Goal: Transaction & Acquisition: Purchase product/service

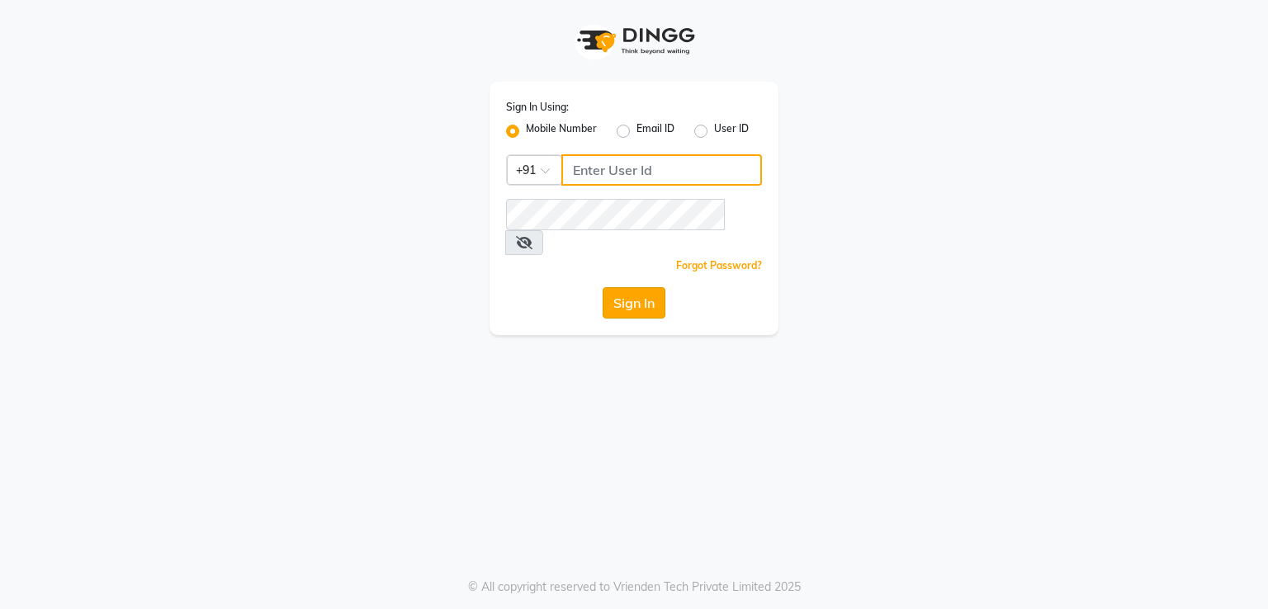
type input "8369552644"
click at [633, 287] on button "Sign In" at bounding box center [634, 302] width 63 height 31
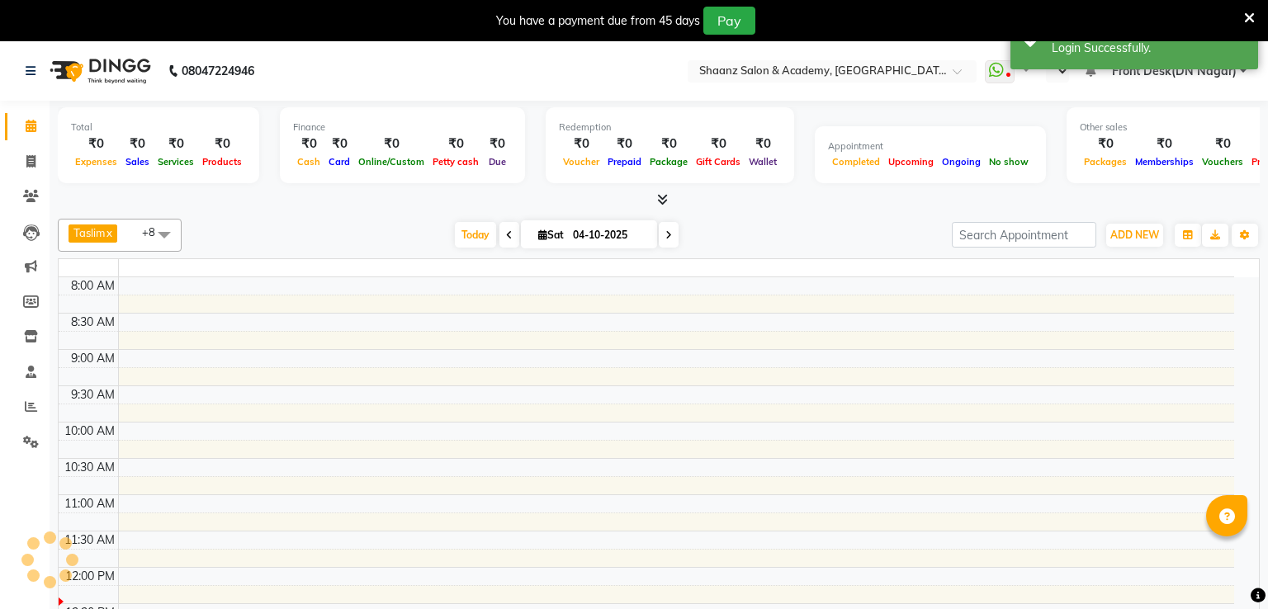
select select "en"
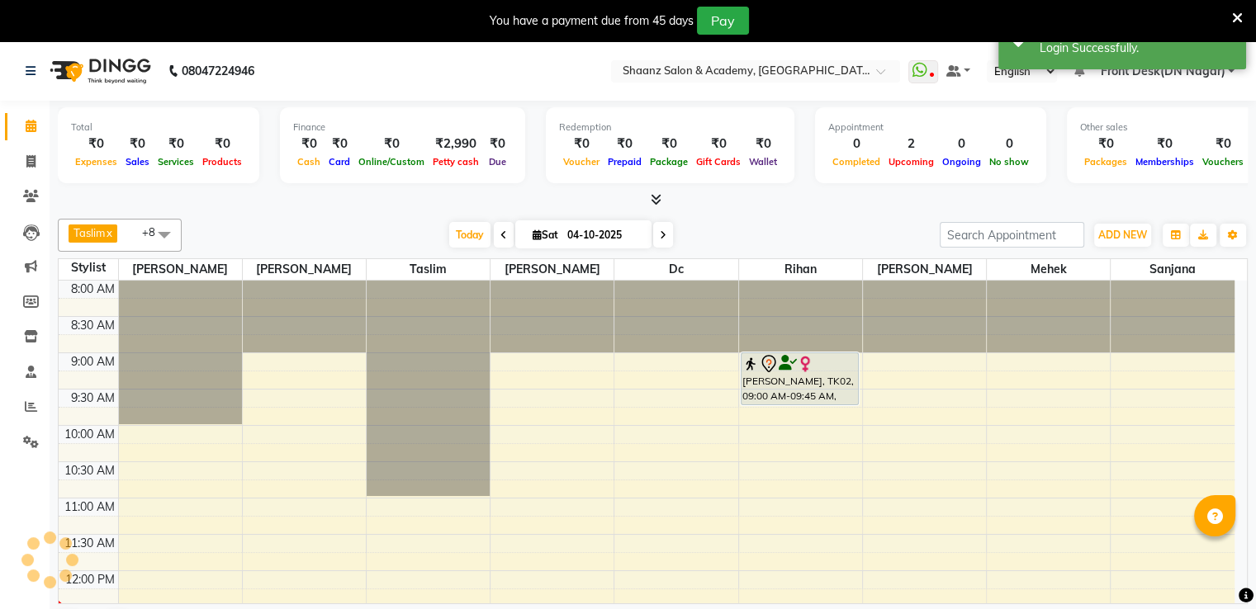
click at [1235, 16] on icon at bounding box center [1237, 18] width 11 height 15
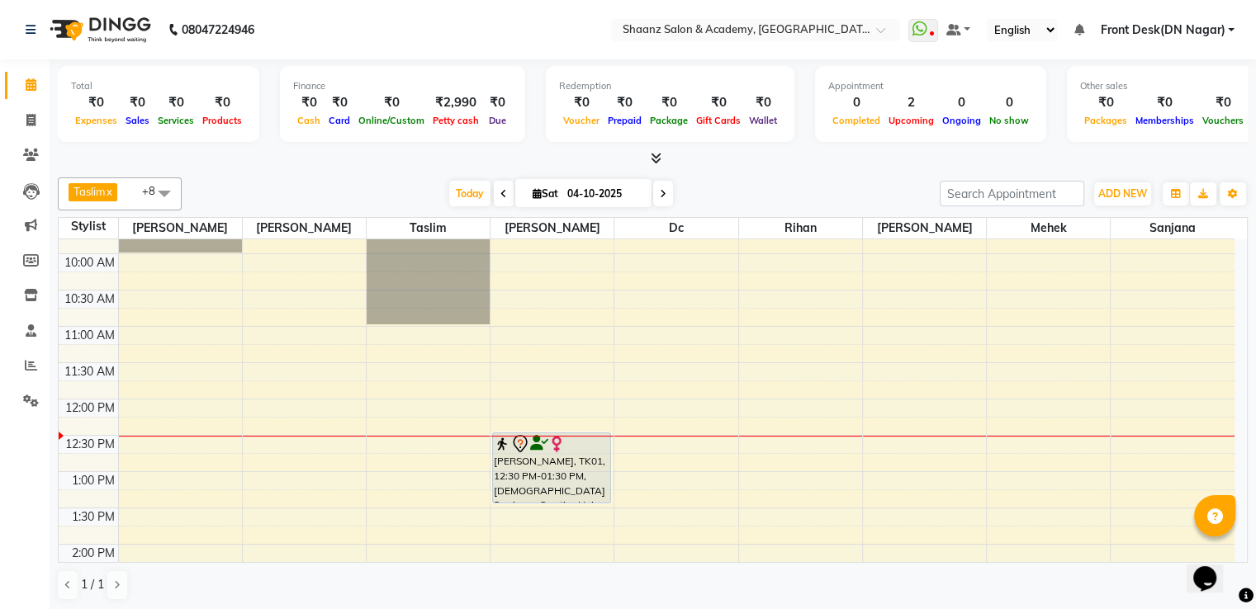
scroll to position [165, 0]
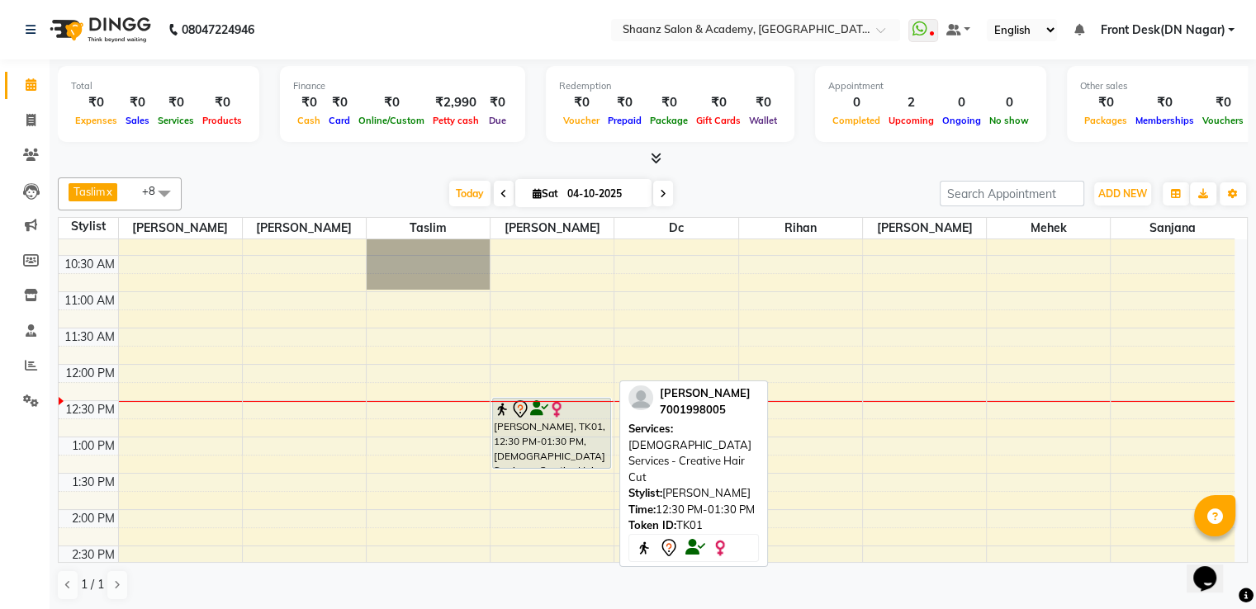
click at [547, 444] on div "[PERSON_NAME], TK01, 12:30 PM-01:30 PM, [DEMOGRAPHIC_DATA] Services - Creative …" at bounding box center [551, 433] width 117 height 69
click at [546, 444] on div "[PERSON_NAME], TK01, 12:30 PM-01:30 PM, [DEMOGRAPHIC_DATA] Services - Creative …" at bounding box center [551, 433] width 117 height 69
select select "7"
click at [575, 442] on div "[PERSON_NAME], TK01, 12:30 PM-01:30 PM, [DEMOGRAPHIC_DATA] Services - Creative …" at bounding box center [551, 433] width 117 height 69
select select "7"
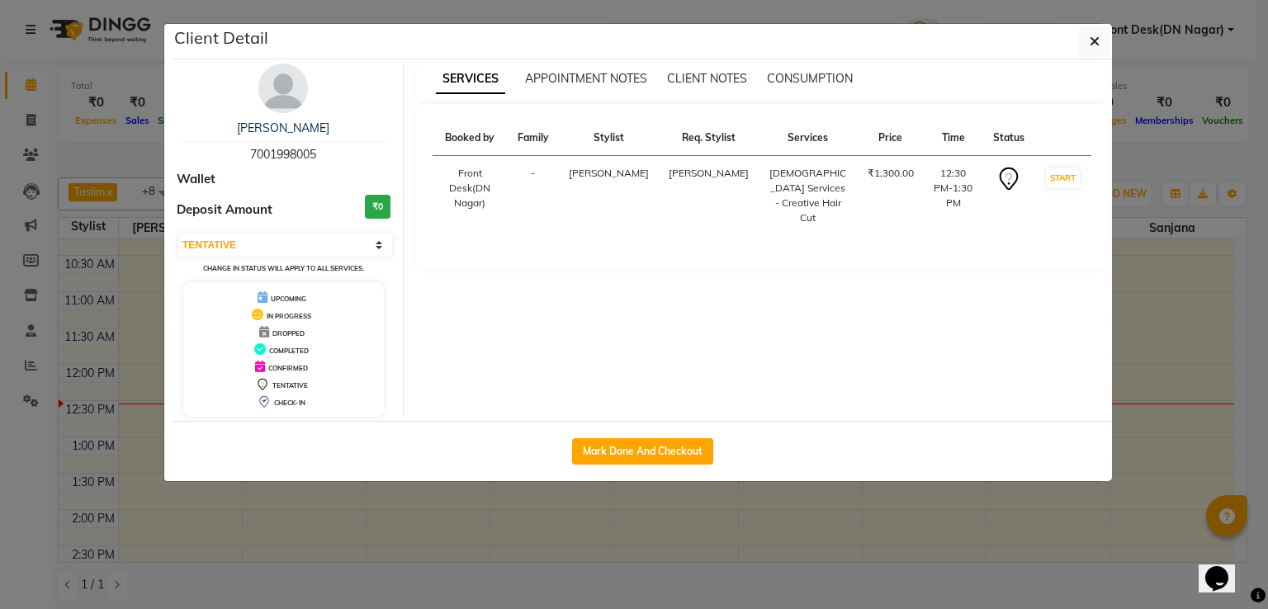
click at [575, 442] on button "Mark Done And Checkout" at bounding box center [642, 451] width 141 height 26
select select "service"
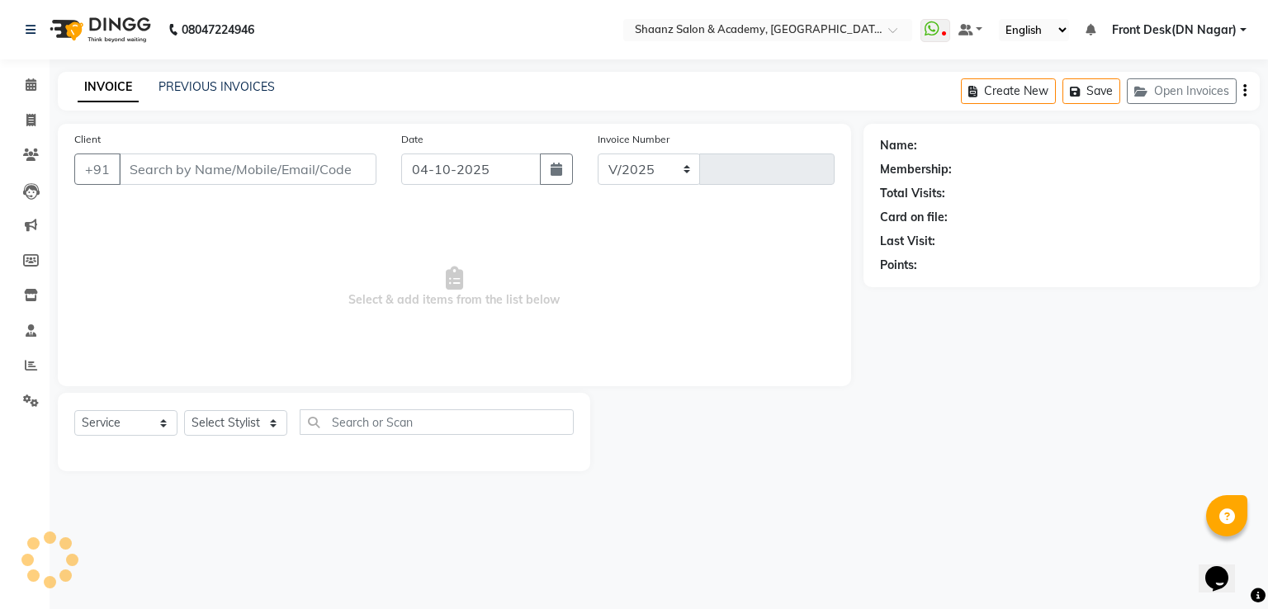
select select "6360"
type input "3445"
type input "7001998005"
select select "84400"
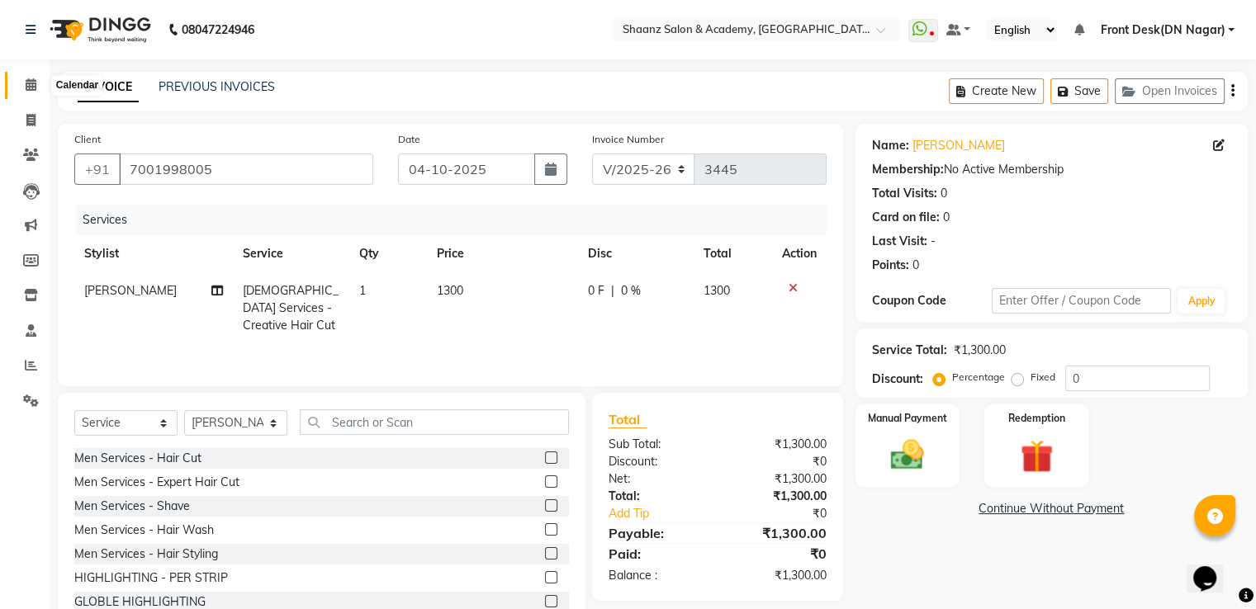
click at [31, 90] on icon at bounding box center [31, 84] width 11 height 12
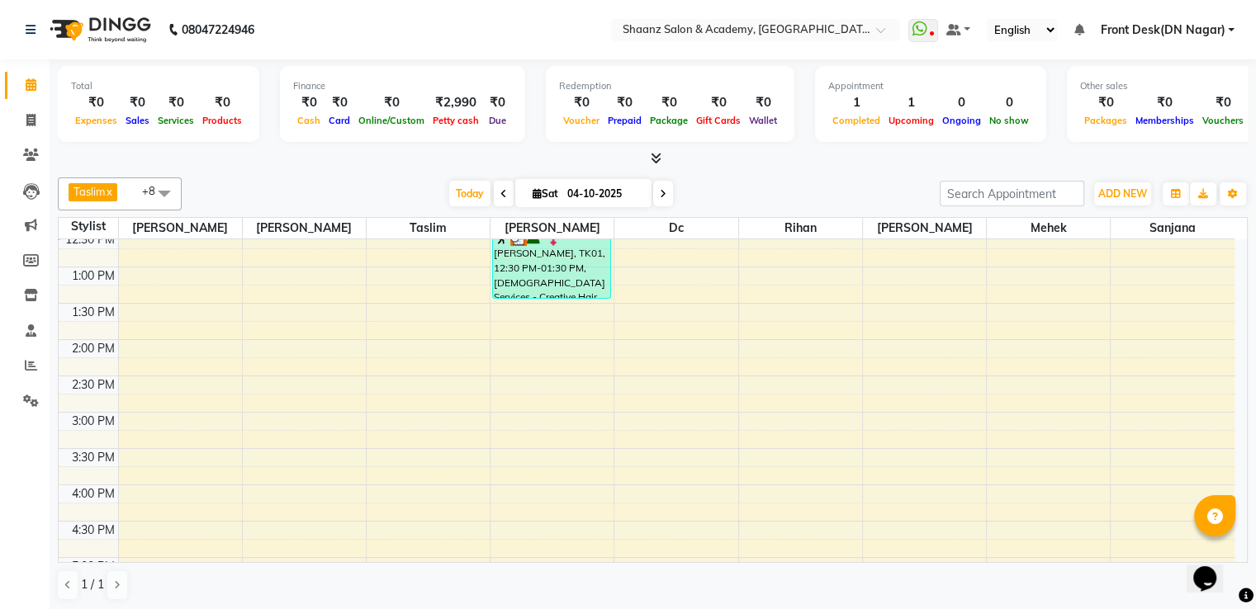
scroll to position [248, 0]
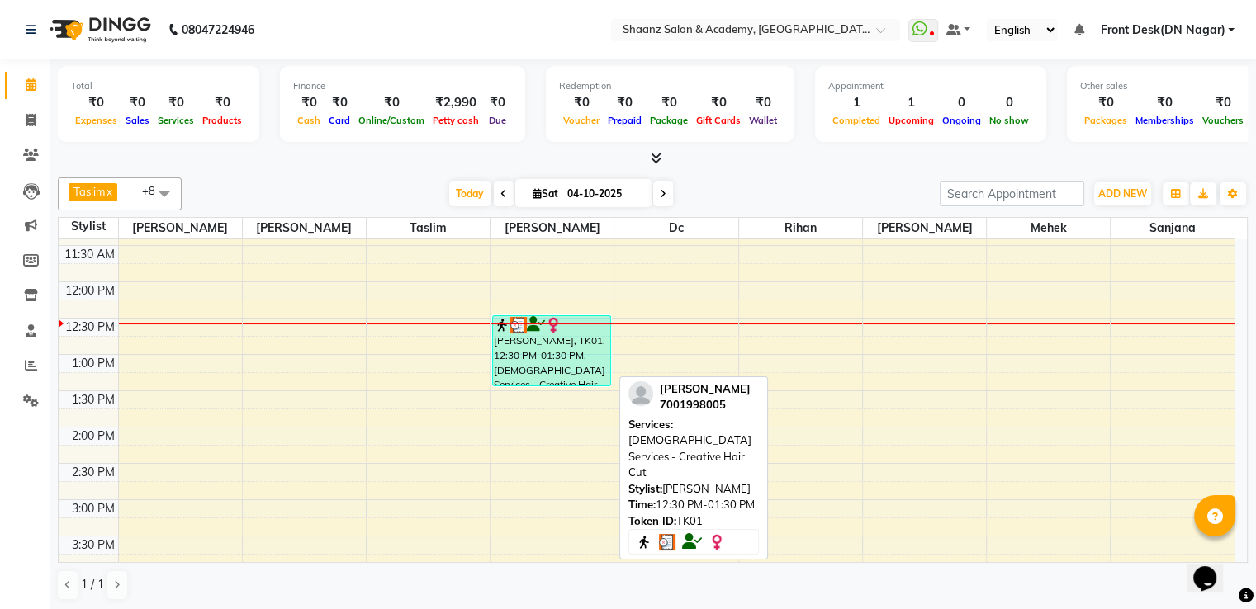
click at [561, 357] on div "[PERSON_NAME], TK01, 12:30 PM-01:30 PM, [DEMOGRAPHIC_DATA] Services - Creative …" at bounding box center [551, 350] width 117 height 69
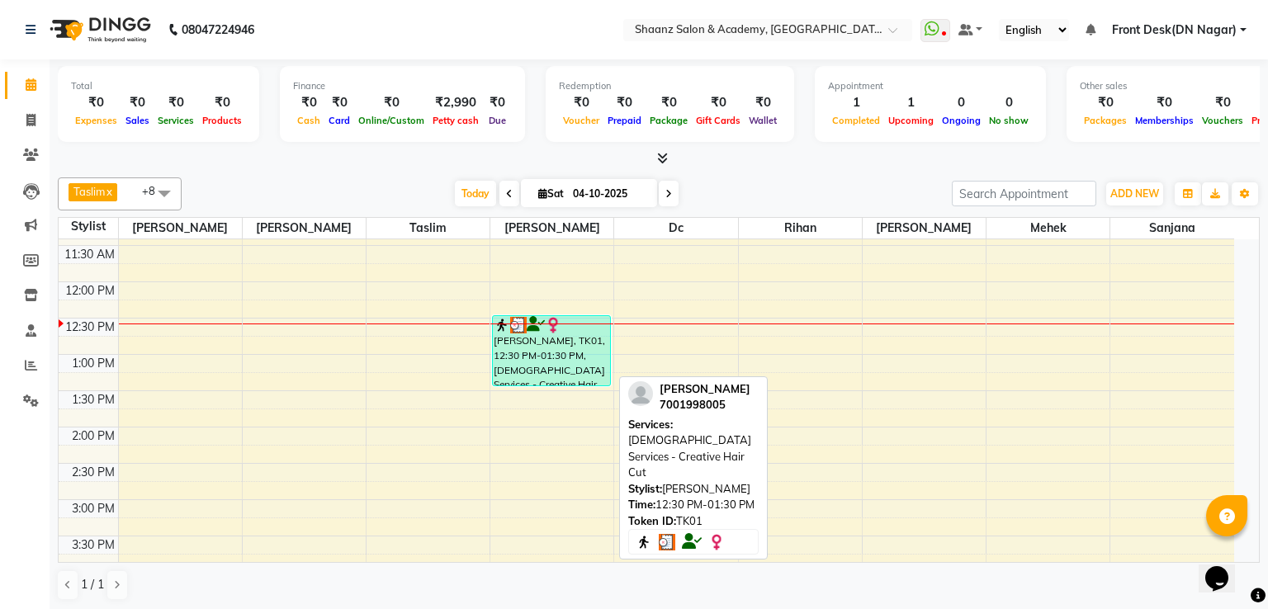
select select "3"
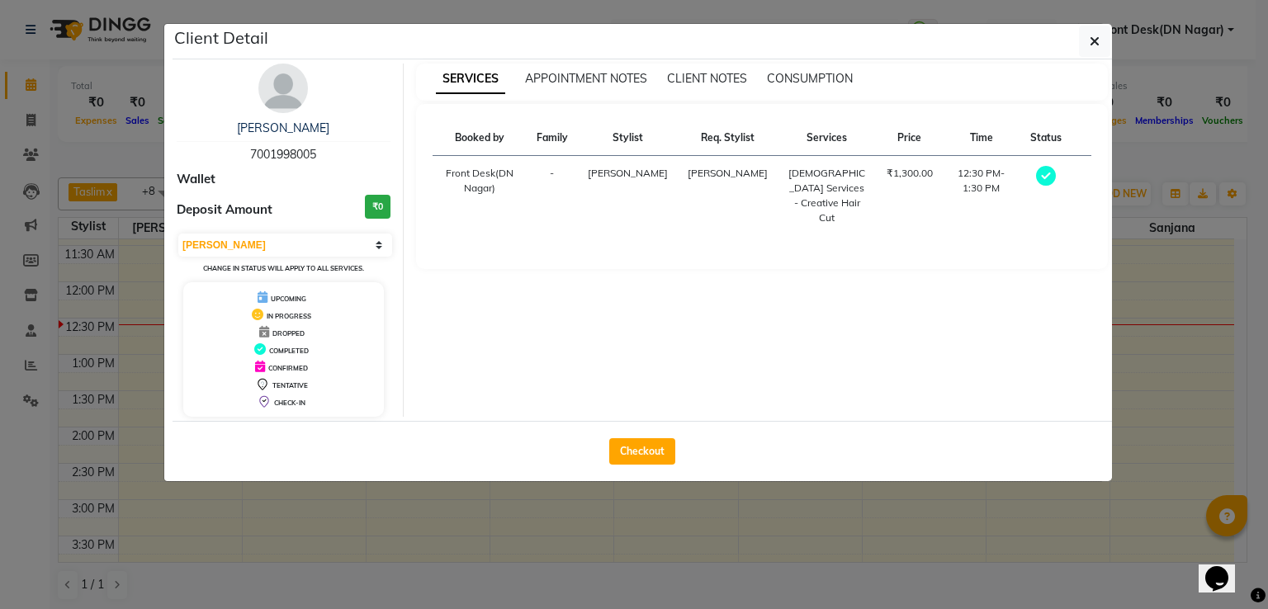
click at [1177, 359] on ngb-modal-window "Client Detail [PERSON_NAME] 7001998005 Wallet Deposit Amount ₹0 Select MARK DON…" at bounding box center [634, 304] width 1268 height 609
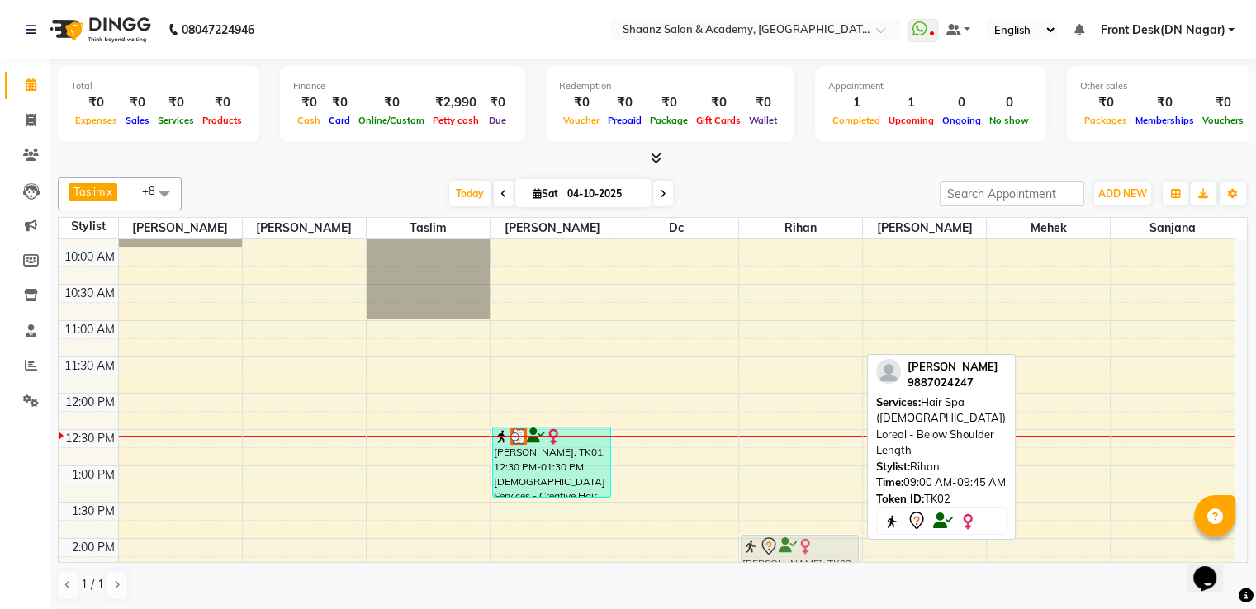
scroll to position [1, 0]
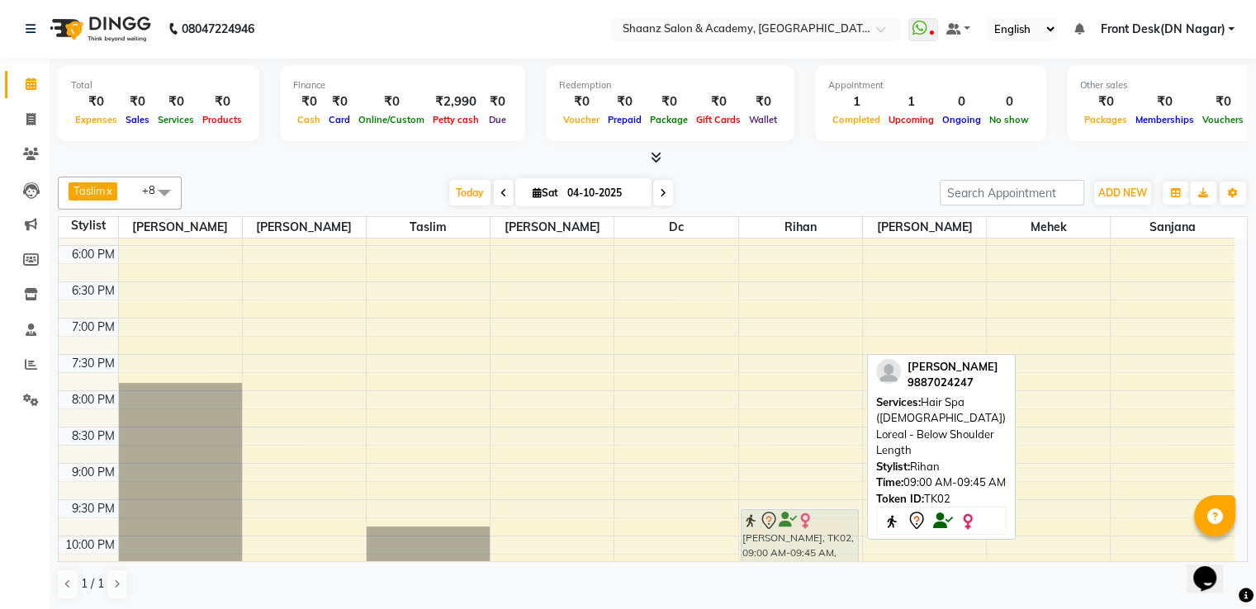
drag, startPoint x: 800, startPoint y: 344, endPoint x: 831, endPoint y: 557, distance: 215.3
click at [831, 557] on div "[PERSON_NAME], TK02, 09:00 AM-09:45 AM, Hair Spa ([DEMOGRAPHIC_DATA]) Loreal - …" at bounding box center [800, 100] width 123 height 1162
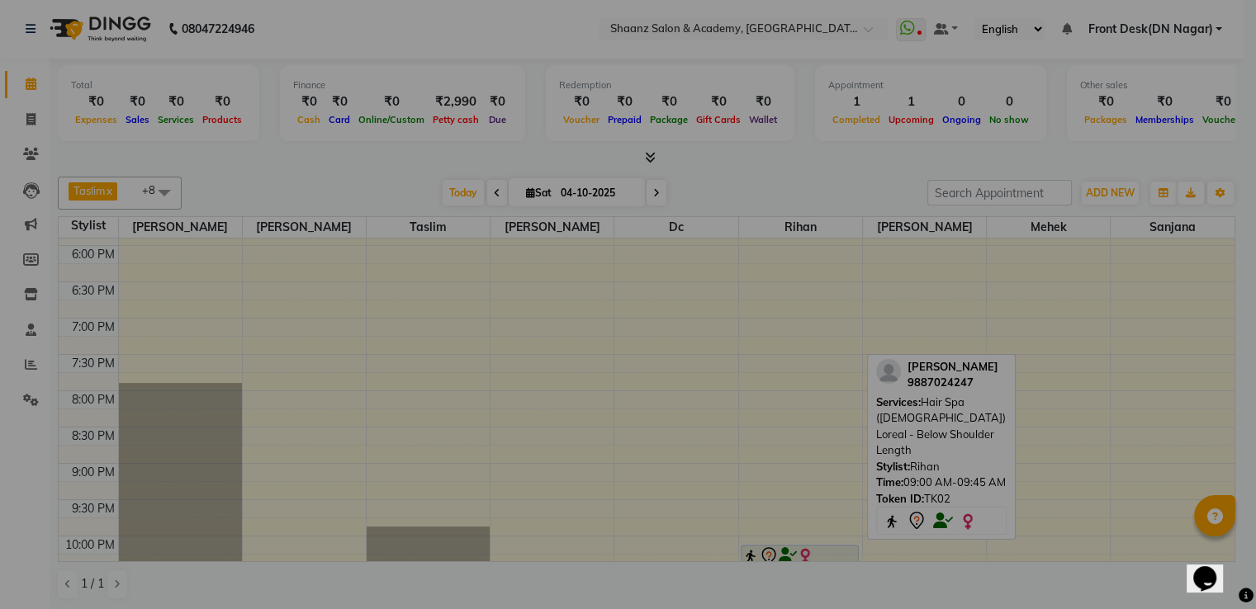
scroll to position [747, 0]
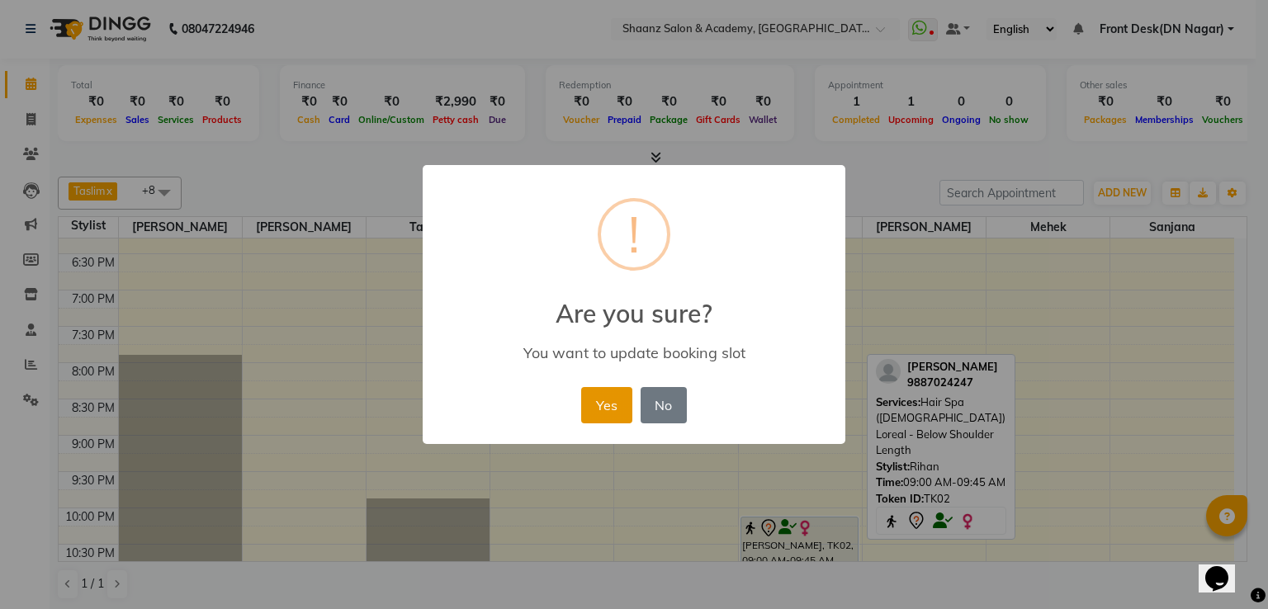
click at [609, 395] on button "Yes" at bounding box center [606, 405] width 50 height 36
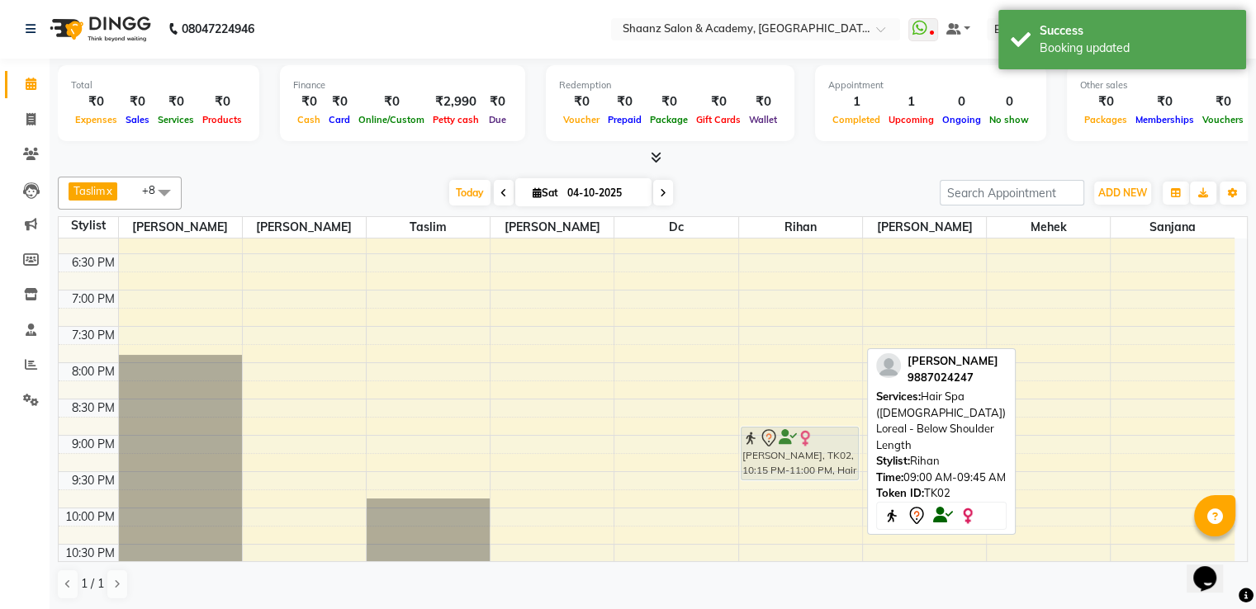
drag, startPoint x: 785, startPoint y: 544, endPoint x: 806, endPoint y: 448, distance: 98.0
click at [806, 448] on div "[PERSON_NAME], TK02, 10:15 PM-11:00 PM, Hair Spa ([DEMOGRAPHIC_DATA]) Loreal - …" at bounding box center [800, 72] width 123 height 1162
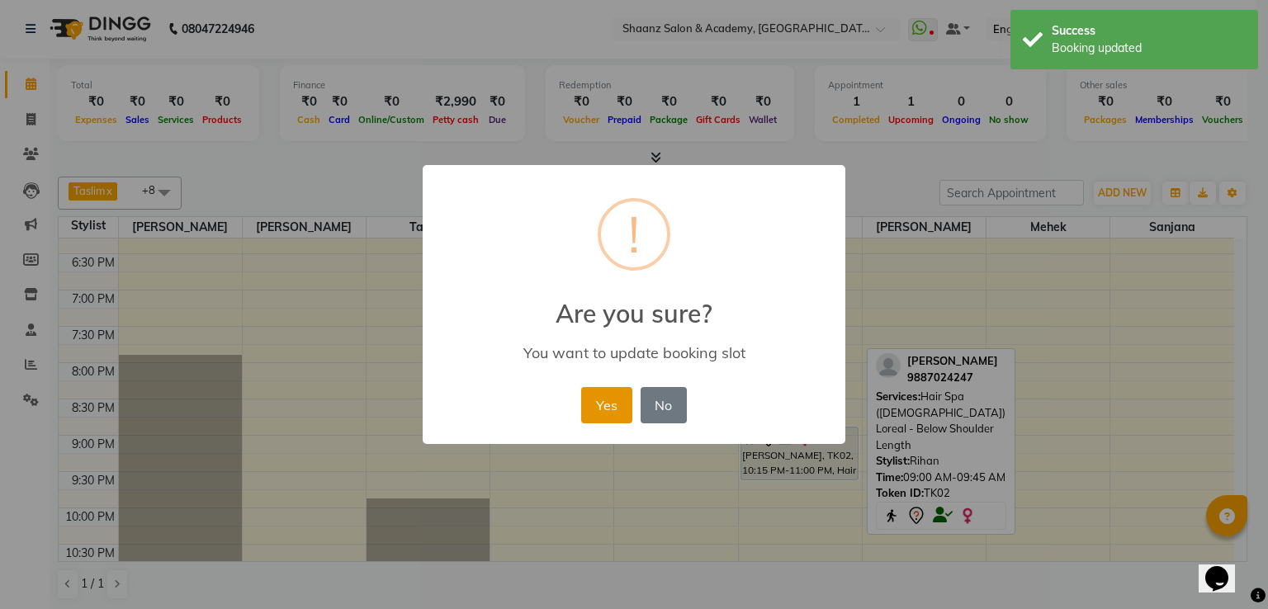
click at [611, 406] on button "Yes" at bounding box center [606, 405] width 50 height 36
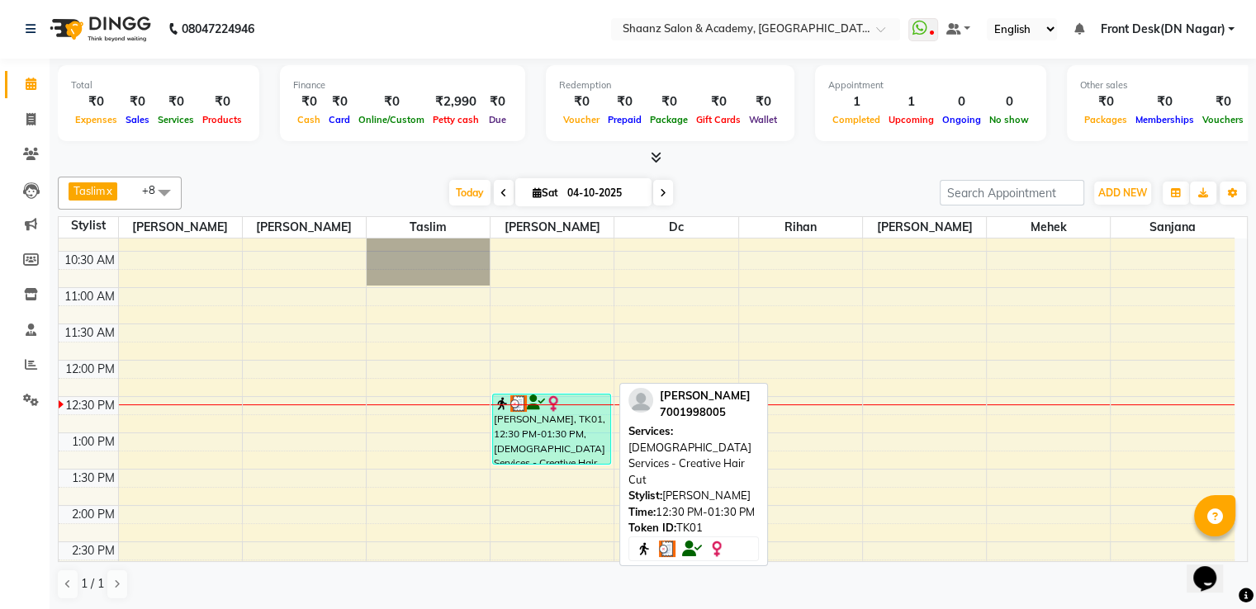
scroll to position [169, 0]
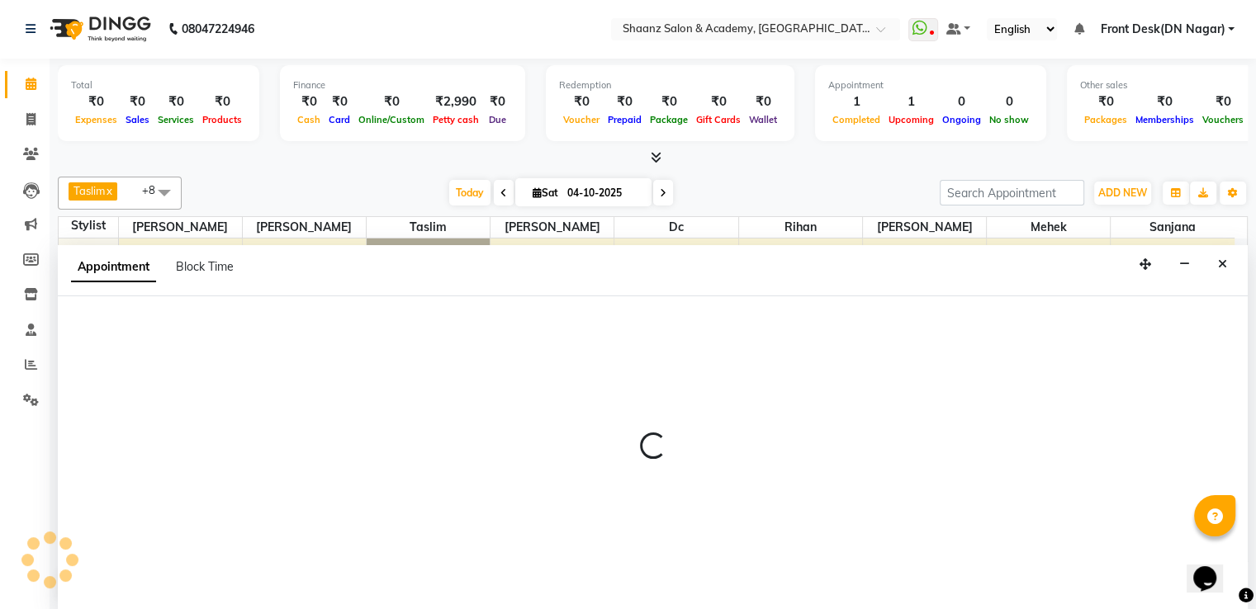
select select "88016"
select select "675"
select select "tentative"
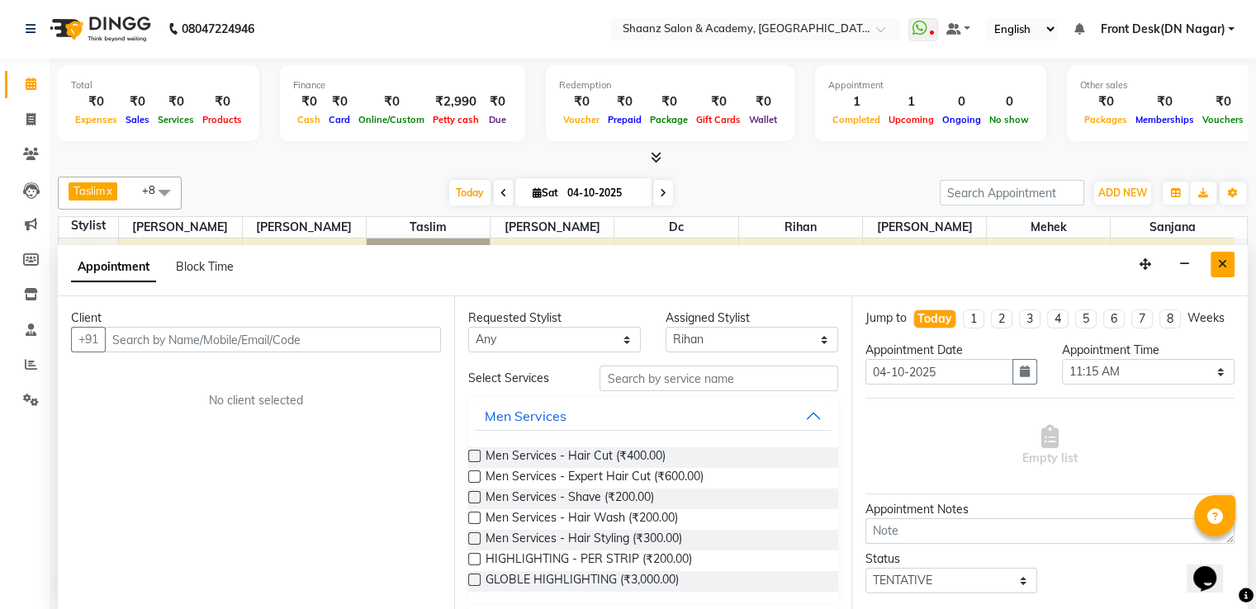
click at [1215, 261] on button "Close" at bounding box center [1222, 265] width 24 height 26
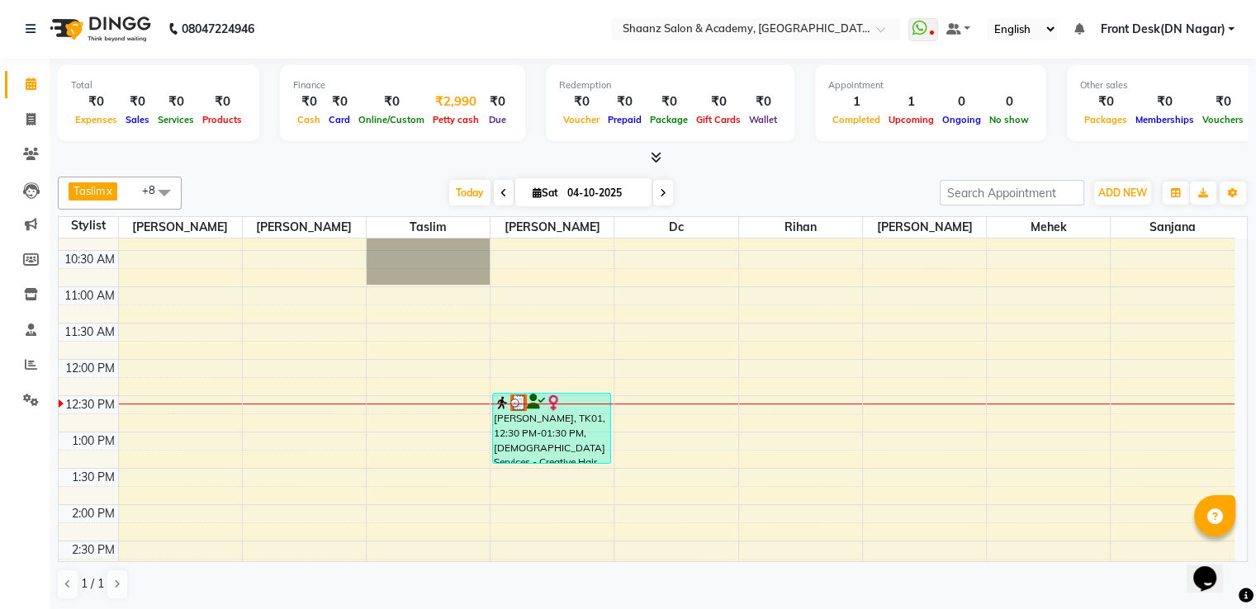
click at [443, 117] on span "Petty cash" at bounding box center [455, 120] width 54 height 12
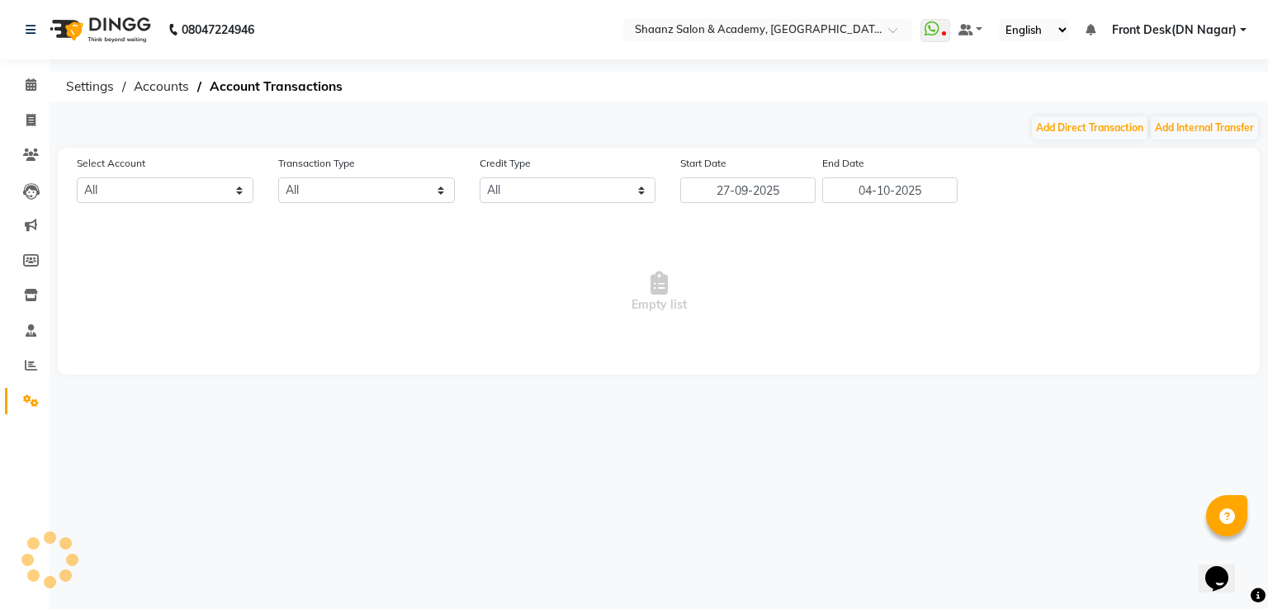
select select "5362"
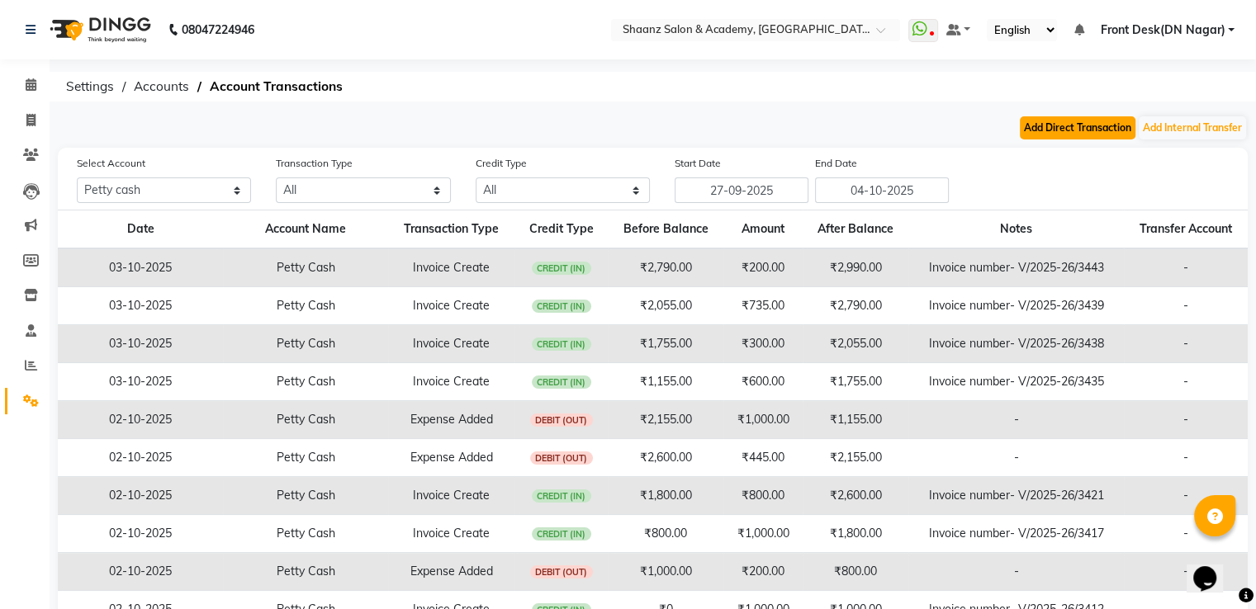
click at [1087, 134] on button "Add Direct Transaction" at bounding box center [1078, 127] width 116 height 23
select select "direct"
select select "5362"
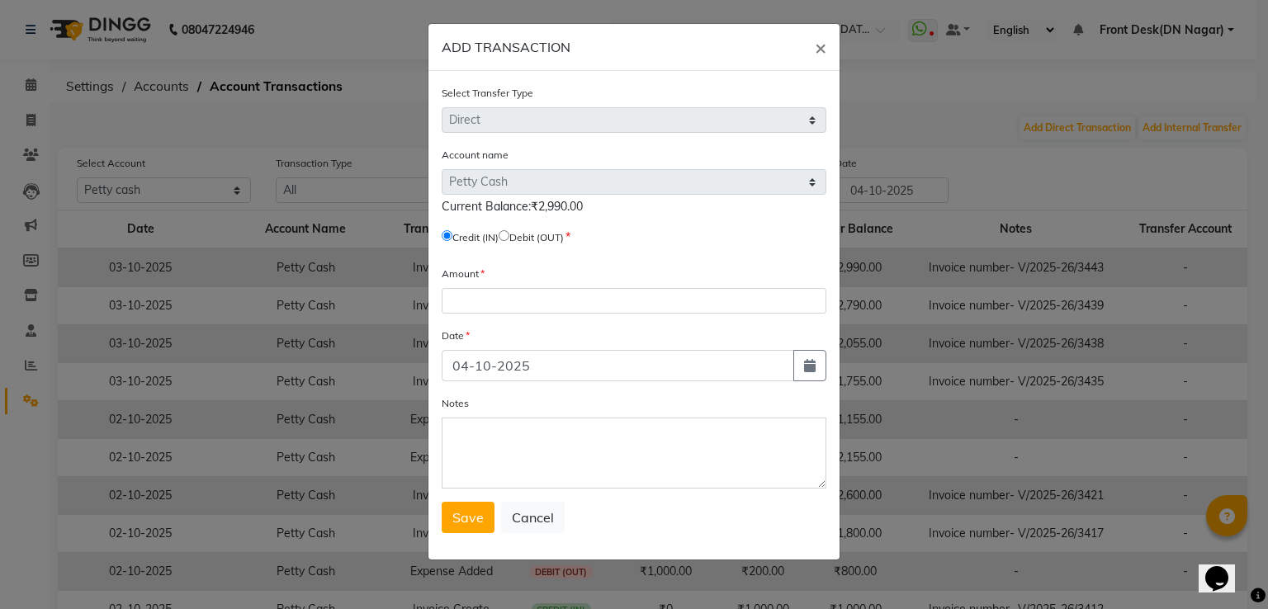
click at [509, 239] on input "radio" at bounding box center [504, 235] width 11 height 11
radio input "true"
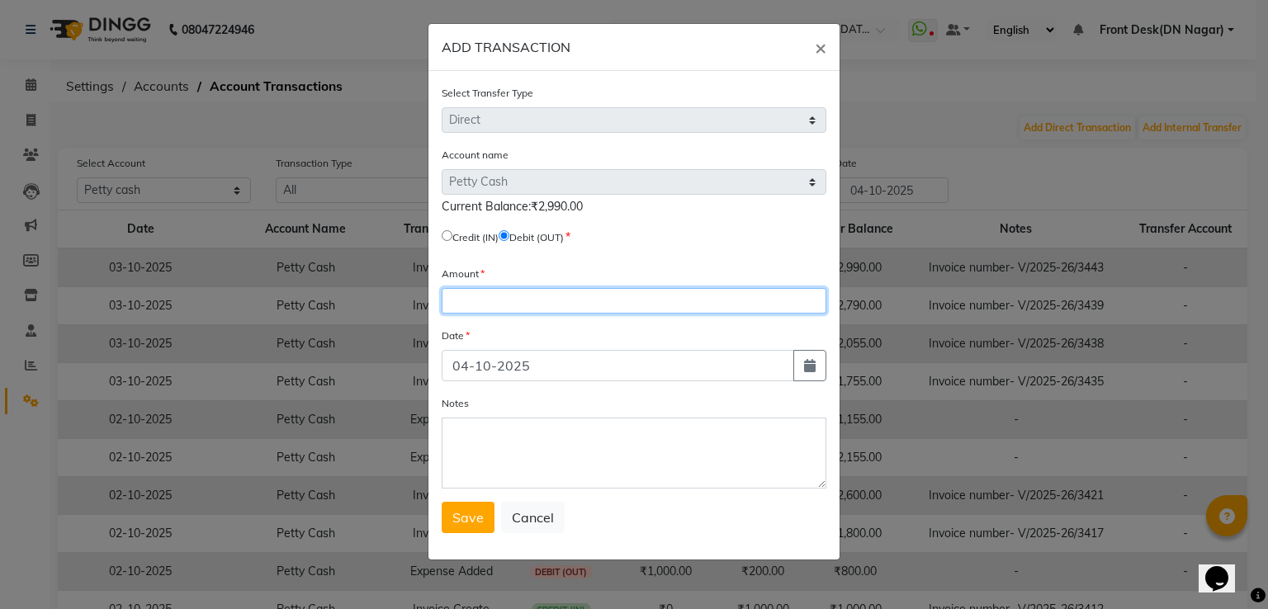
click at [495, 308] on input "number" at bounding box center [634, 301] width 385 height 26
type input "2990"
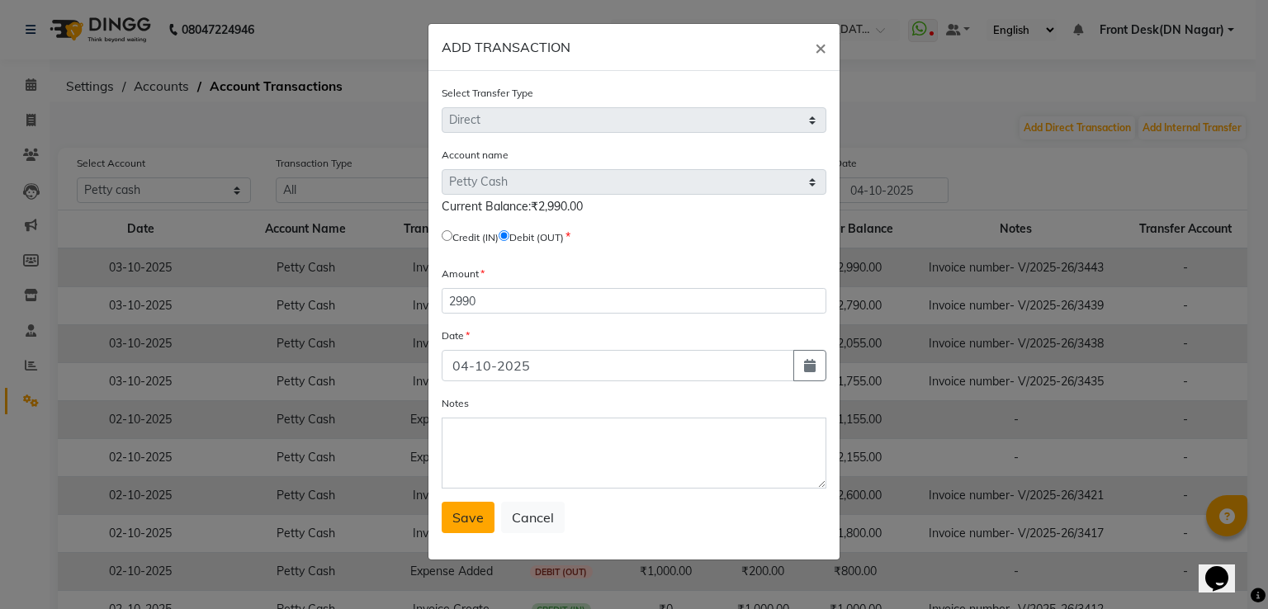
click at [485, 521] on button "Save" at bounding box center [468, 517] width 53 height 31
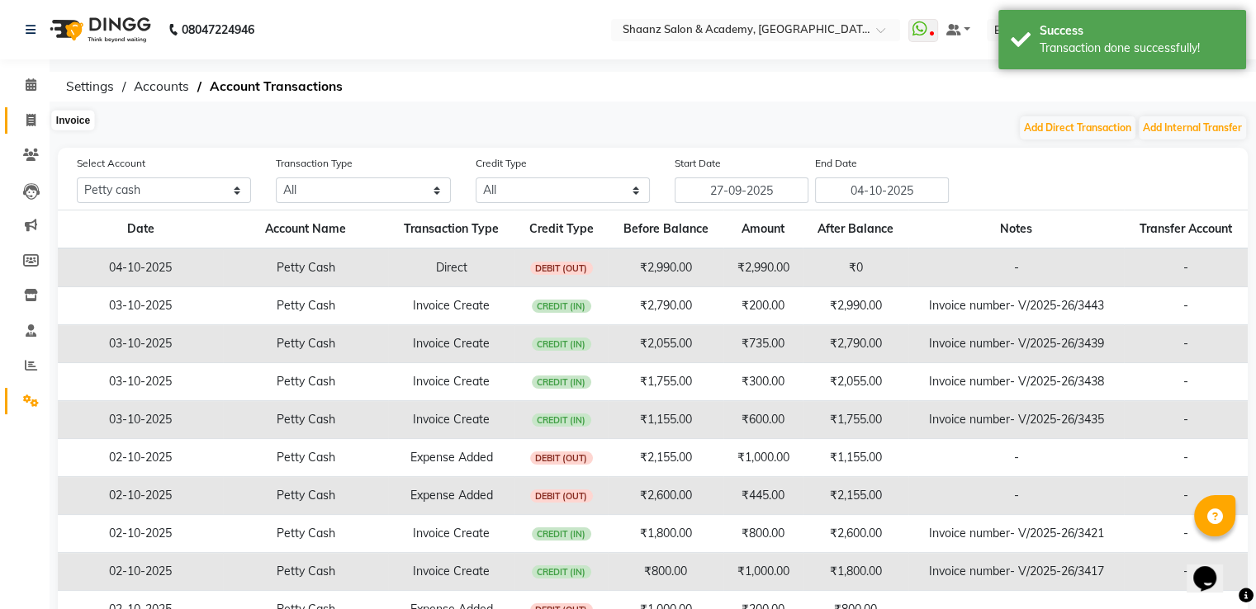
click at [32, 123] on icon at bounding box center [30, 120] width 9 height 12
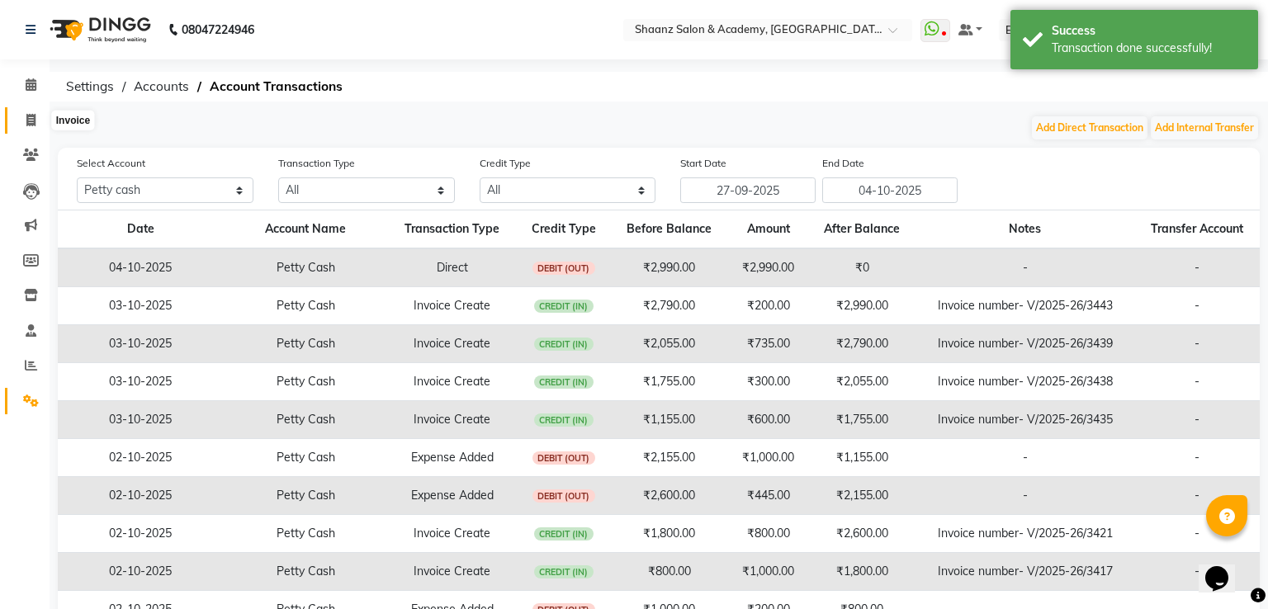
select select "6360"
select select "service"
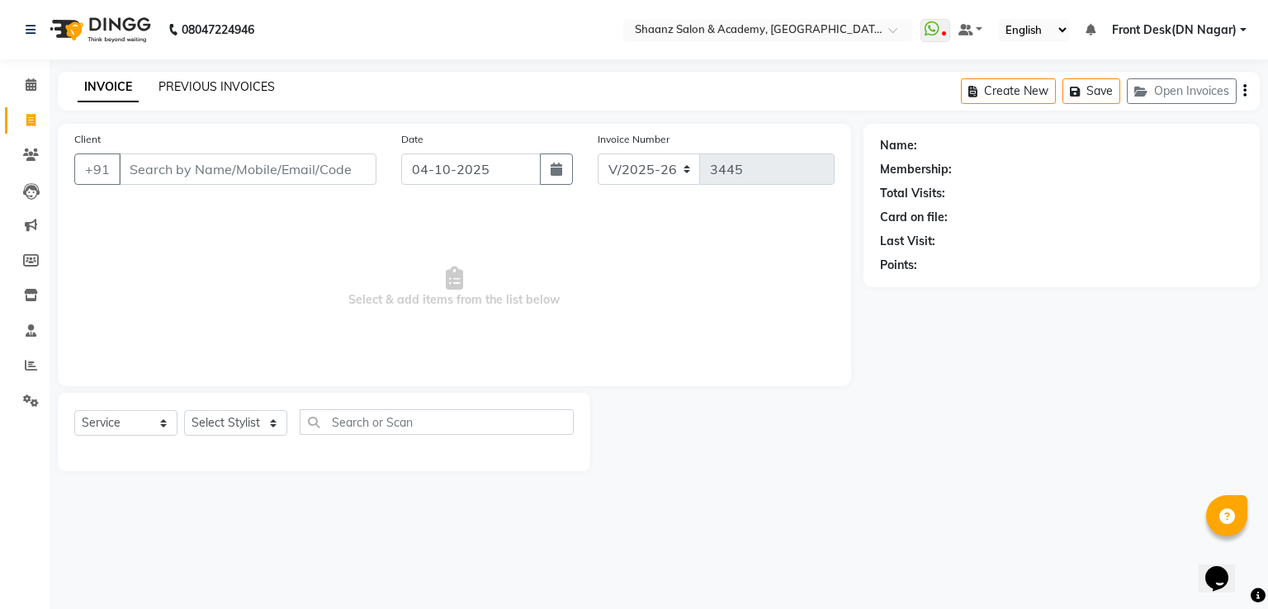
click at [242, 84] on link "PREVIOUS INVOICES" at bounding box center [217, 86] width 116 height 15
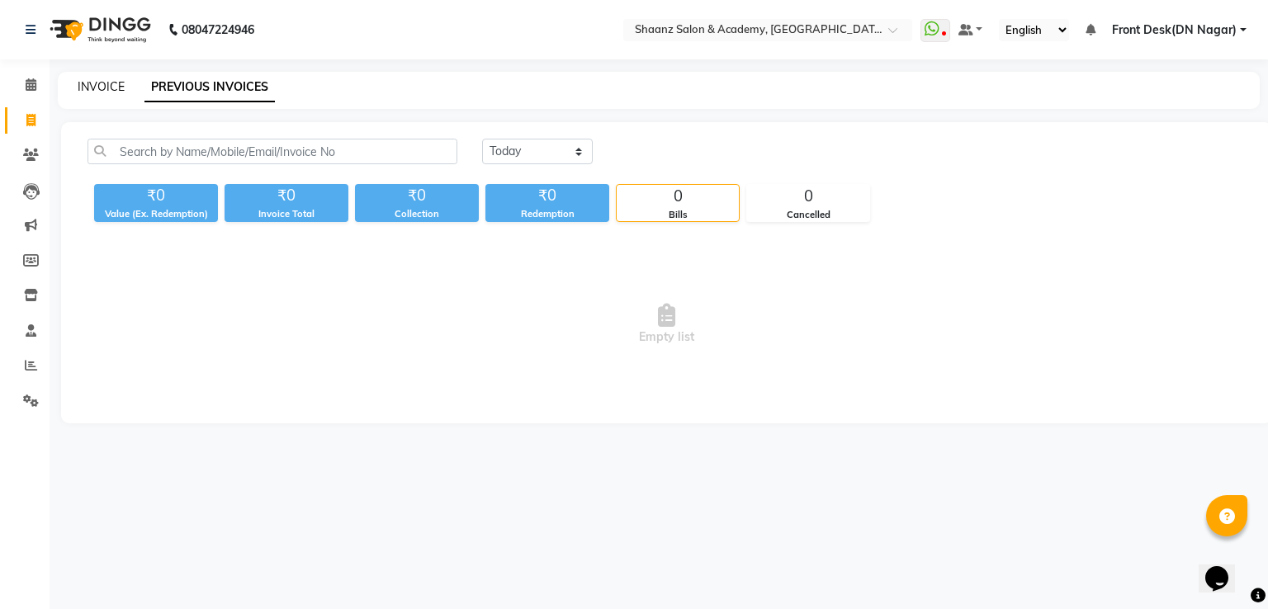
click at [107, 87] on link "INVOICE" at bounding box center [101, 86] width 47 height 15
select select "service"
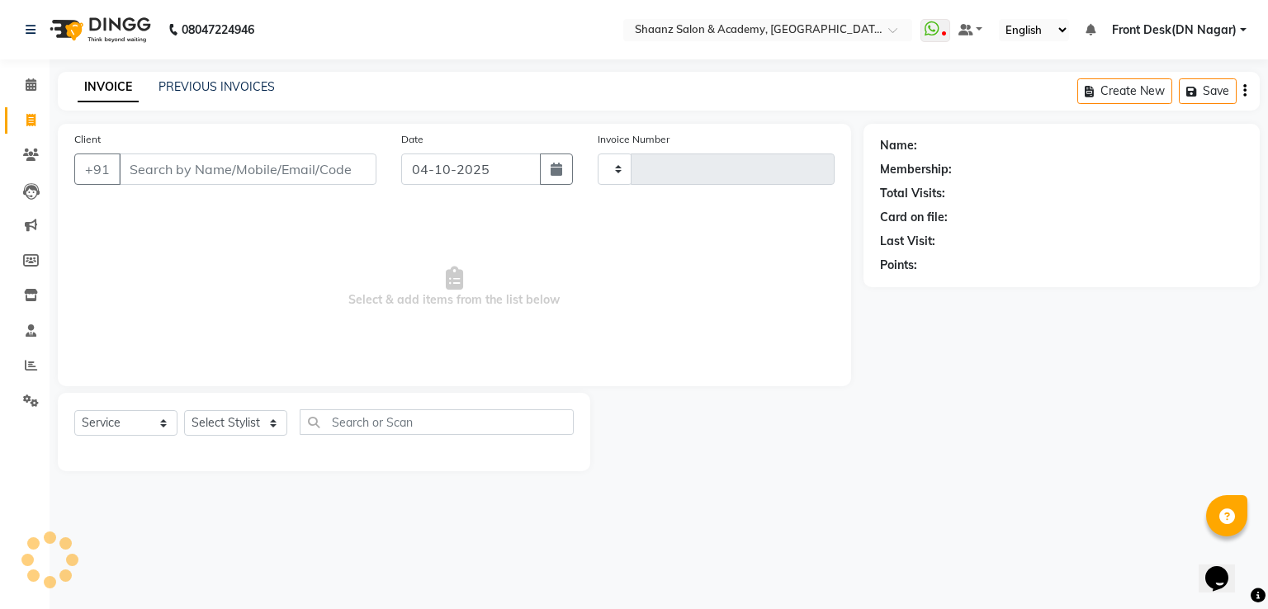
type input "3445"
select select "6360"
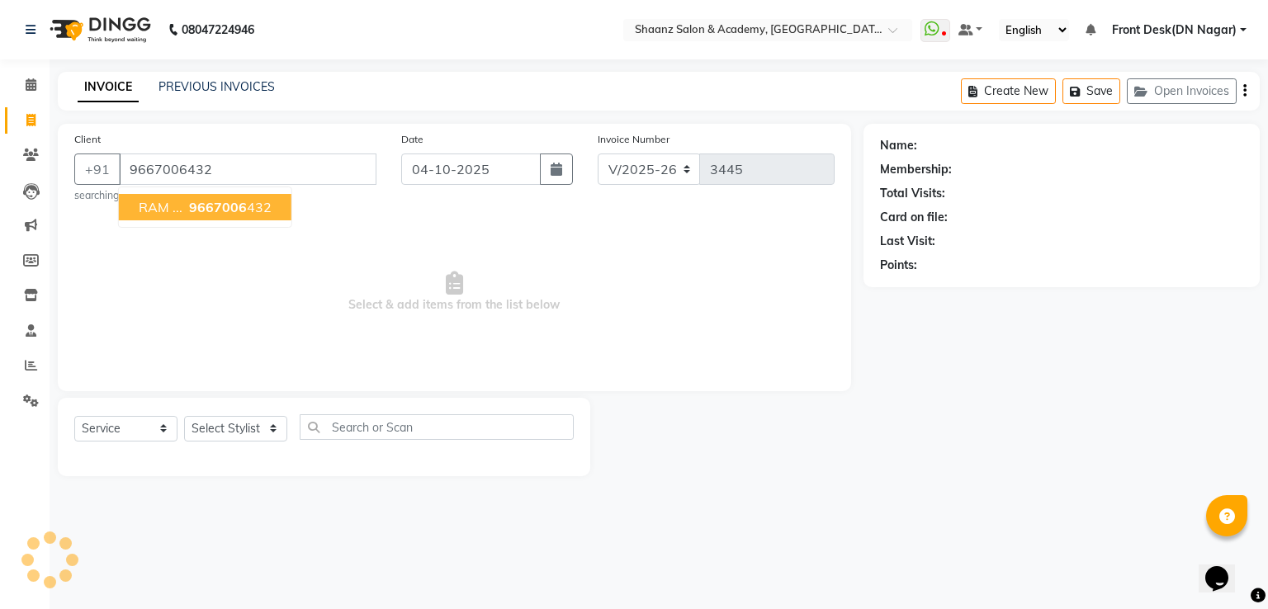
type input "9667006432"
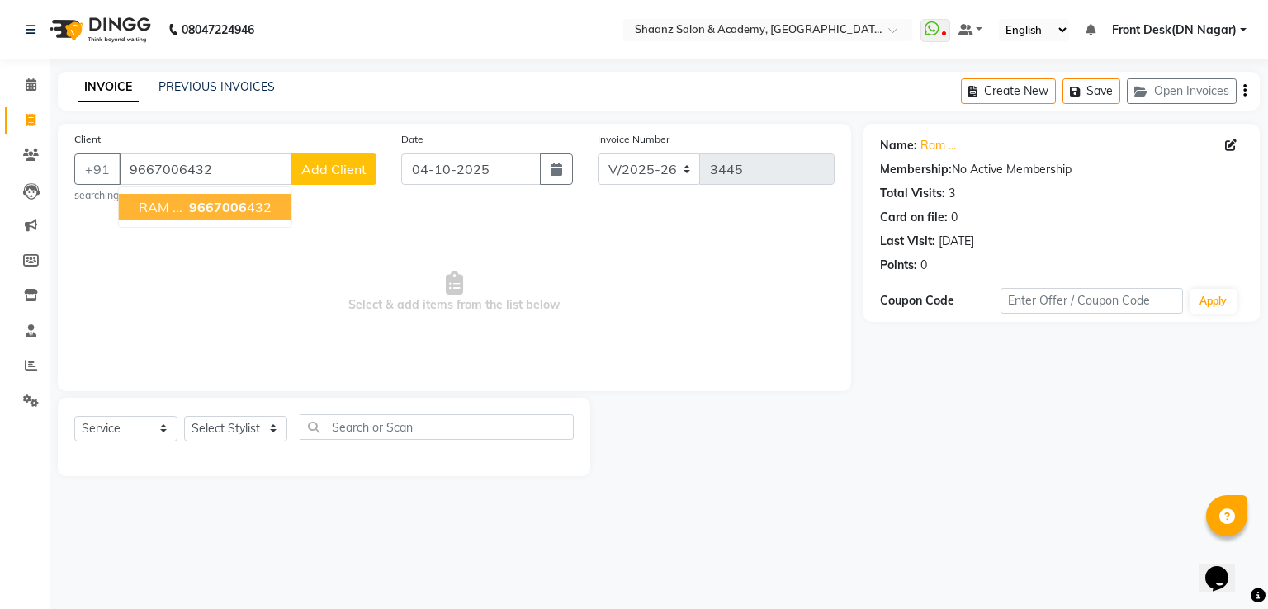
click at [186, 208] on ngb-highlight "9667006 432" at bounding box center [229, 207] width 86 height 17
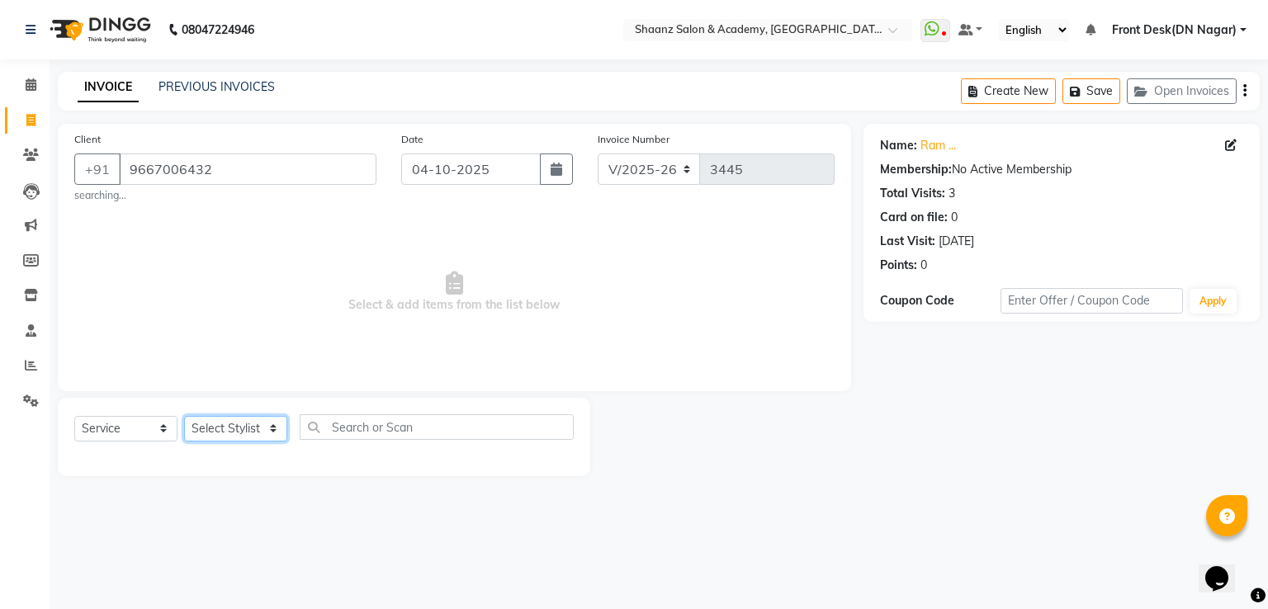
click at [222, 429] on select "Select Stylist [PERSON_NAME] [PERSON_NAME] dc Front Desk(DN Nagar) mehek MUSKAN…" at bounding box center [235, 429] width 103 height 26
select select "84400"
click at [184, 417] on select "Select Stylist [PERSON_NAME] [PERSON_NAME] dc Front Desk(DN Nagar) mehek MUSKAN…" at bounding box center [235, 429] width 103 height 26
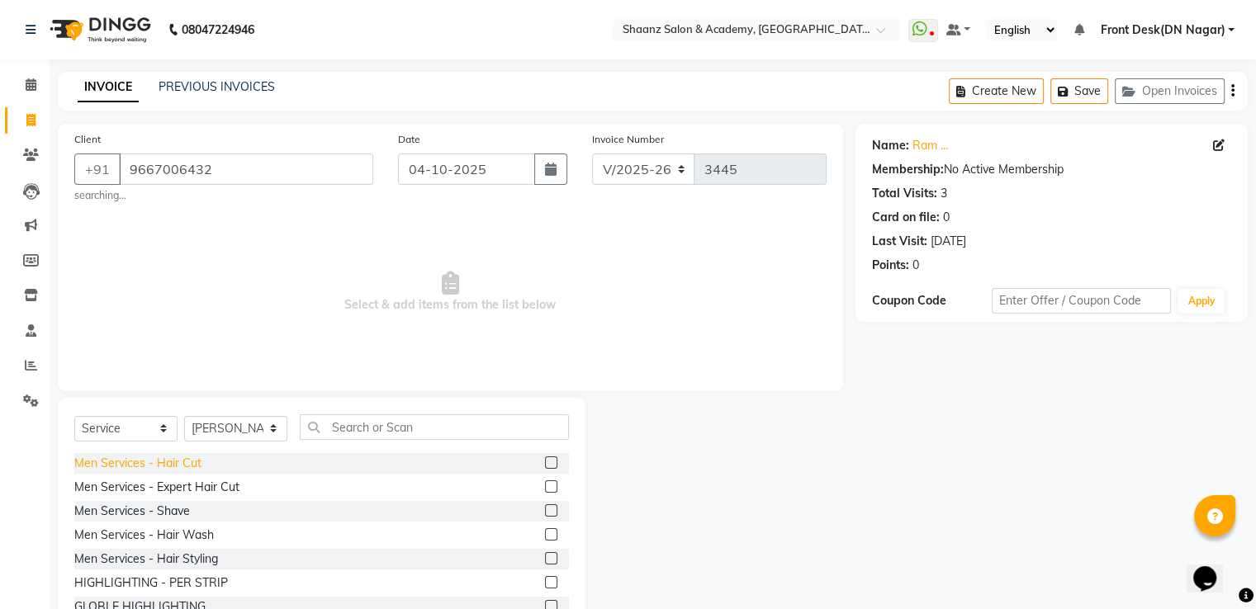
click at [190, 466] on div "Men Services - Hair Cut" at bounding box center [137, 463] width 127 height 17
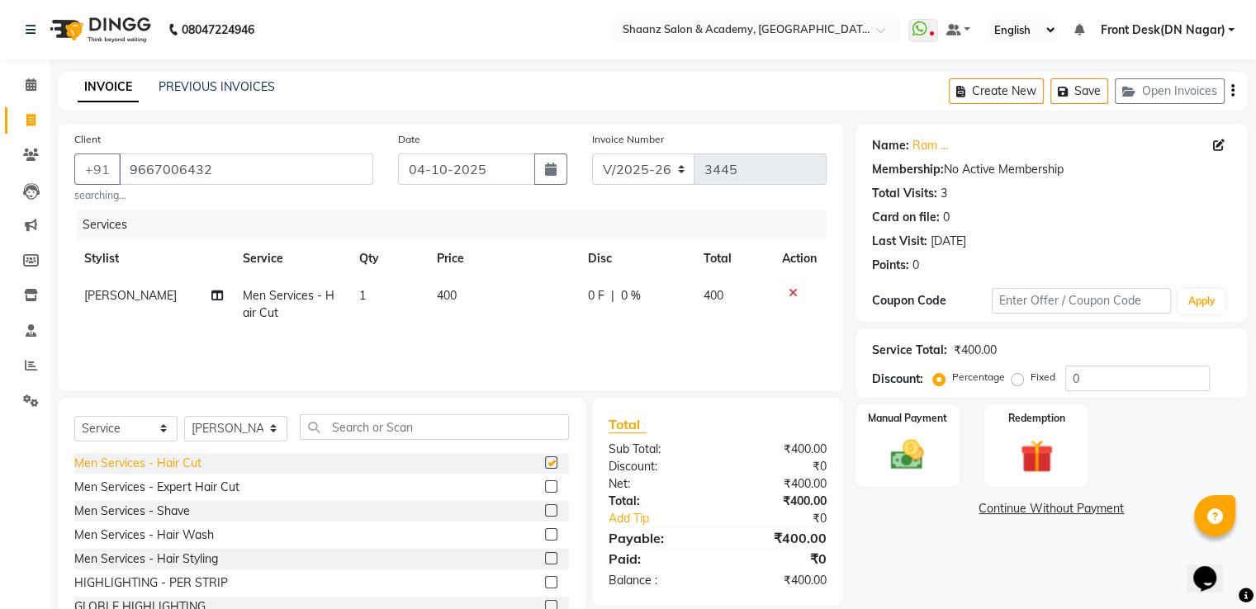
checkbox input "false"
click at [1118, 380] on input "0" at bounding box center [1137, 379] width 144 height 26
type input "050"
click at [945, 457] on div "Manual Payment" at bounding box center [907, 445] width 108 height 85
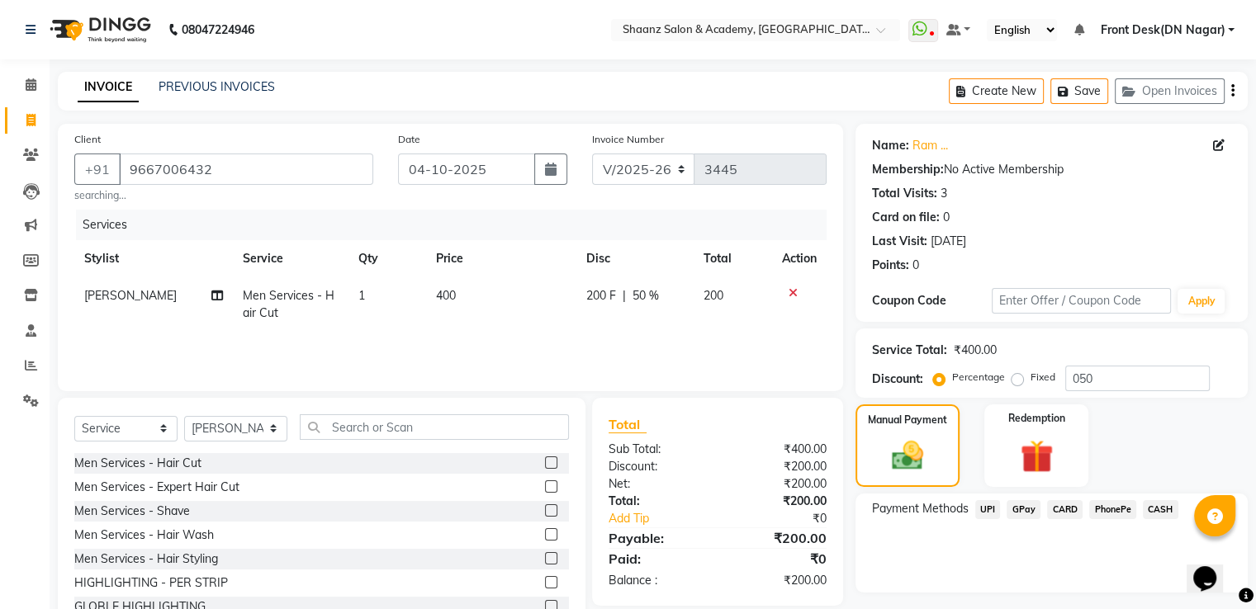
scroll to position [58, 0]
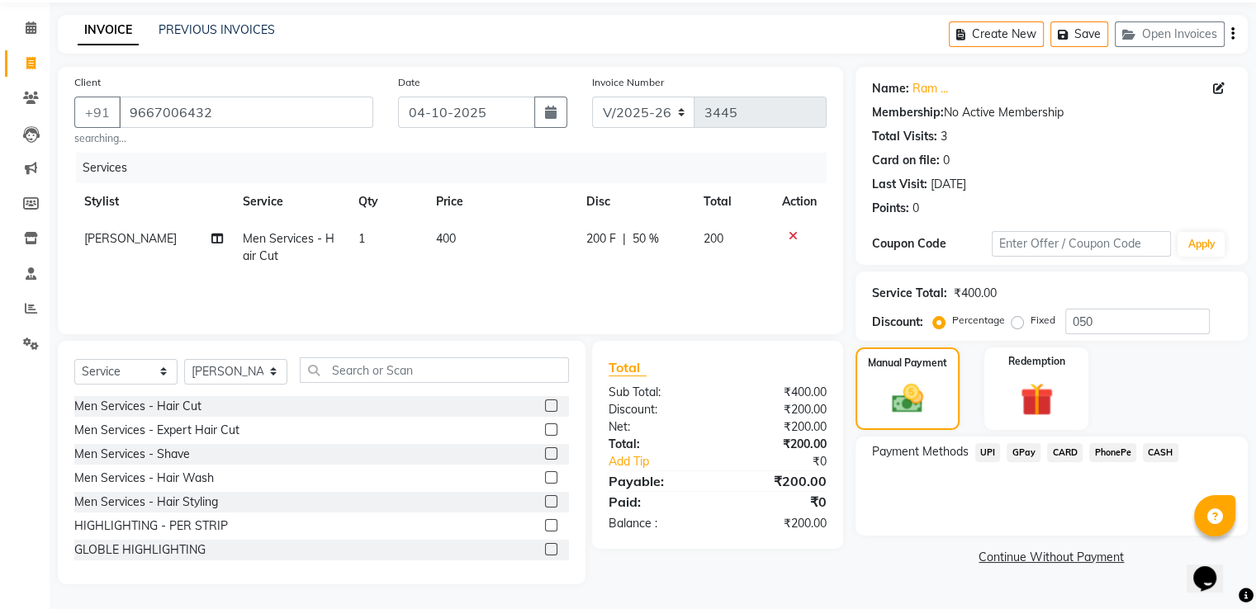
click at [1021, 452] on span "GPay" at bounding box center [1023, 452] width 34 height 19
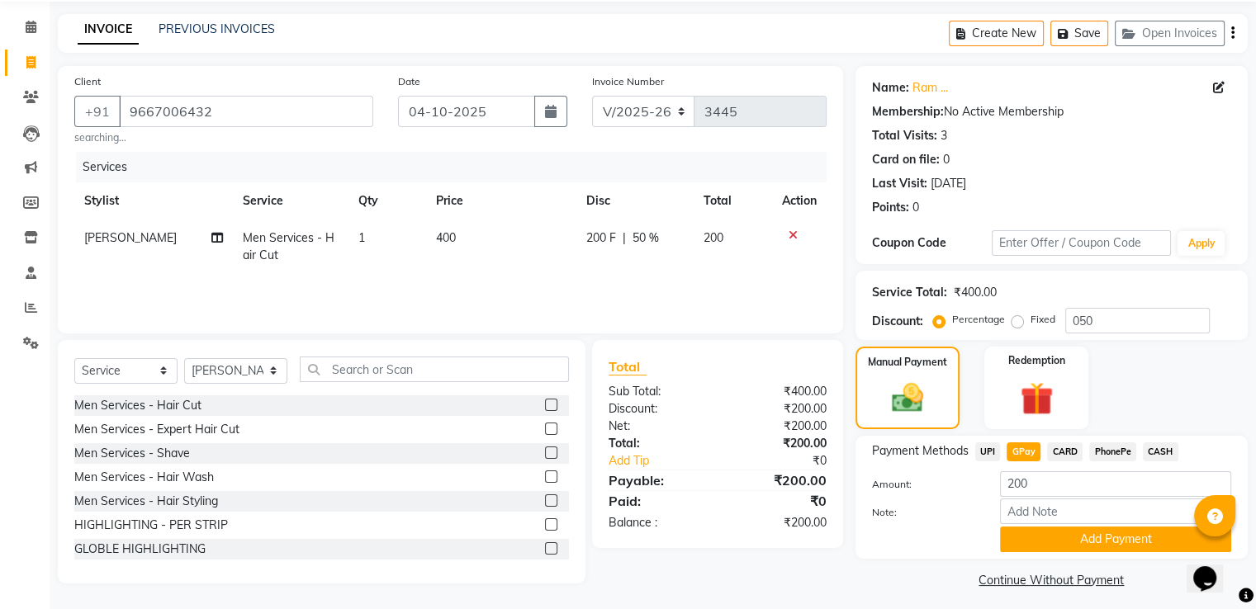
scroll to position [67, 0]
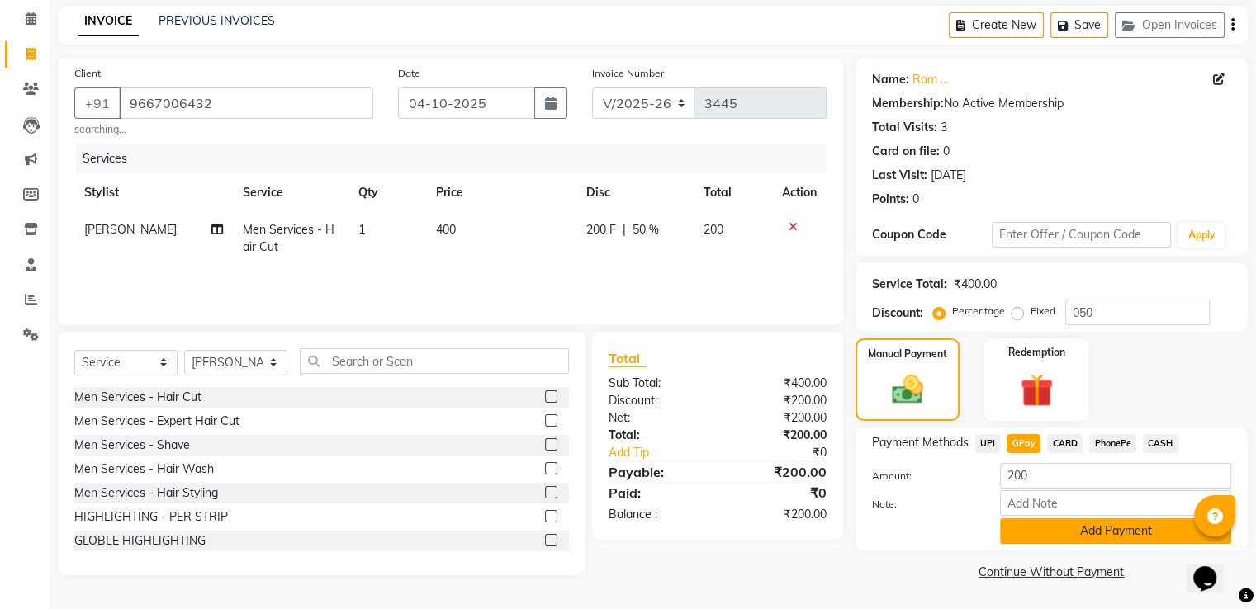
click at [1034, 518] on button "Add Payment" at bounding box center [1115, 531] width 231 height 26
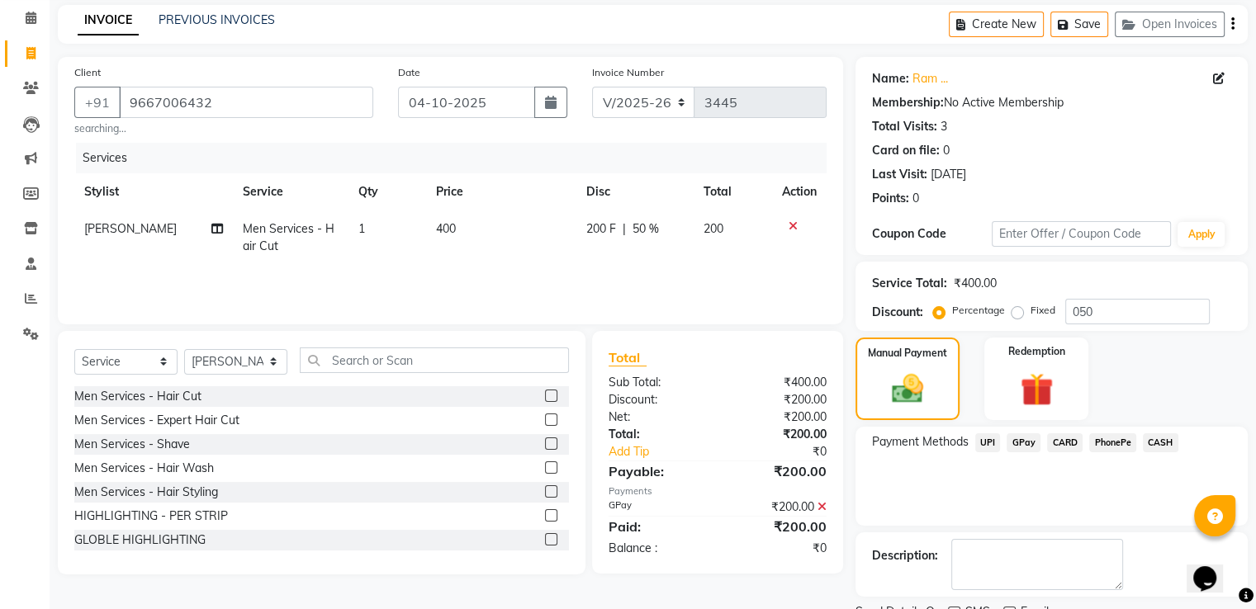
scroll to position [135, 0]
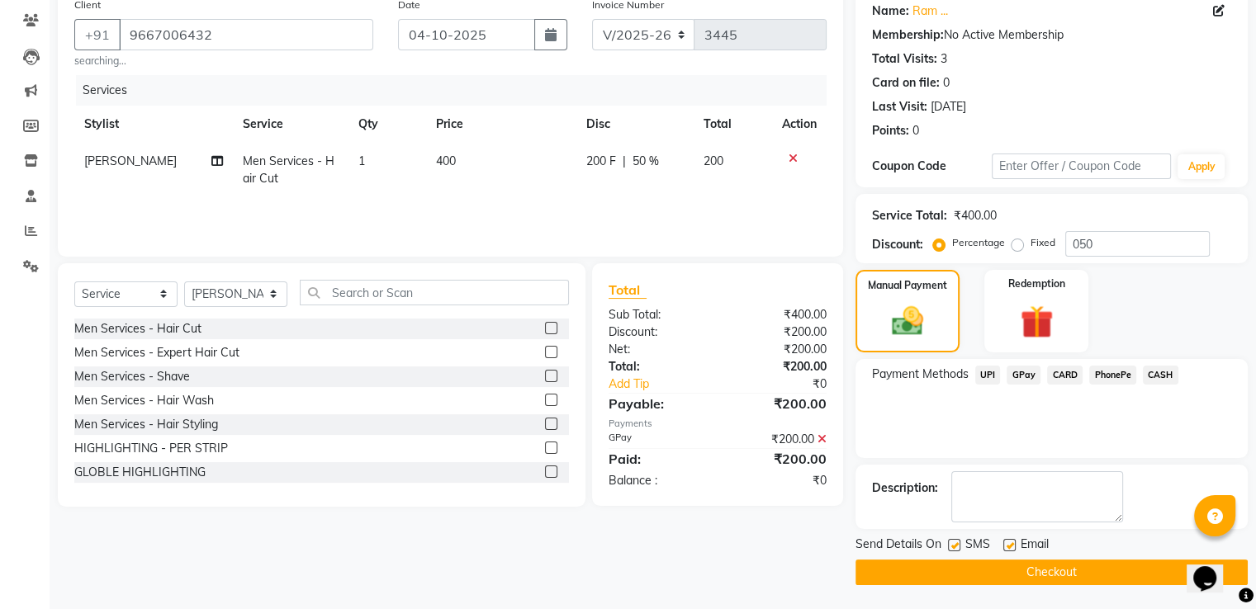
click at [1013, 540] on label at bounding box center [1009, 545] width 12 height 12
click at [1013, 541] on input "checkbox" at bounding box center [1008, 546] width 11 height 11
checkbox input "false"
click at [955, 543] on label at bounding box center [954, 545] width 12 height 12
click at [955, 543] on input "checkbox" at bounding box center [953, 546] width 11 height 11
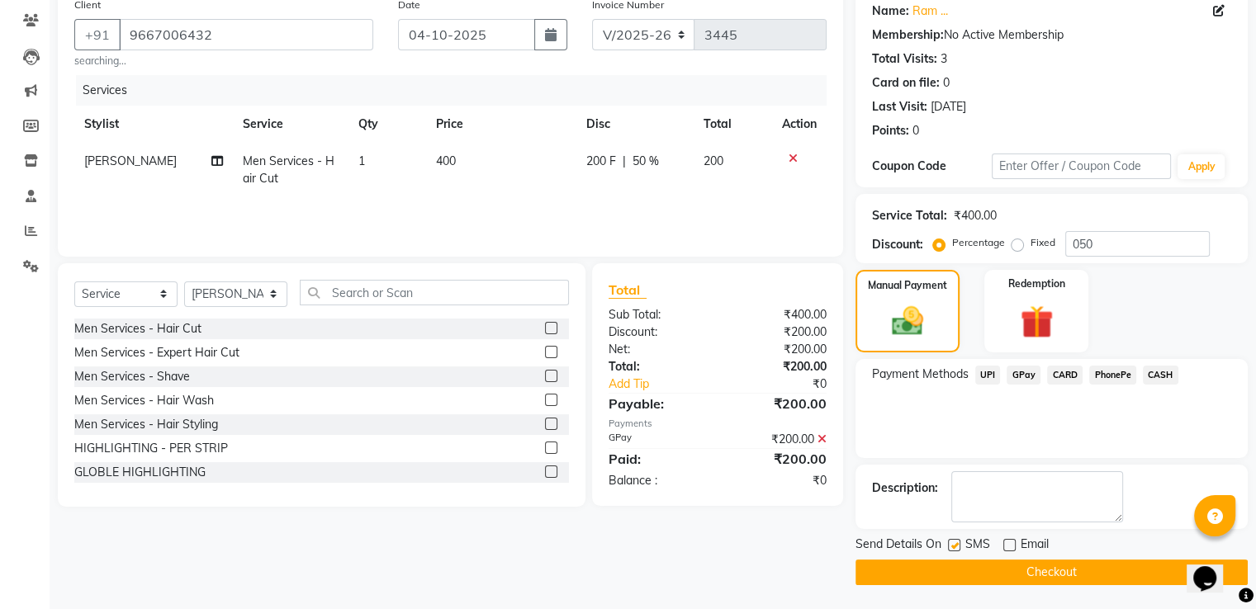
checkbox input "false"
click at [931, 577] on button "Checkout" at bounding box center [1051, 573] width 392 height 26
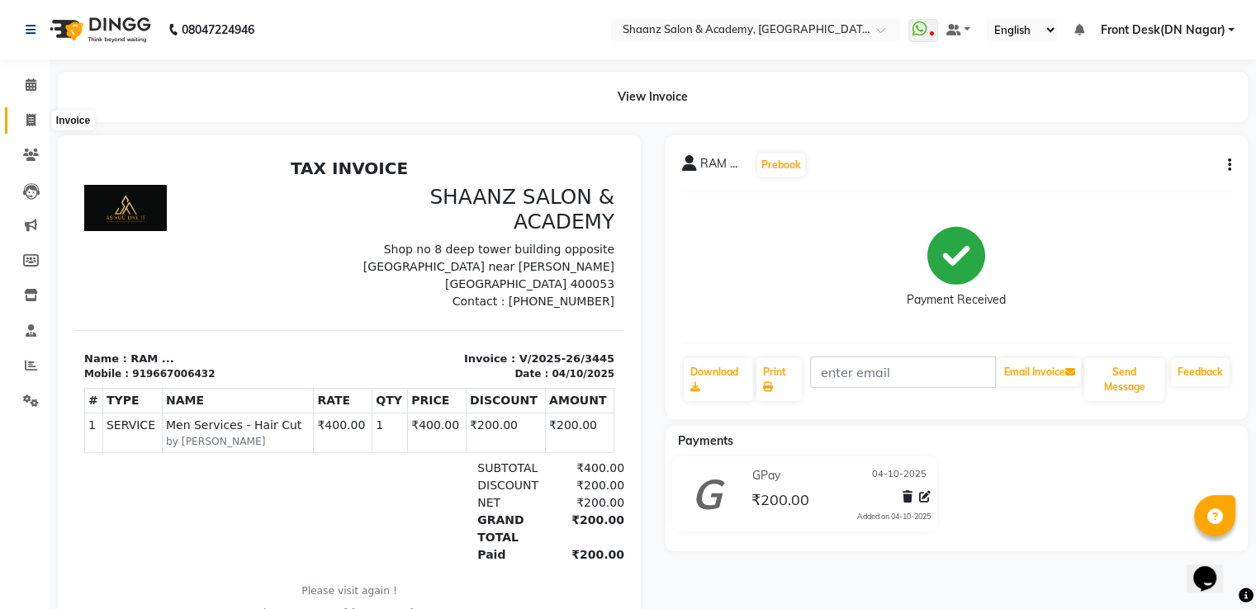
click at [29, 117] on icon at bounding box center [30, 120] width 9 height 12
select select "service"
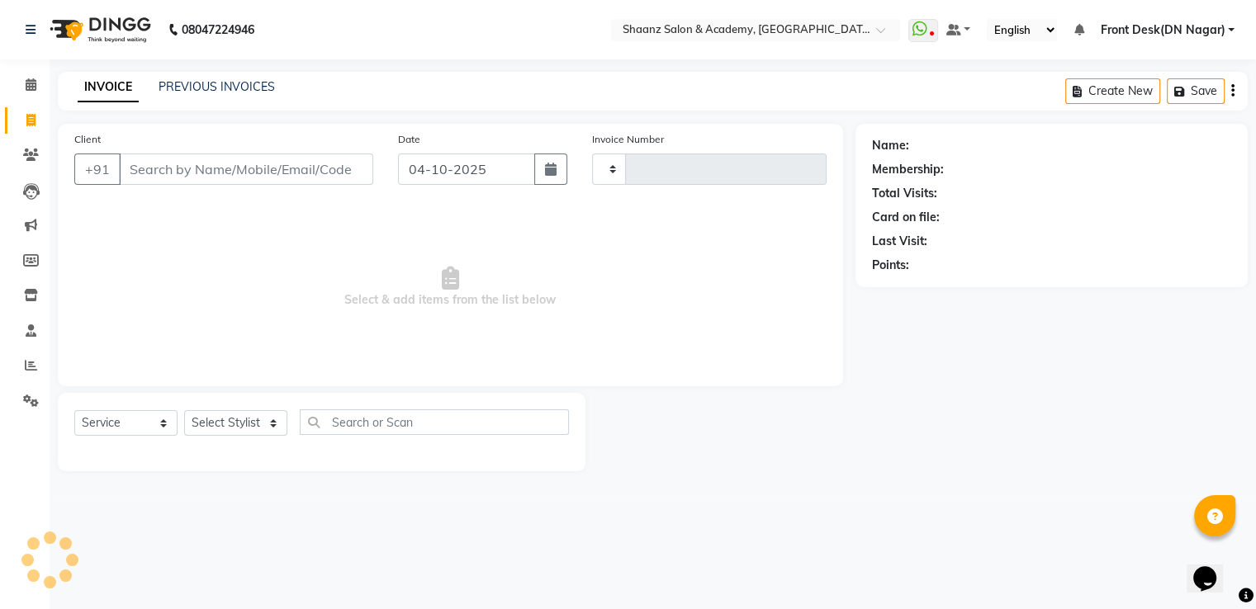
type input "3446"
select select "6360"
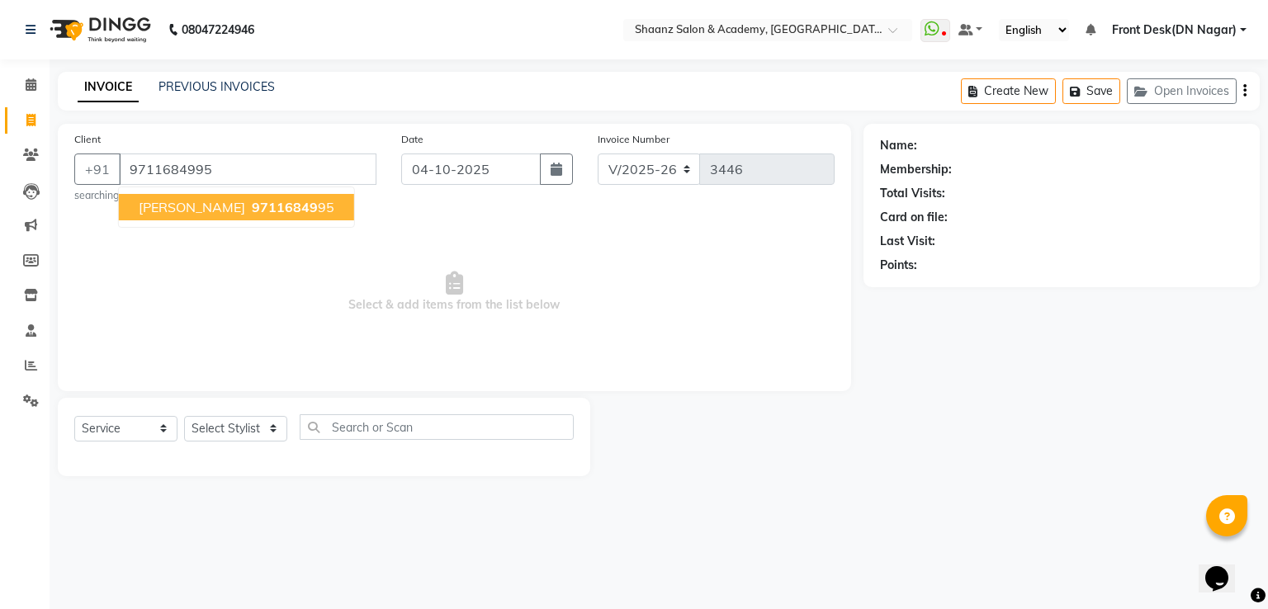
type input "9711684995"
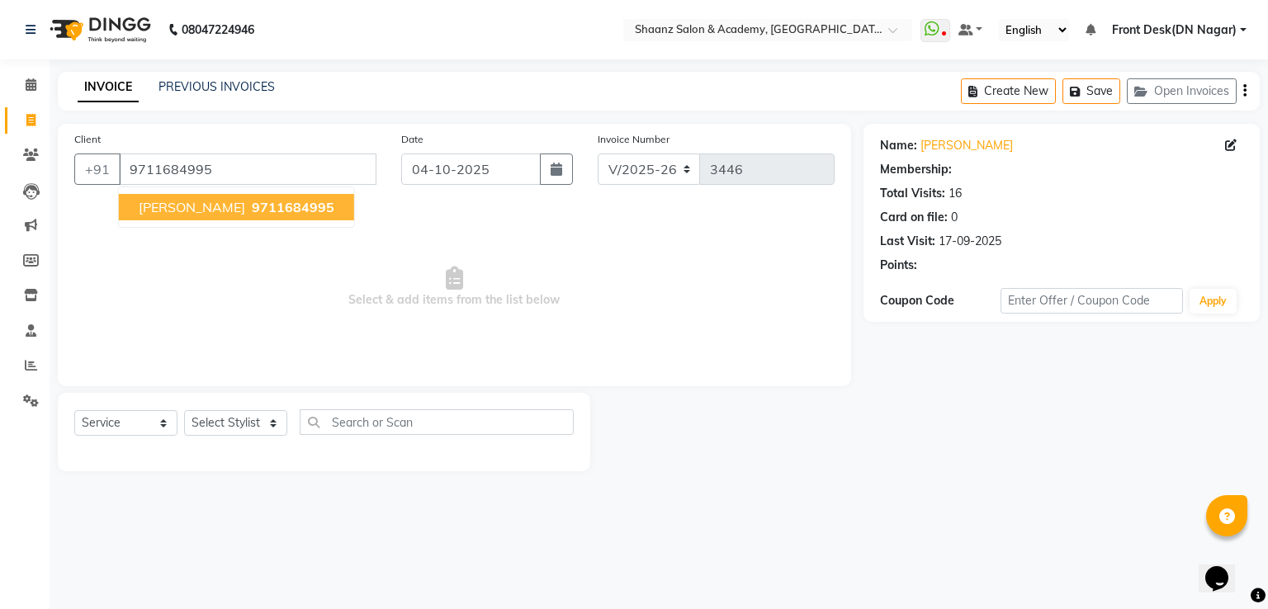
select select "1: Object"
click at [176, 203] on span "[PERSON_NAME]" at bounding box center [192, 207] width 107 height 17
select select "1: Object"
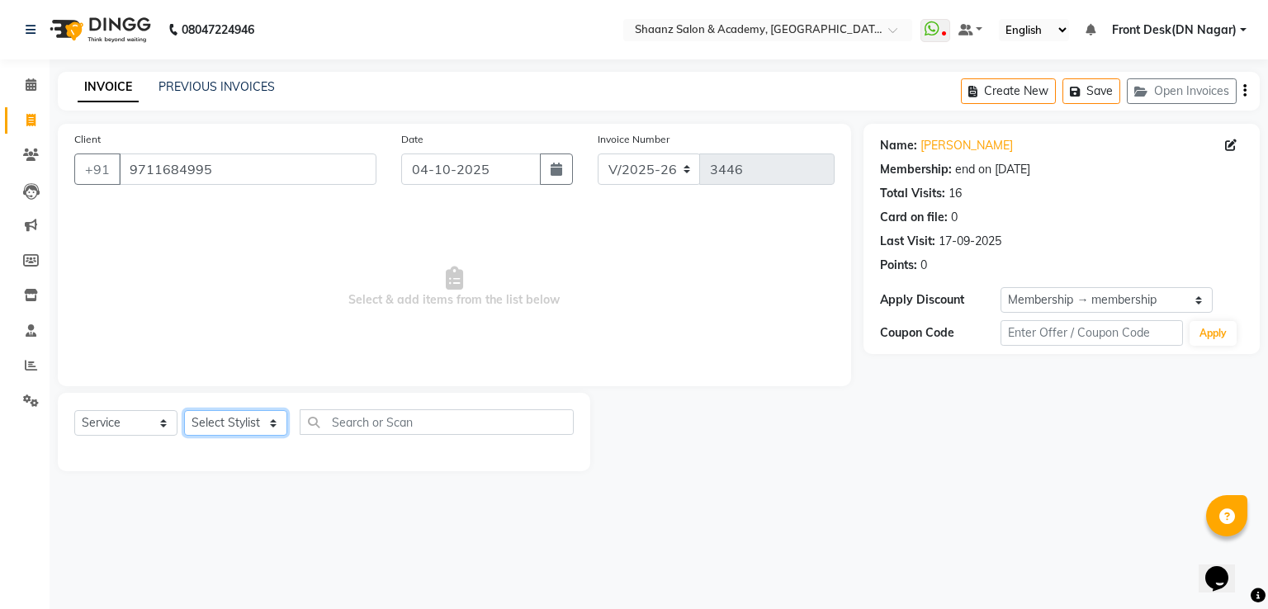
click at [235, 430] on select "Select Stylist [PERSON_NAME] [PERSON_NAME] dc Front Desk(DN Nagar) mehek MUSKAN…" at bounding box center [235, 423] width 103 height 26
select select "84400"
click at [184, 411] on select "Select Stylist [PERSON_NAME] [PERSON_NAME] dc Front Desk(DN Nagar) mehek MUSKAN…" at bounding box center [235, 423] width 103 height 26
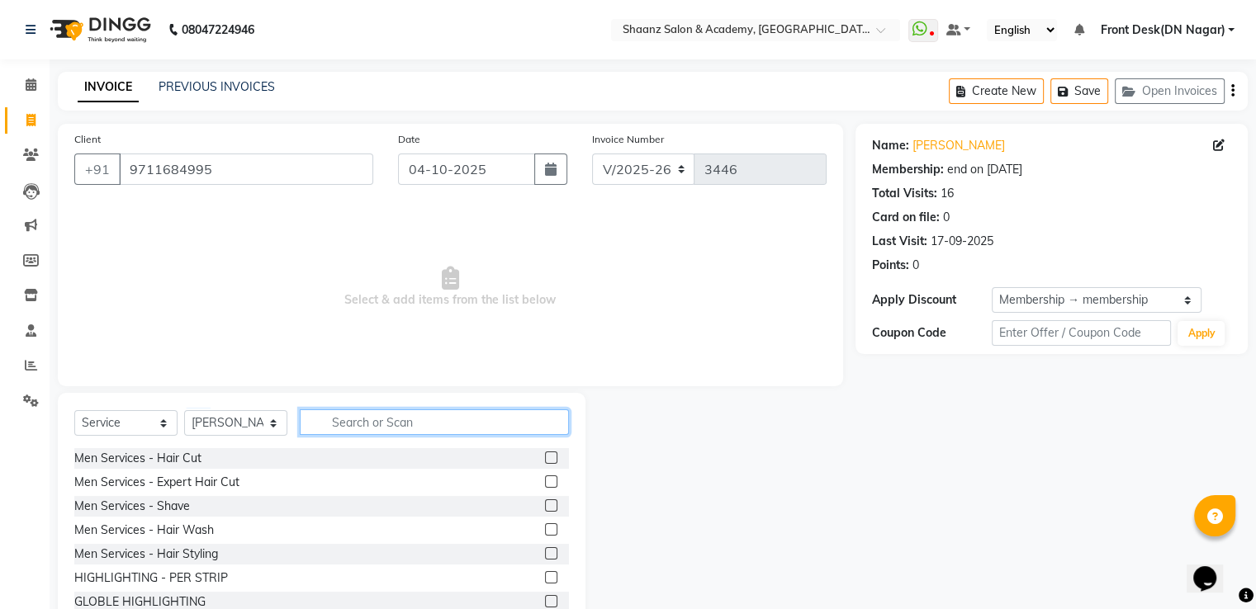
click at [353, 417] on input "text" at bounding box center [434, 423] width 269 height 26
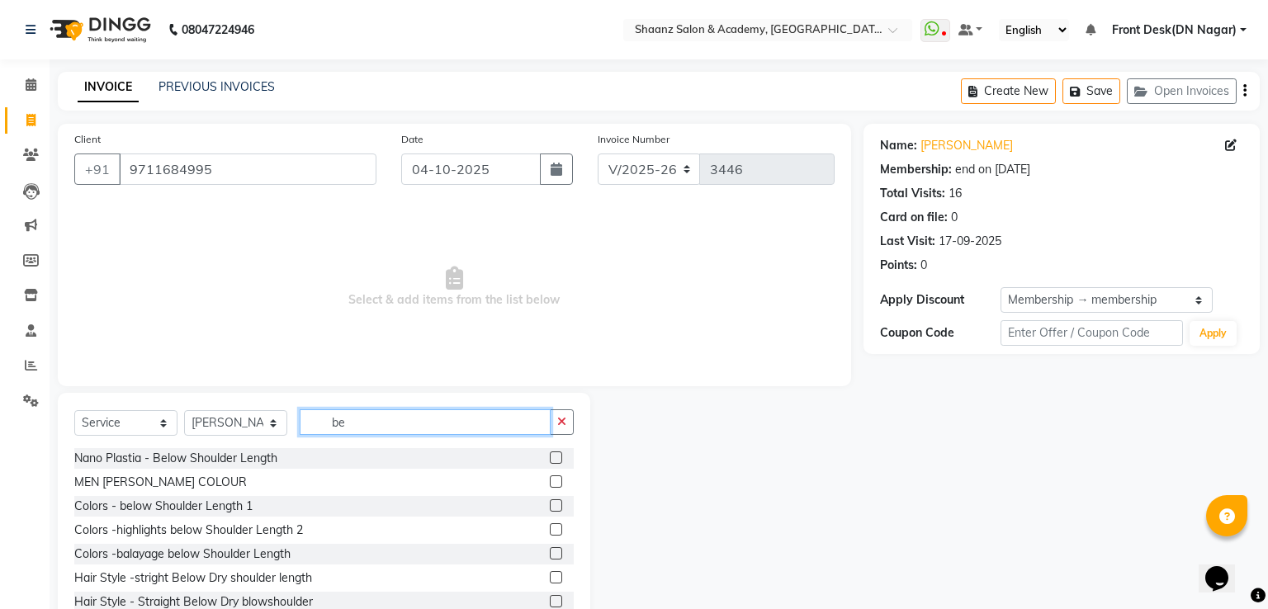
type input "b"
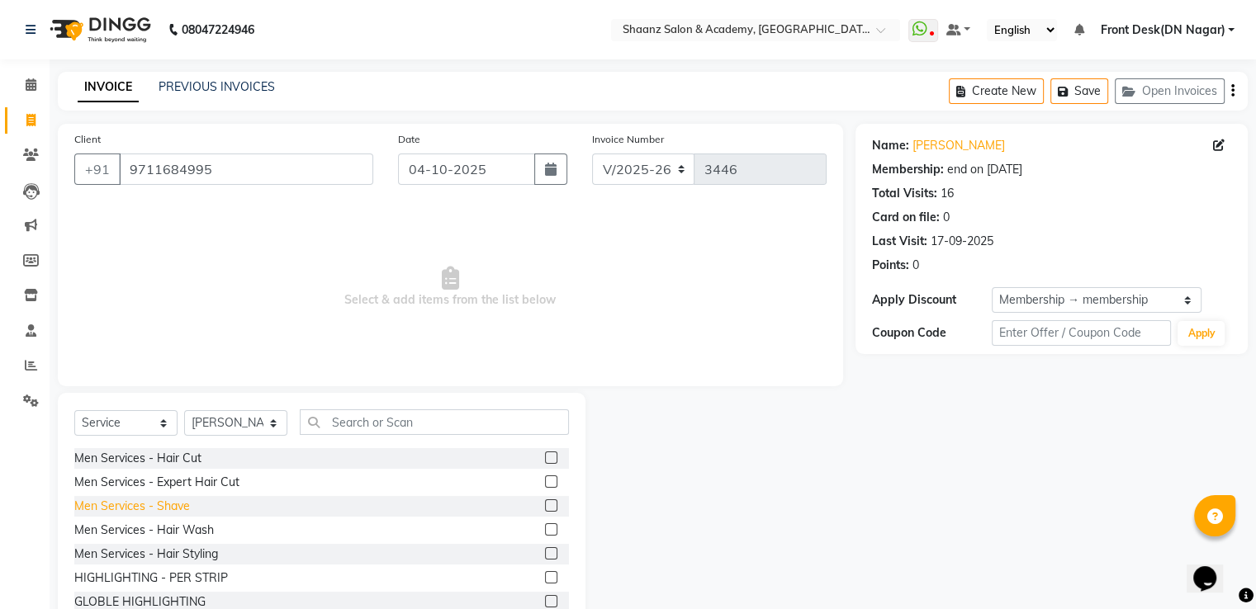
click at [151, 513] on div "Men Services - Shave" at bounding box center [132, 506] width 116 height 17
checkbox input "false"
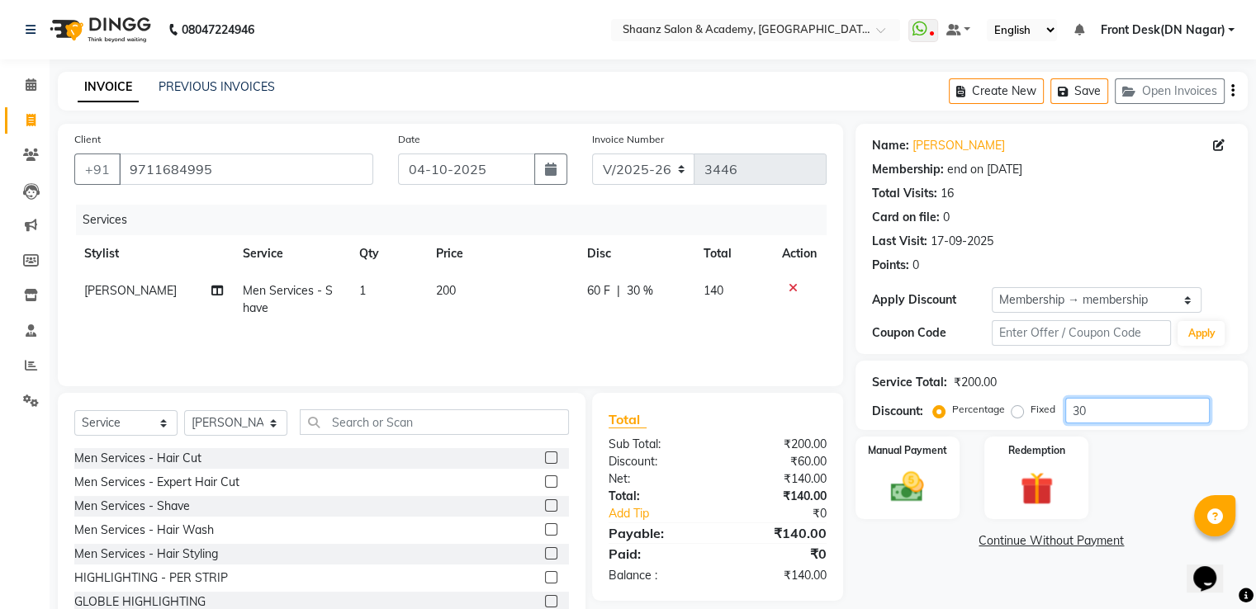
click at [1122, 417] on input "30" at bounding box center [1137, 411] width 144 height 26
type input "3"
type input "50"
click at [932, 474] on img at bounding box center [906, 488] width 55 height 40
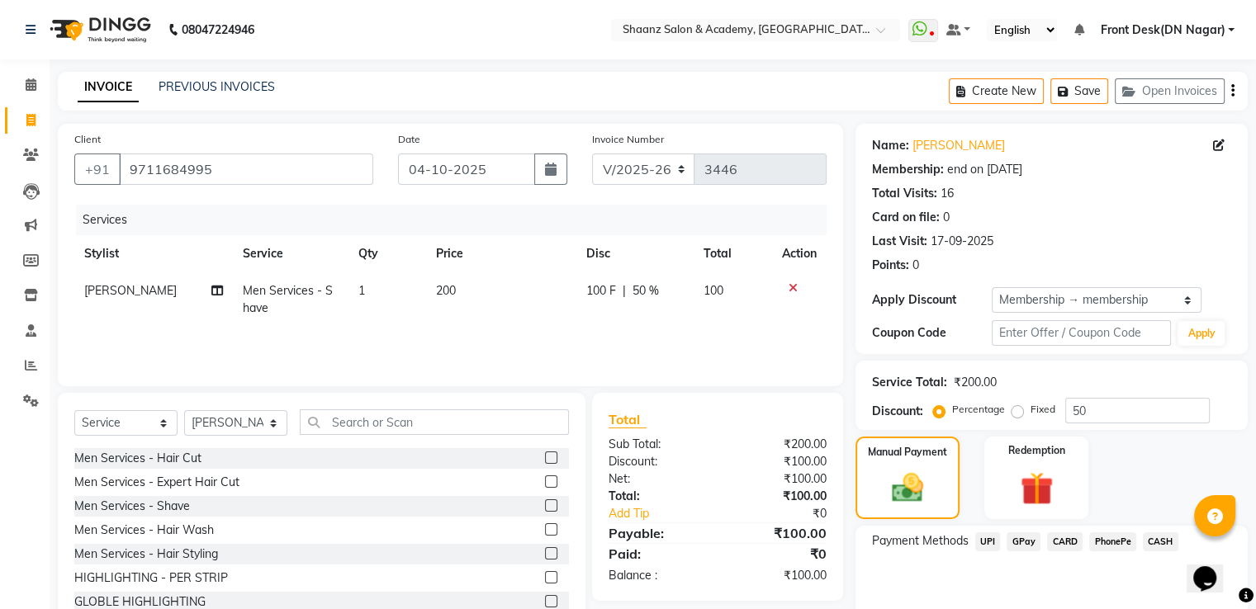
scroll to position [73, 0]
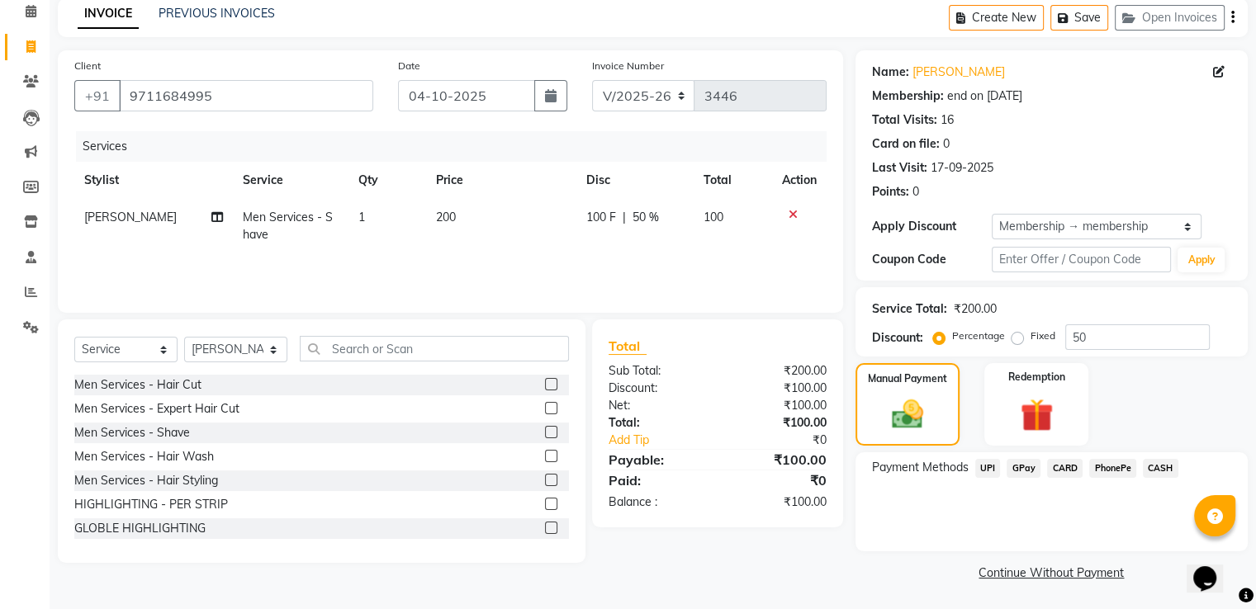
click at [1026, 467] on span "GPay" at bounding box center [1023, 468] width 34 height 19
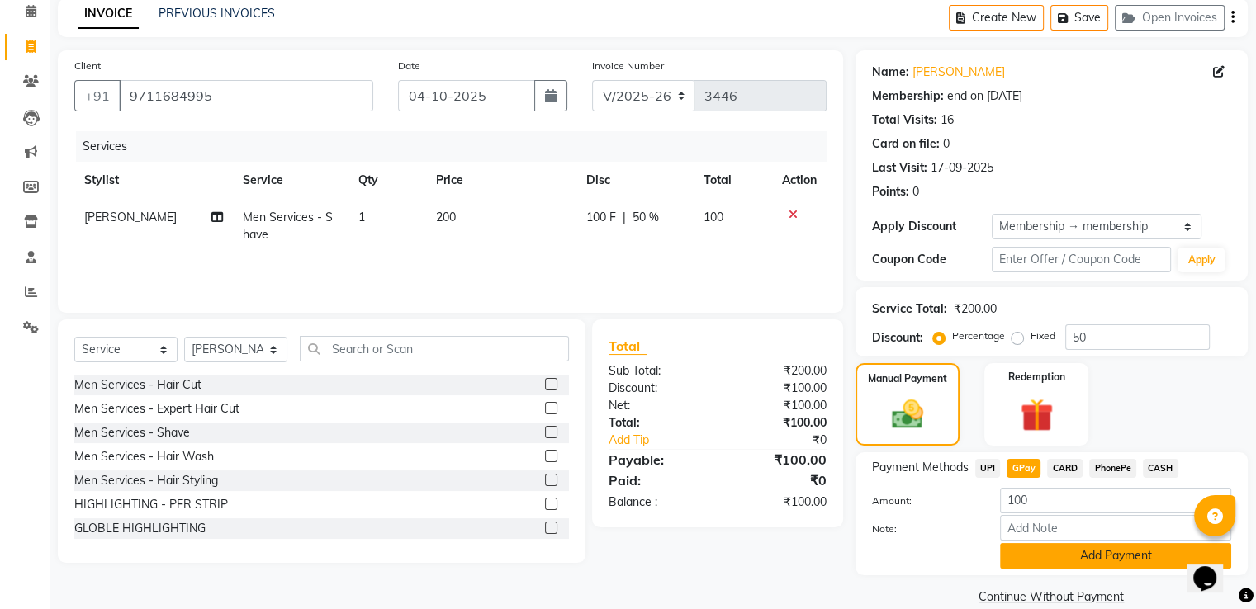
click at [1127, 548] on button "Add Payment" at bounding box center [1115, 556] width 231 height 26
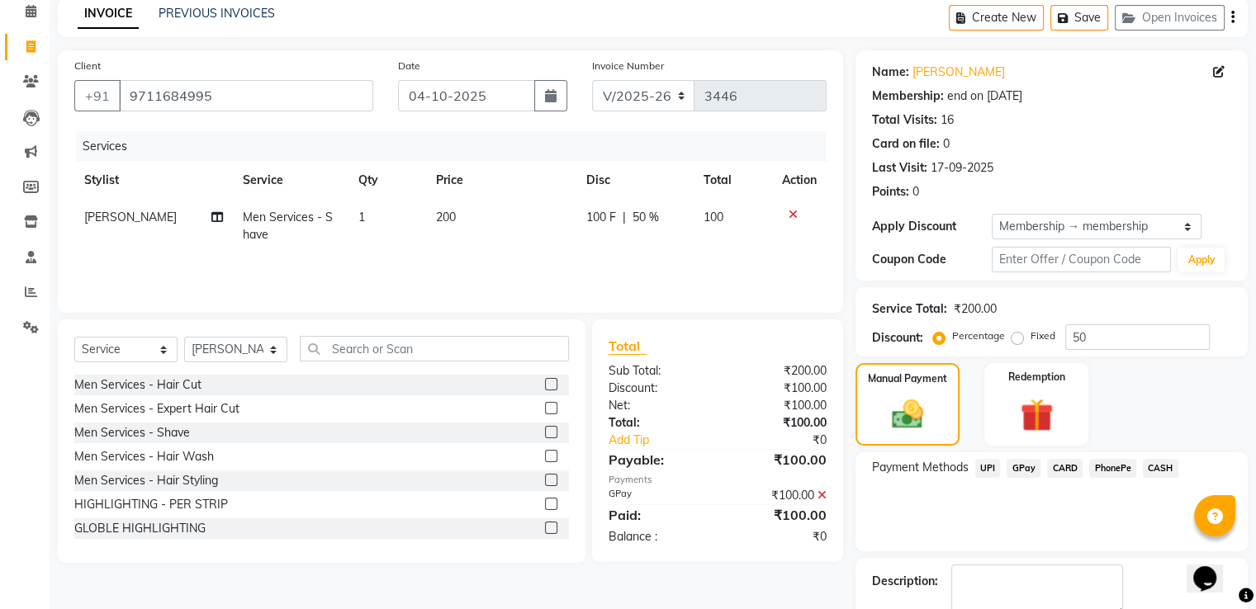
scroll to position [166, 0]
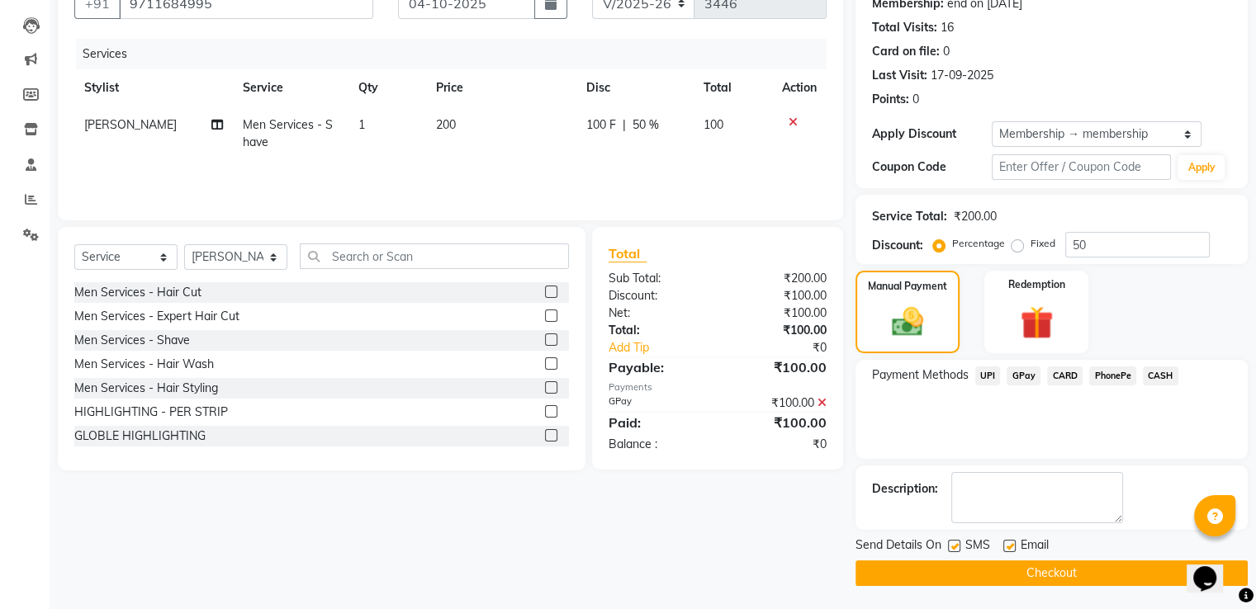
click at [1004, 540] on label at bounding box center [1009, 546] width 12 height 12
click at [1004, 542] on input "checkbox" at bounding box center [1008, 547] width 11 height 11
checkbox input "false"
click at [949, 542] on label at bounding box center [954, 546] width 12 height 12
click at [949, 542] on input "checkbox" at bounding box center [953, 547] width 11 height 11
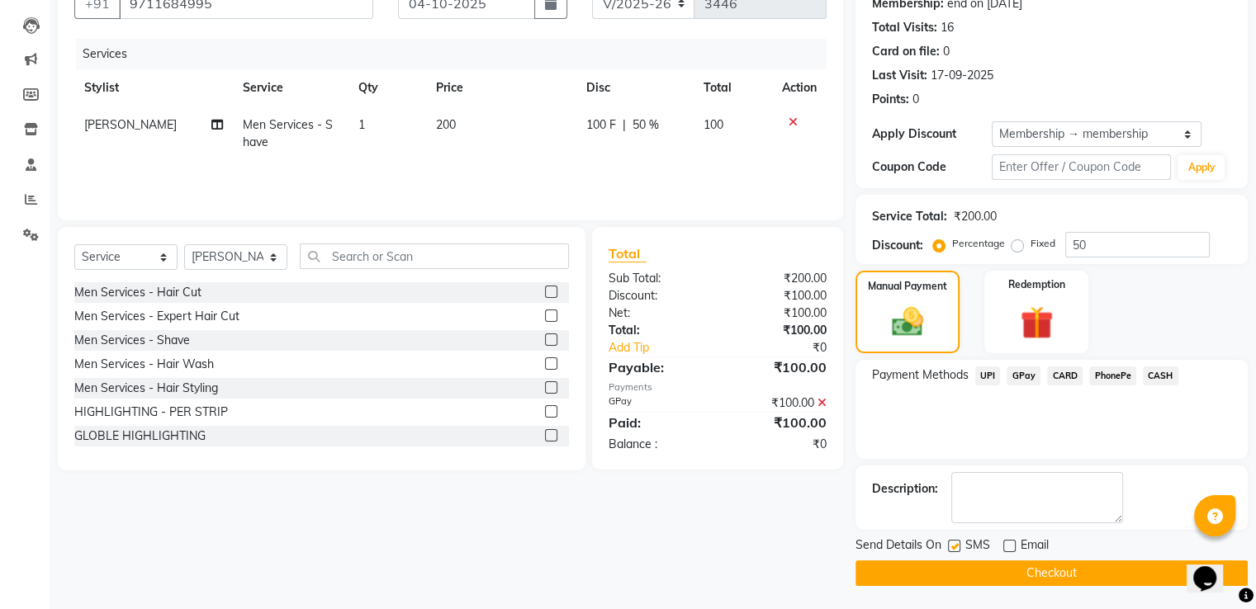
checkbox input "false"
click at [944, 561] on button "Checkout" at bounding box center [1051, 574] width 392 height 26
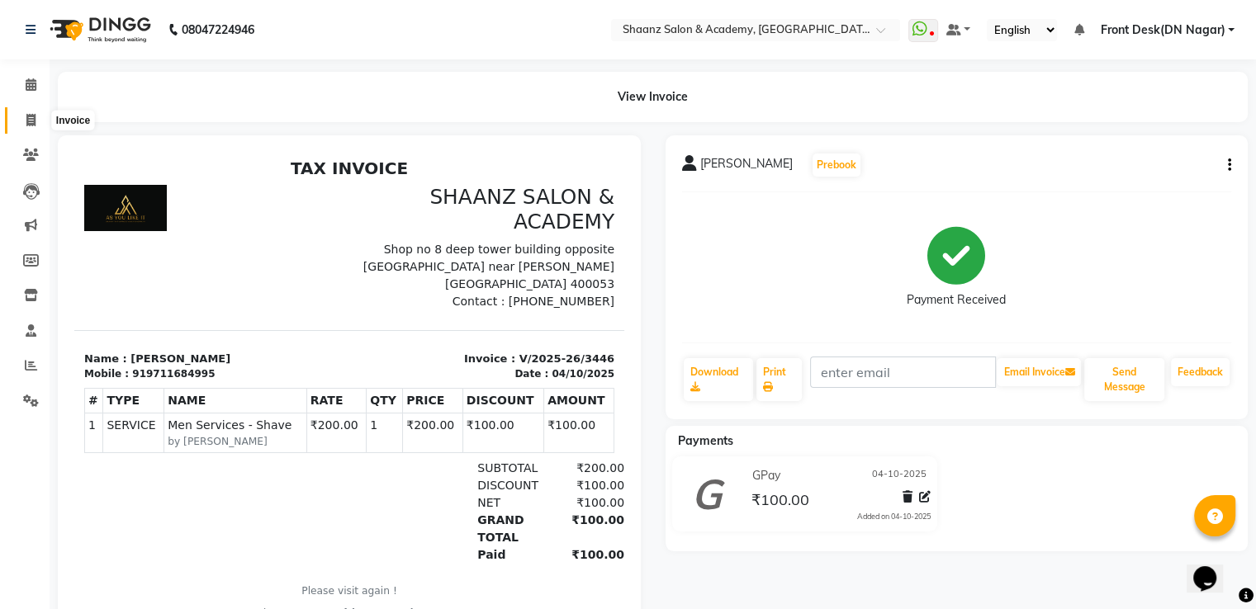
click at [32, 120] on icon at bounding box center [30, 120] width 9 height 12
select select "6360"
select select "service"
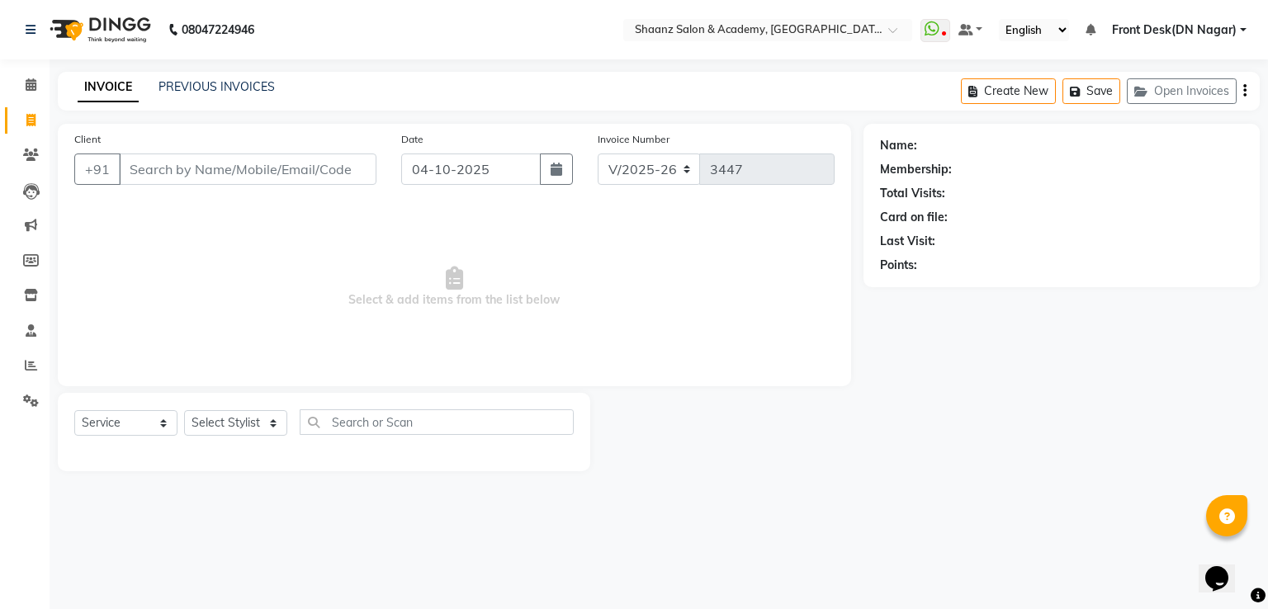
click at [222, 154] on input "Client" at bounding box center [248, 169] width 258 height 31
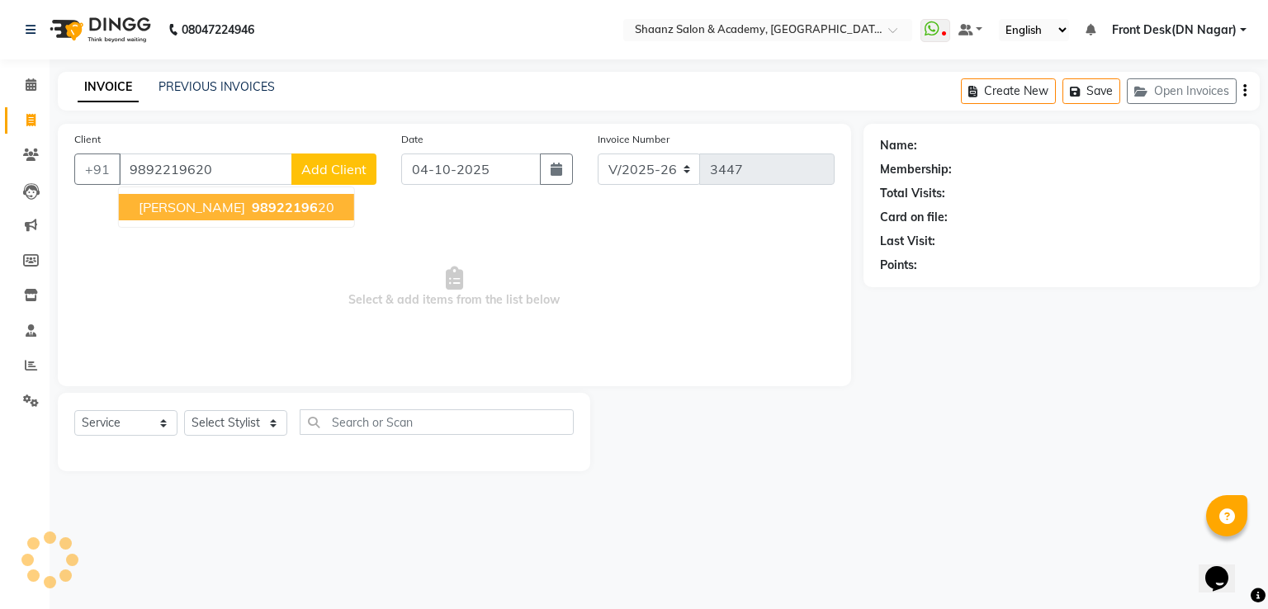
type input "9892219620"
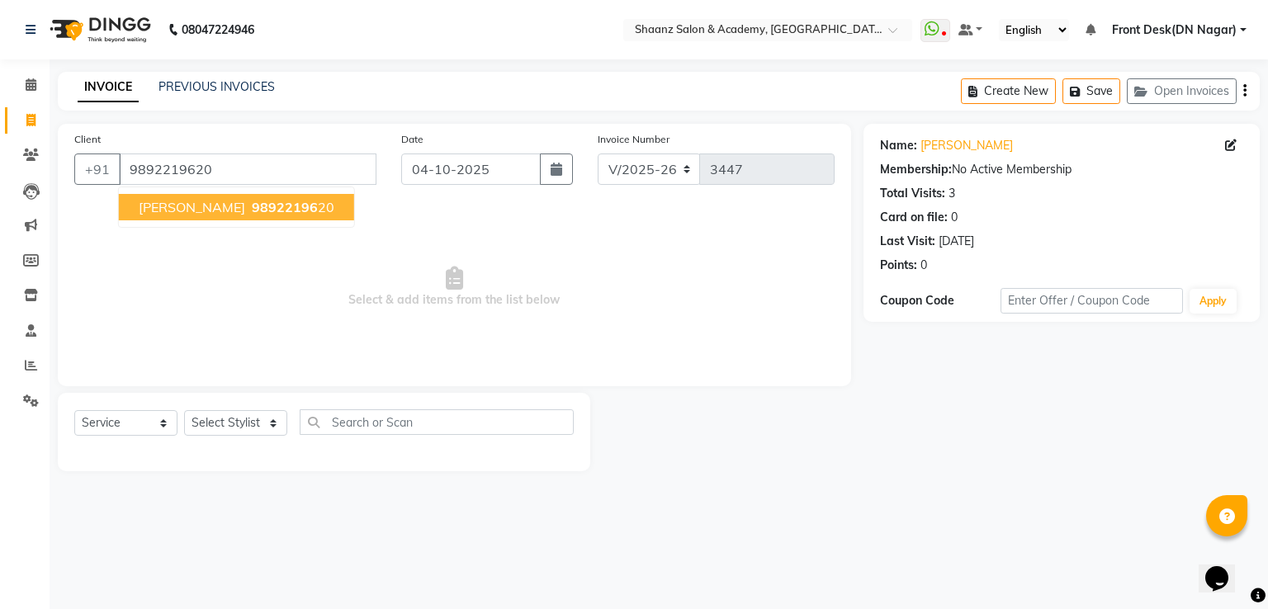
click at [213, 205] on span "[PERSON_NAME]" at bounding box center [192, 207] width 107 height 17
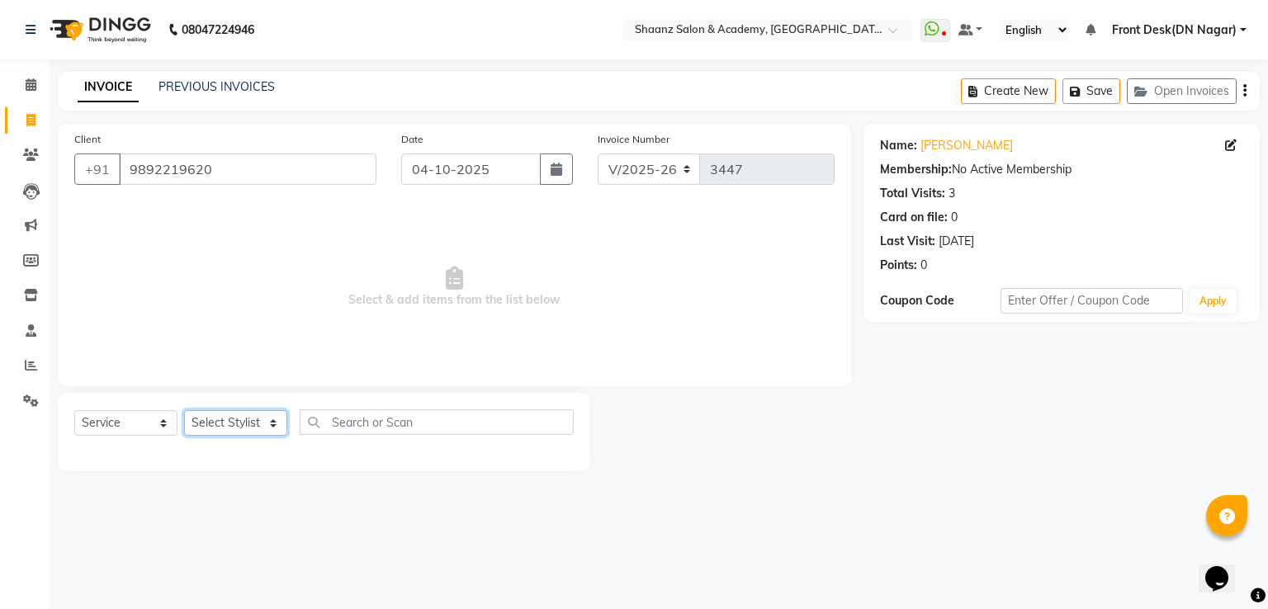
click at [237, 431] on select "Select Stylist [PERSON_NAME] [PERSON_NAME] dc Front Desk(DN Nagar) mehek MUSKAN…" at bounding box center [235, 423] width 103 height 26
select select "93031"
click at [184, 411] on select "Select Stylist [PERSON_NAME] [PERSON_NAME] dc Front Desk(DN Nagar) mehek MUSKAN…" at bounding box center [235, 423] width 103 height 26
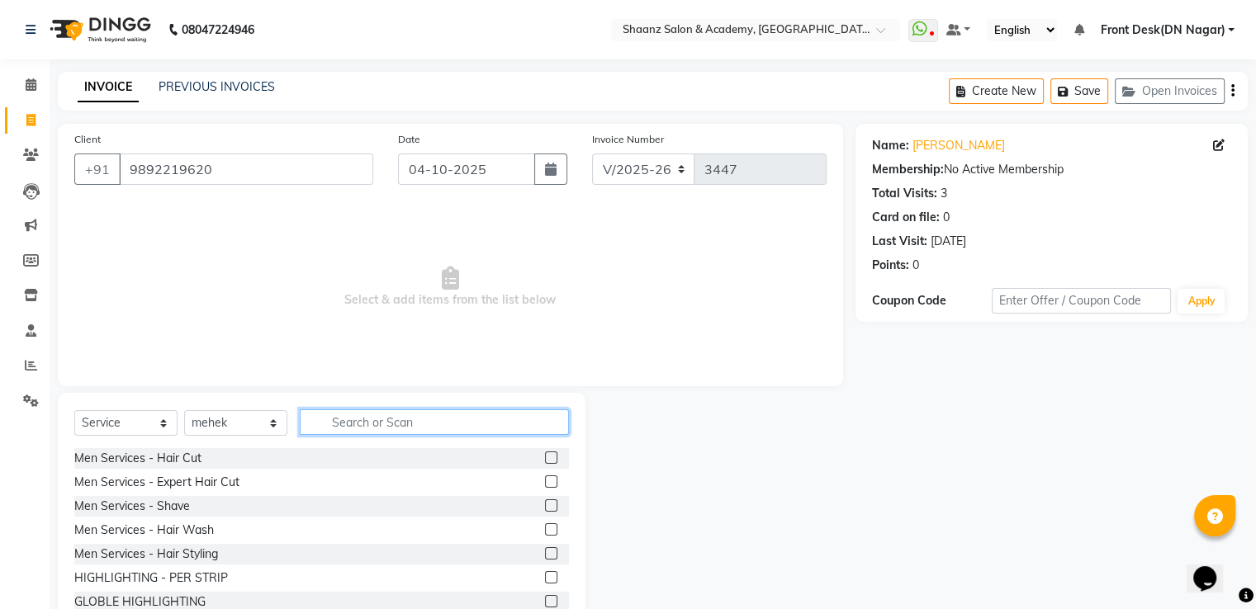
click at [363, 423] on input "text" at bounding box center [434, 423] width 269 height 26
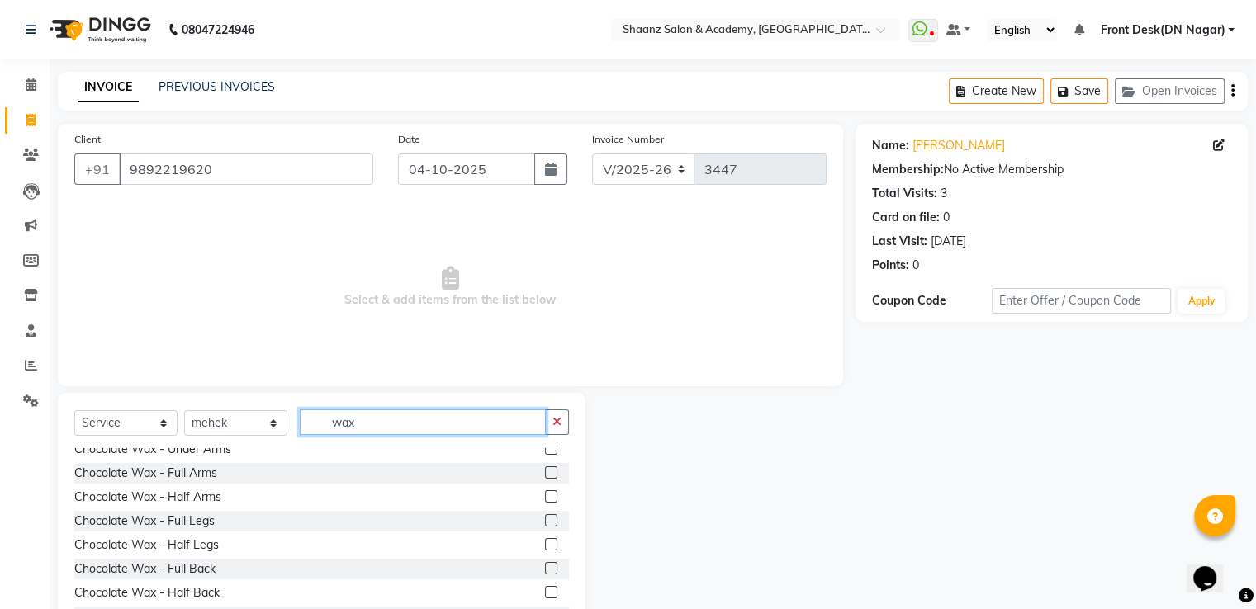
scroll to position [760, 0]
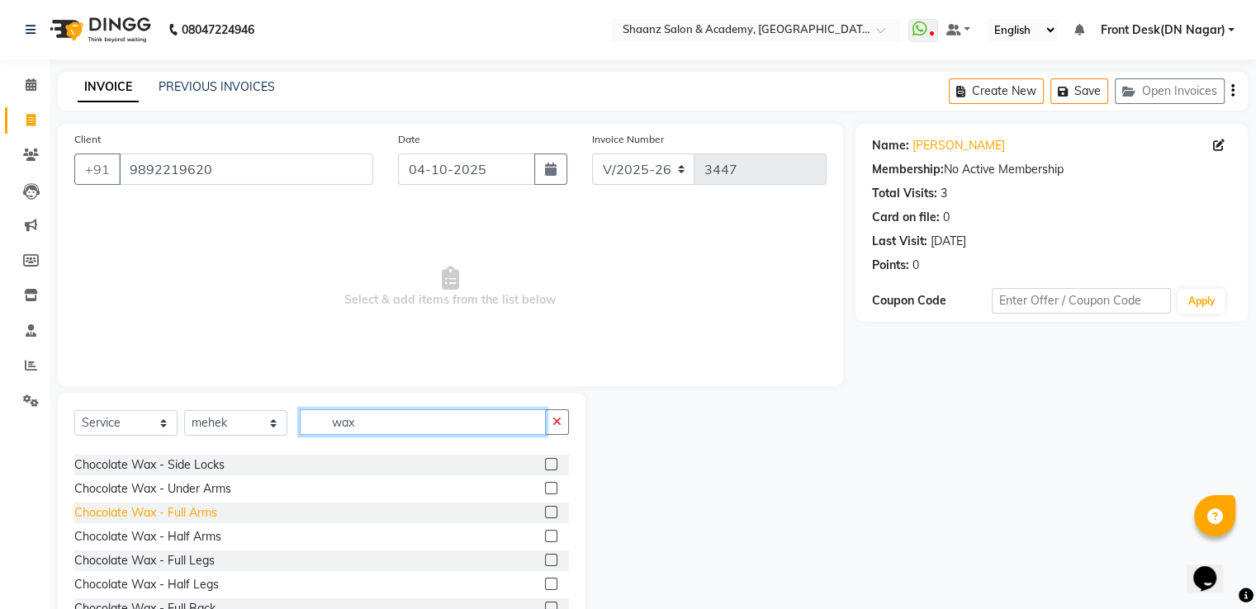
type input "wax"
click at [191, 505] on div "Chocolate Wax - Full Arms" at bounding box center [145, 512] width 143 height 17
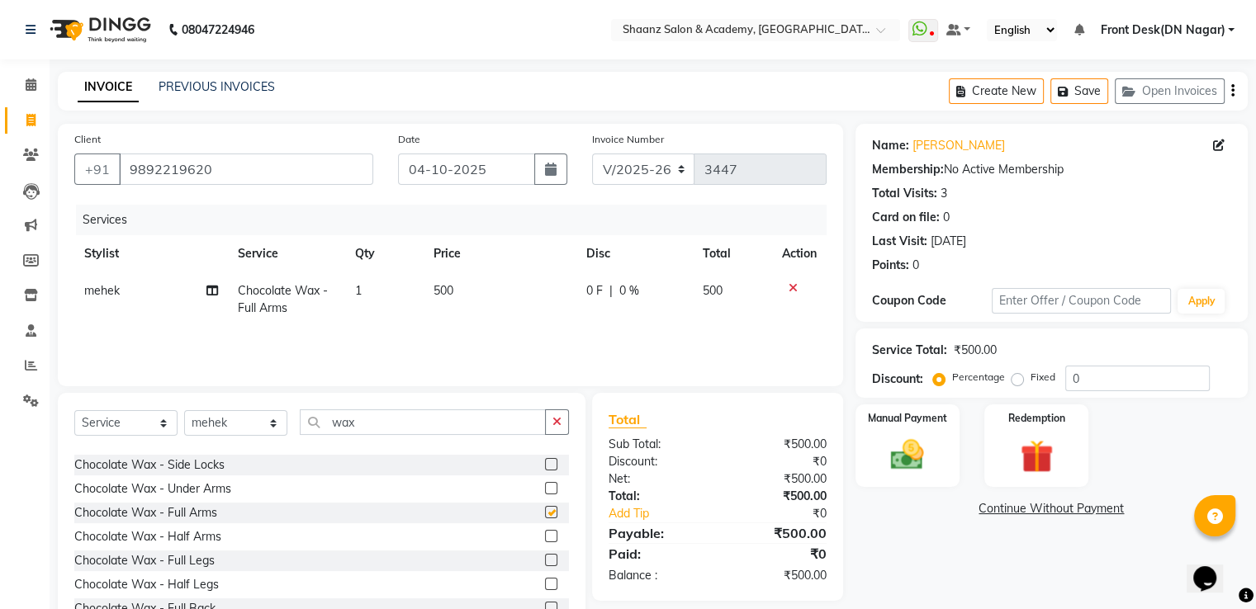
checkbox input "false"
click at [202, 495] on div "Chocolate Wax - Under Arms" at bounding box center [152, 489] width 157 height 17
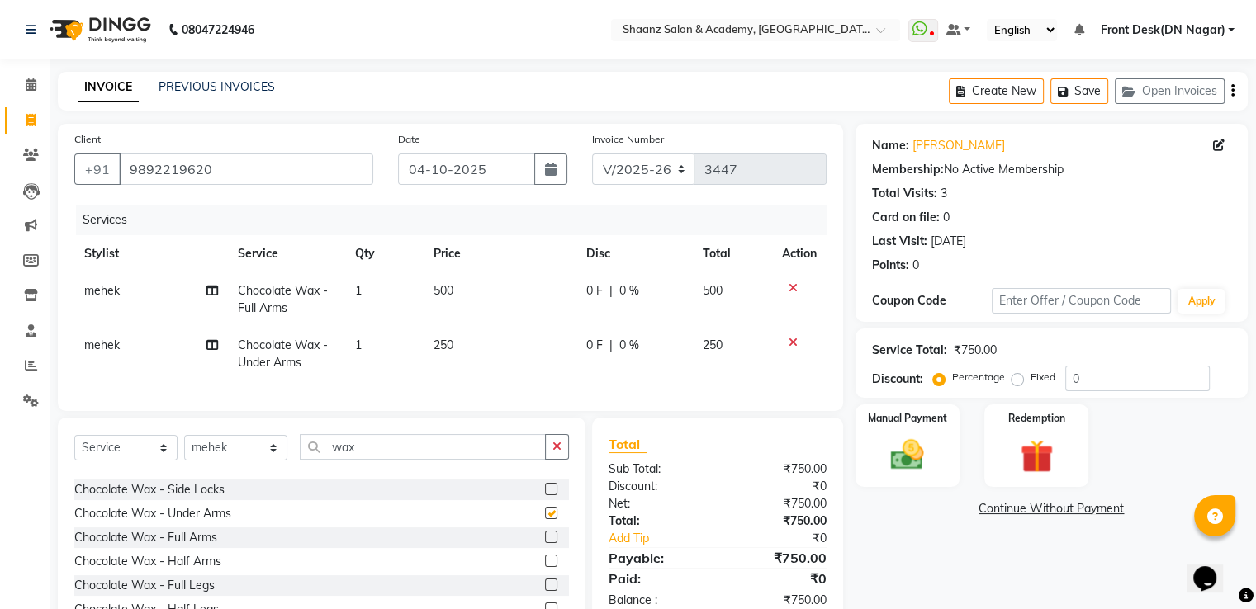
checkbox input "false"
click at [1156, 390] on input "0" at bounding box center [1137, 379] width 144 height 26
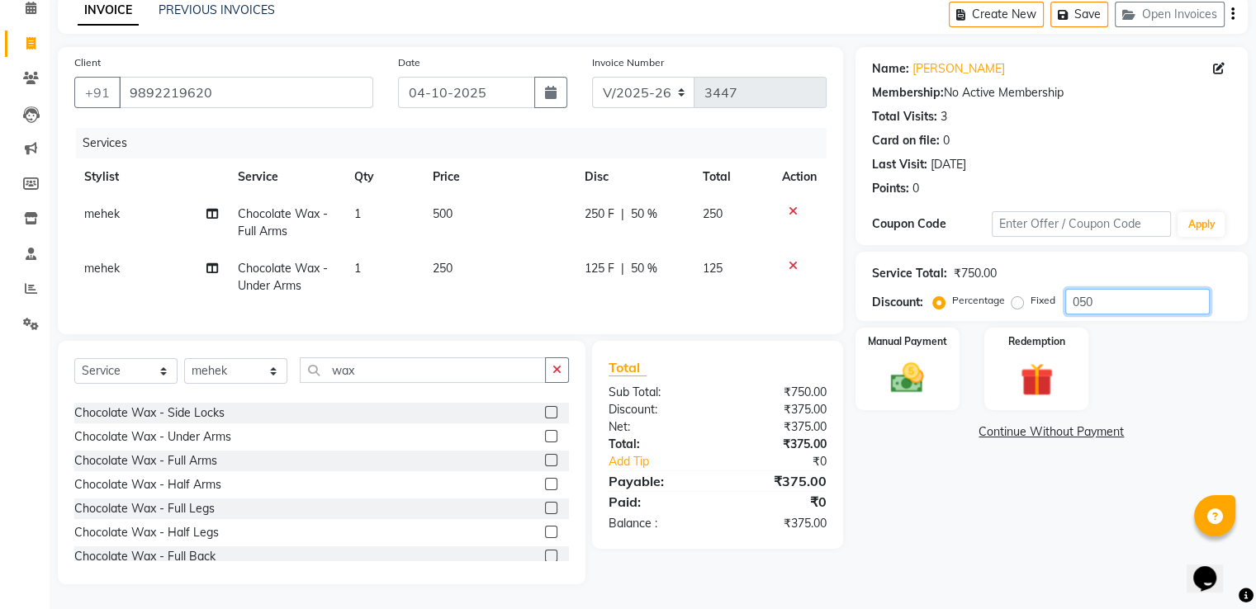
scroll to position [83, 0]
type input "050"
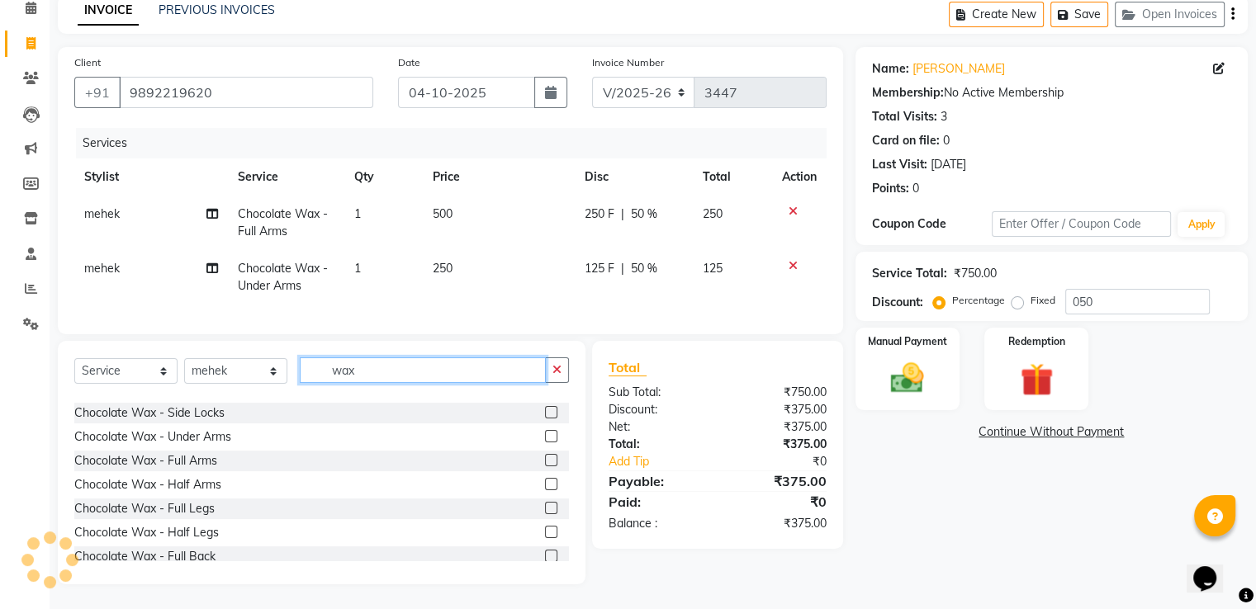
click at [407, 377] on input "wax" at bounding box center [423, 370] width 246 height 26
type input "w"
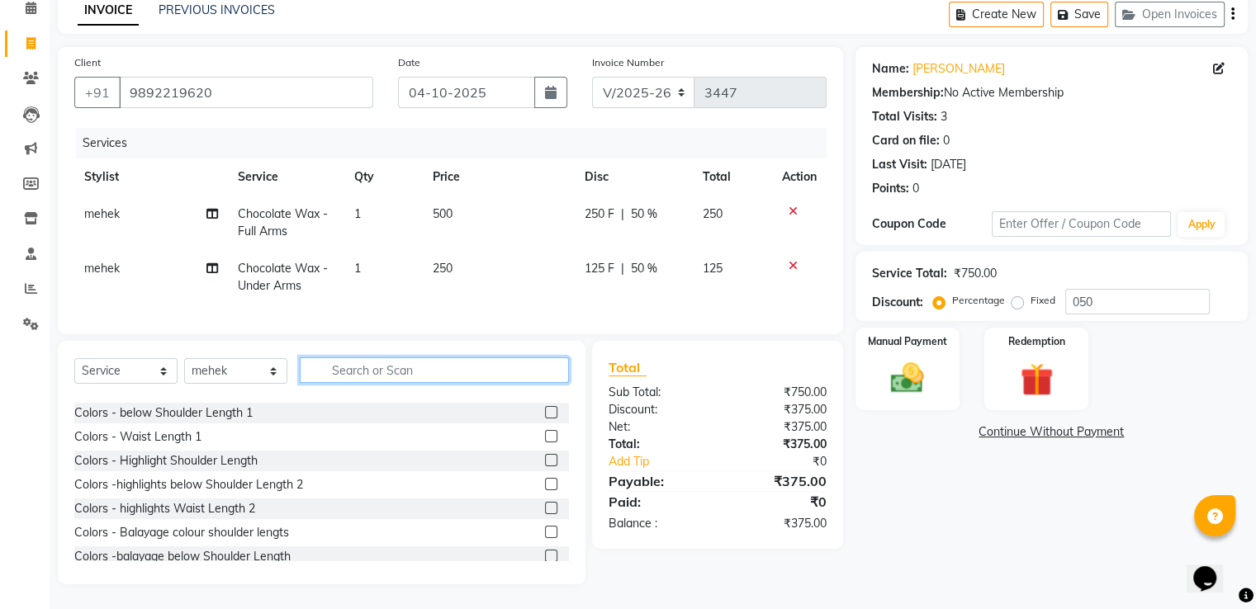
type input "c"
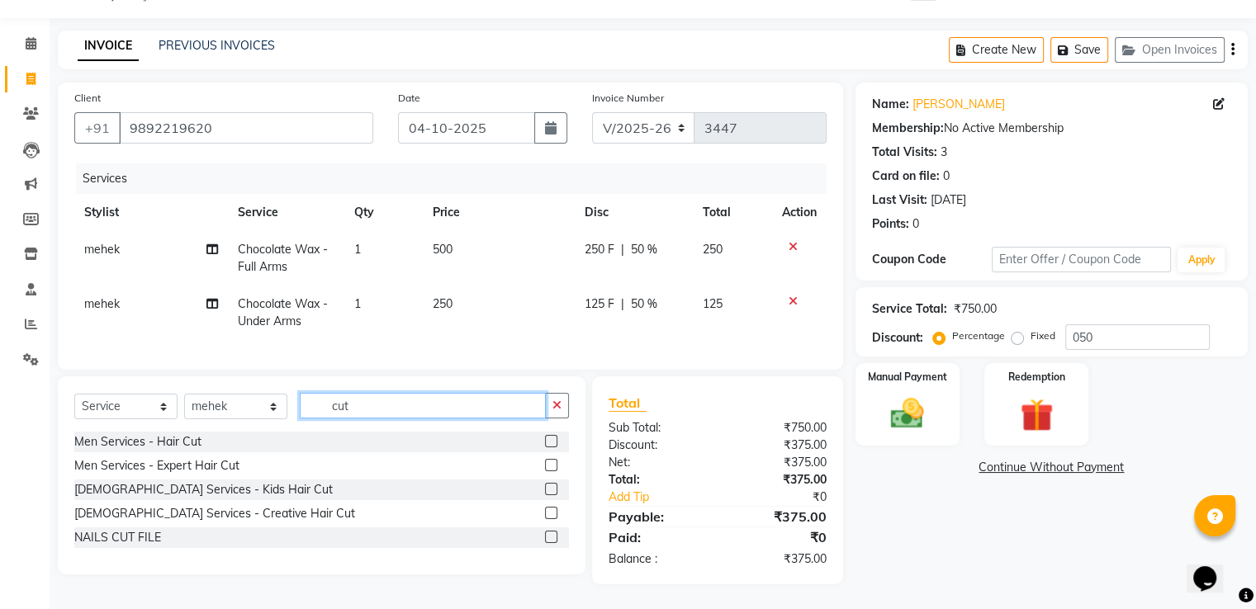
scroll to position [0, 0]
type input "cut"
click at [125, 539] on div "NAILS CUT FILE" at bounding box center [117, 537] width 87 height 17
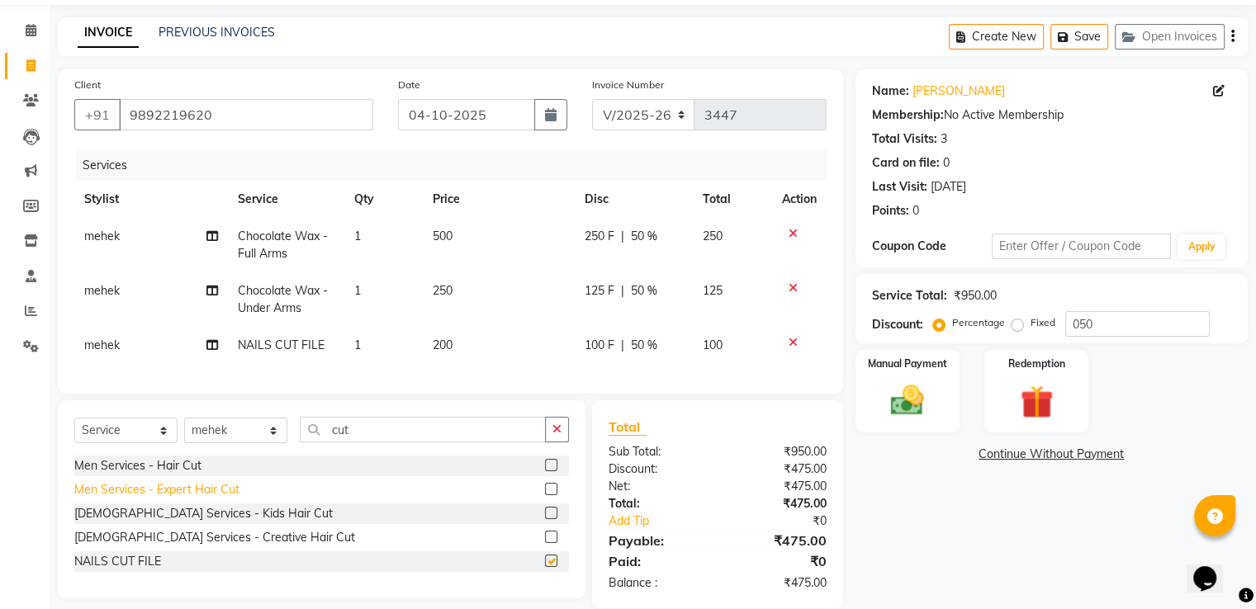
checkbox input "false"
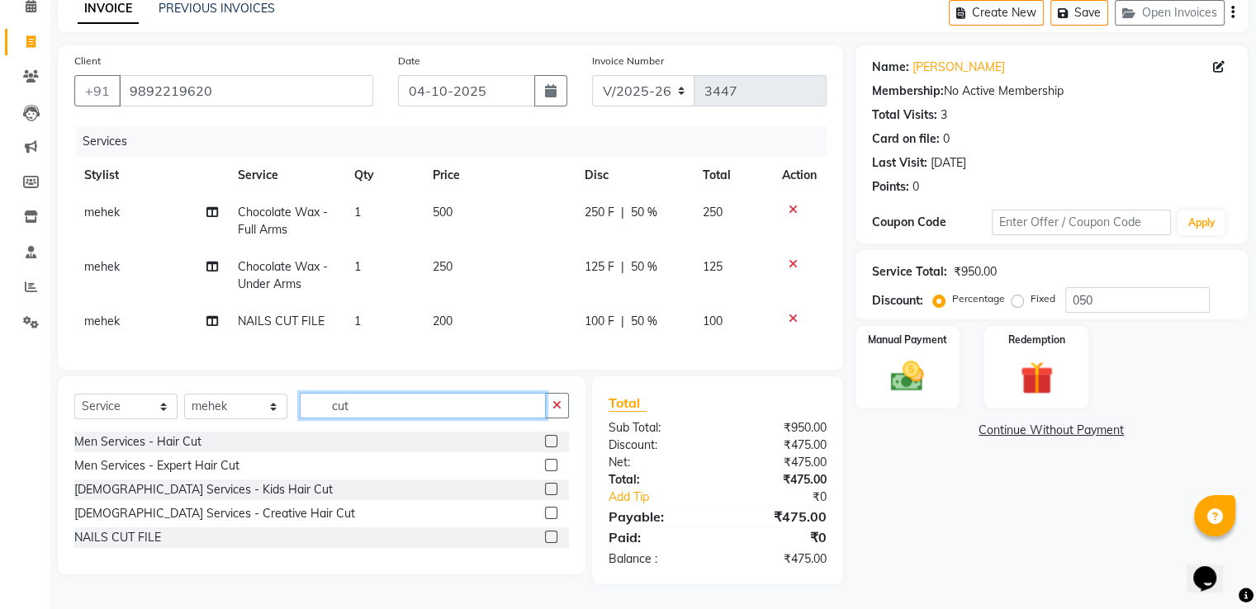
click at [390, 406] on input "cut" at bounding box center [423, 406] width 246 height 26
type input "c"
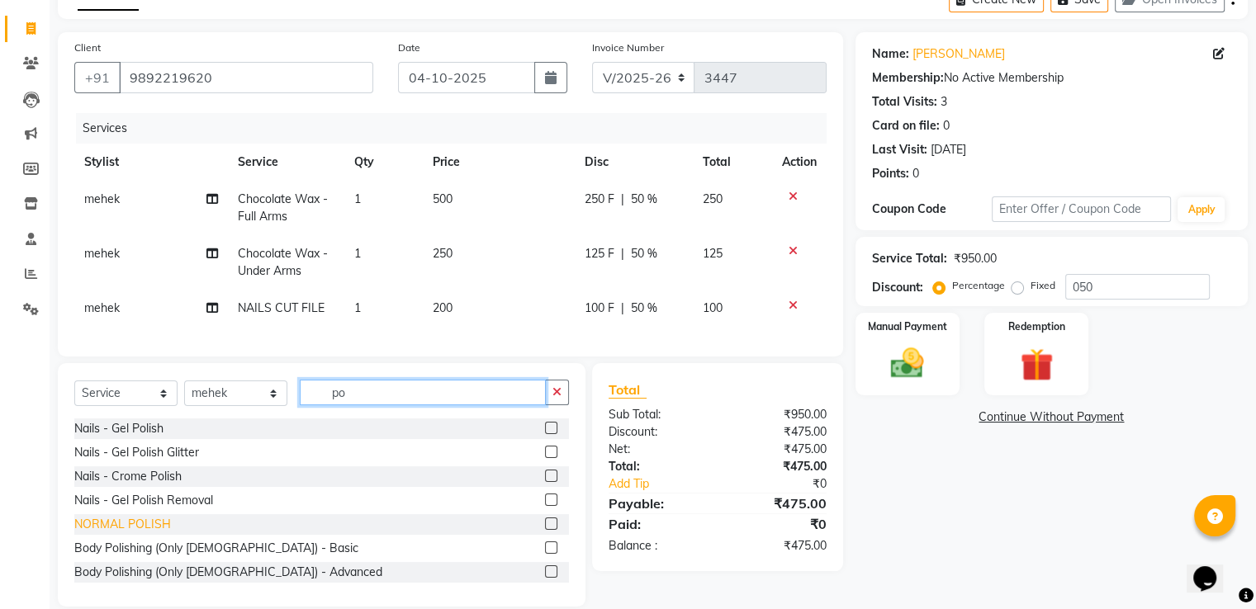
type input "po"
click at [112, 533] on div "NORMAL POLISH" at bounding box center [122, 524] width 97 height 17
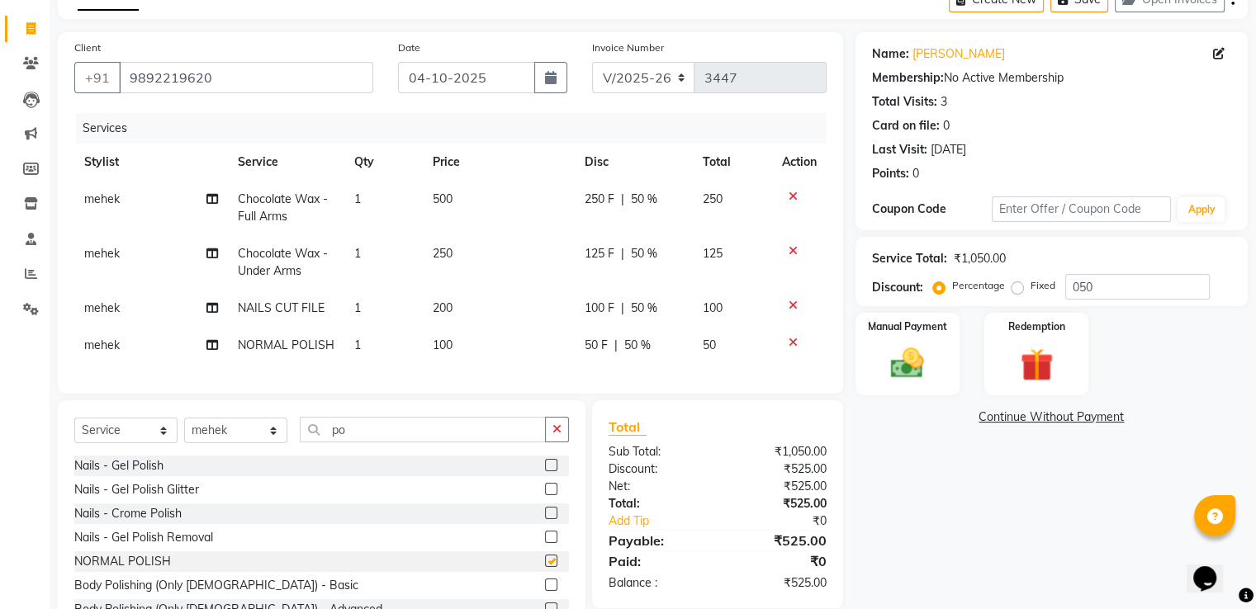
checkbox input "false"
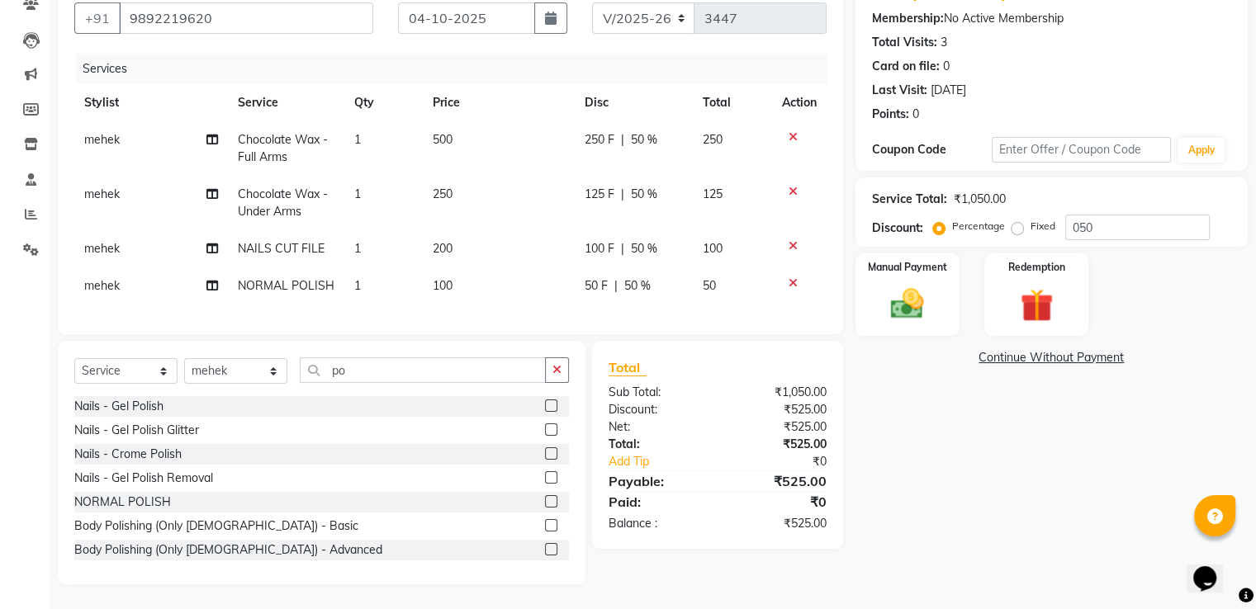
click at [790, 277] on icon at bounding box center [792, 283] width 9 height 12
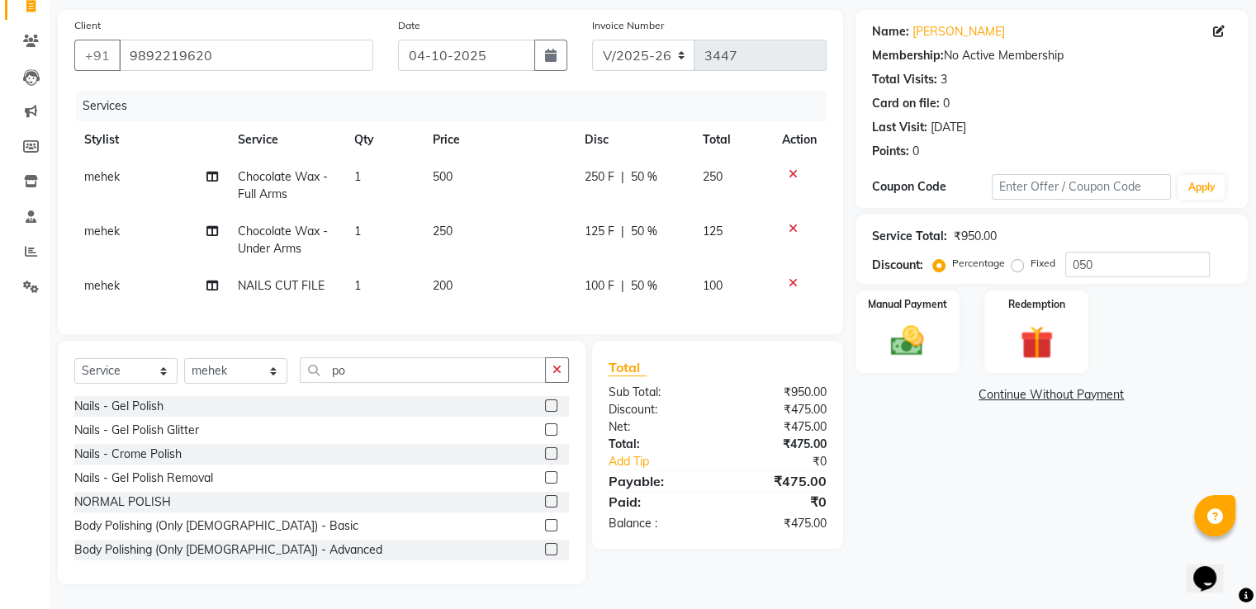
scroll to position [127, 0]
click at [658, 277] on div "100 F | 50 %" at bounding box center [634, 285] width 98 height 17
select select "93031"
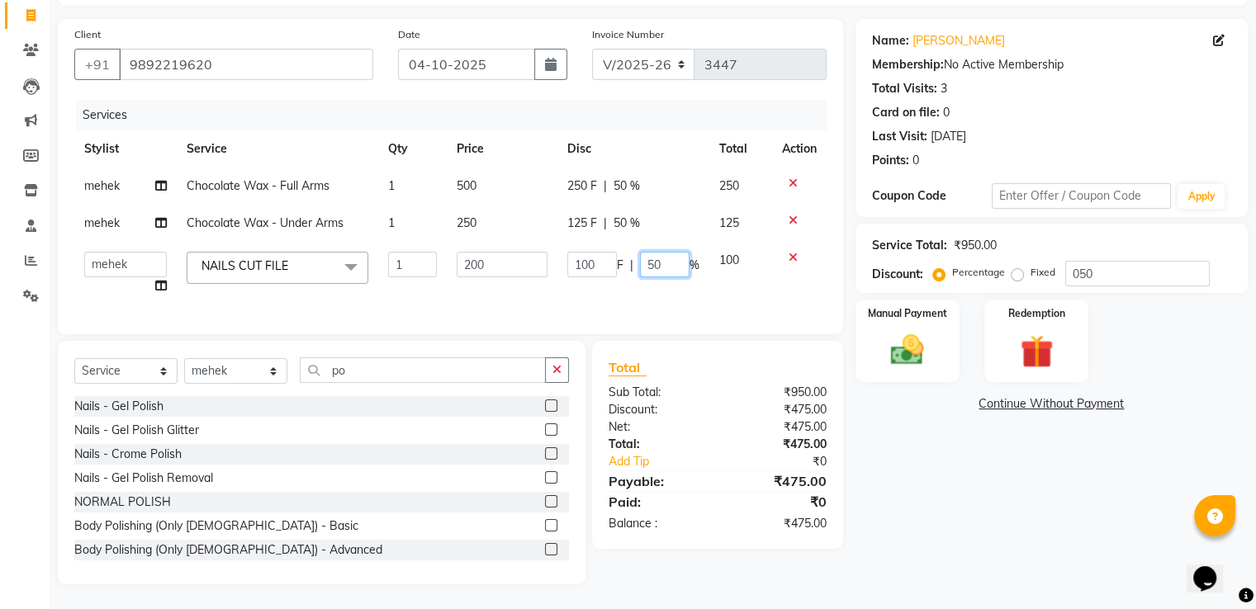
click at [665, 253] on input "50" at bounding box center [665, 265] width 50 height 26
type input "5"
click at [731, 528] on div "₹475.00" at bounding box center [777, 523] width 121 height 17
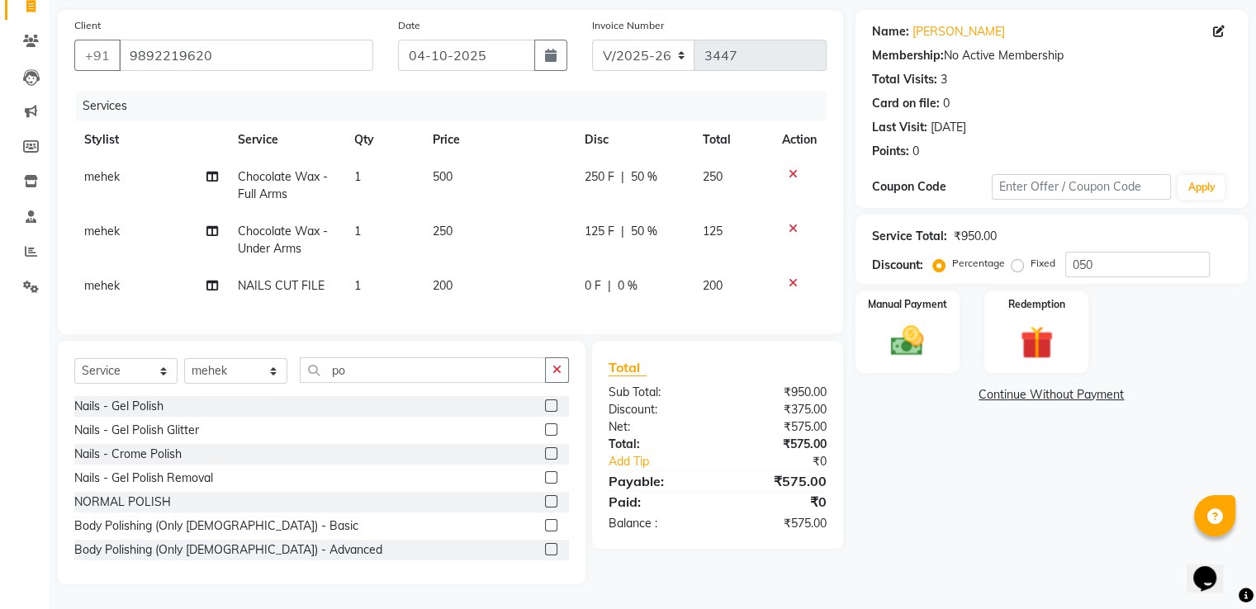
scroll to position [127, 0]
click at [928, 328] on img at bounding box center [906, 342] width 55 height 40
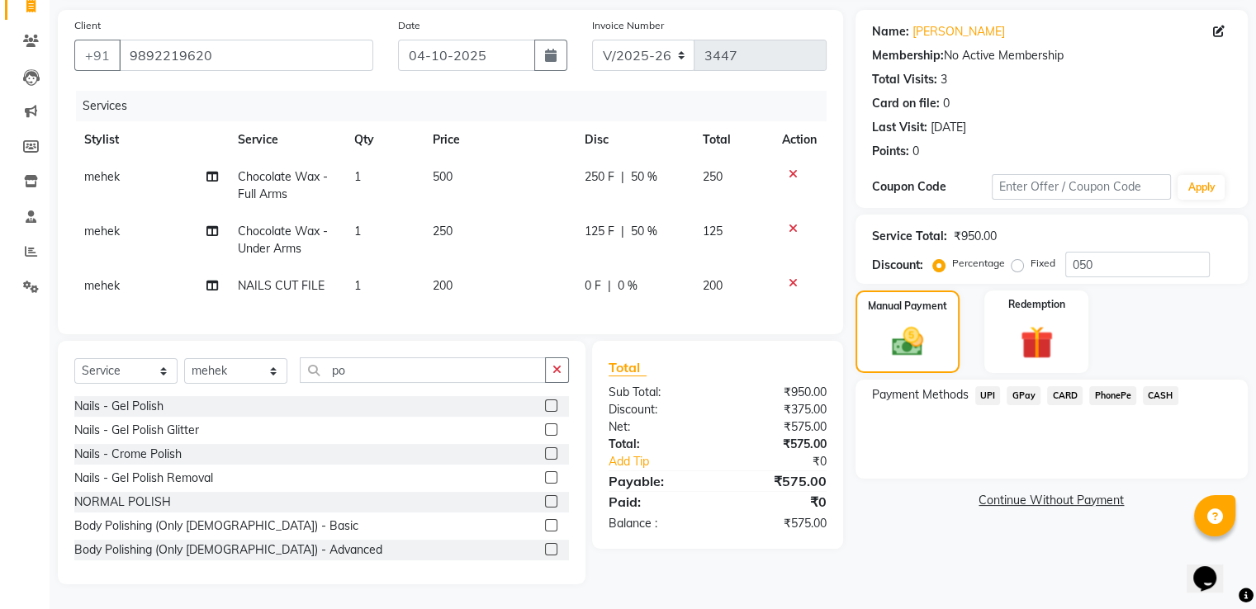
click at [1029, 386] on span "GPay" at bounding box center [1023, 395] width 34 height 19
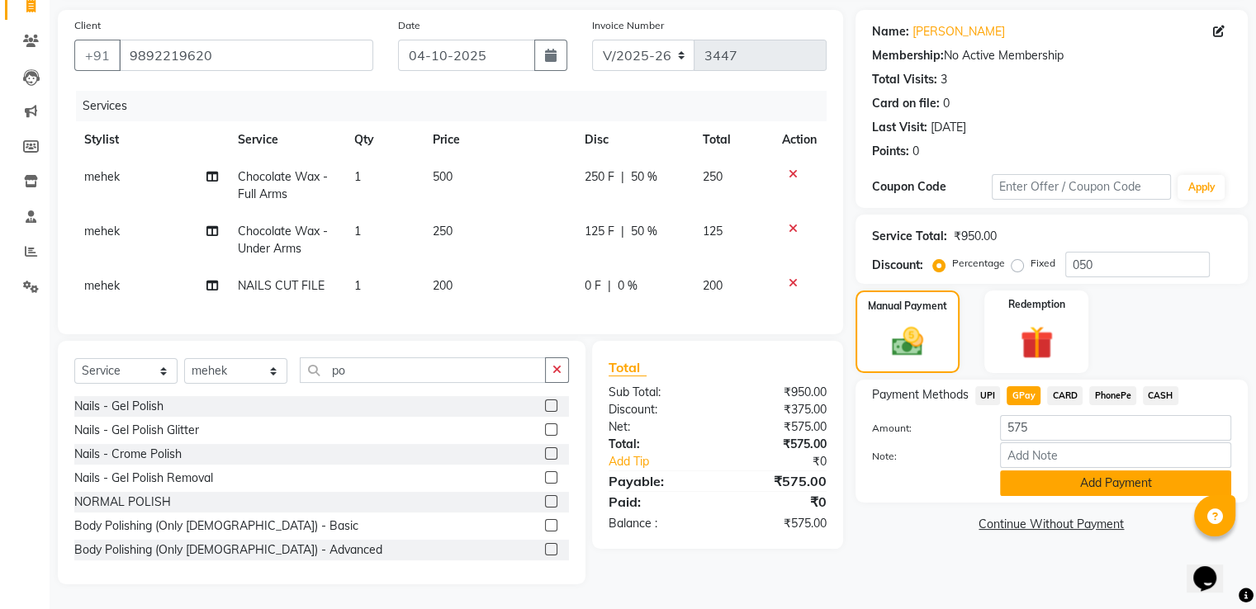
click at [1037, 471] on button "Add Payment" at bounding box center [1115, 484] width 231 height 26
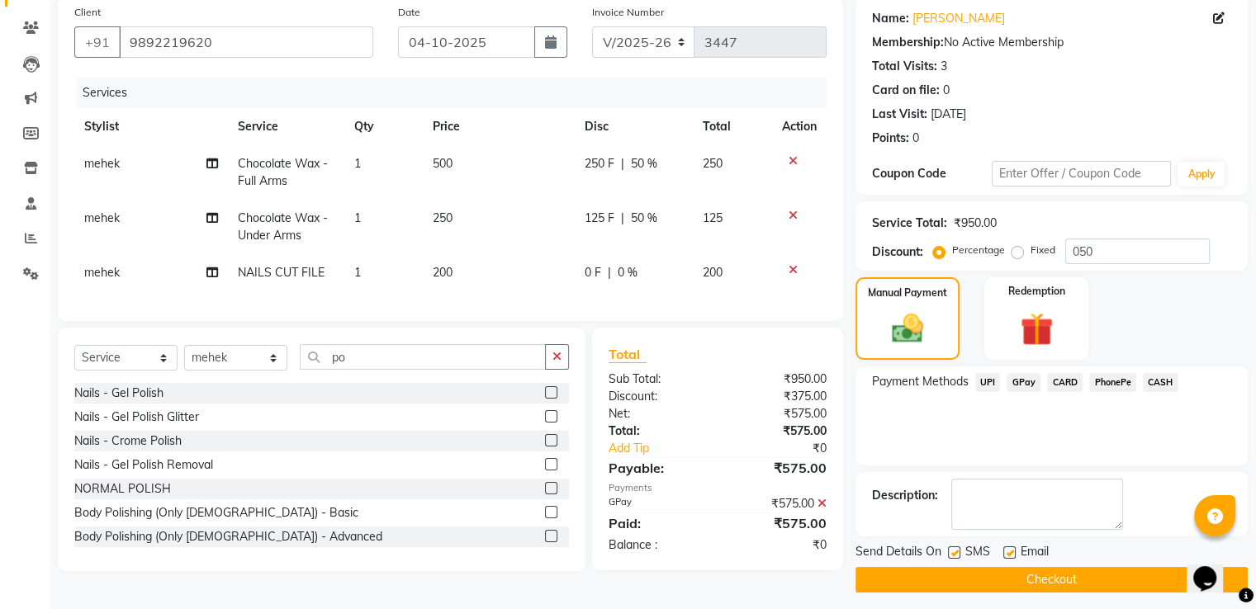
scroll to position [135, 0]
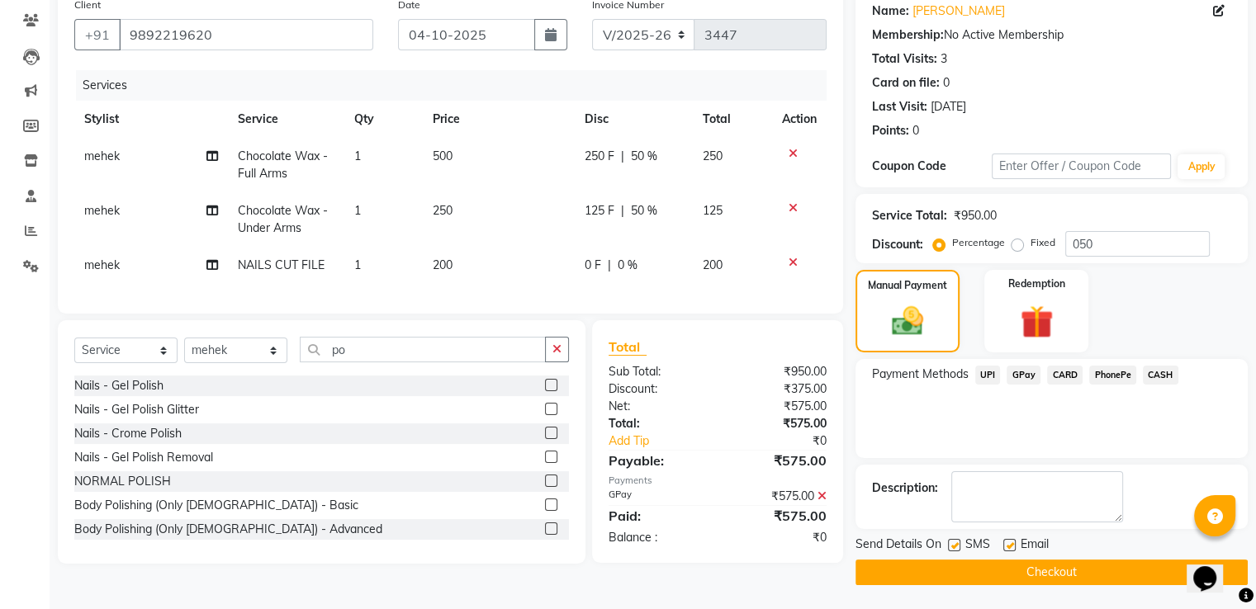
click at [1011, 551] on div at bounding box center [1008, 547] width 11 height 17
click at [1009, 539] on label at bounding box center [1009, 545] width 12 height 12
click at [1009, 541] on input "checkbox" at bounding box center [1008, 546] width 11 height 11
checkbox input "false"
click at [954, 546] on label at bounding box center [954, 545] width 12 height 12
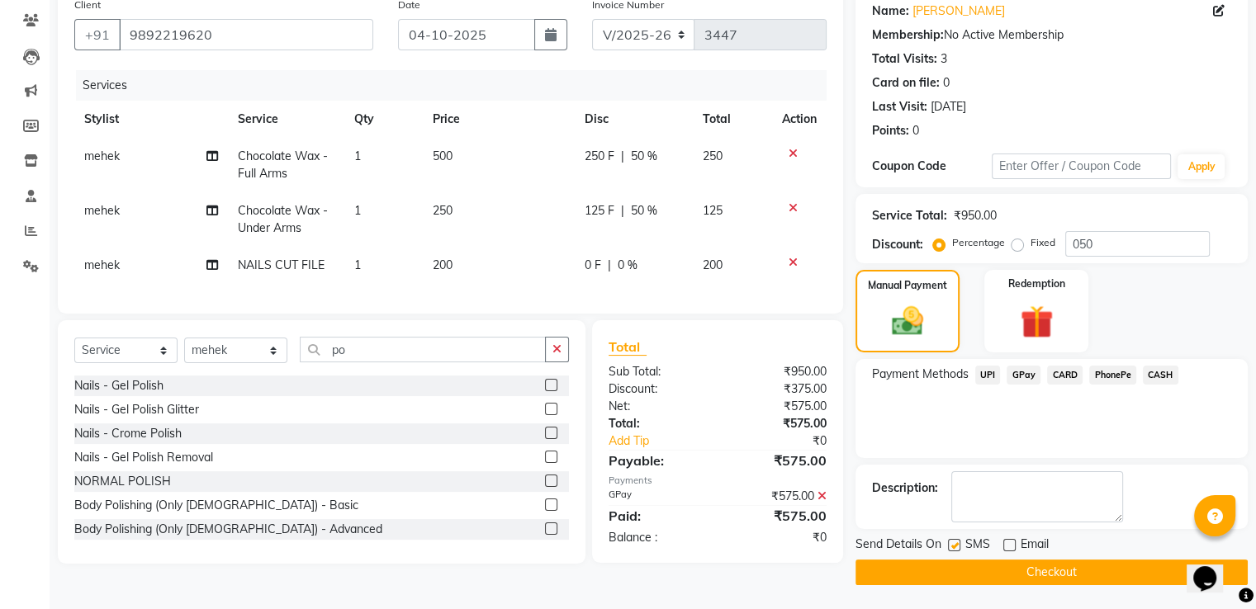
click at [954, 546] on input "checkbox" at bounding box center [953, 546] width 11 height 11
checkbox input "false"
click at [941, 570] on button "Checkout" at bounding box center [1051, 573] width 392 height 26
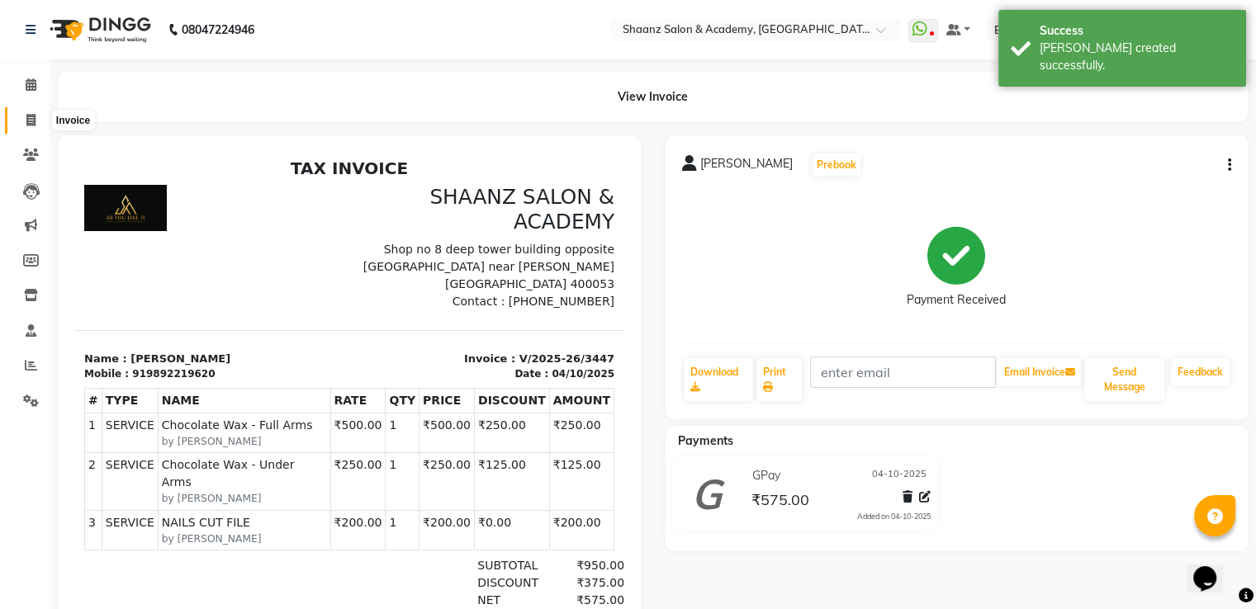
click at [23, 126] on span at bounding box center [31, 120] width 29 height 19
select select "service"
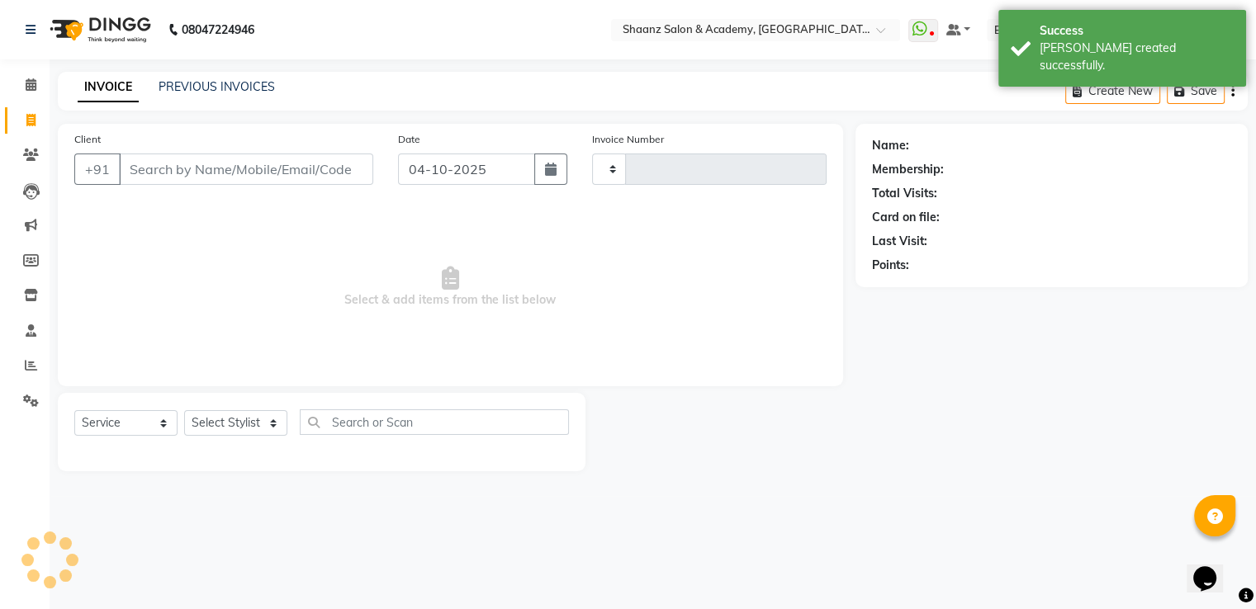
type input "3448"
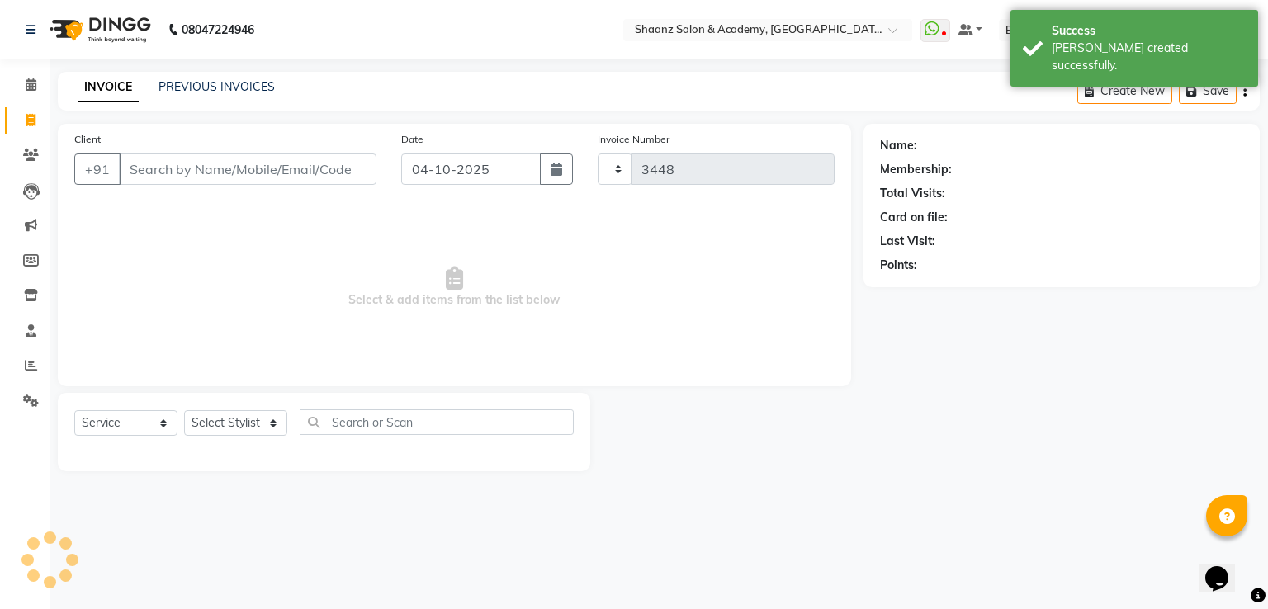
select select "6360"
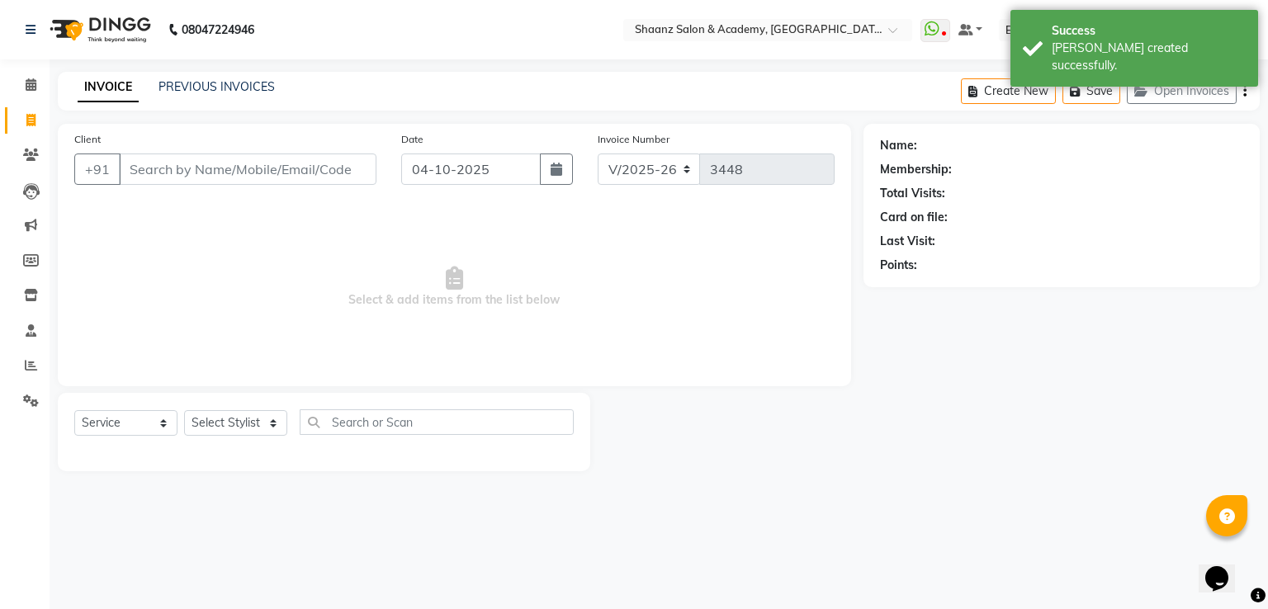
type input "5"
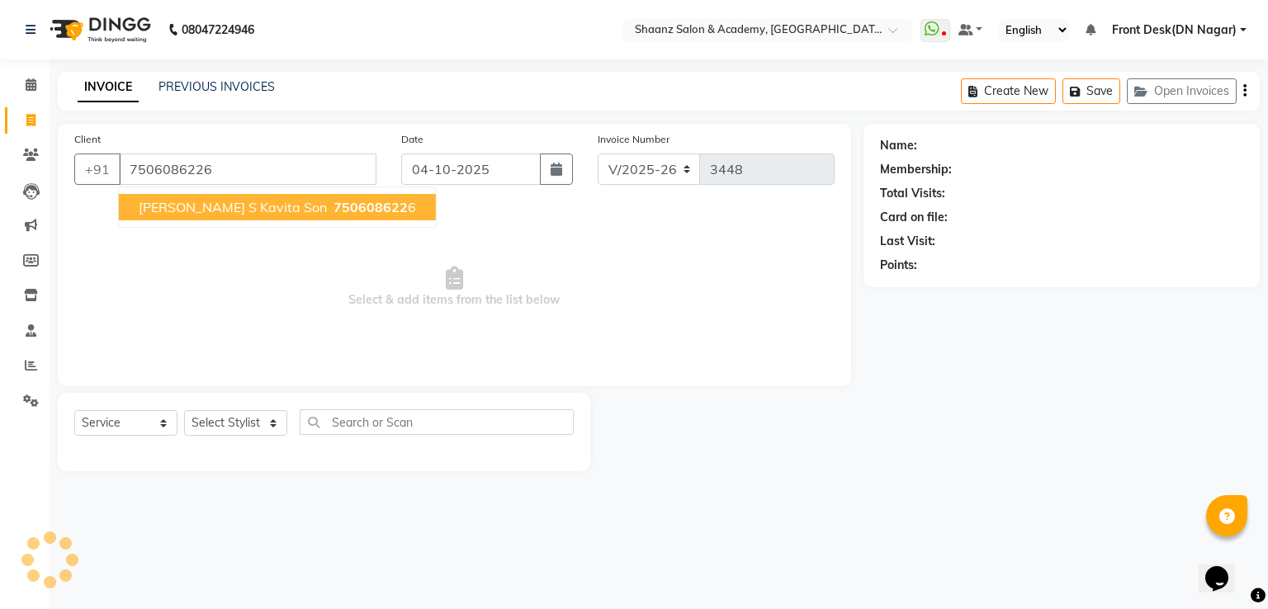
type input "7506086226"
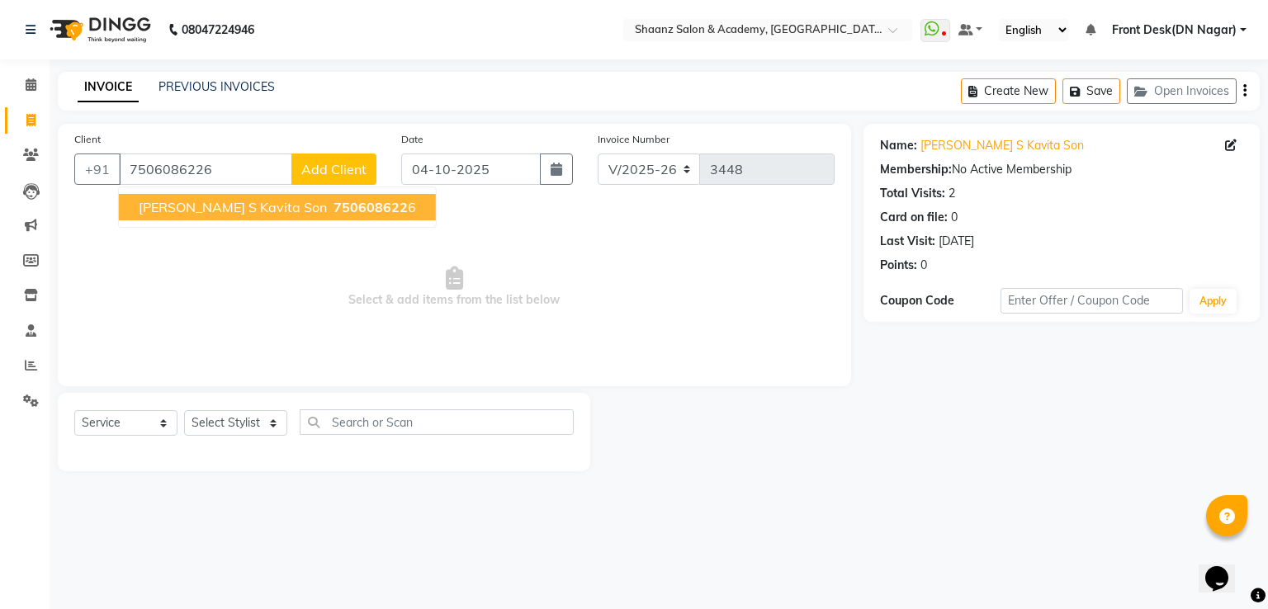
click at [191, 206] on span "[PERSON_NAME] S Kavita Son" at bounding box center [233, 207] width 188 height 17
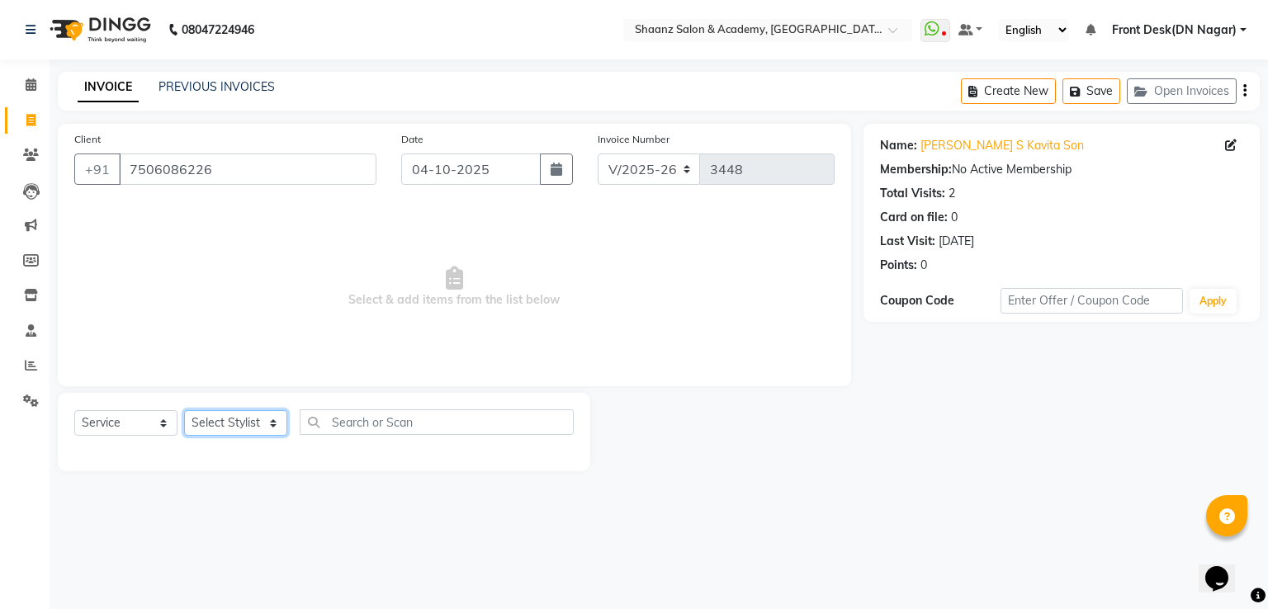
click at [235, 417] on select "Select Stylist [PERSON_NAME] [PERSON_NAME] dc Front Desk(DN Nagar) mehek MUSKAN…" at bounding box center [235, 423] width 103 height 26
select select "88016"
click at [184, 411] on select "Select Stylist [PERSON_NAME] [PERSON_NAME] dc Front Desk(DN Nagar) mehek MUSKAN…" at bounding box center [235, 423] width 103 height 26
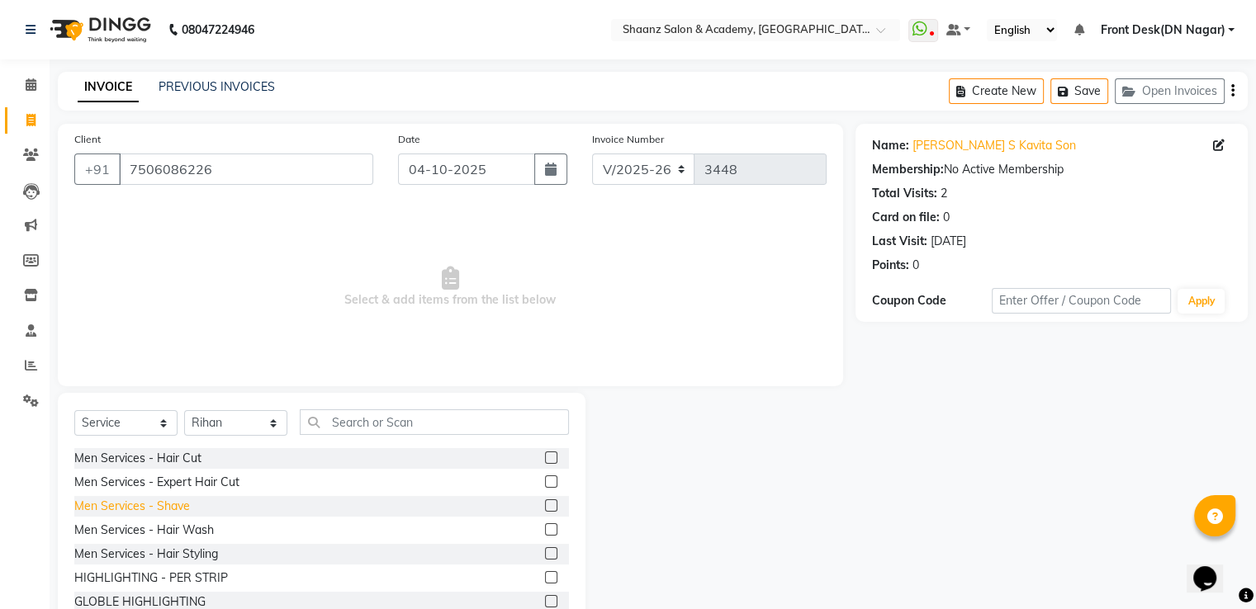
click at [110, 513] on div "Men Services - Shave" at bounding box center [132, 506] width 116 height 17
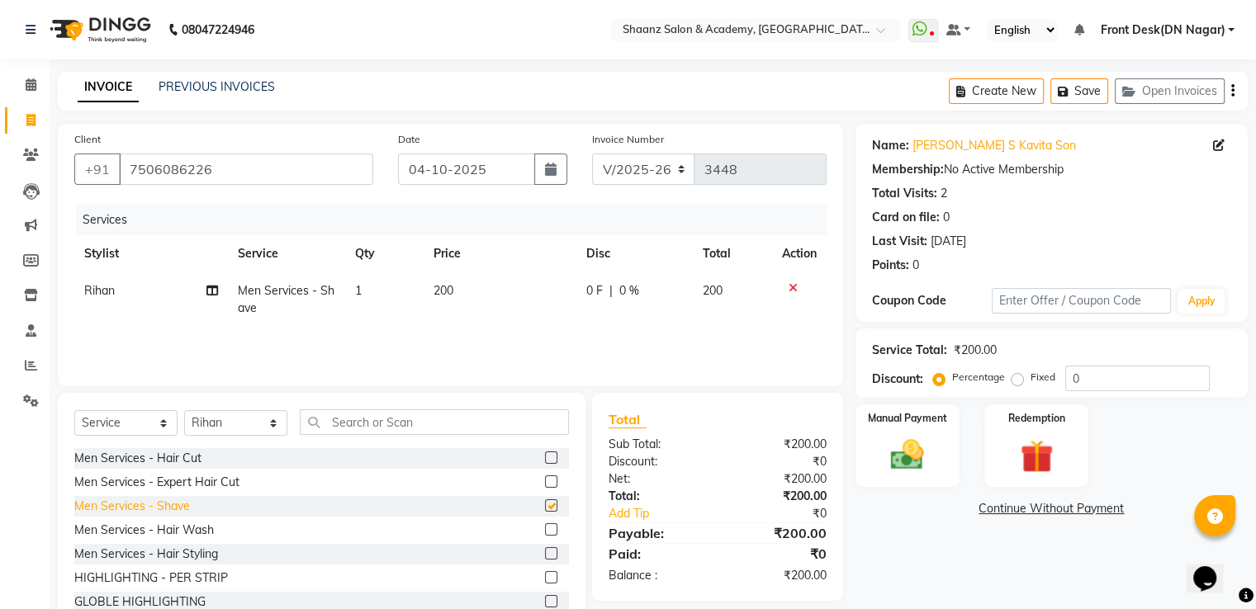
checkbox input "false"
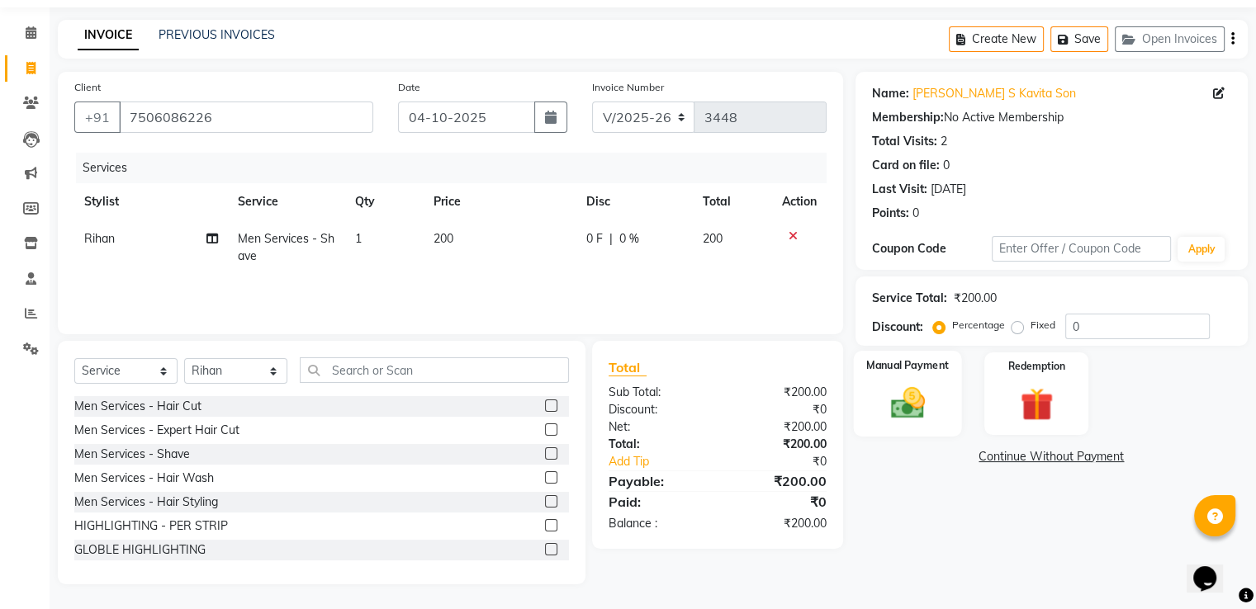
click at [902, 398] on img at bounding box center [906, 404] width 55 height 40
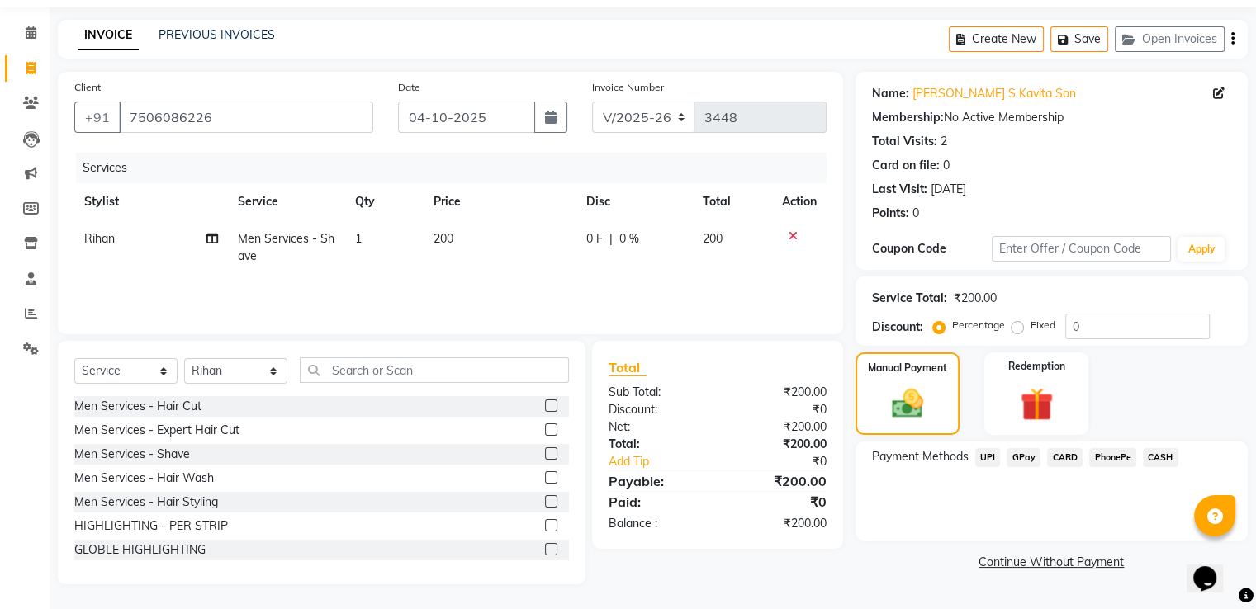
click at [1016, 457] on span "GPay" at bounding box center [1023, 457] width 34 height 19
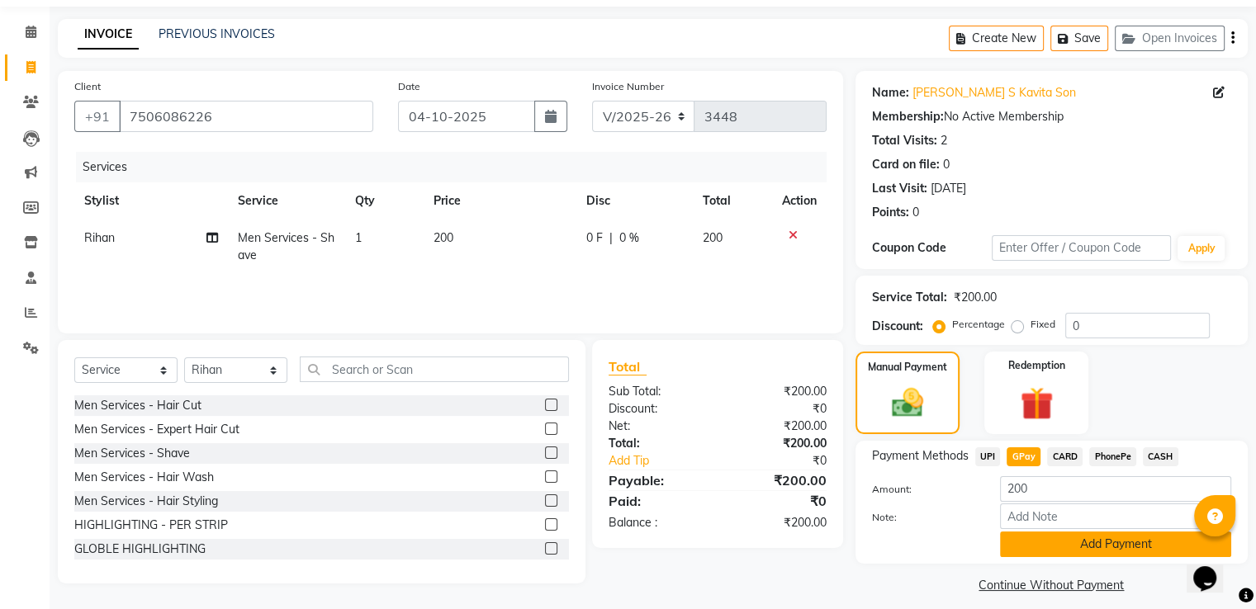
scroll to position [67, 0]
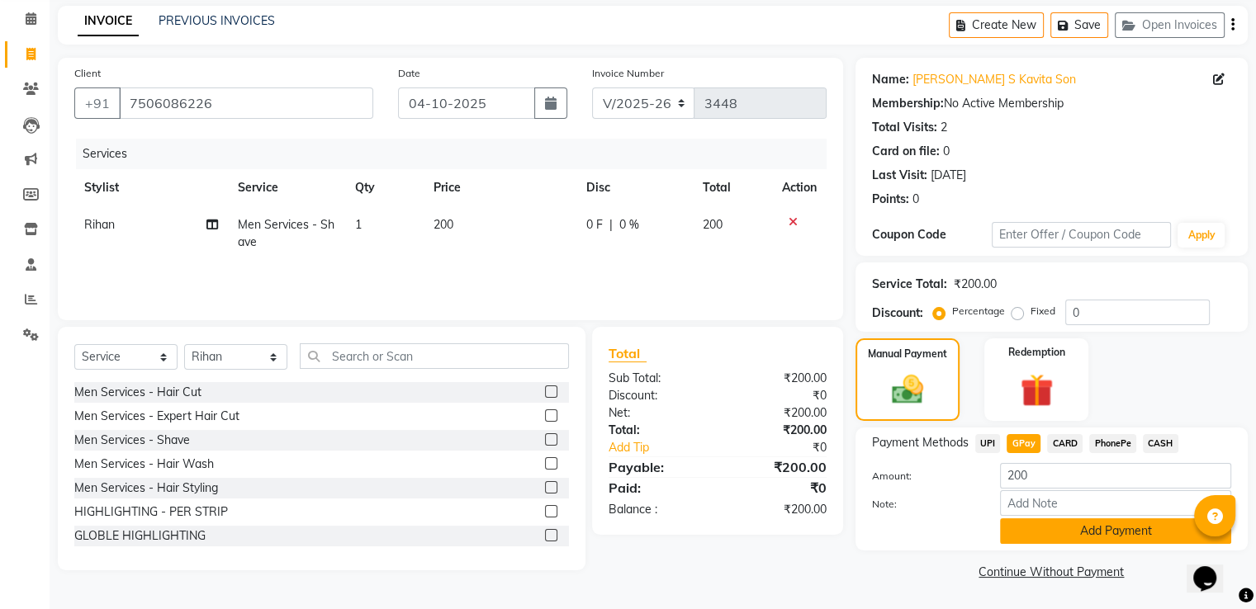
click at [1028, 524] on button "Add Payment" at bounding box center [1115, 531] width 231 height 26
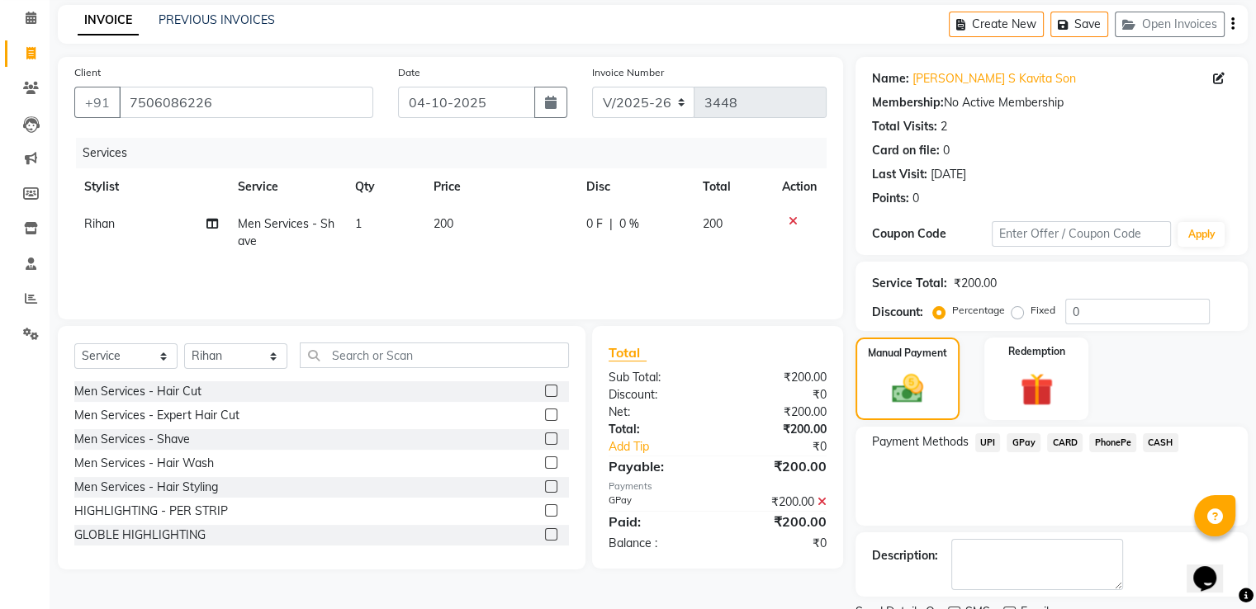
scroll to position [135, 0]
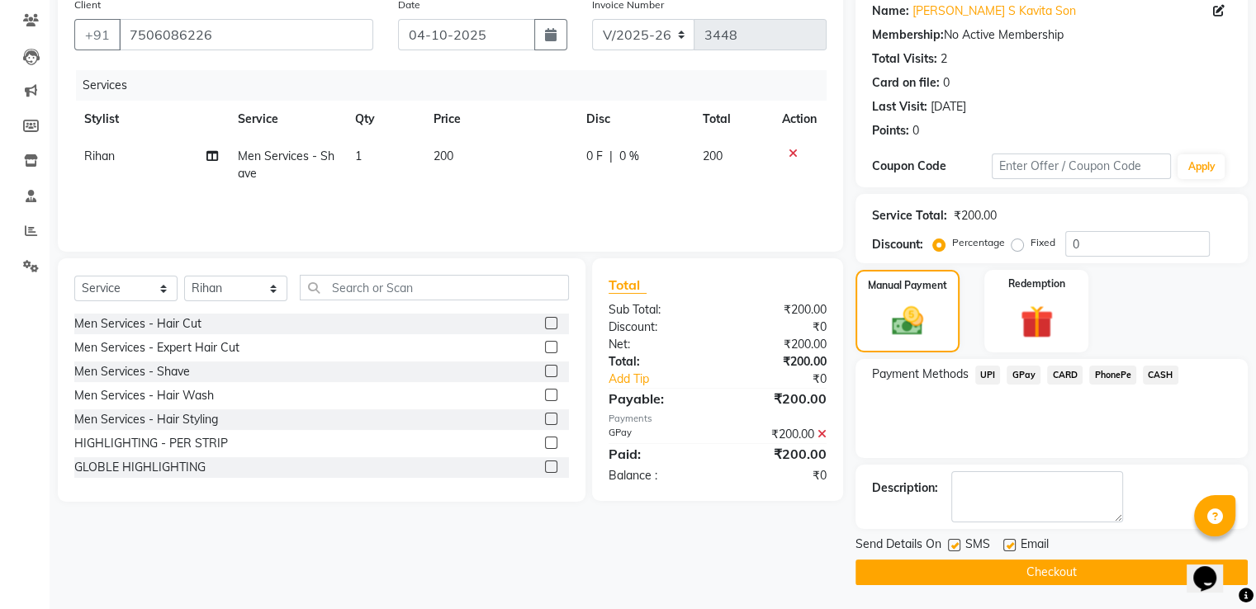
click at [1005, 546] on label at bounding box center [1009, 545] width 12 height 12
click at [1005, 546] on input "checkbox" at bounding box center [1008, 546] width 11 height 11
checkbox input "false"
click at [955, 541] on label at bounding box center [954, 545] width 12 height 12
click at [955, 541] on input "checkbox" at bounding box center [953, 546] width 11 height 11
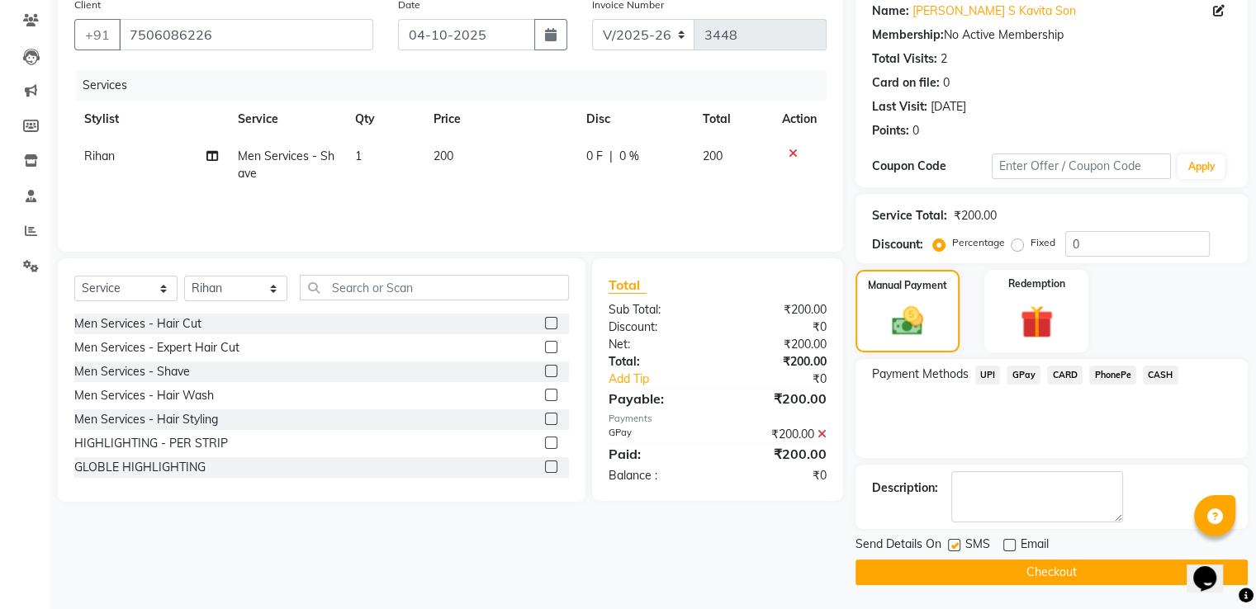
checkbox input "false"
click at [941, 570] on button "Checkout" at bounding box center [1051, 573] width 392 height 26
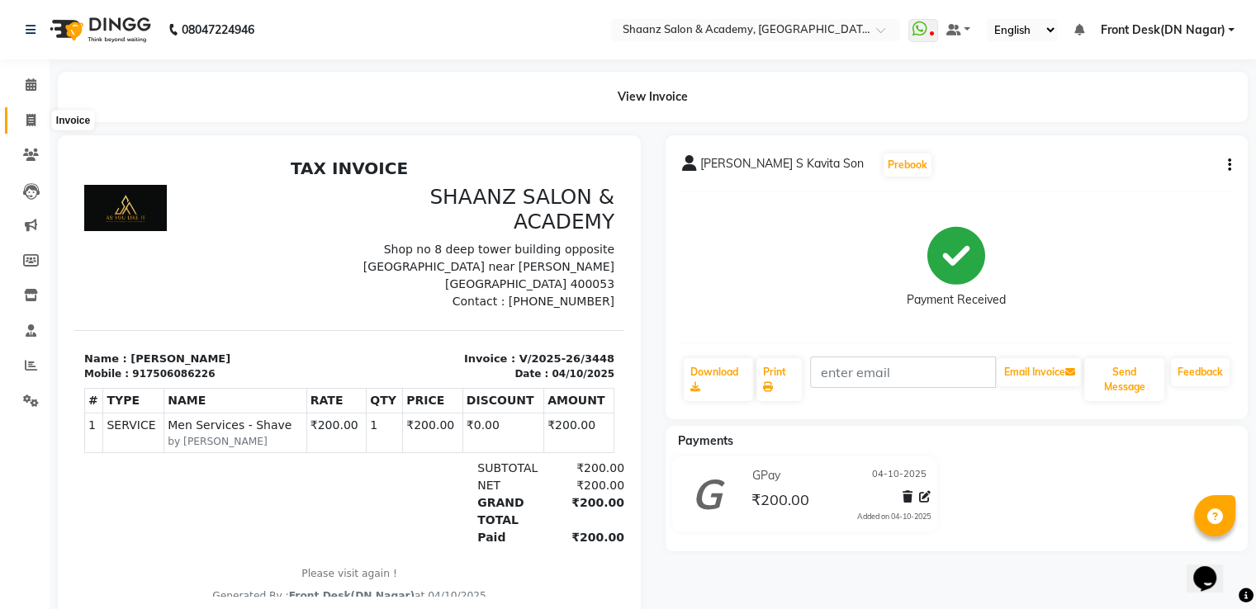
click at [23, 116] on span at bounding box center [31, 120] width 29 height 19
select select "6360"
select select "service"
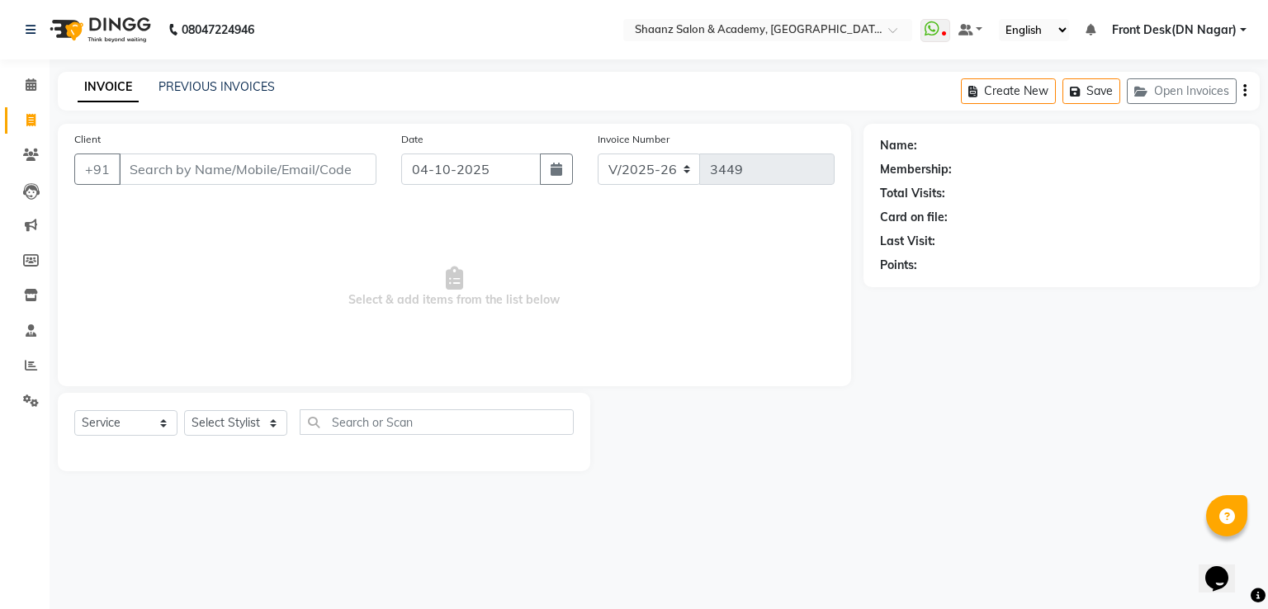
click at [163, 182] on input "Client" at bounding box center [248, 169] width 258 height 31
type input "9933814918"
click at [346, 173] on span "Add Client" at bounding box center [333, 169] width 65 height 17
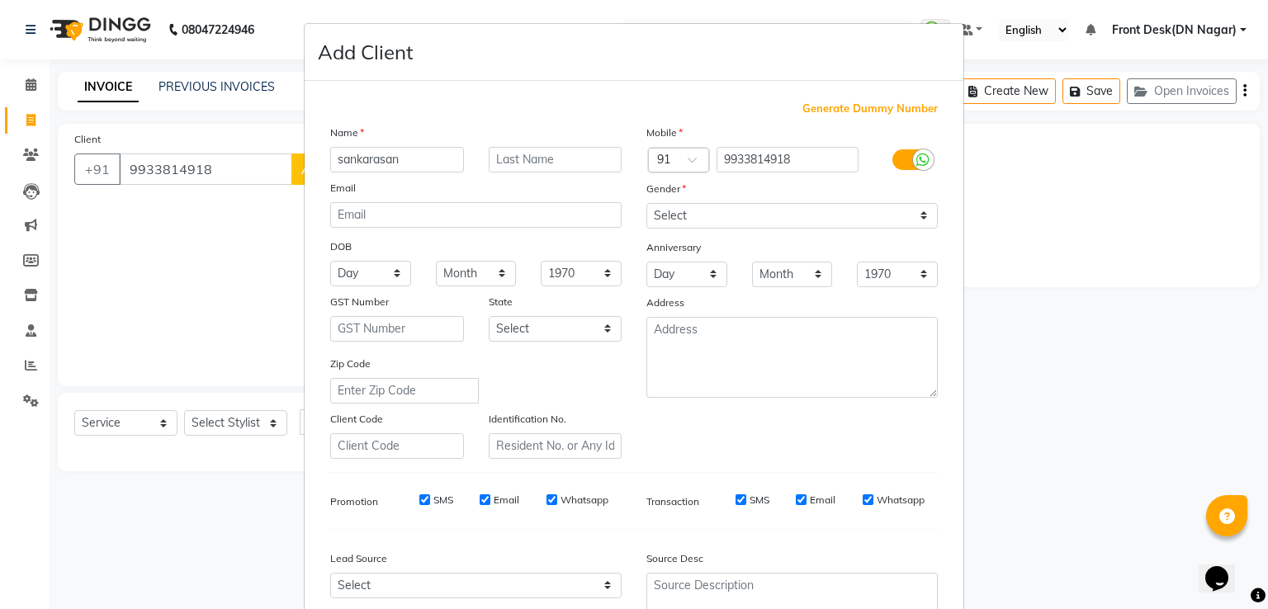
type input "sankarasan"
click at [687, 213] on select "Select [DEMOGRAPHIC_DATA] [DEMOGRAPHIC_DATA] Other Prefer Not To Say" at bounding box center [791, 216] width 291 height 26
select select "[DEMOGRAPHIC_DATA]"
click at [646, 204] on select "Select [DEMOGRAPHIC_DATA] [DEMOGRAPHIC_DATA] Other Prefer Not To Say" at bounding box center [791, 216] width 291 height 26
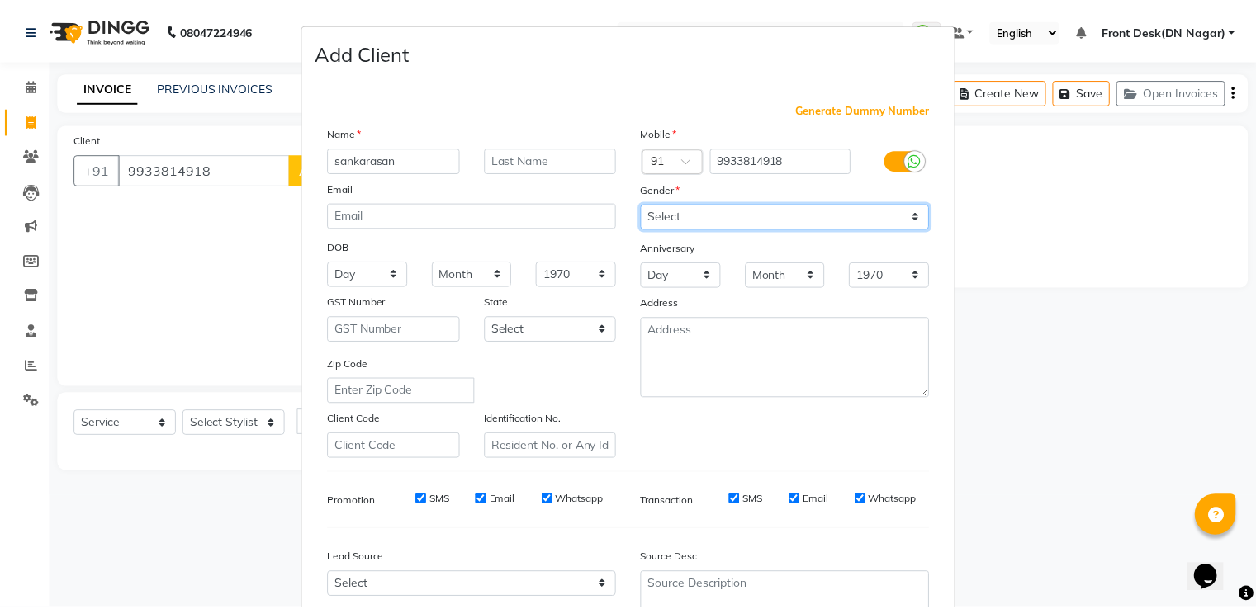
scroll to position [161, 0]
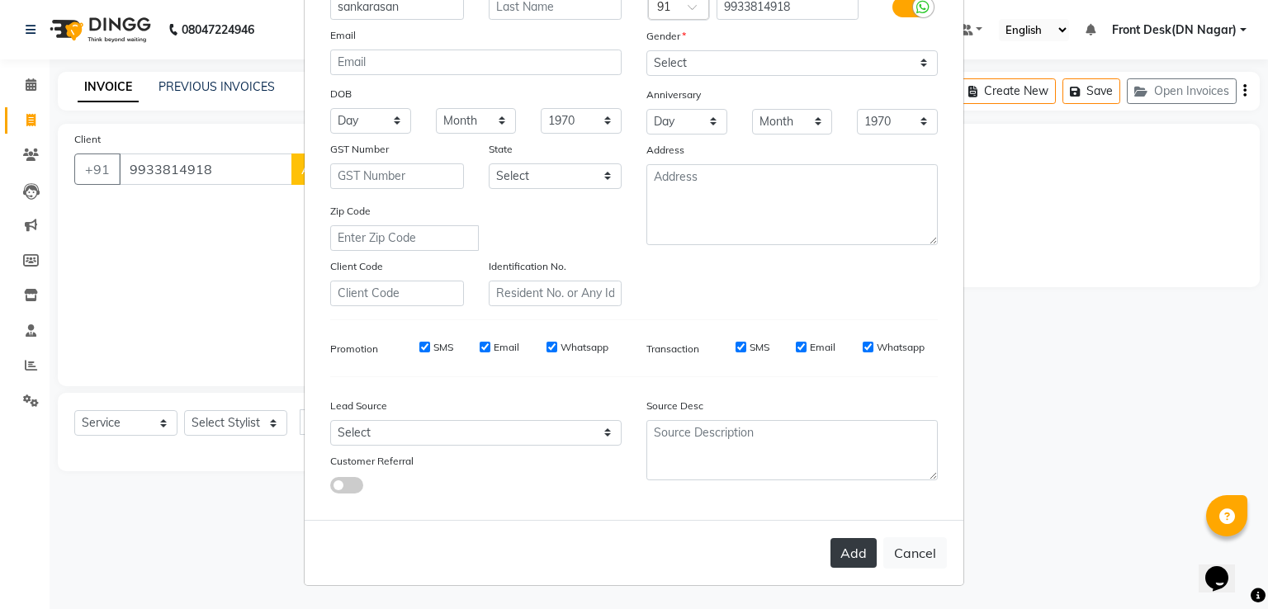
click at [845, 551] on button "Add" at bounding box center [854, 553] width 46 height 30
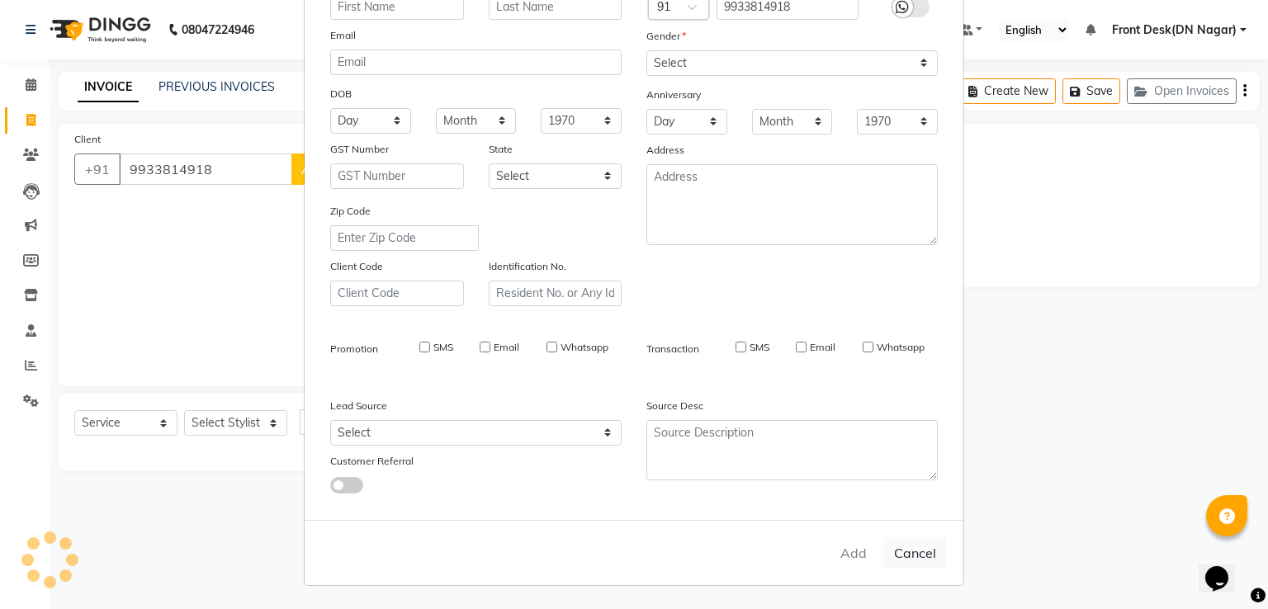
select select
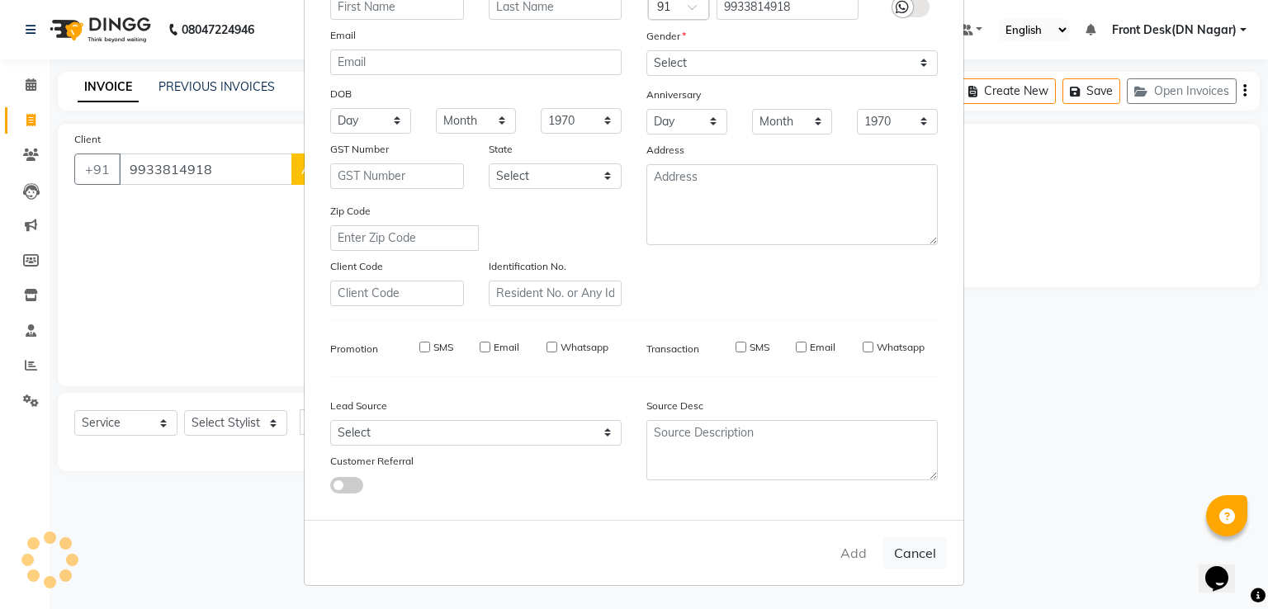
select select
checkbox input "false"
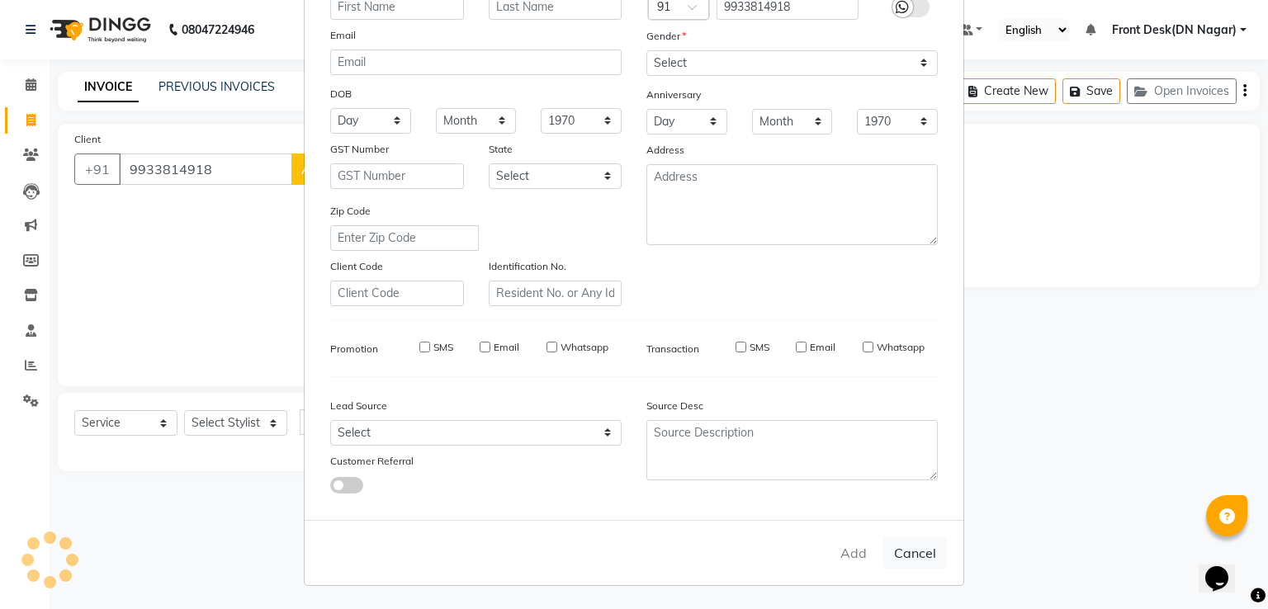
checkbox input "false"
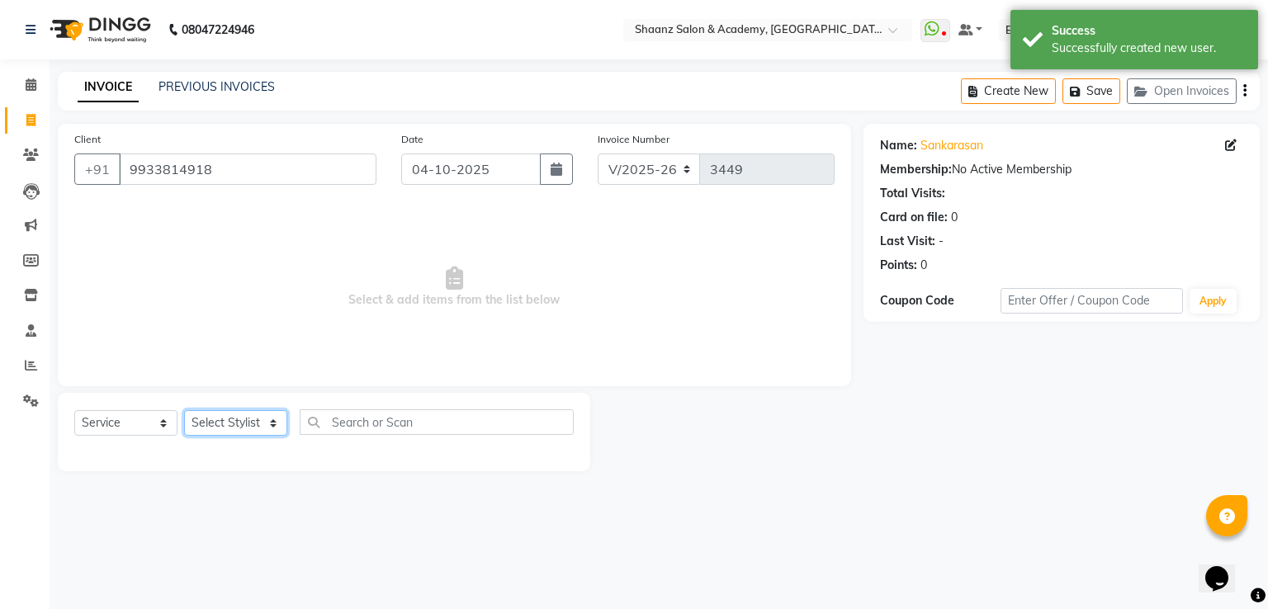
click at [219, 430] on select "Select Stylist [PERSON_NAME] [PERSON_NAME] dc Front Desk(DN Nagar) mehek MUSKAN…" at bounding box center [235, 423] width 103 height 26
select select "88016"
click at [184, 411] on select "Select Stylist [PERSON_NAME] [PERSON_NAME] dc Front Desk(DN Nagar) mehek MUSKAN…" at bounding box center [235, 423] width 103 height 26
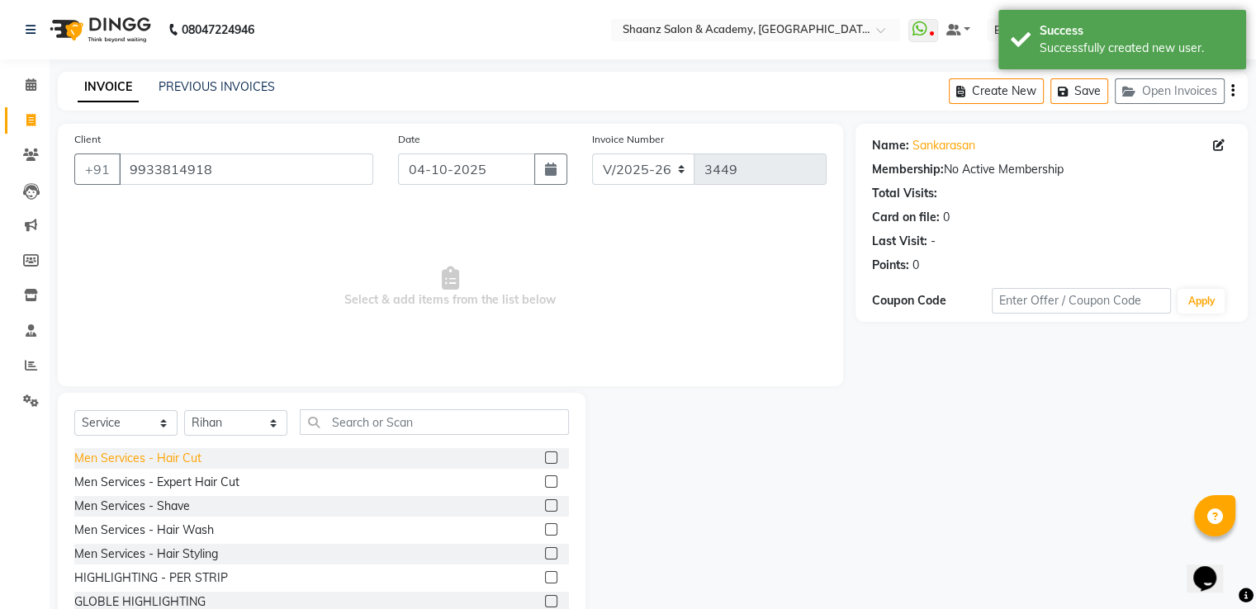
click at [178, 462] on div "Men Services - Hair Cut" at bounding box center [137, 458] width 127 height 17
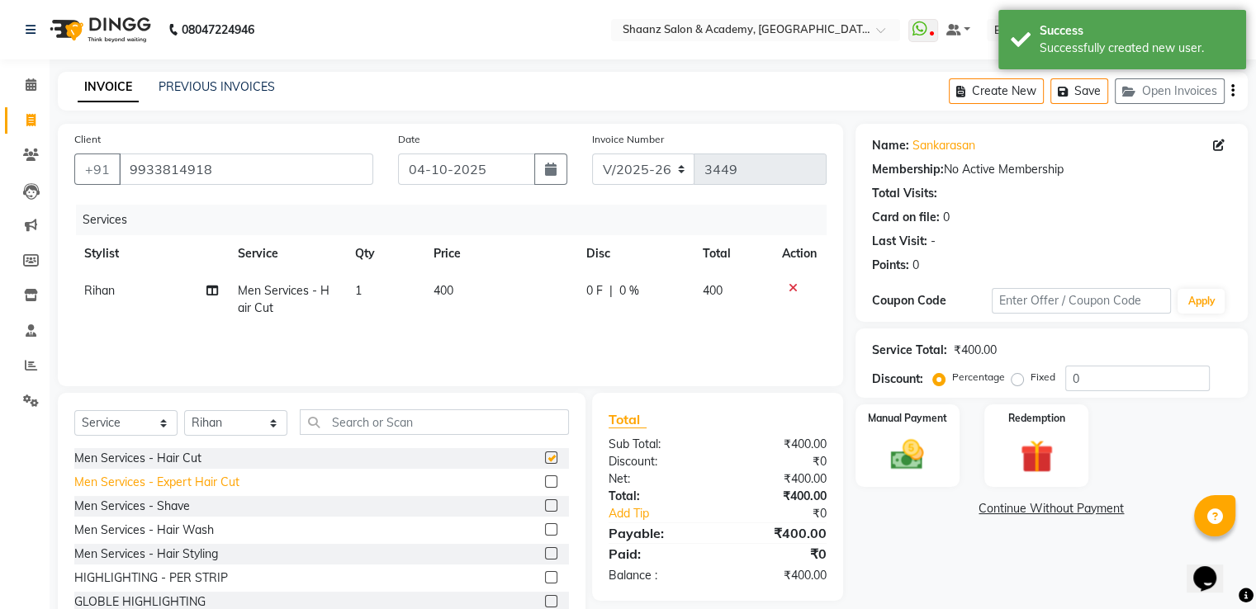
checkbox input "false"
click at [176, 514] on div "Men Services - Shave" at bounding box center [132, 506] width 116 height 17
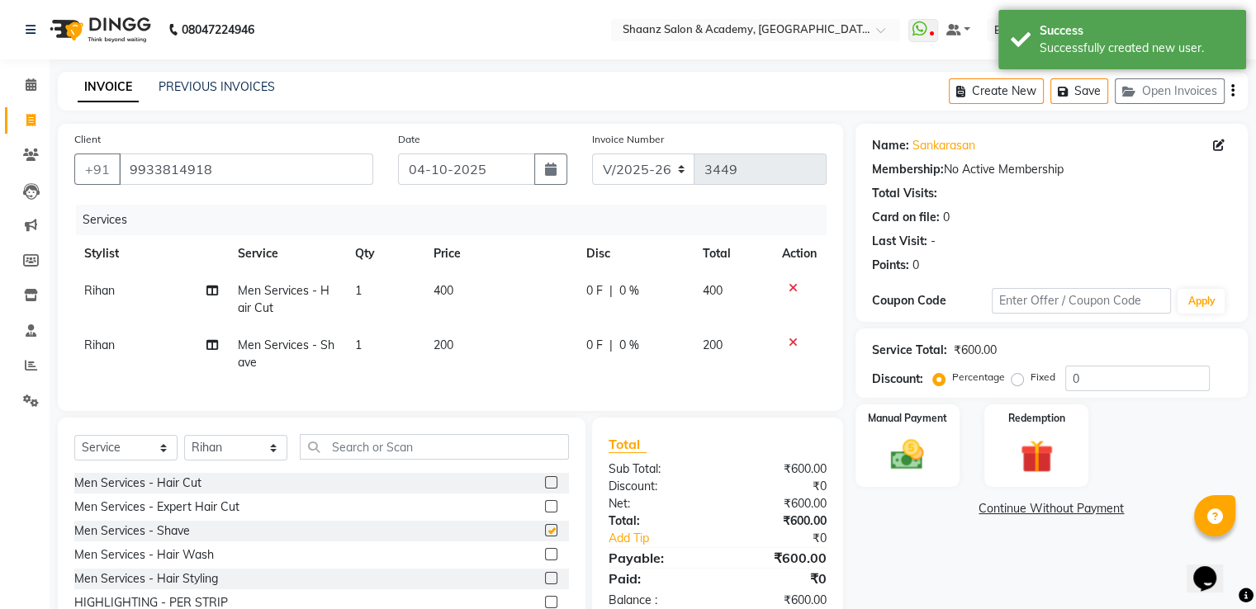
checkbox input "false"
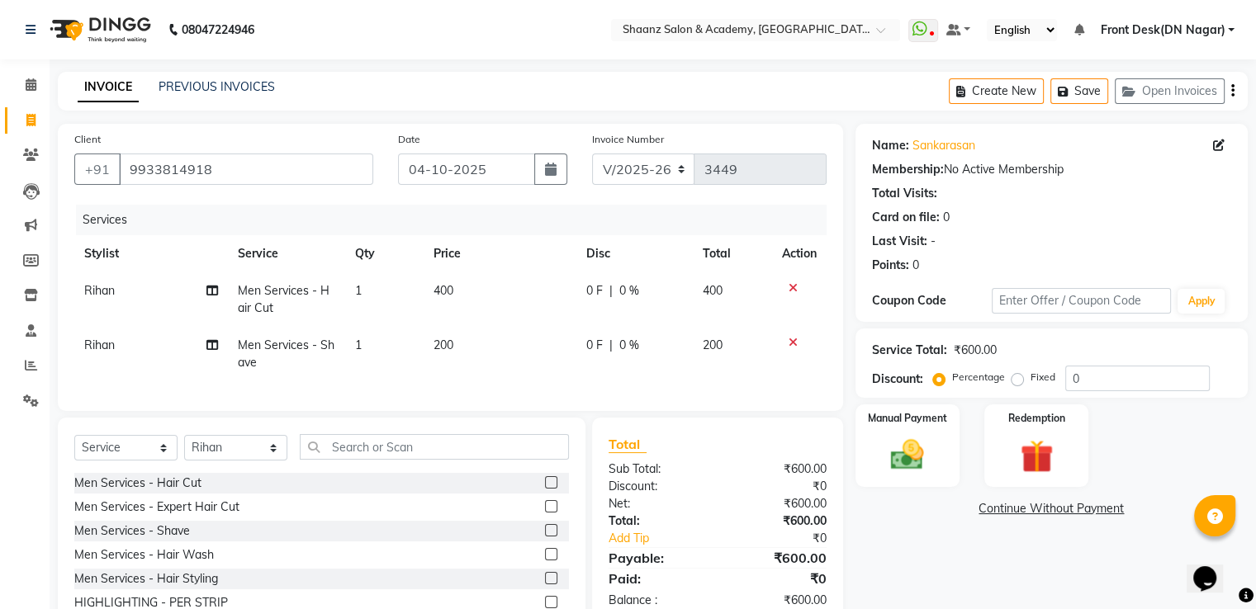
scroll to position [90, 0]
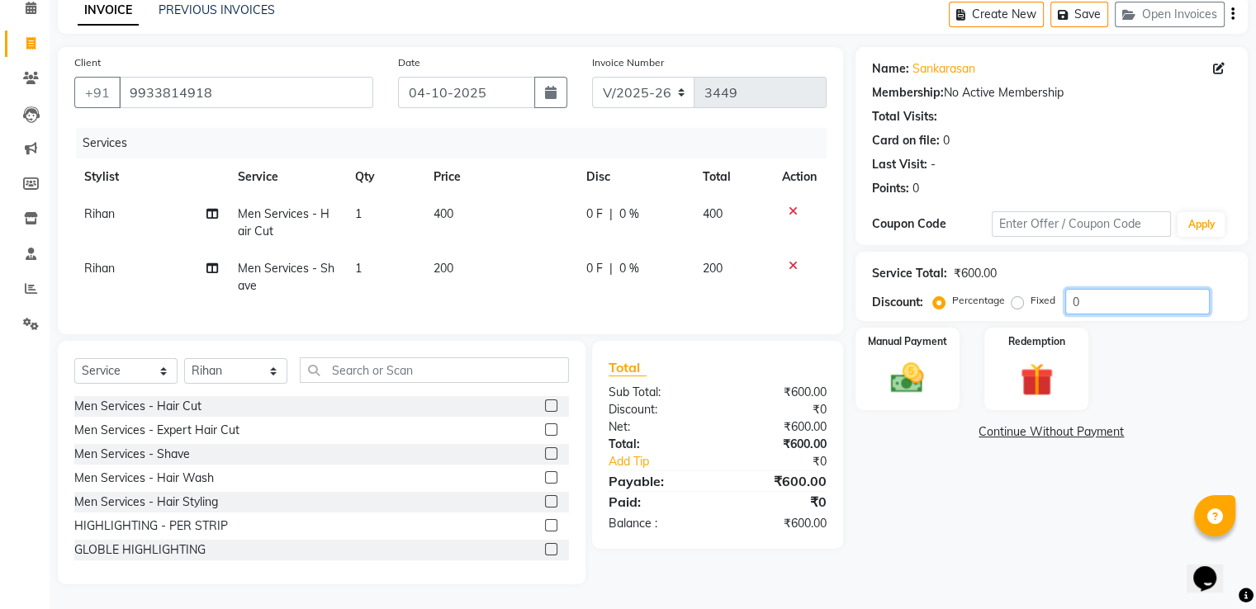
click at [1130, 289] on input "0" at bounding box center [1137, 302] width 144 height 26
type input "050"
click at [898, 343] on div "Manual Payment" at bounding box center [907, 368] width 108 height 85
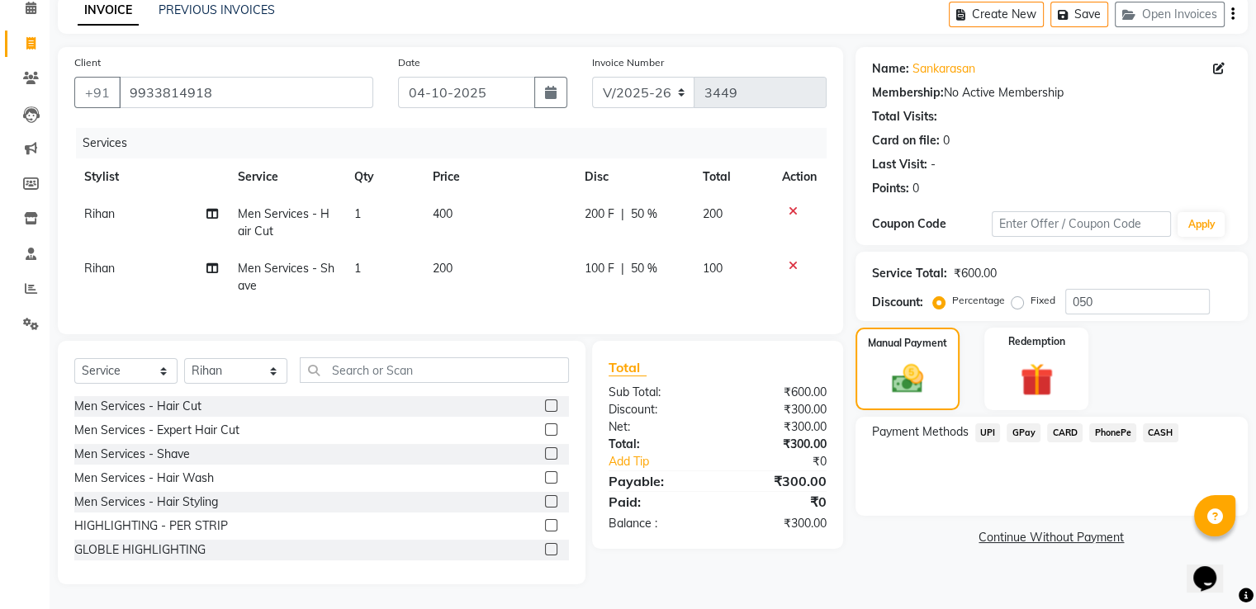
click at [1033, 424] on span "GPay" at bounding box center [1023, 433] width 34 height 19
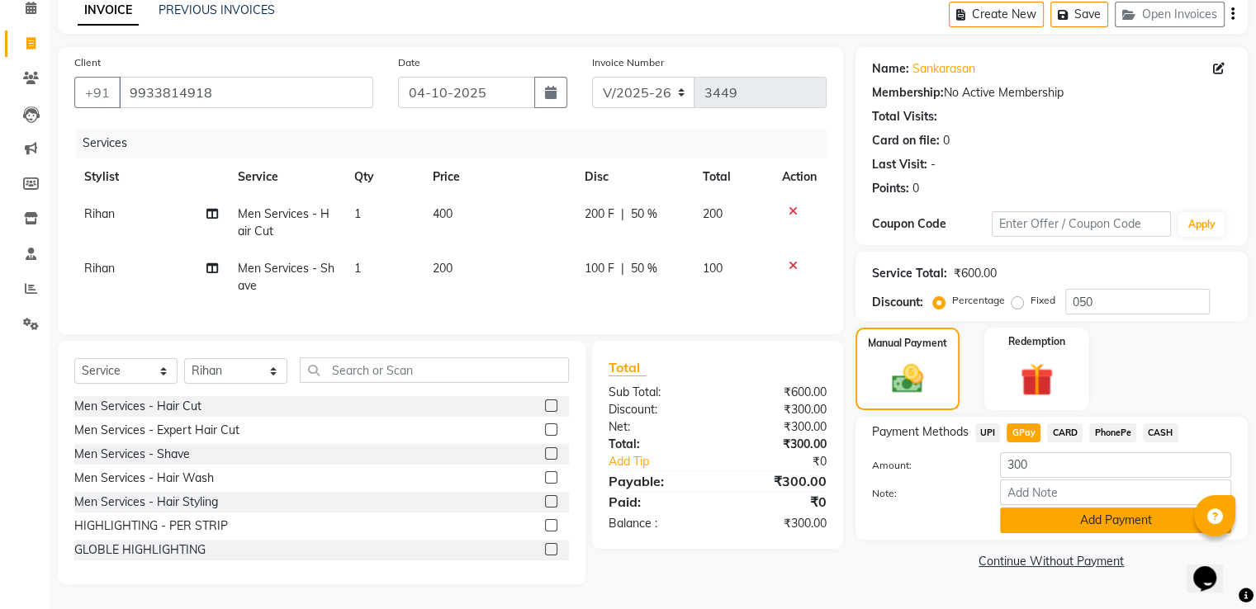
click at [1037, 508] on button "Add Payment" at bounding box center [1115, 521] width 231 height 26
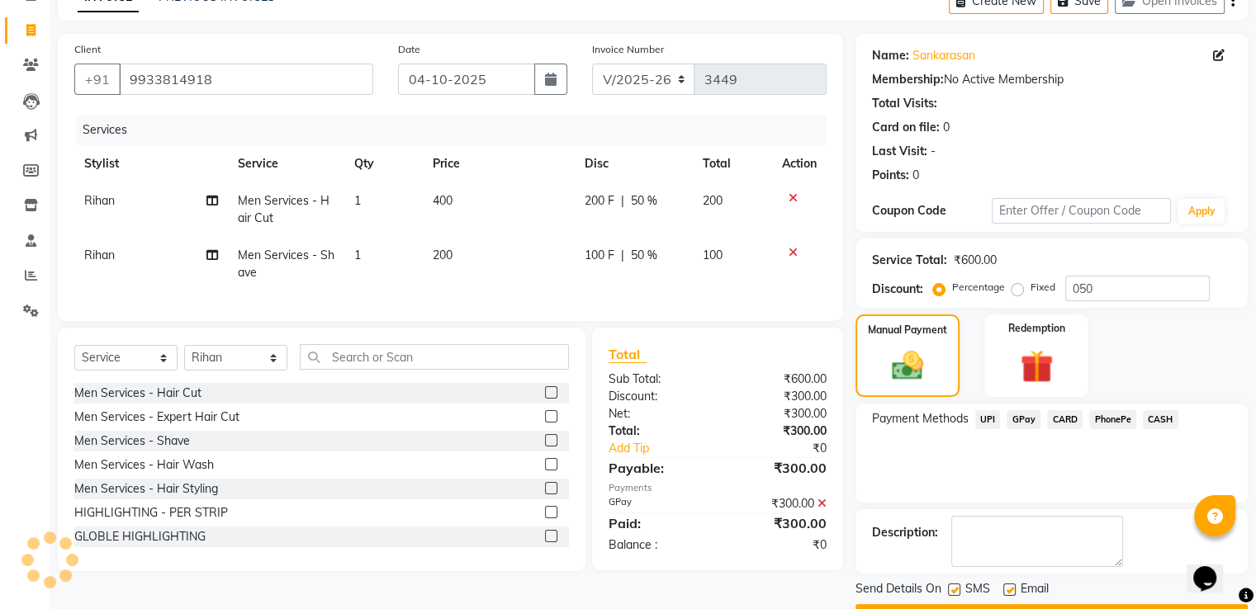
scroll to position [135, 0]
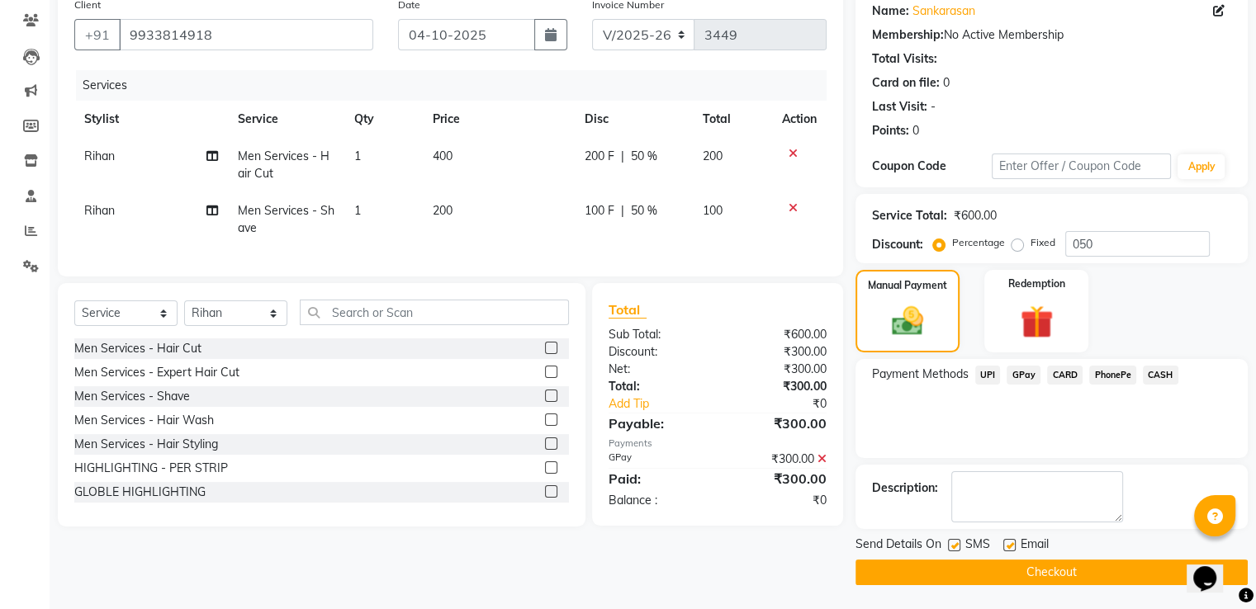
click at [1006, 539] on label at bounding box center [1009, 545] width 12 height 12
click at [1006, 541] on input "checkbox" at bounding box center [1008, 546] width 11 height 11
checkbox input "false"
click at [957, 543] on label at bounding box center [954, 545] width 12 height 12
click at [957, 543] on input "checkbox" at bounding box center [953, 546] width 11 height 11
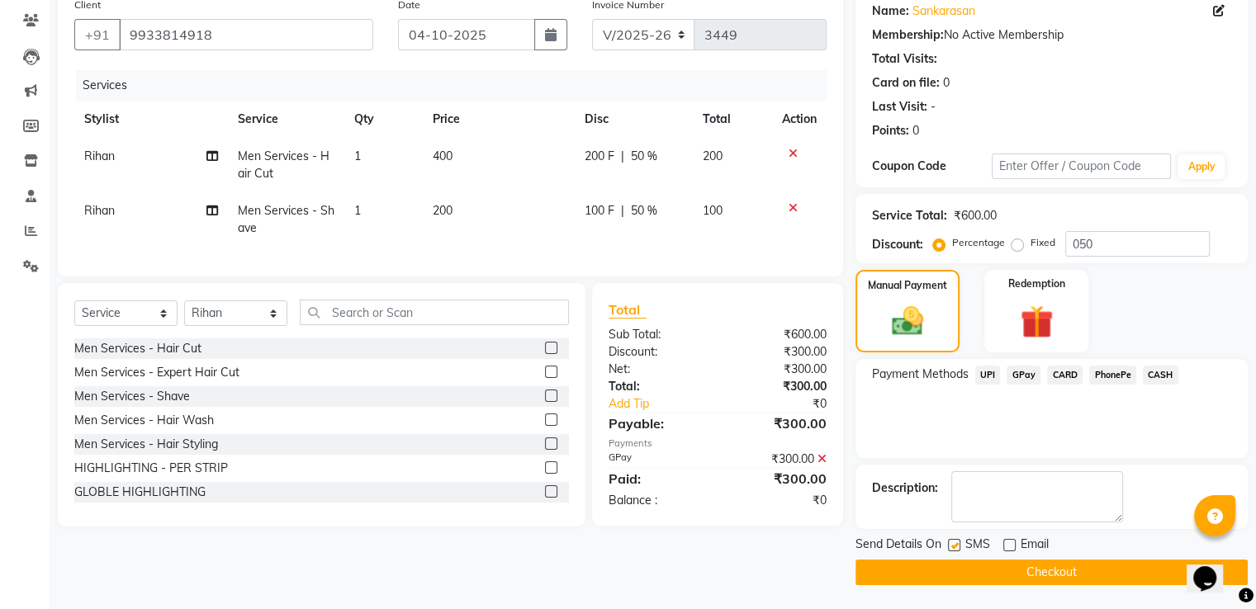
checkbox input "false"
click at [948, 562] on button "Checkout" at bounding box center [1051, 573] width 392 height 26
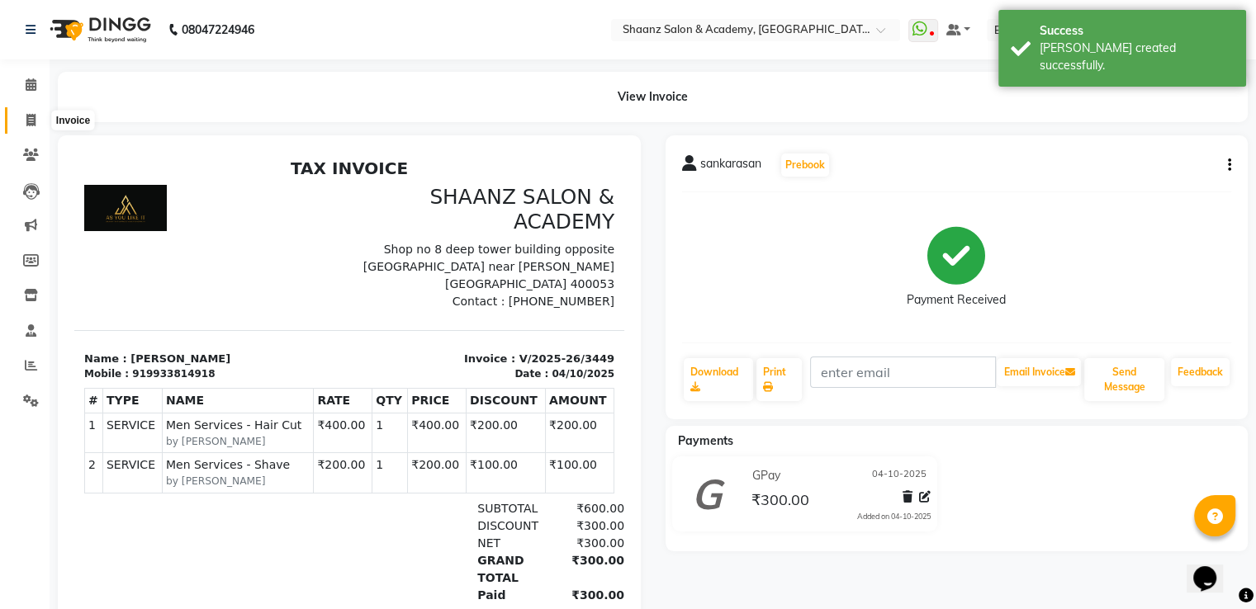
click at [26, 128] on span at bounding box center [31, 120] width 29 height 19
select select "6360"
select select "service"
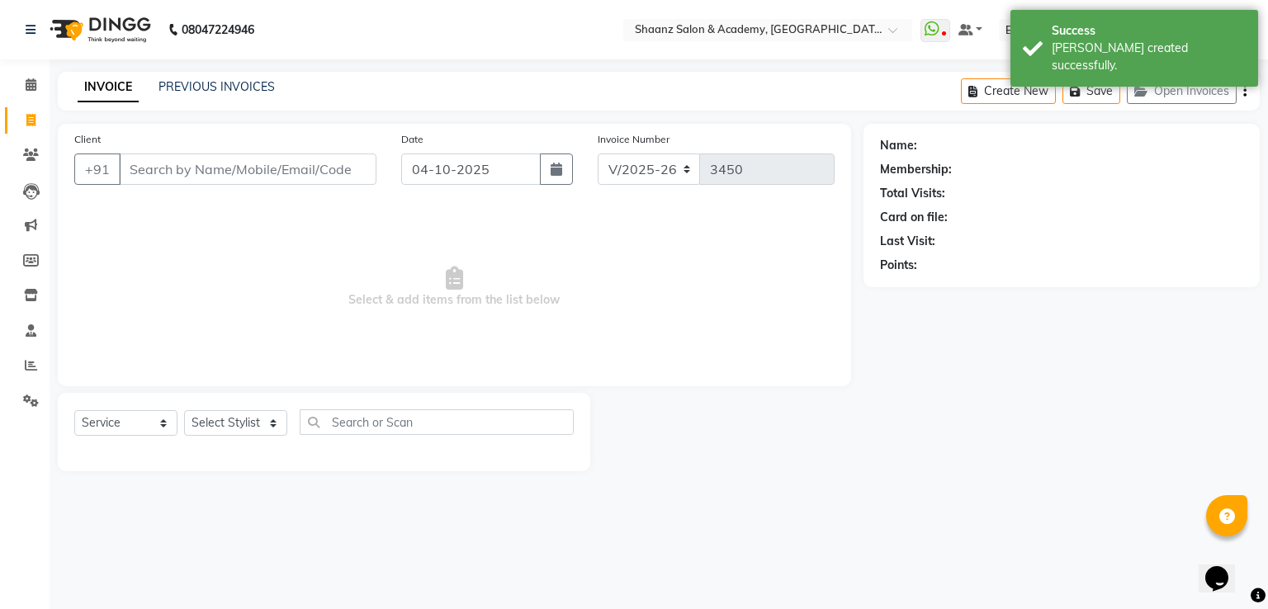
click at [157, 172] on input "Client" at bounding box center [248, 169] width 258 height 31
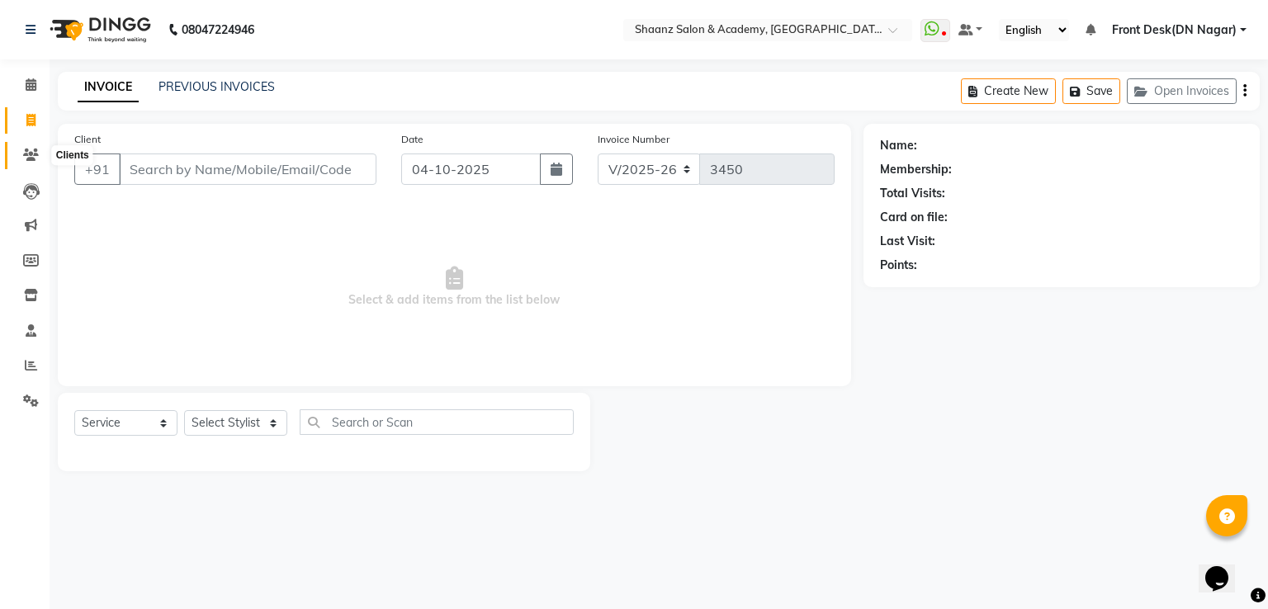
click at [23, 160] on icon at bounding box center [31, 155] width 16 height 12
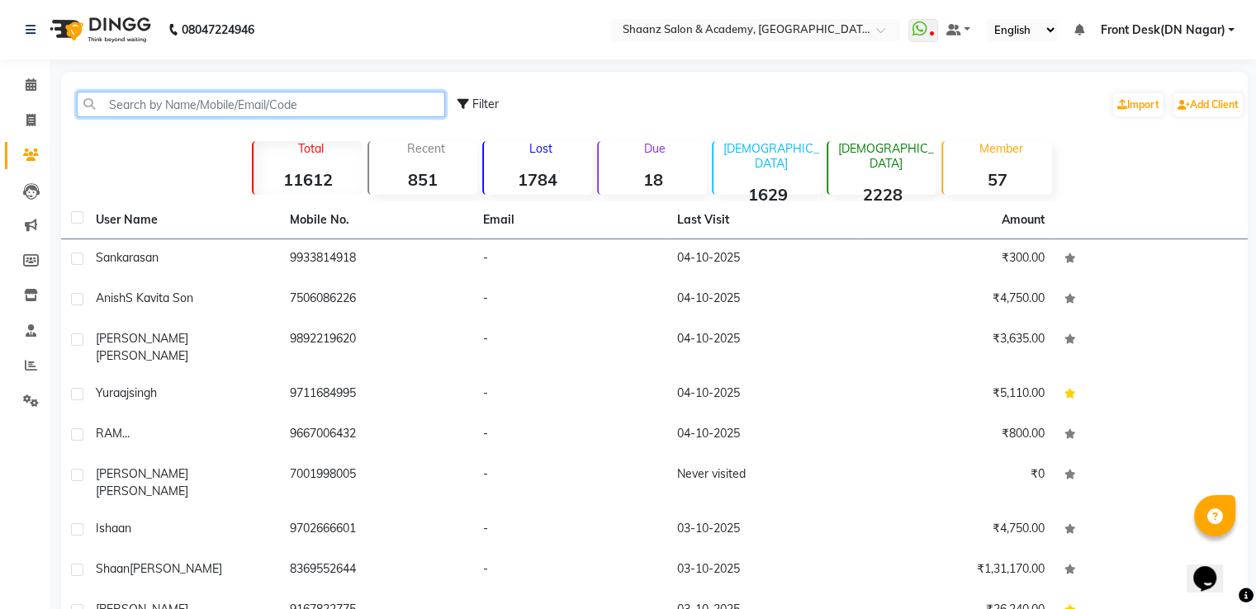
click at [196, 114] on input "text" at bounding box center [261, 105] width 368 height 26
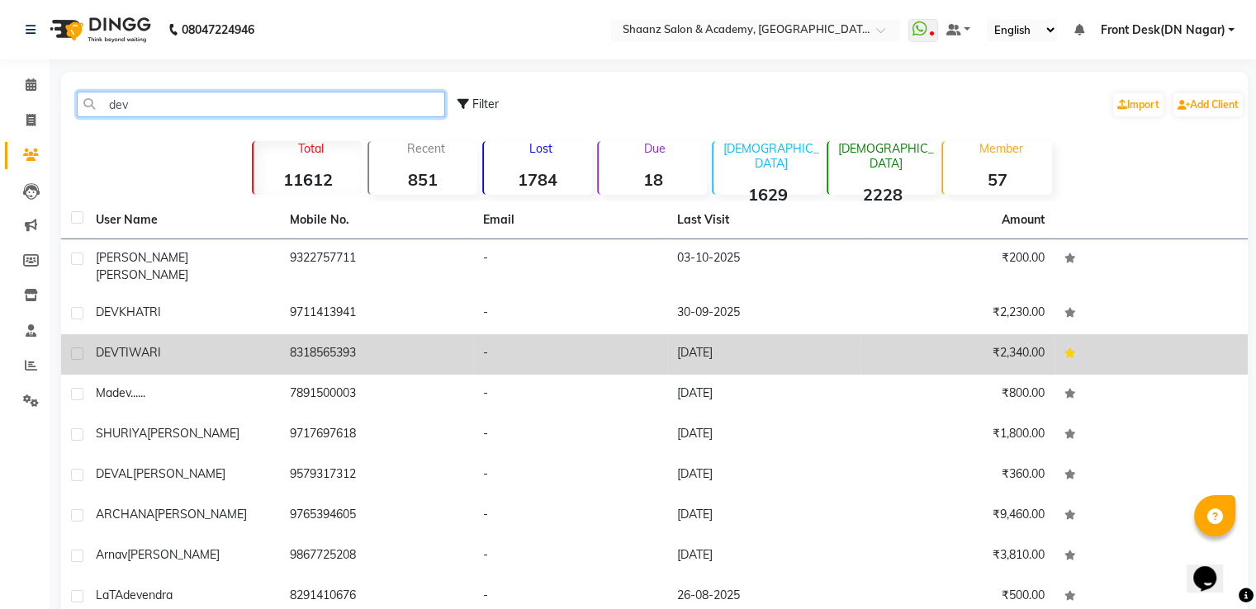
type input "dev"
click at [324, 341] on td "8318565393" at bounding box center [377, 354] width 194 height 40
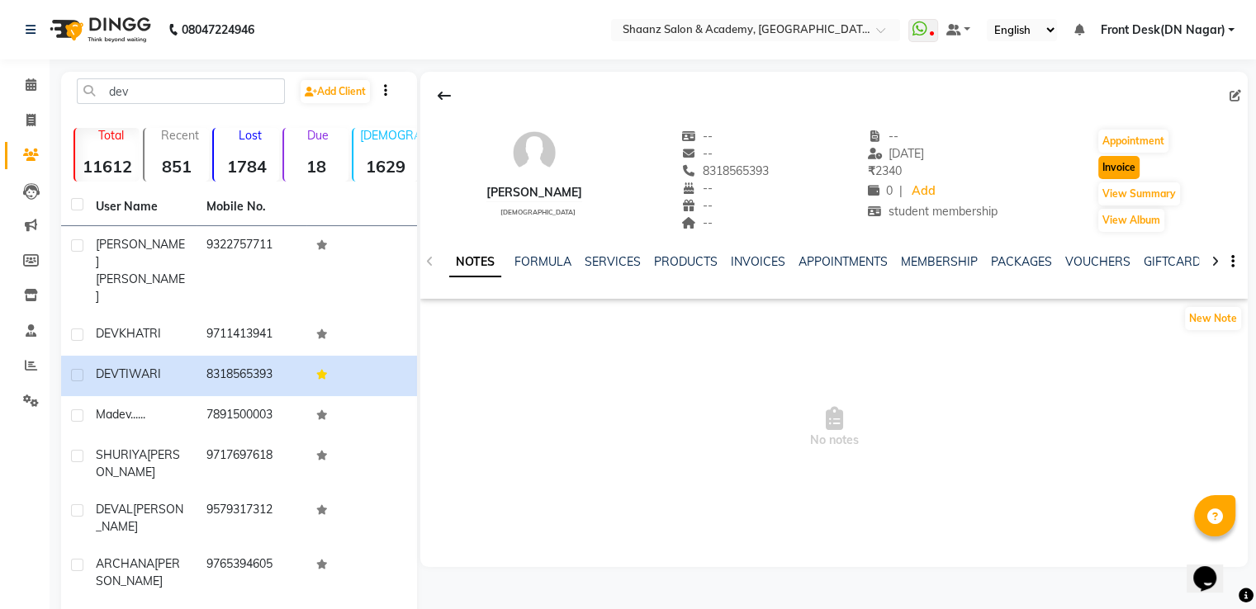
click at [1113, 163] on button "Invoice" at bounding box center [1118, 167] width 41 height 23
select select "service"
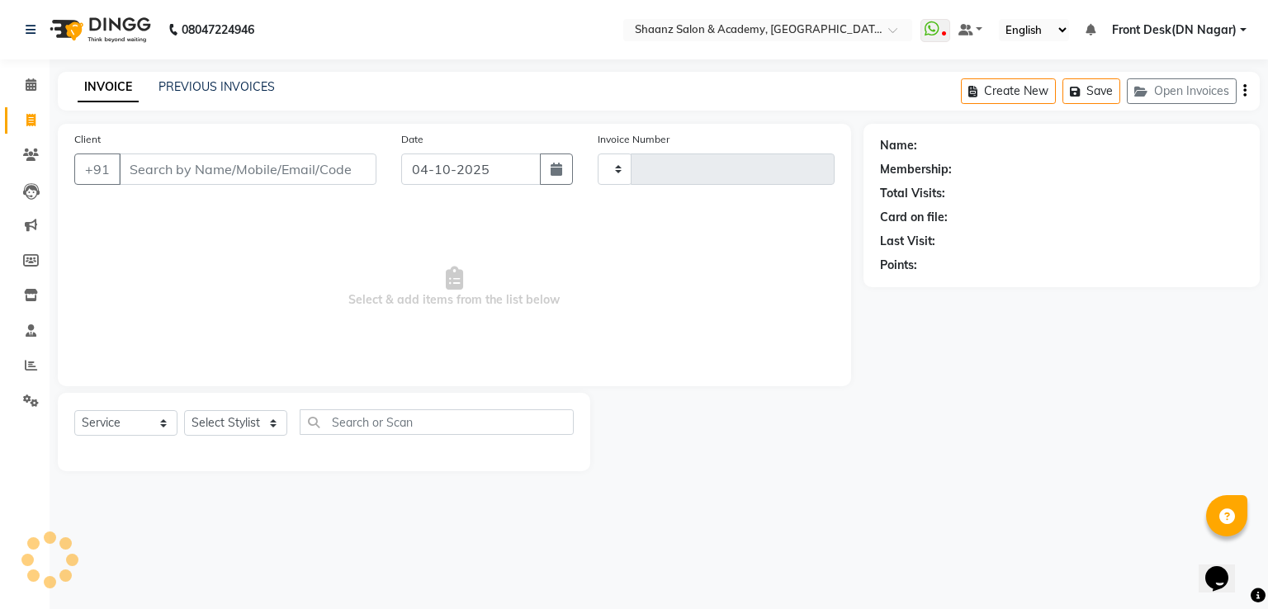
type input "3450"
select select "6360"
type input "8318565393"
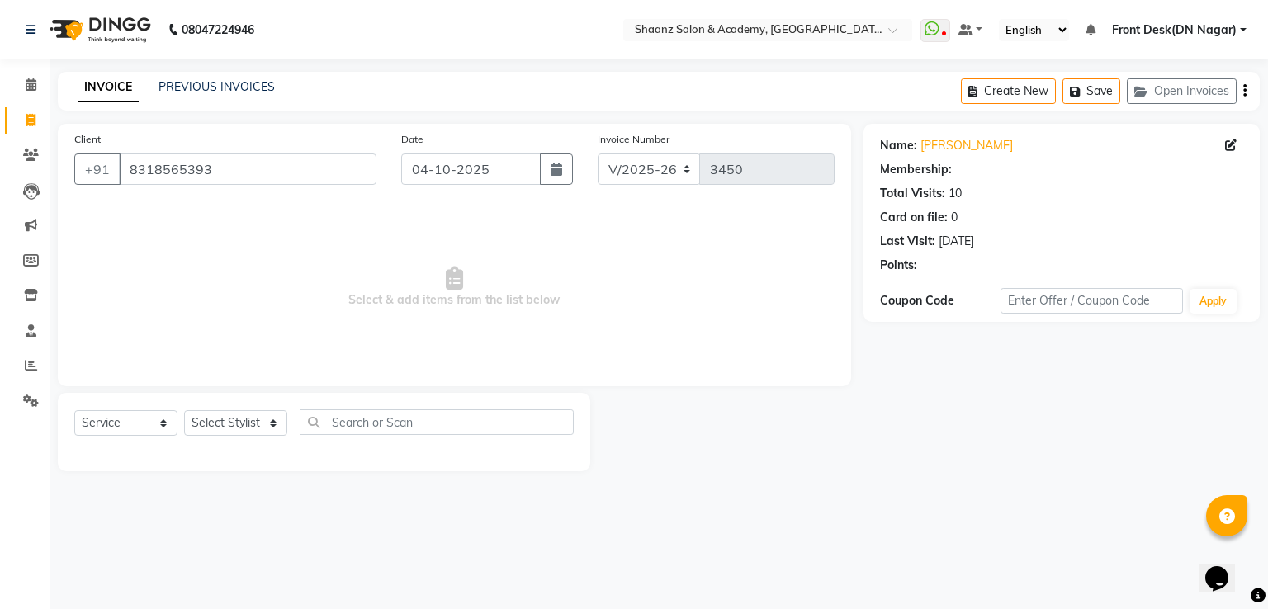
select select "1: Object"
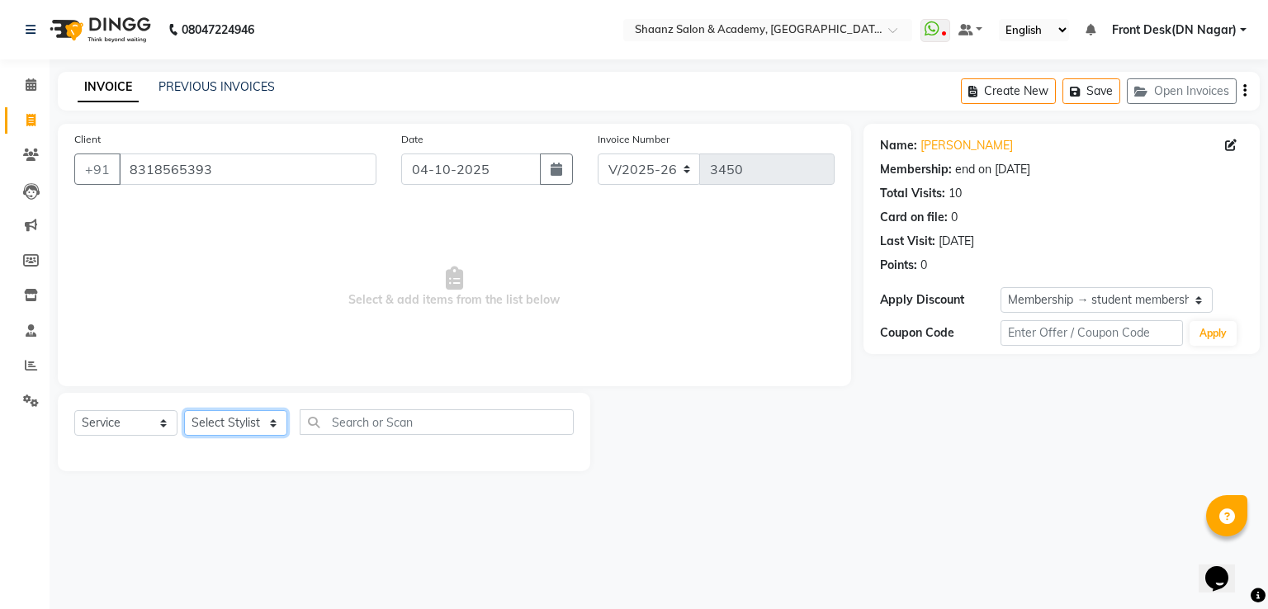
click at [241, 414] on select "Select Stylist [PERSON_NAME] [PERSON_NAME] dc Front Desk(DN Nagar) mehek MUSKAN…" at bounding box center [235, 423] width 103 height 26
select select "88016"
click at [184, 411] on select "Select Stylist [PERSON_NAME] [PERSON_NAME] dc Front Desk(DN Nagar) mehek MUSKAN…" at bounding box center [235, 423] width 103 height 26
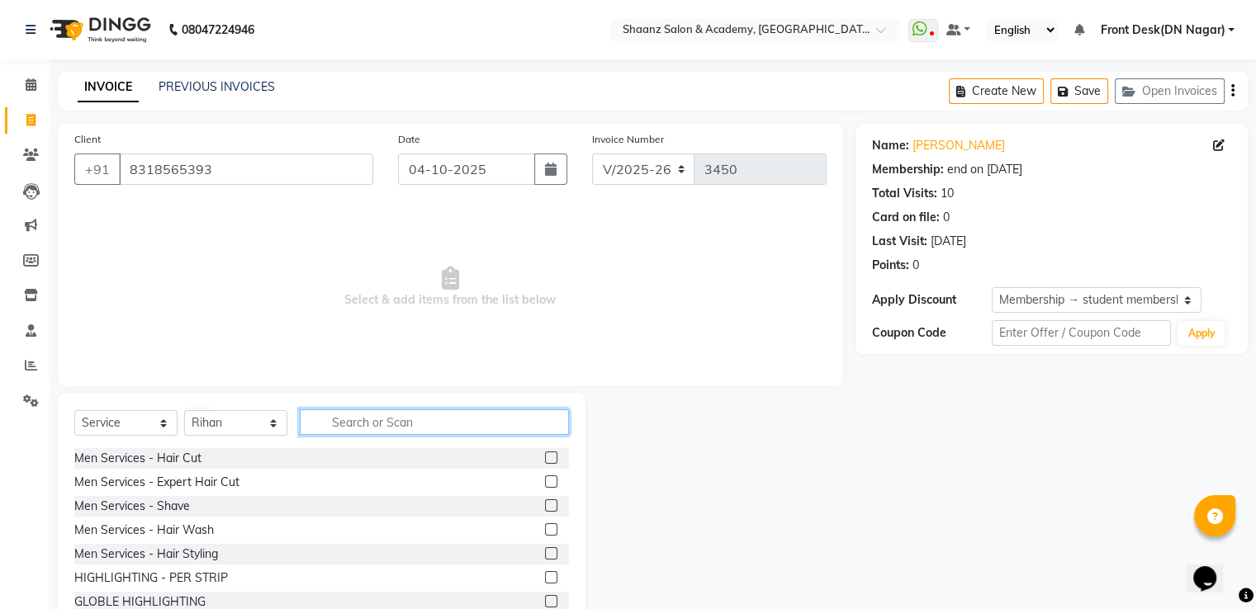
click at [362, 416] on input "text" at bounding box center [434, 423] width 269 height 26
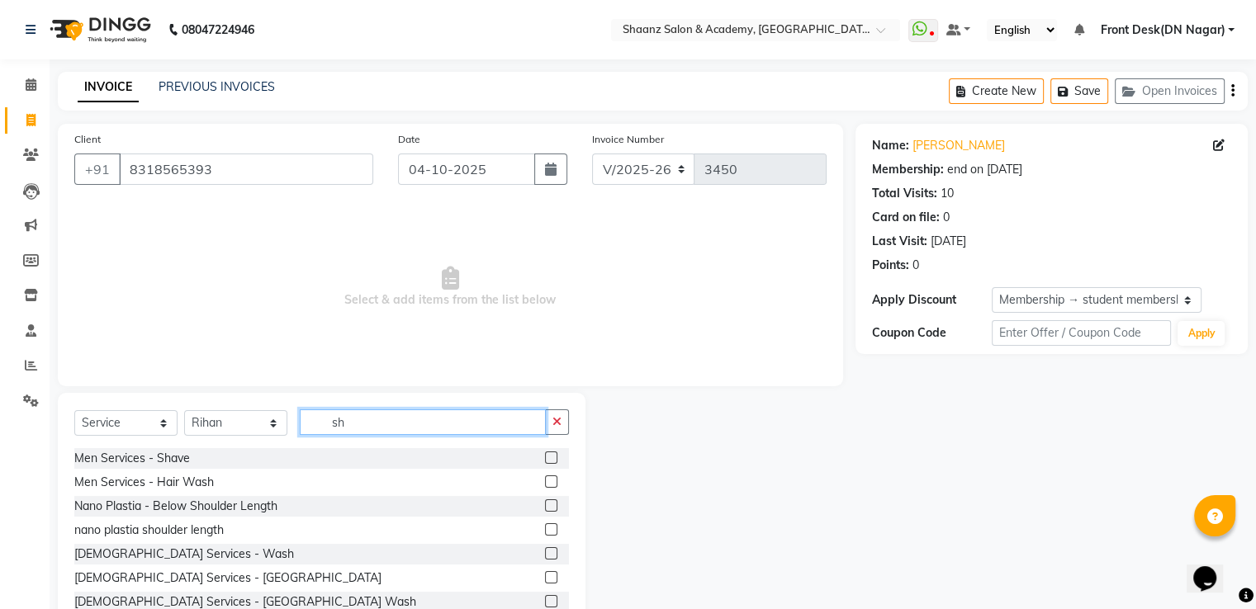
type input "sh"
click at [159, 468] on div "Men Services - Shave" at bounding box center [321, 458] width 495 height 21
click at [159, 466] on div "Men Services - Shave" at bounding box center [132, 458] width 116 height 17
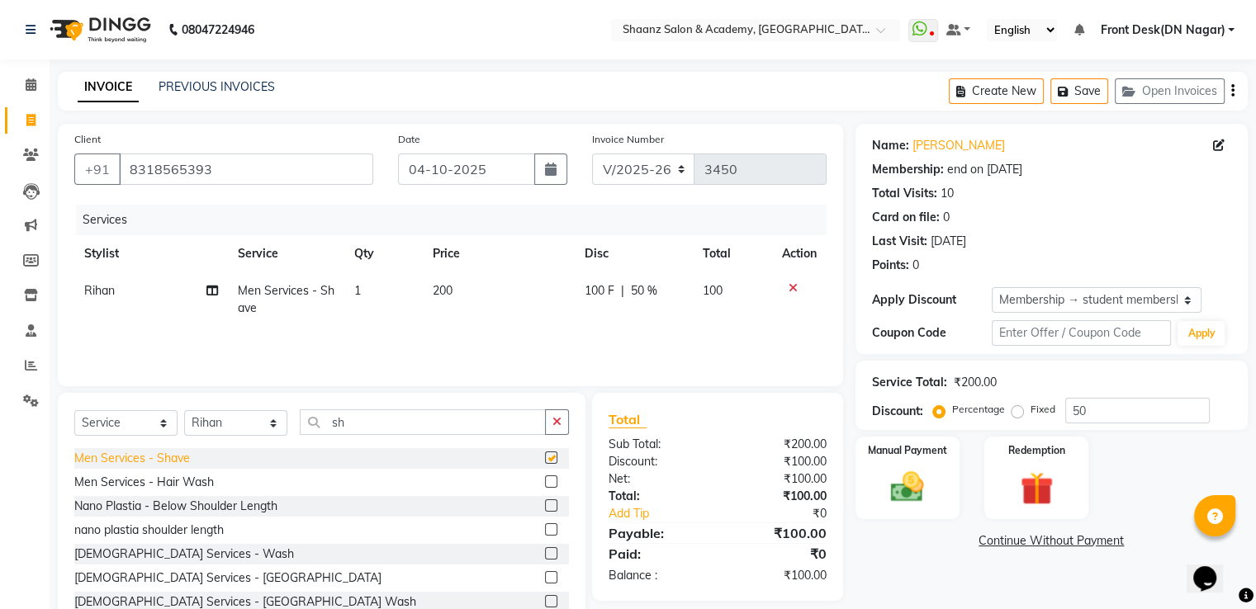
checkbox input "false"
click at [902, 468] on img at bounding box center [906, 488] width 55 height 40
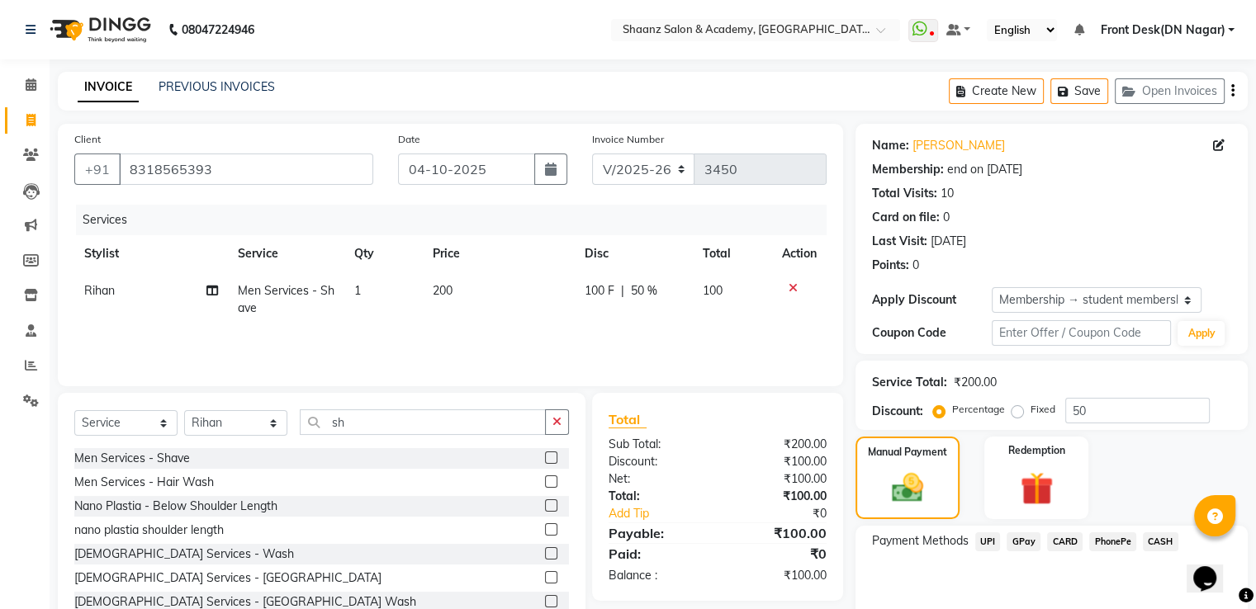
click at [1025, 542] on span "GPay" at bounding box center [1023, 542] width 34 height 19
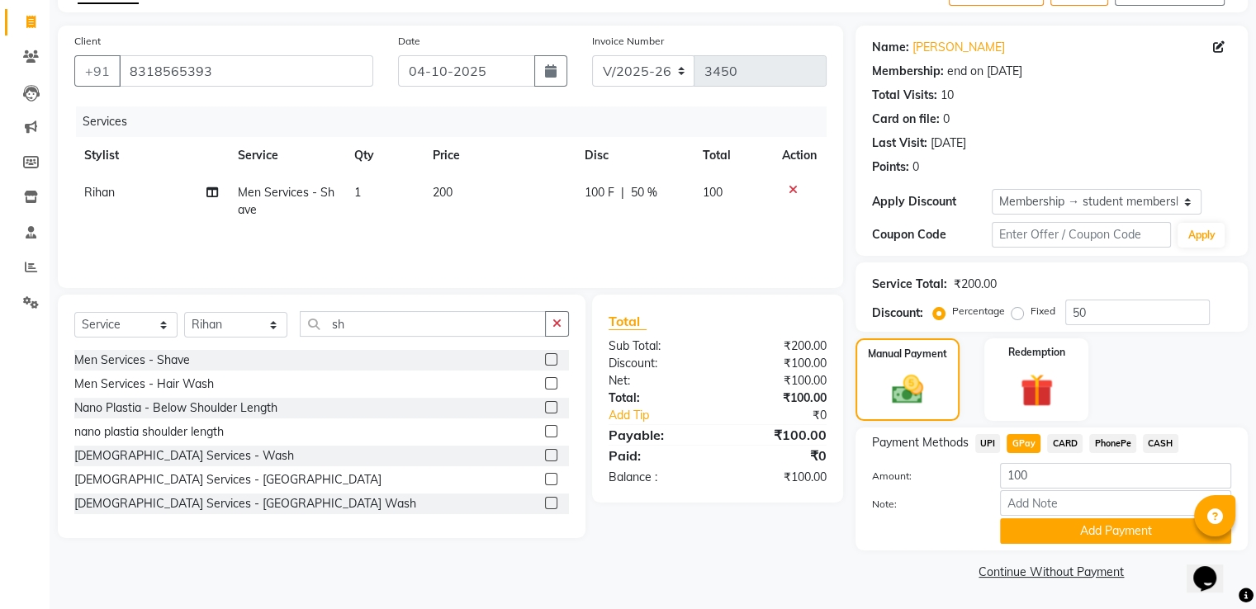
scroll to position [99, 0]
click at [1030, 516] on div "Note:" at bounding box center [1051, 504] width 384 height 28
click at [1027, 533] on button "Add Payment" at bounding box center [1115, 531] width 231 height 26
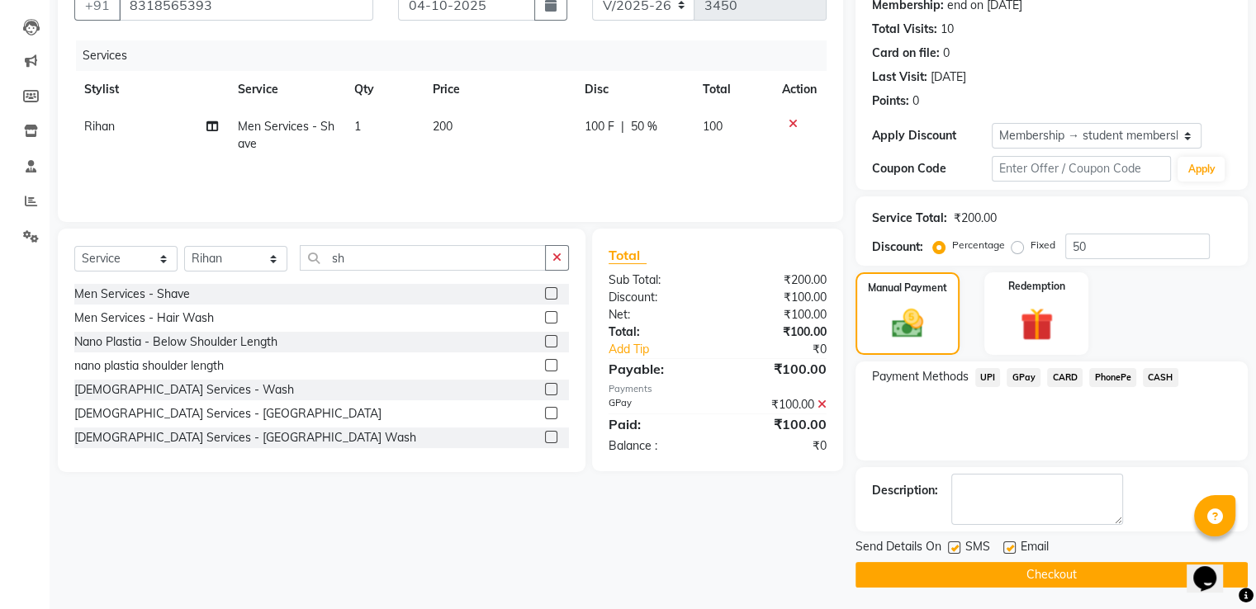
scroll to position [166, 0]
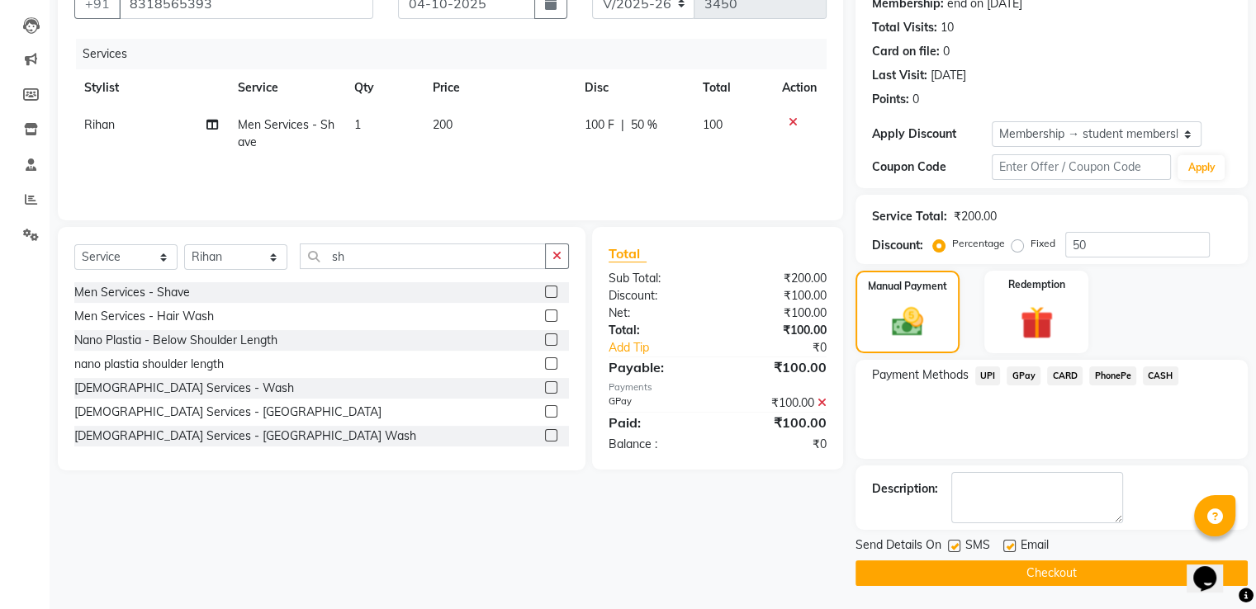
click at [1007, 547] on label at bounding box center [1009, 546] width 12 height 12
click at [1007, 547] on input "checkbox" at bounding box center [1008, 547] width 11 height 11
checkbox input "false"
click at [948, 541] on label at bounding box center [954, 546] width 12 height 12
click at [948, 542] on input "checkbox" at bounding box center [953, 547] width 11 height 11
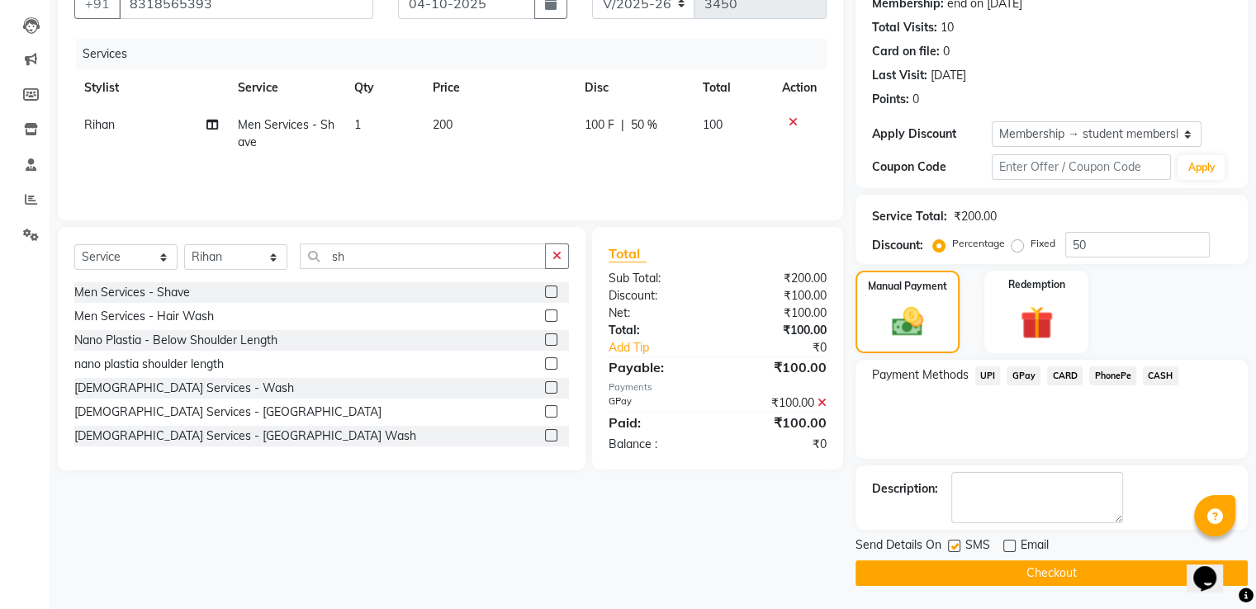
checkbox input "false"
click at [949, 579] on button "Checkout" at bounding box center [1051, 574] width 392 height 26
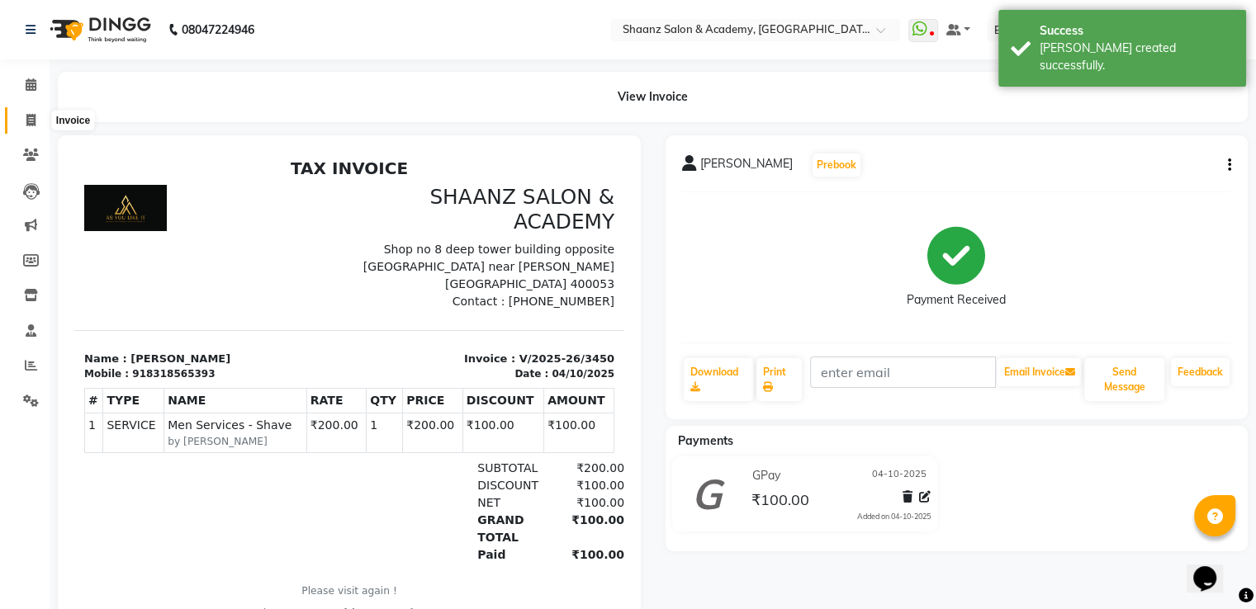
click at [36, 118] on span at bounding box center [31, 120] width 29 height 19
select select "service"
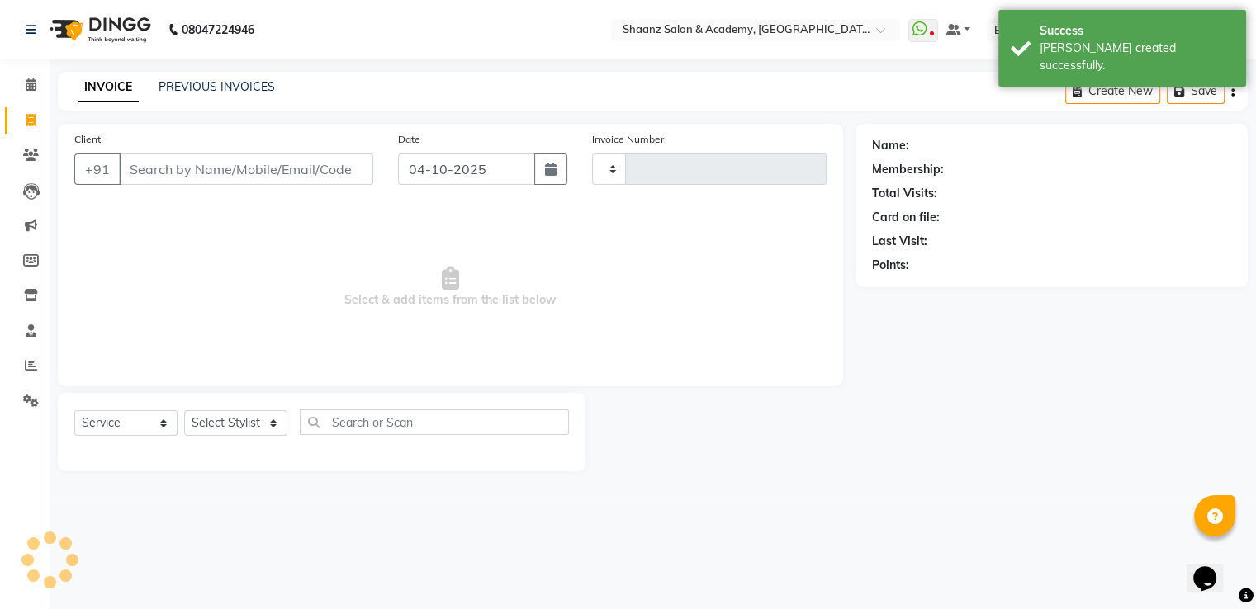
type input "3451"
select select "6360"
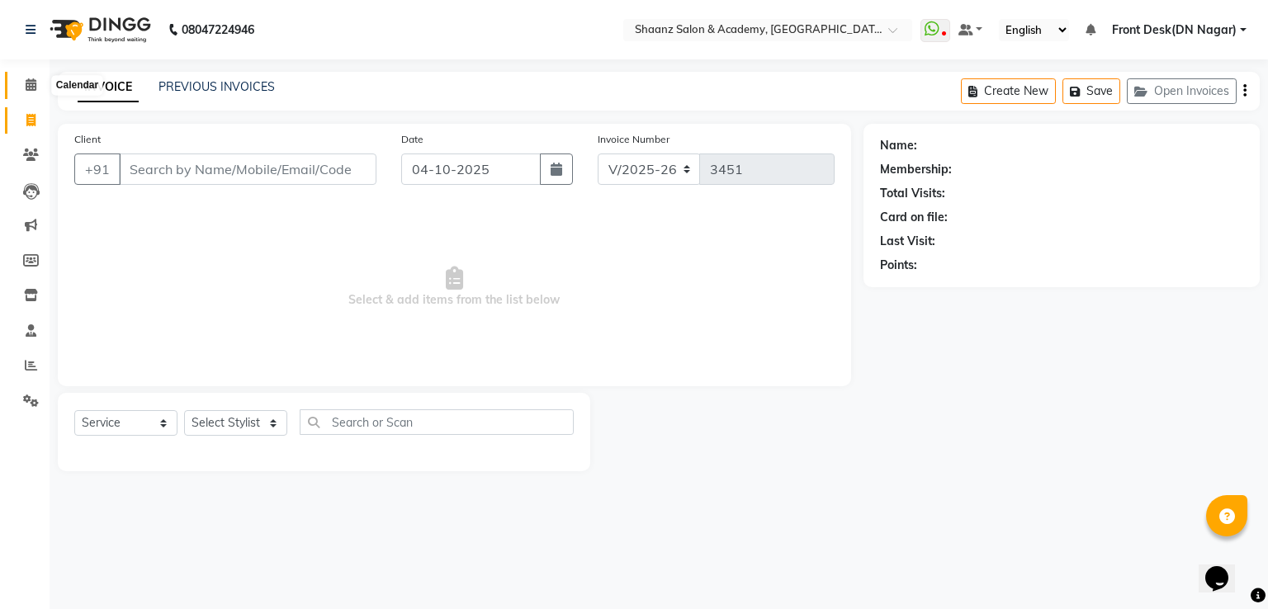
click at [23, 87] on span at bounding box center [31, 85] width 29 height 19
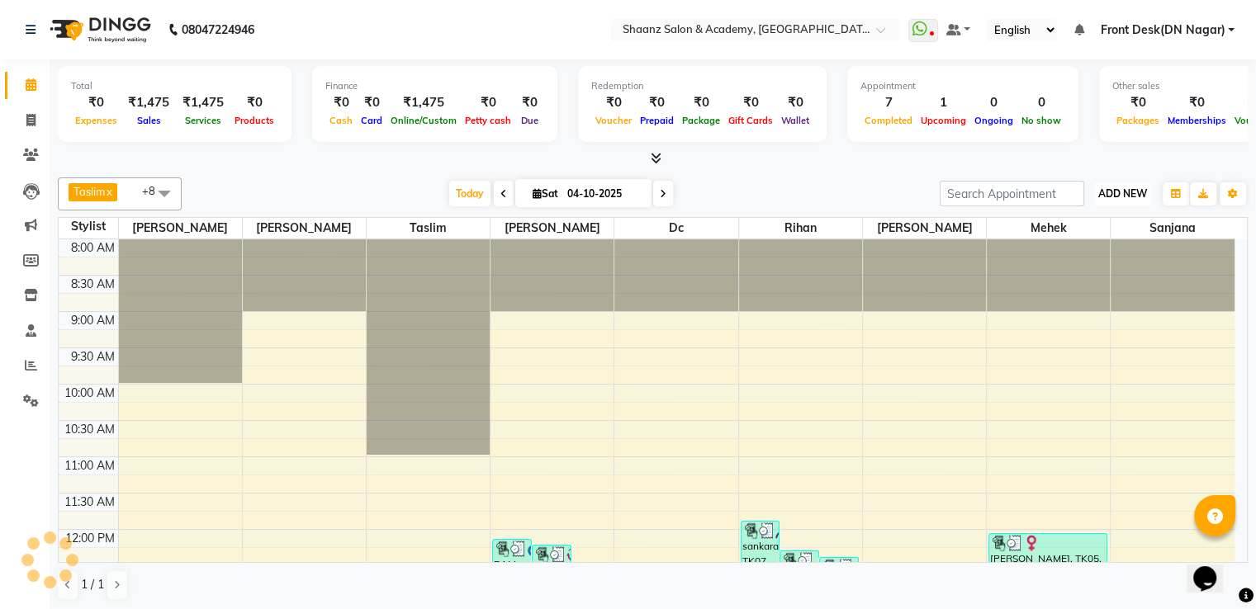
click at [1112, 192] on span "ADD NEW" at bounding box center [1122, 193] width 49 height 12
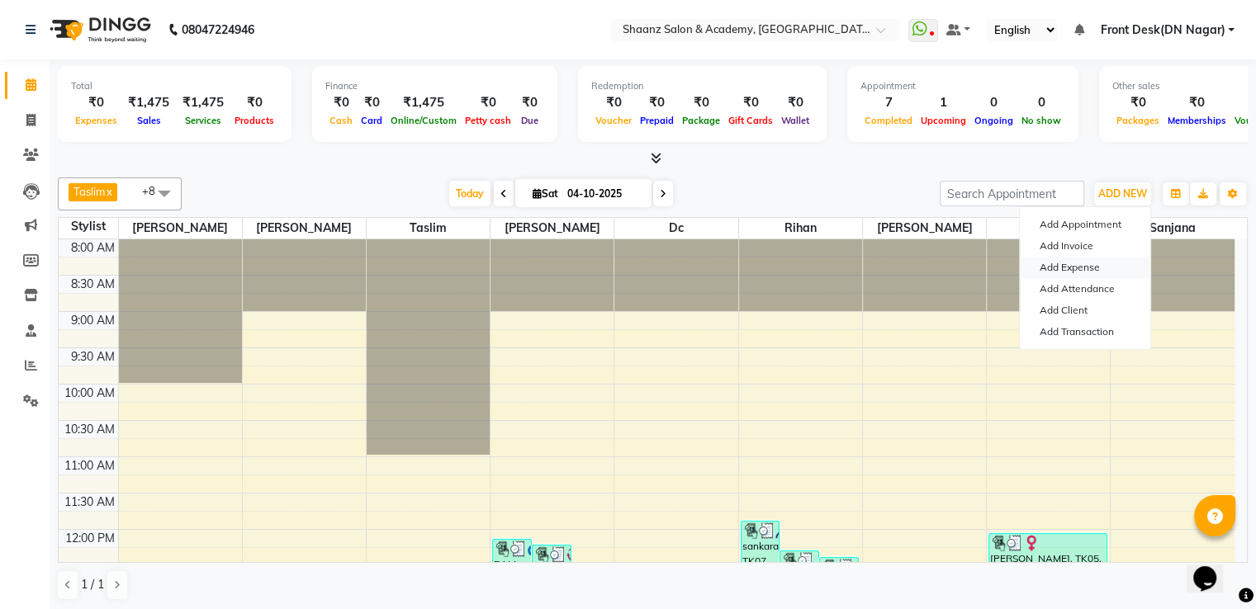
click at [1092, 273] on link "Add Expense" at bounding box center [1085, 267] width 130 height 21
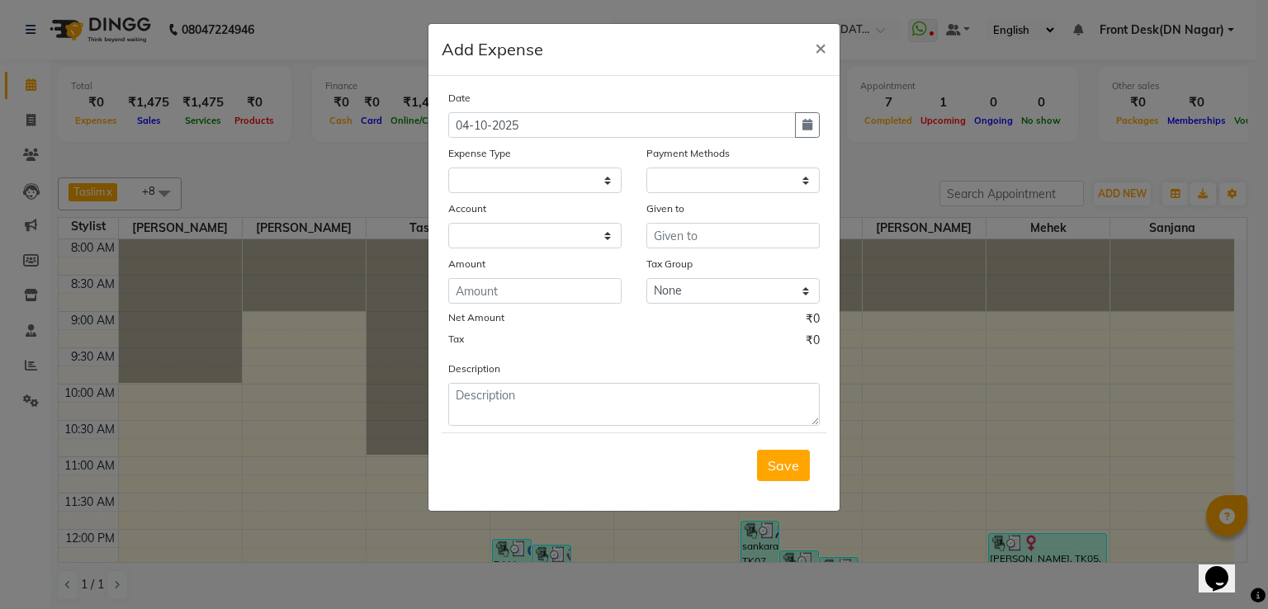
select select "1"
select select "5362"
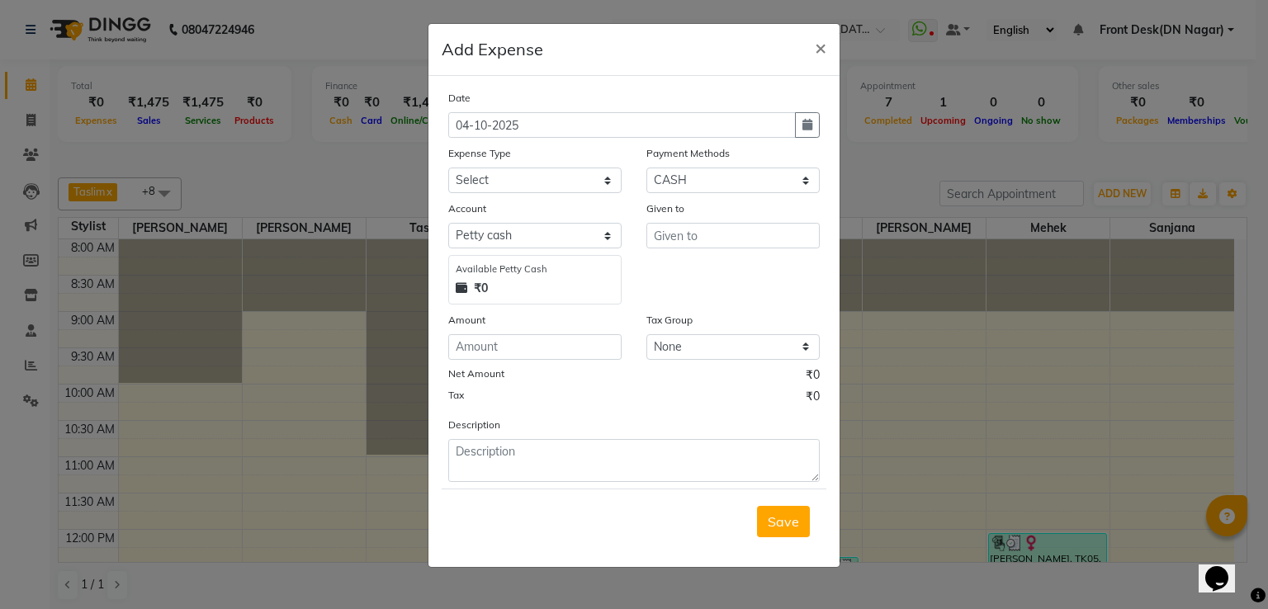
click at [997, 312] on ngb-modal-window "Add Expense × Date [DATE] Expense Type Select Advance Salary Cash transfer to b…" at bounding box center [634, 304] width 1268 height 609
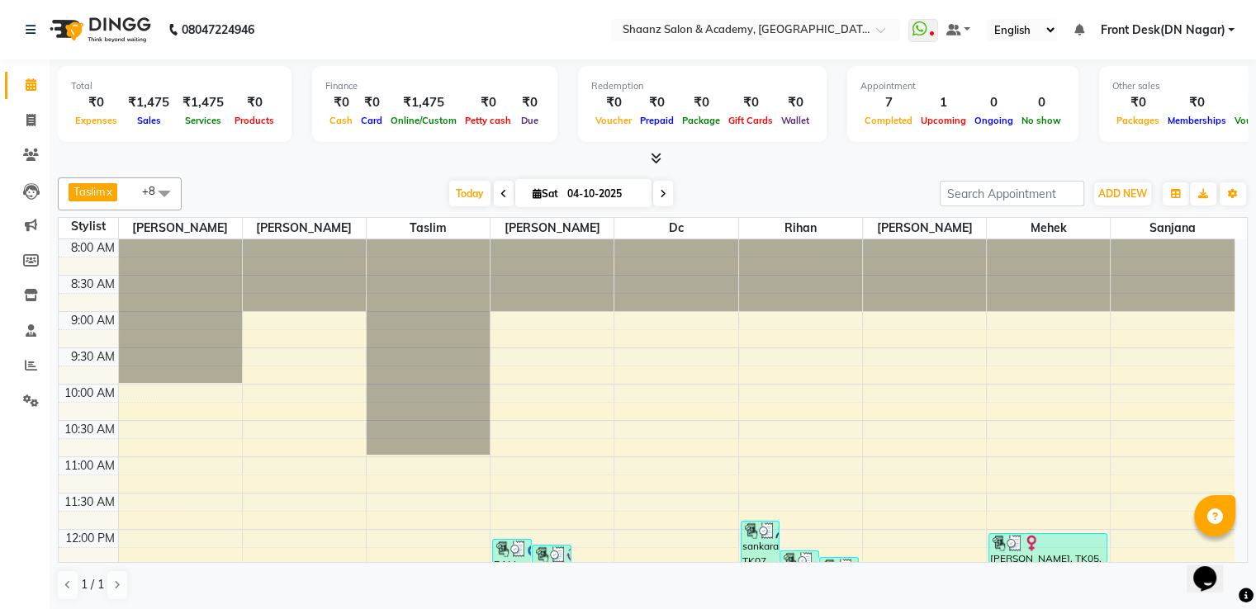
click at [1092, 196] on div "ADD NEW Toggle Dropdown Add Appointment Add Invoice Add Expense Add Attendance …" at bounding box center [1122, 194] width 60 height 26
click at [1112, 192] on span "ADD NEW" at bounding box center [1122, 193] width 49 height 12
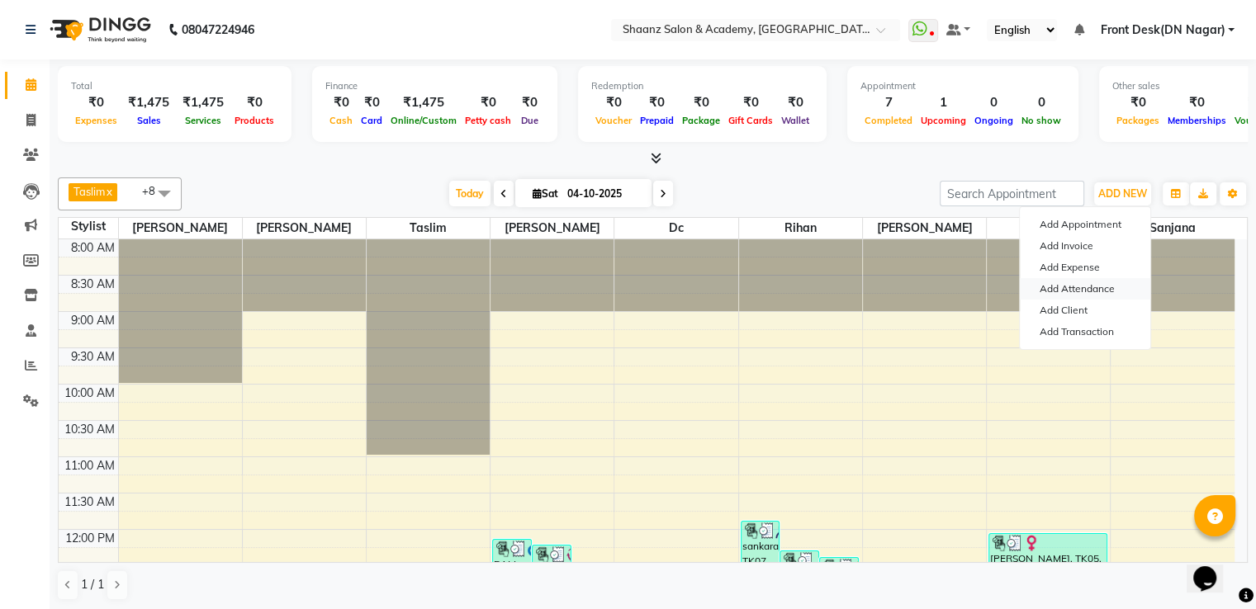
click at [1077, 282] on link "Add Attendance" at bounding box center [1085, 288] width 130 height 21
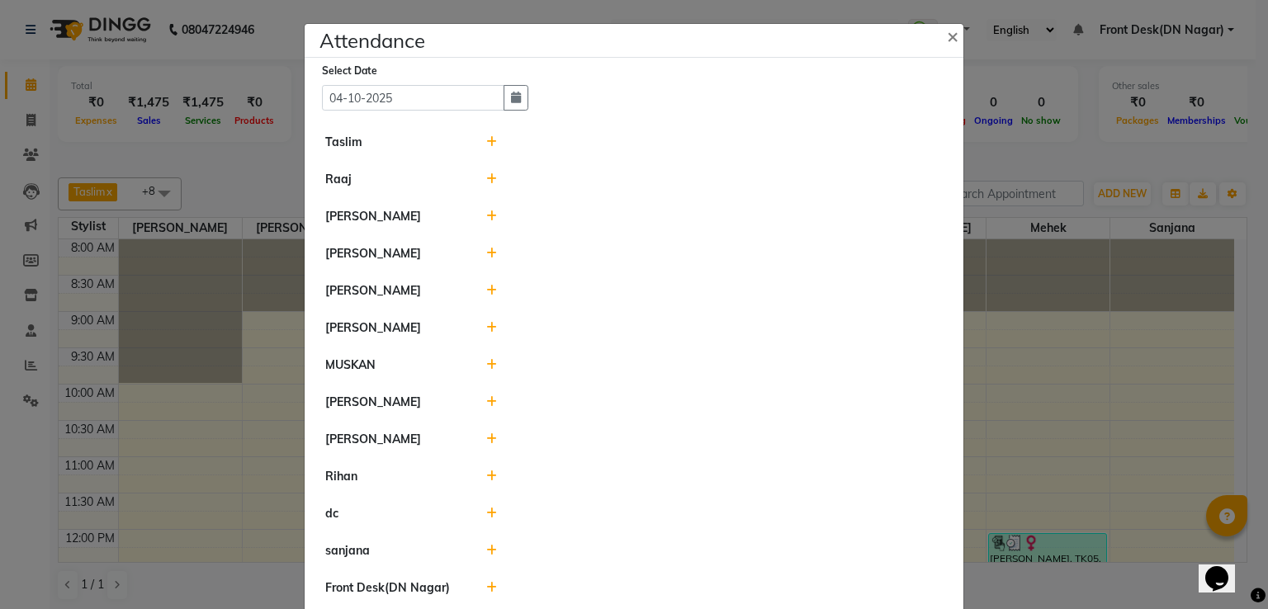
click at [487, 146] on icon at bounding box center [491, 142] width 11 height 12
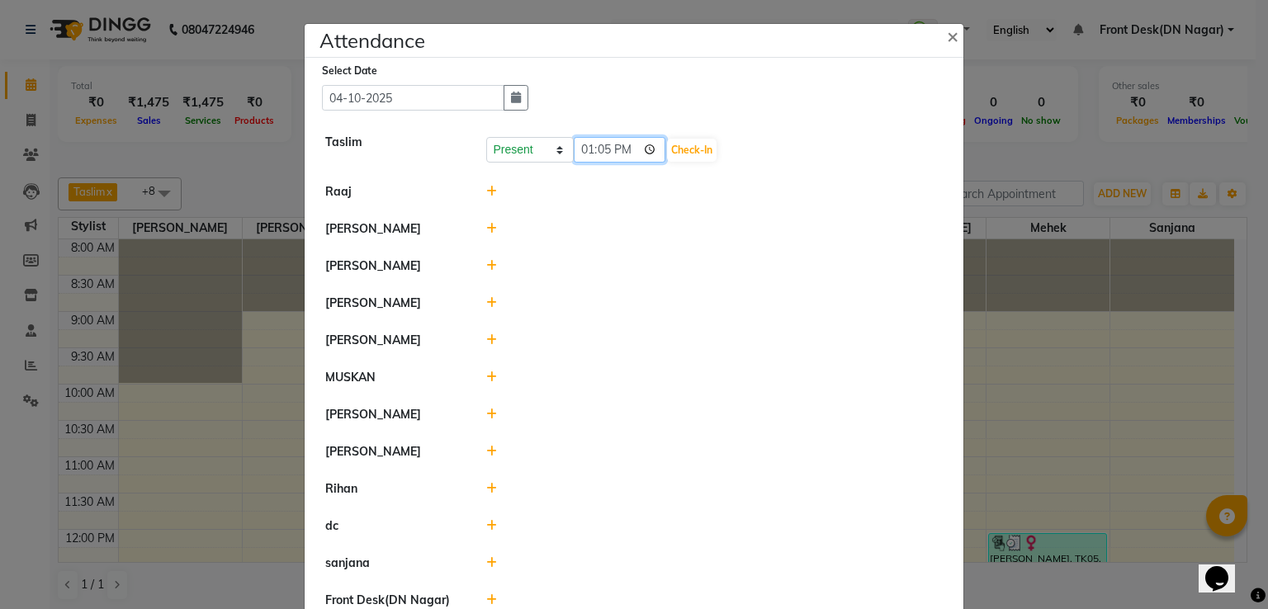
click at [625, 152] on input "13:05" at bounding box center [620, 150] width 92 height 26
click at [626, 149] on input "12:05" at bounding box center [620, 150] width 92 height 26
type input "12:00"
click at [667, 160] on button "Check-In" at bounding box center [692, 150] width 50 height 23
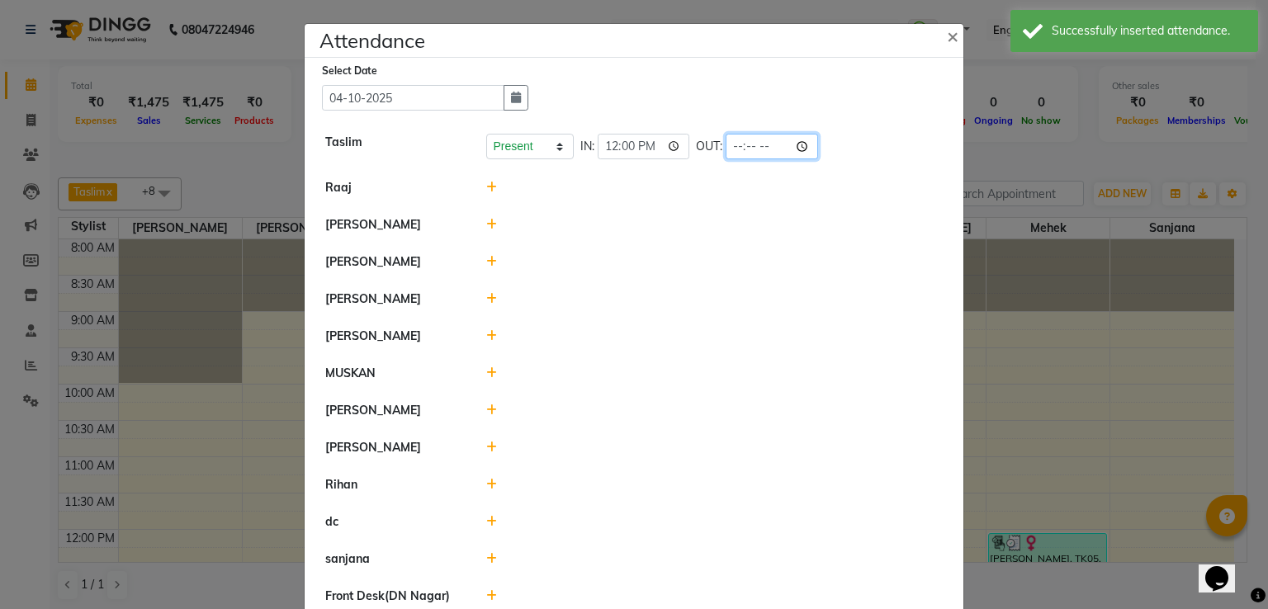
click at [750, 148] on input "time" at bounding box center [772, 147] width 92 height 26
type input "22:00"
click at [821, 267] on div at bounding box center [715, 261] width 482 height 17
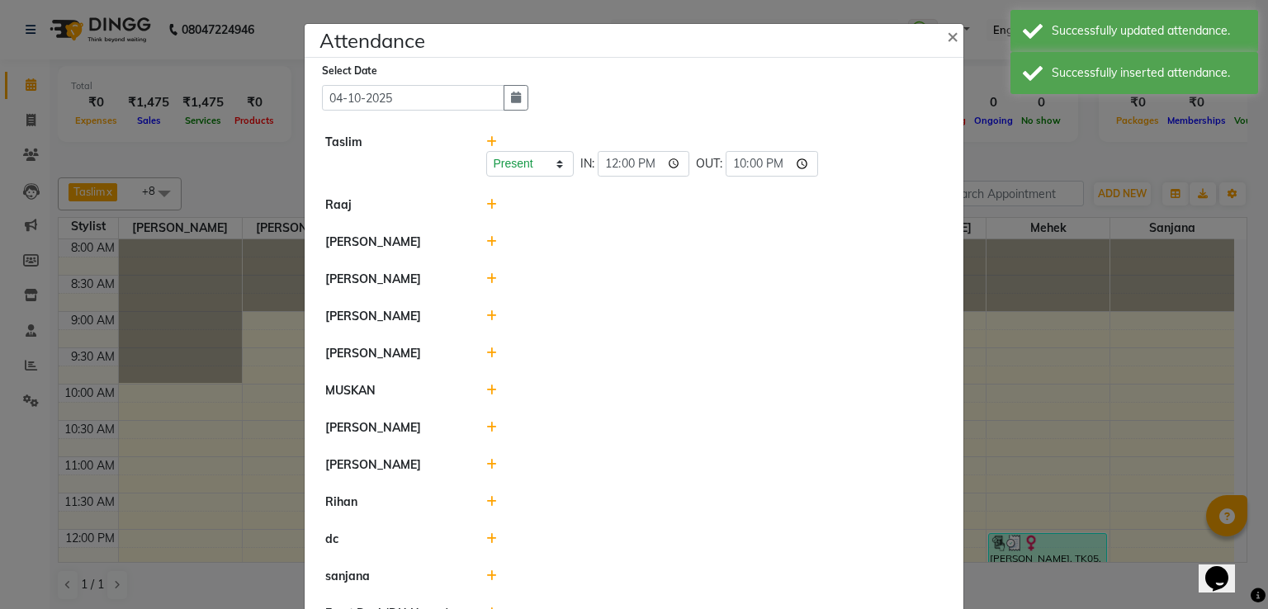
scroll to position [87, 0]
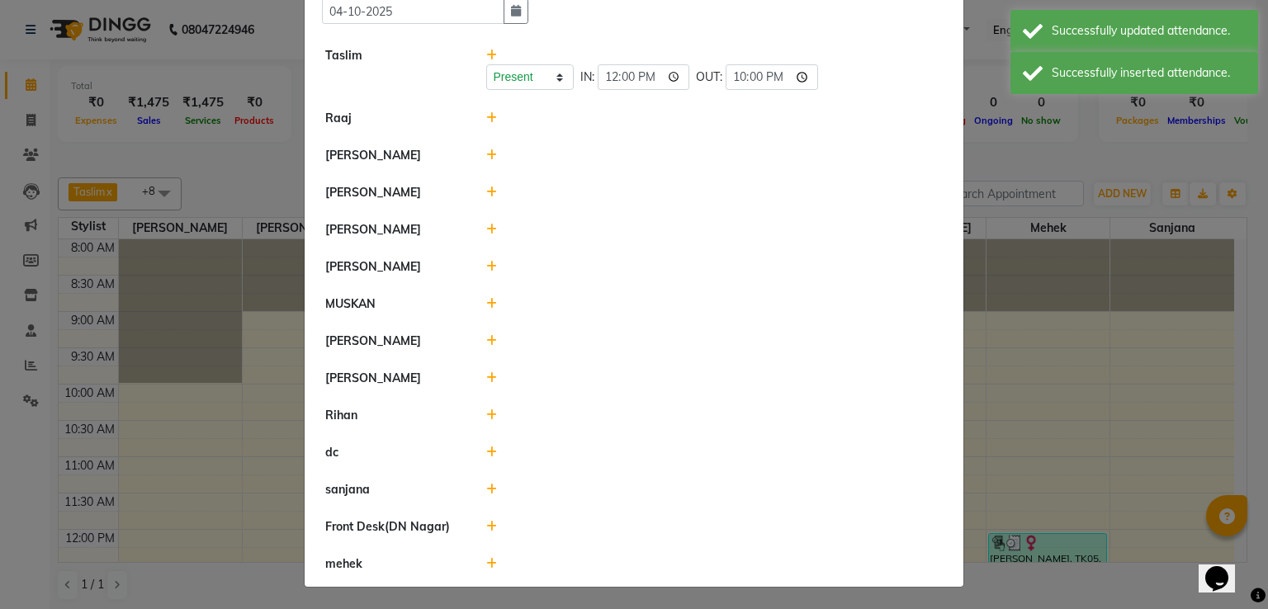
click at [486, 263] on icon at bounding box center [491, 267] width 11 height 12
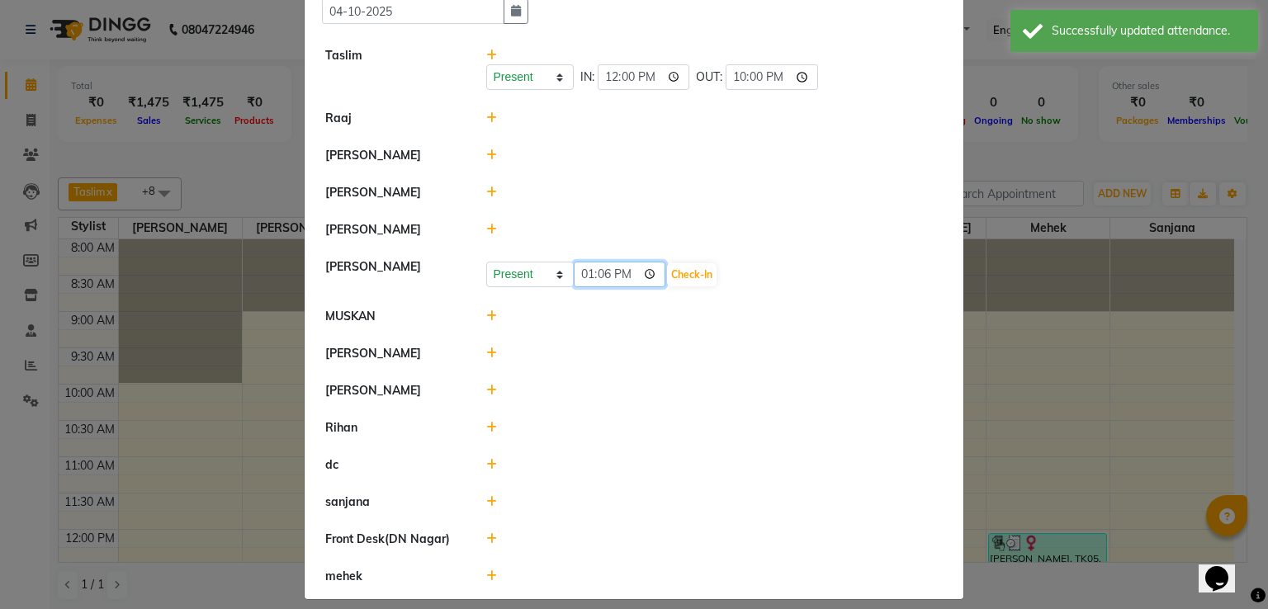
click at [624, 272] on input "13:06" at bounding box center [620, 275] width 92 height 26
type input "12:00"
click at [672, 278] on button "Check-In" at bounding box center [692, 274] width 50 height 23
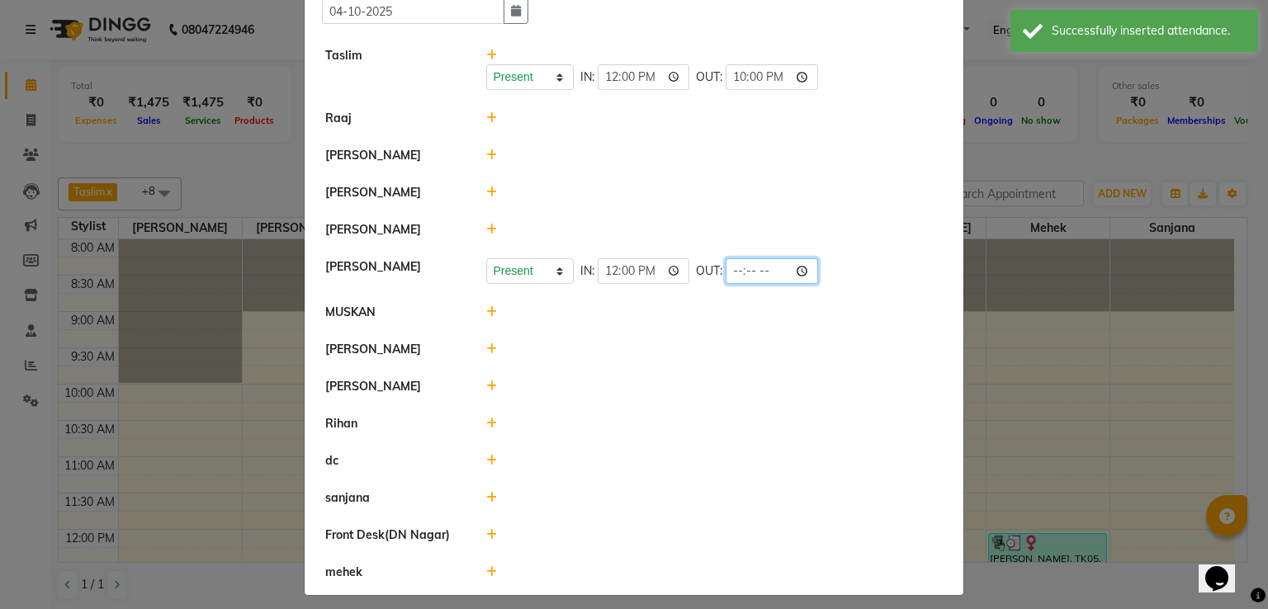
click at [753, 268] on input "time" at bounding box center [772, 271] width 92 height 26
type input "22:00"
click at [831, 349] on div at bounding box center [715, 349] width 482 height 17
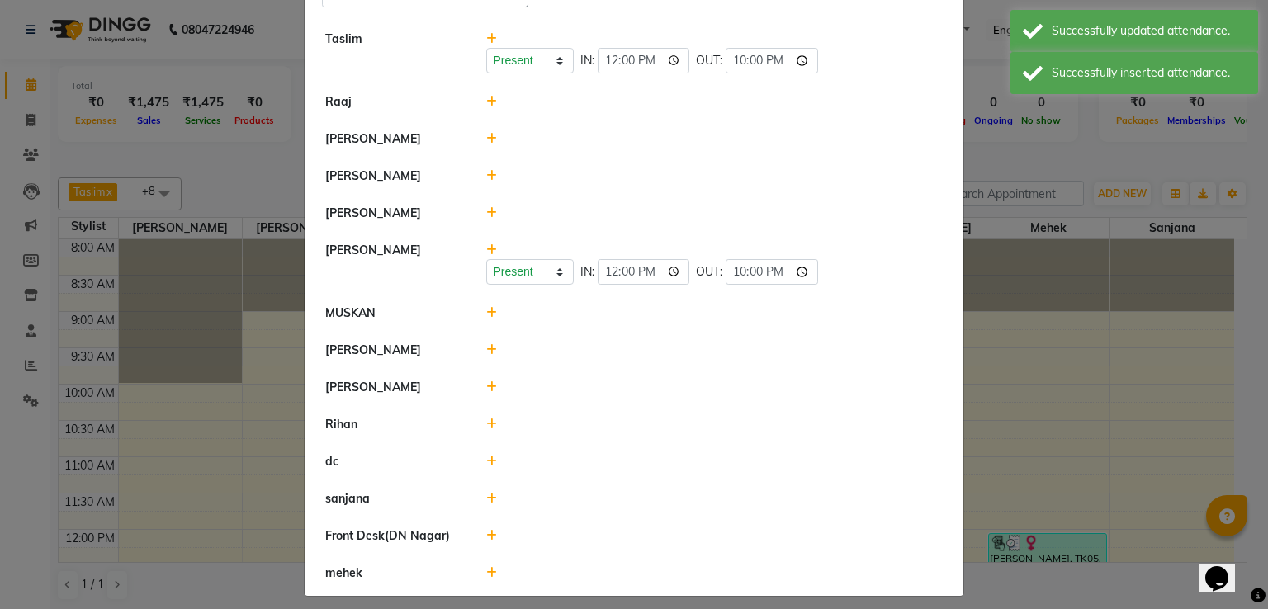
scroll to position [112, 0]
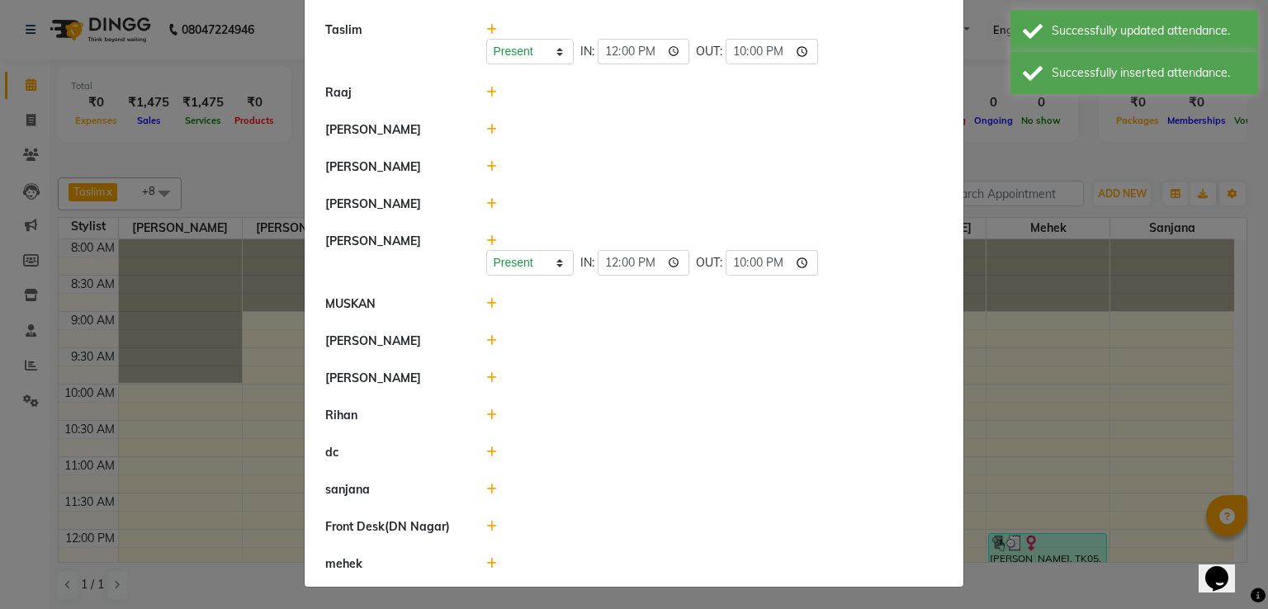
click at [486, 303] on icon at bounding box center [491, 304] width 11 height 12
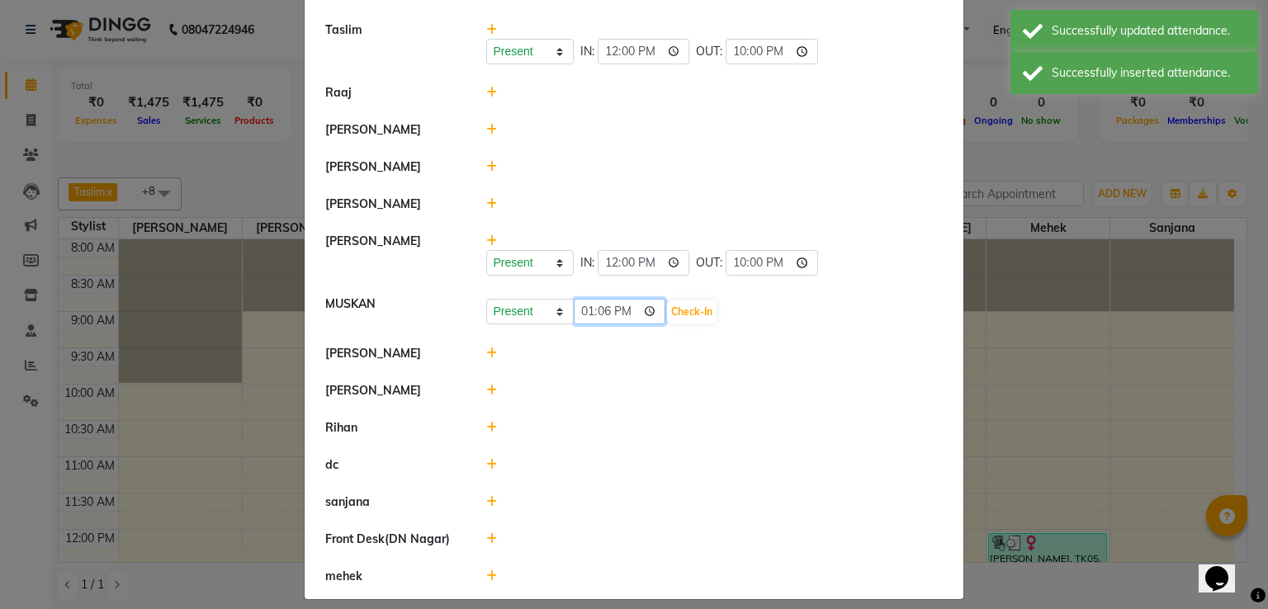
click at [621, 308] on input "13:06" at bounding box center [620, 312] width 92 height 26
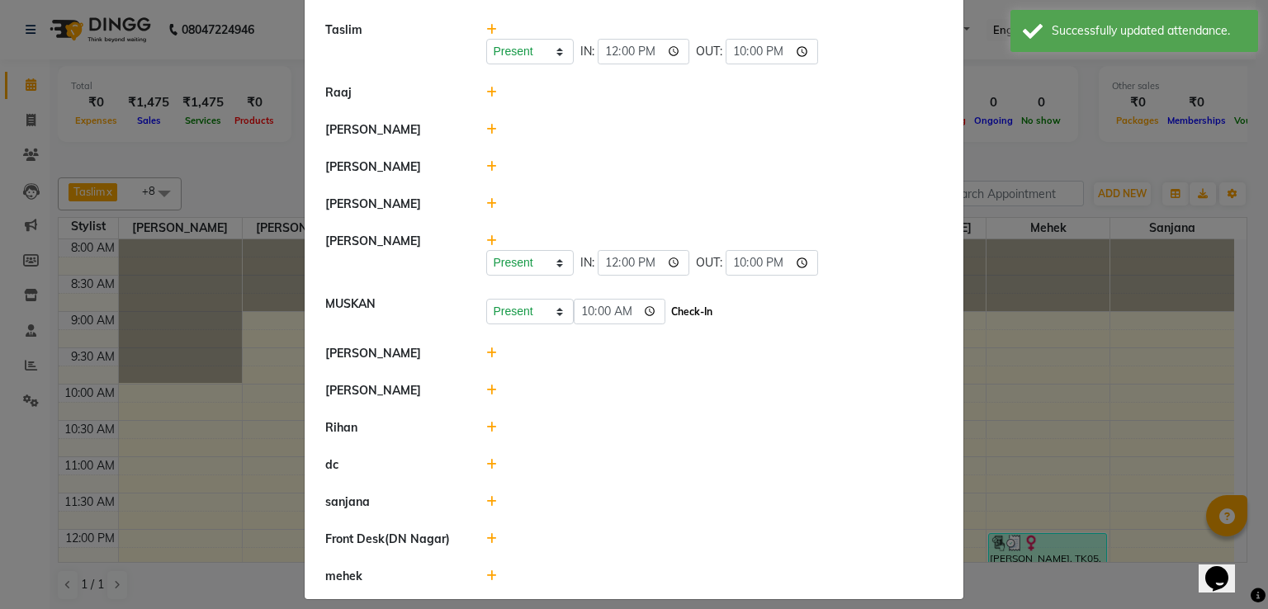
type input "10:00"
click at [670, 316] on button "Check-In" at bounding box center [692, 312] width 50 height 23
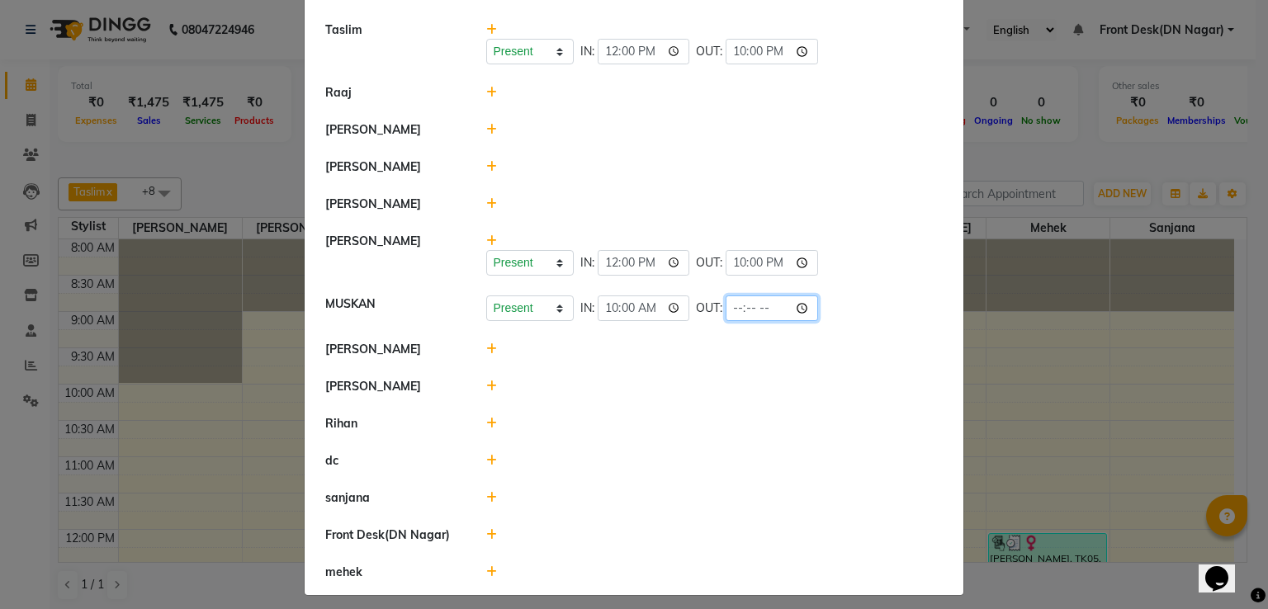
click at [754, 305] on input "time" at bounding box center [772, 309] width 92 height 26
type input "22:00"
click at [868, 369] on li "[PERSON_NAME]" at bounding box center [634, 387] width 651 height 38
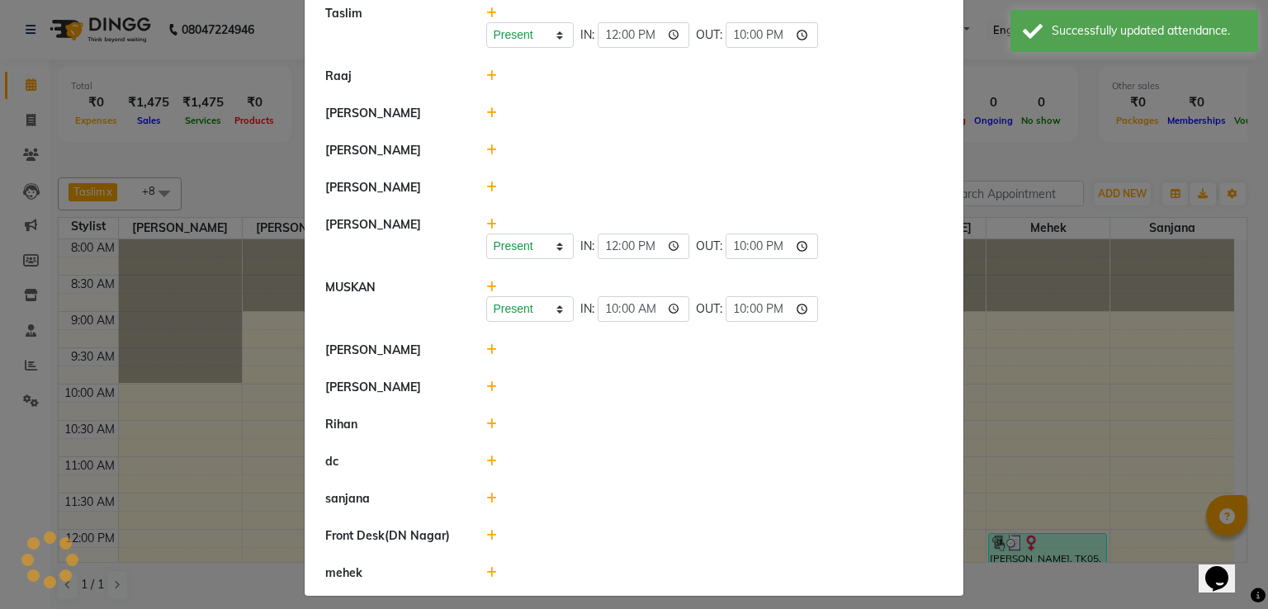
scroll to position [138, 0]
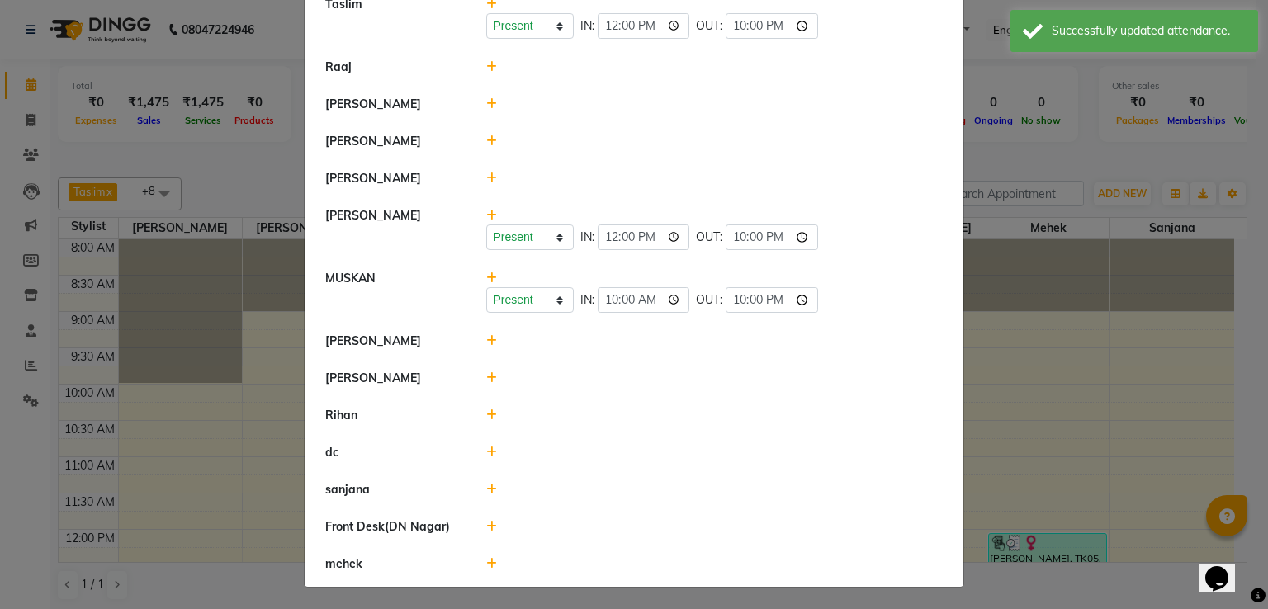
click at [486, 338] on icon at bounding box center [491, 341] width 11 height 12
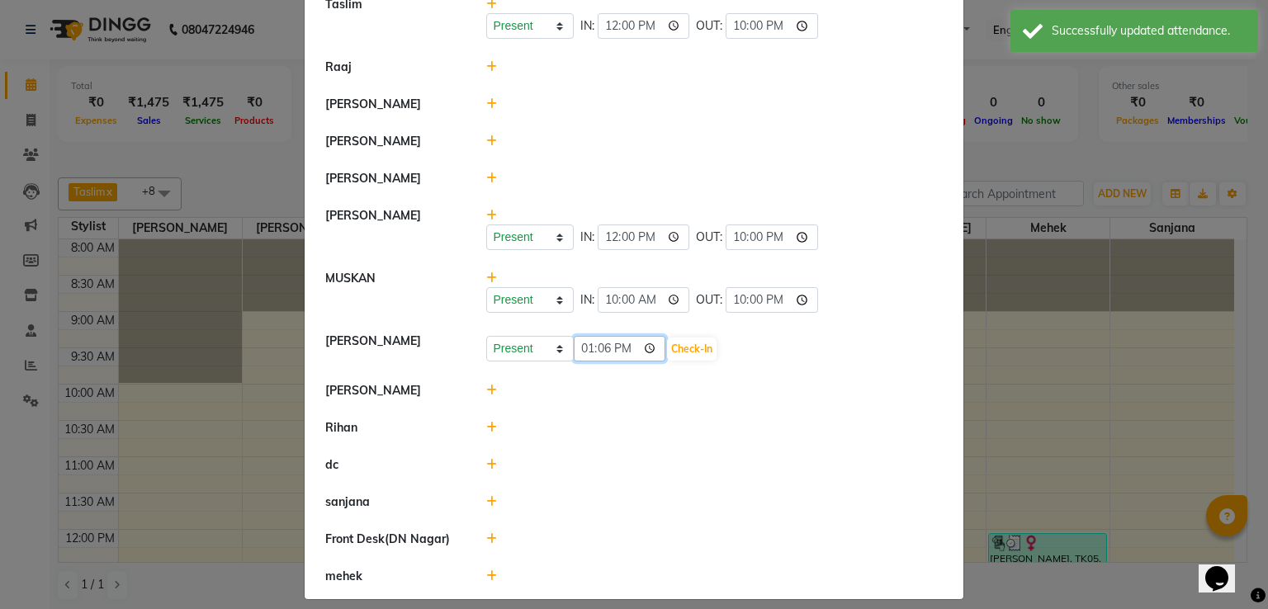
click at [629, 343] on input "13:06" at bounding box center [620, 349] width 92 height 26
type input "10:00"
click at [673, 349] on button "Check-In" at bounding box center [692, 349] width 50 height 23
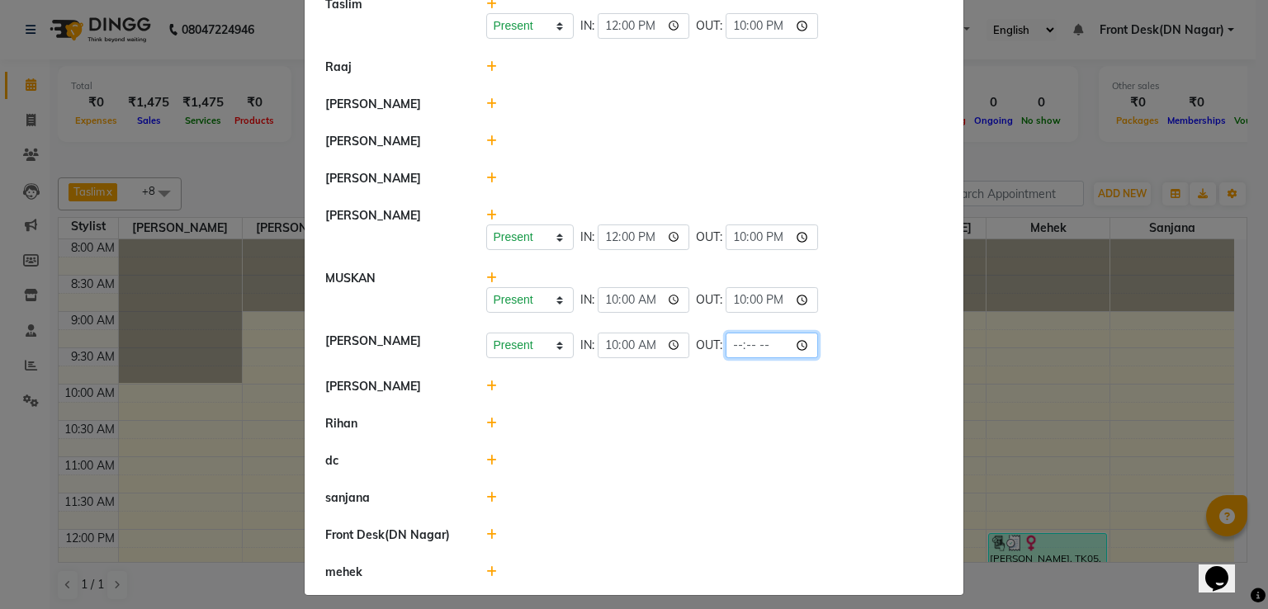
click at [755, 343] on input "time" at bounding box center [772, 346] width 92 height 26
type input "22:00"
click at [807, 365] on li "[PERSON_NAME] Present Absent Late Half Day Weekly Off IN: 10:00 OUT: 22:00" at bounding box center [634, 346] width 651 height 46
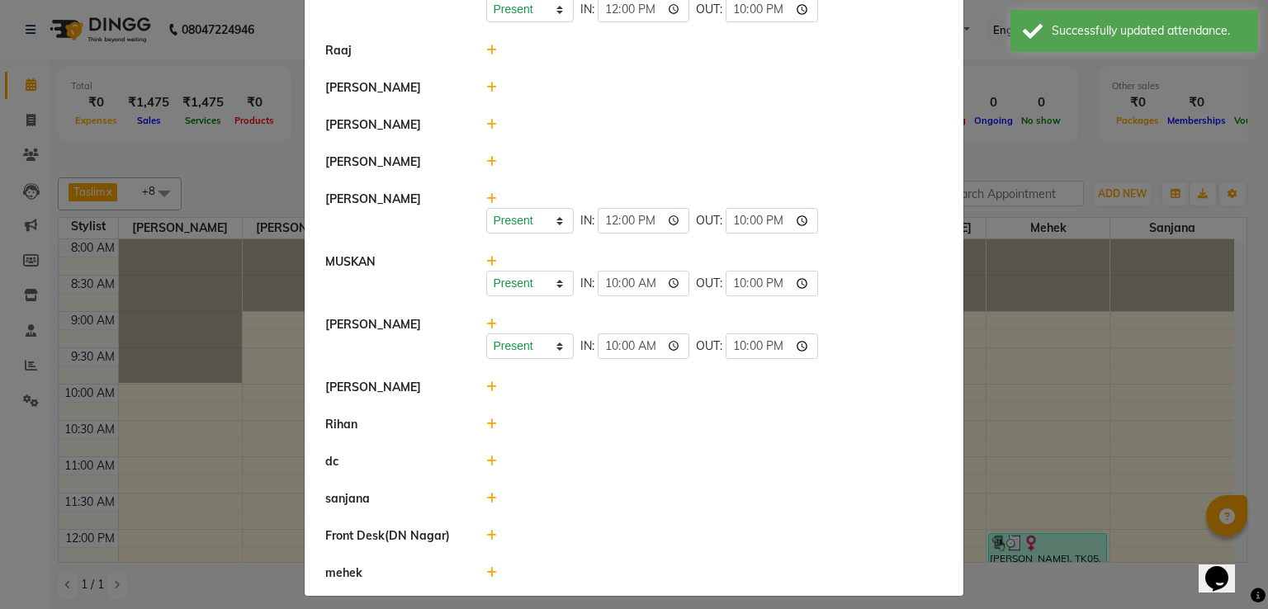
scroll to position [163, 0]
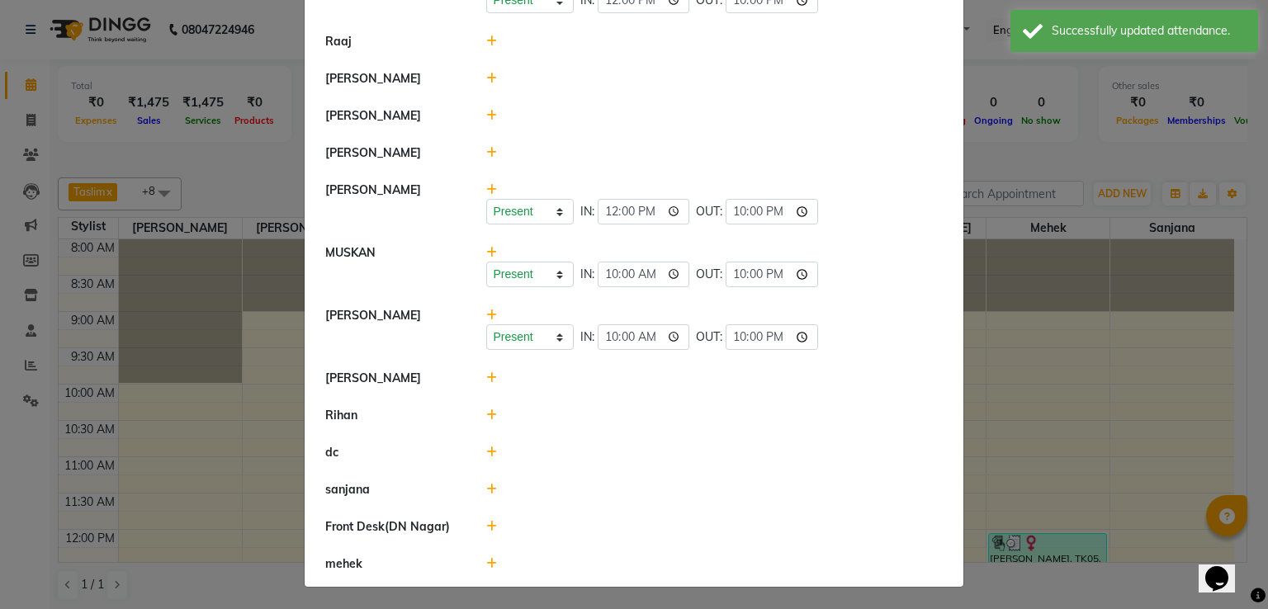
click at [486, 380] on icon at bounding box center [491, 378] width 11 height 12
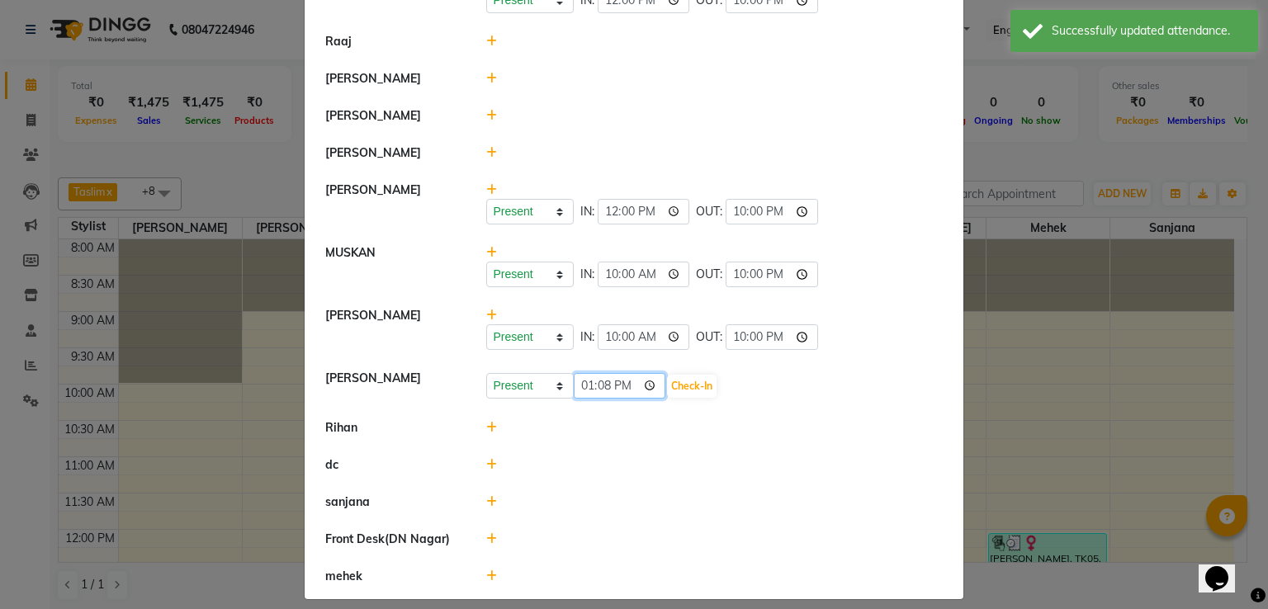
click at [621, 384] on input "13:08" at bounding box center [620, 386] width 92 height 26
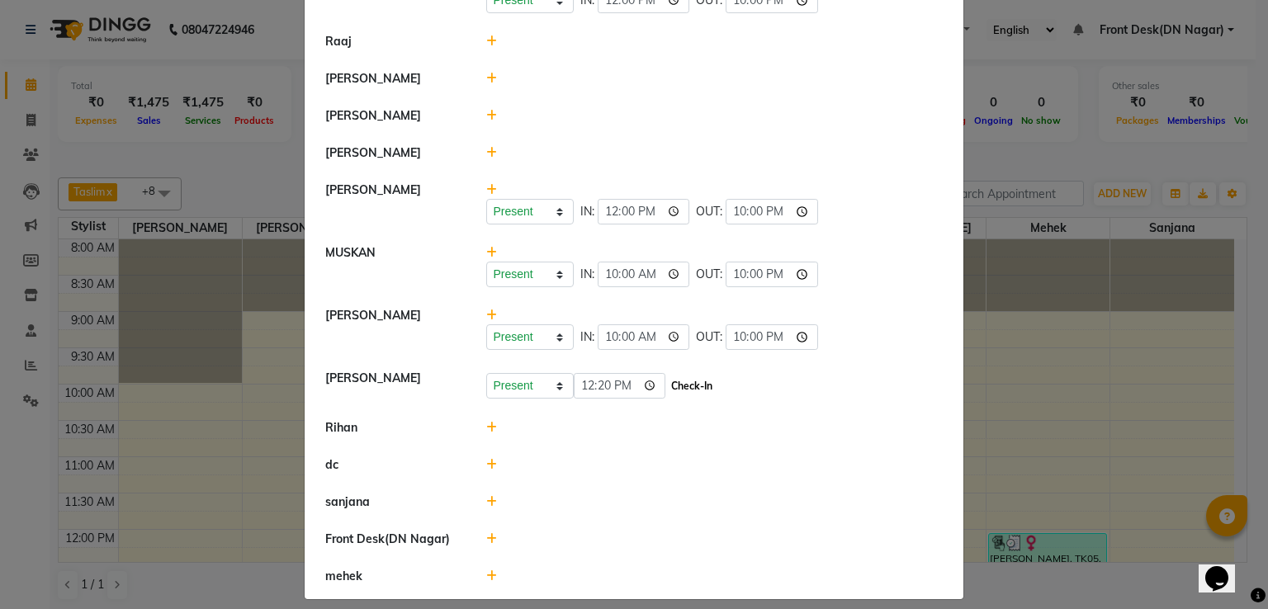
type input "12:20"
click at [682, 375] on button "Check-In" at bounding box center [692, 386] width 50 height 23
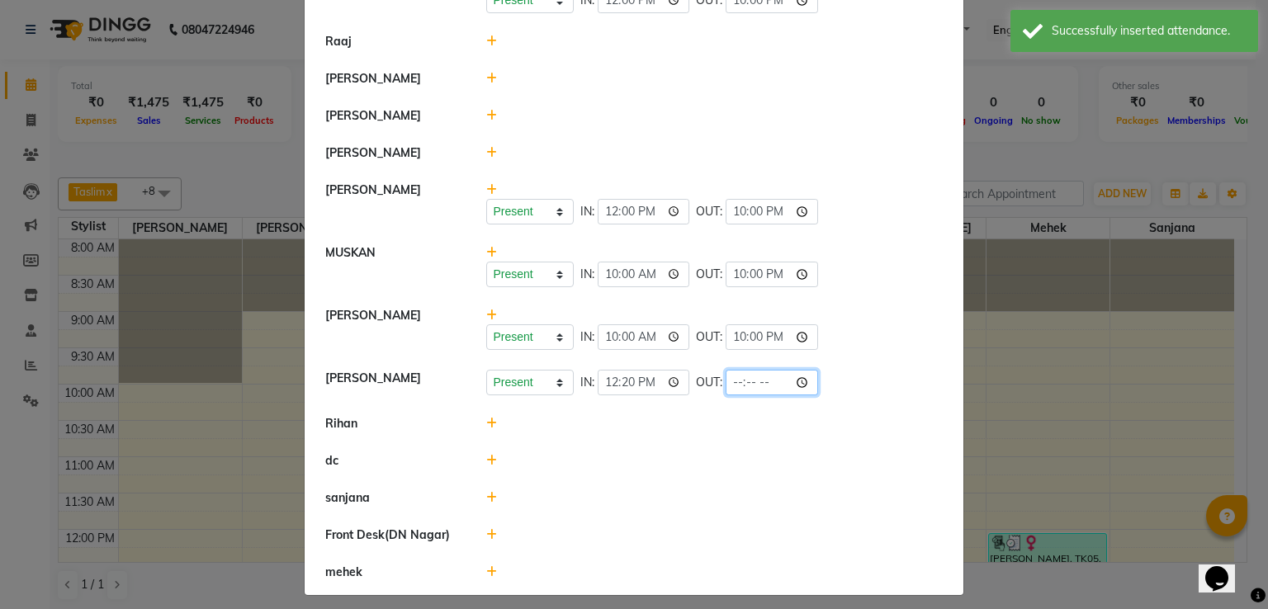
click at [753, 384] on input "time" at bounding box center [772, 383] width 92 height 26
type input "22:00"
click at [900, 429] on div at bounding box center [715, 423] width 482 height 17
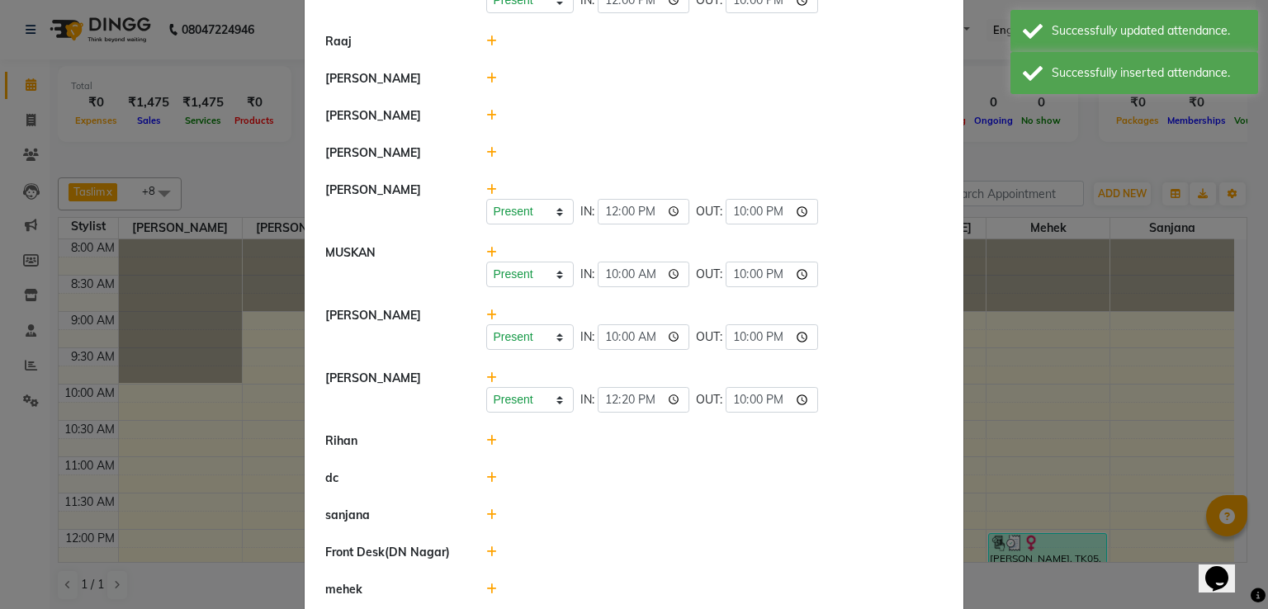
scroll to position [189, 0]
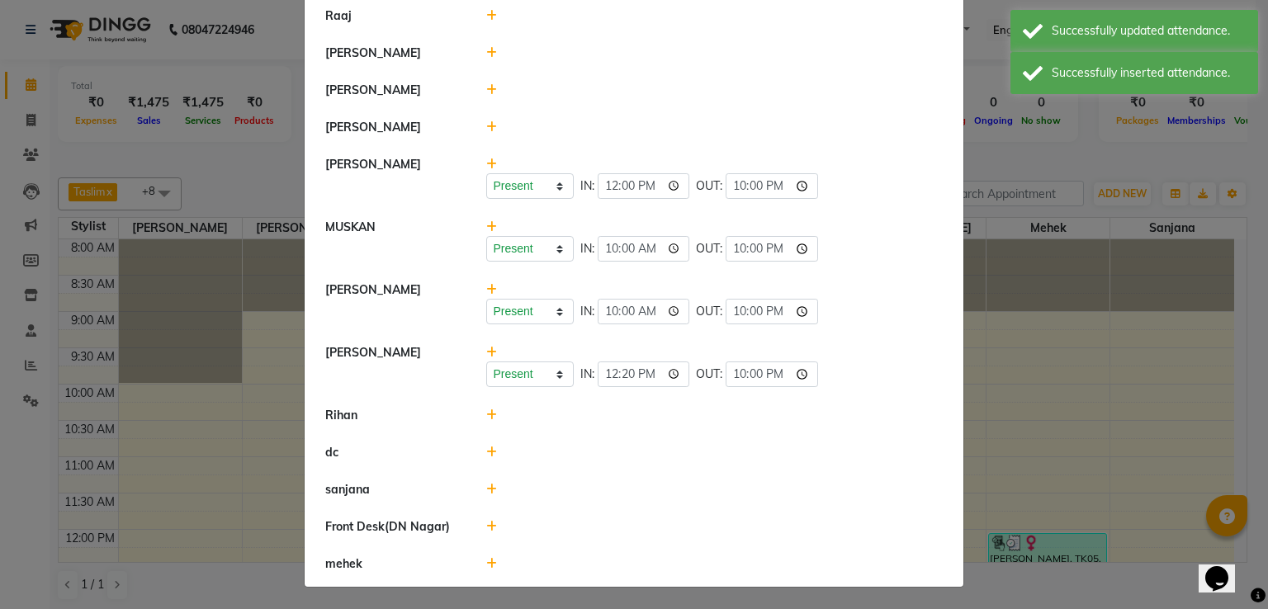
click at [488, 417] on icon at bounding box center [491, 416] width 11 height 12
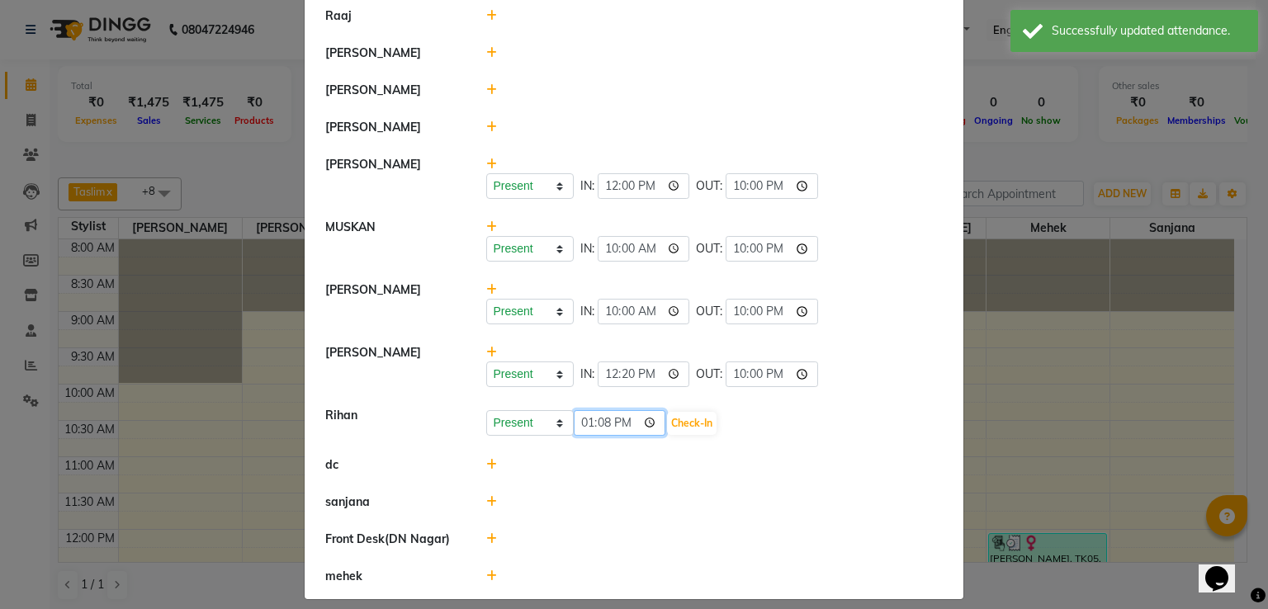
click at [630, 421] on input "13:08" at bounding box center [620, 423] width 92 height 26
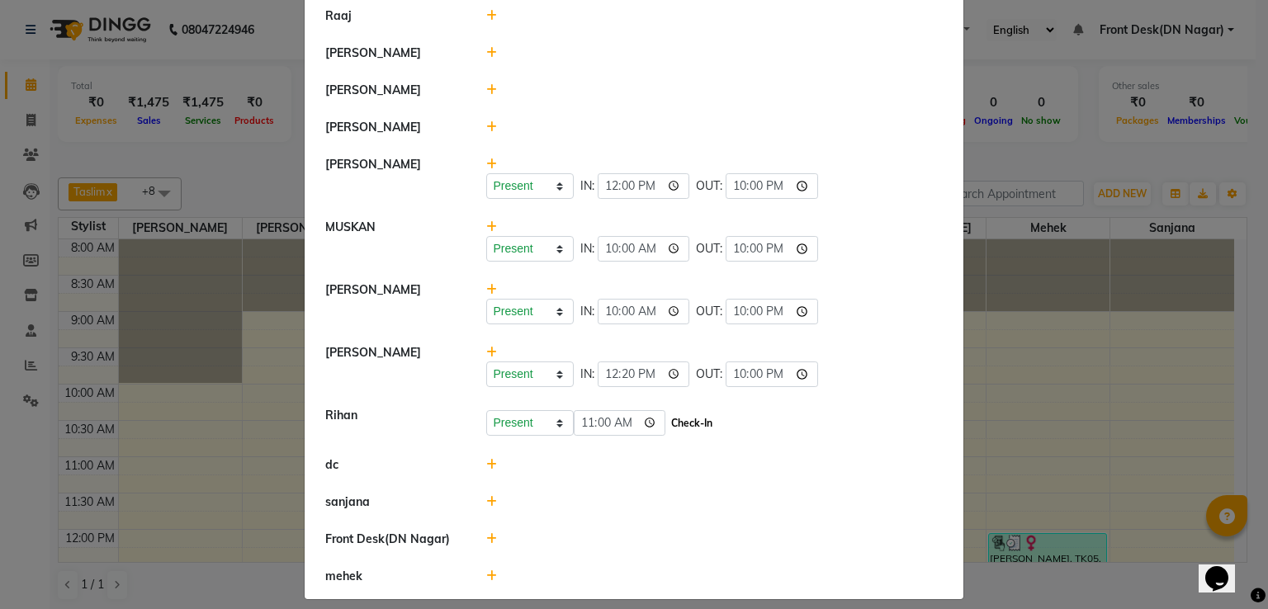
type input "11:00"
click at [667, 414] on button "Check-In" at bounding box center [692, 423] width 50 height 23
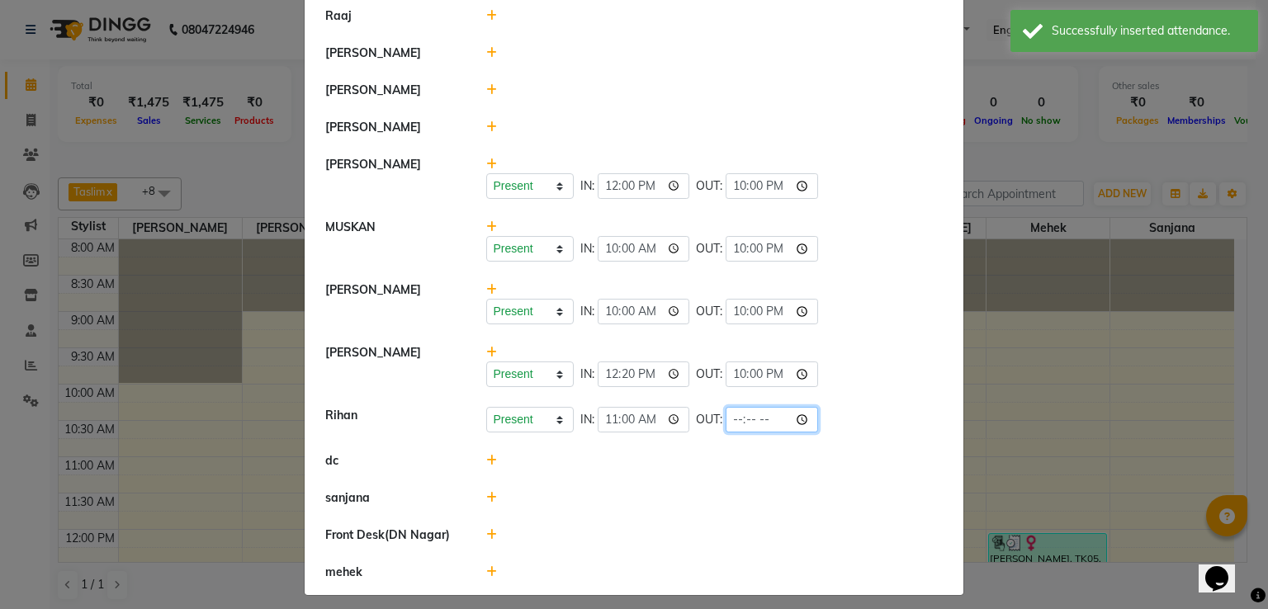
click at [754, 415] on input "time" at bounding box center [772, 420] width 92 height 26
type input "22:00"
click at [901, 282] on div "Present Absent Late Half Day Weekly Off IN: 10:00 OUT: 22:00" at bounding box center [715, 303] width 482 height 43
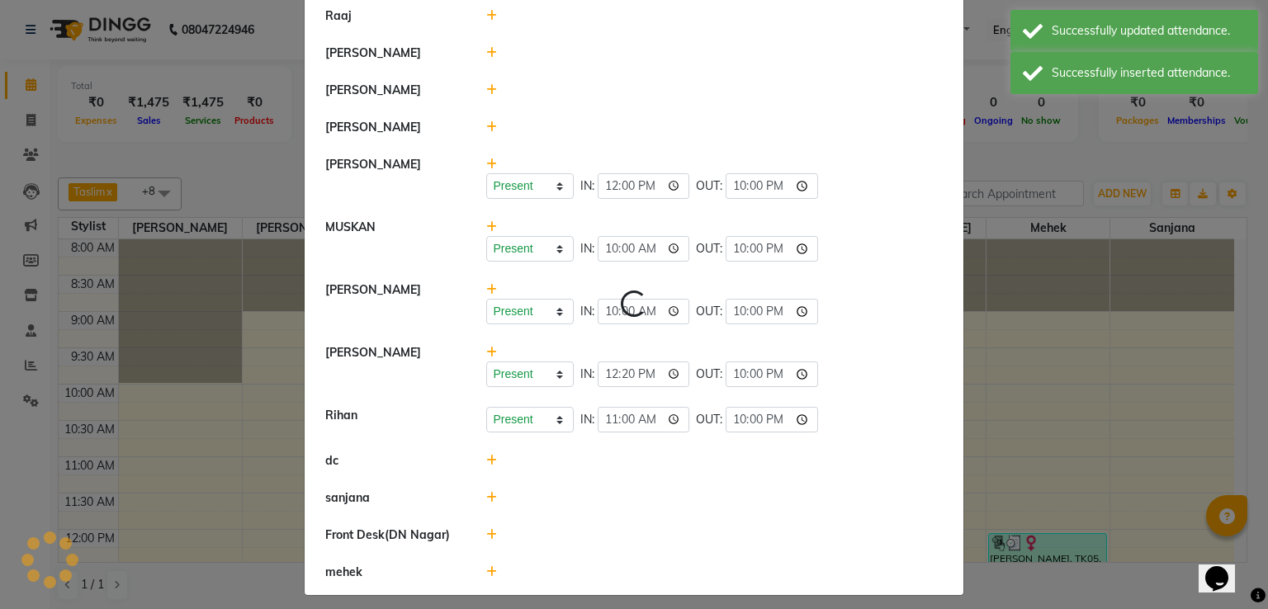
scroll to position [197, 0]
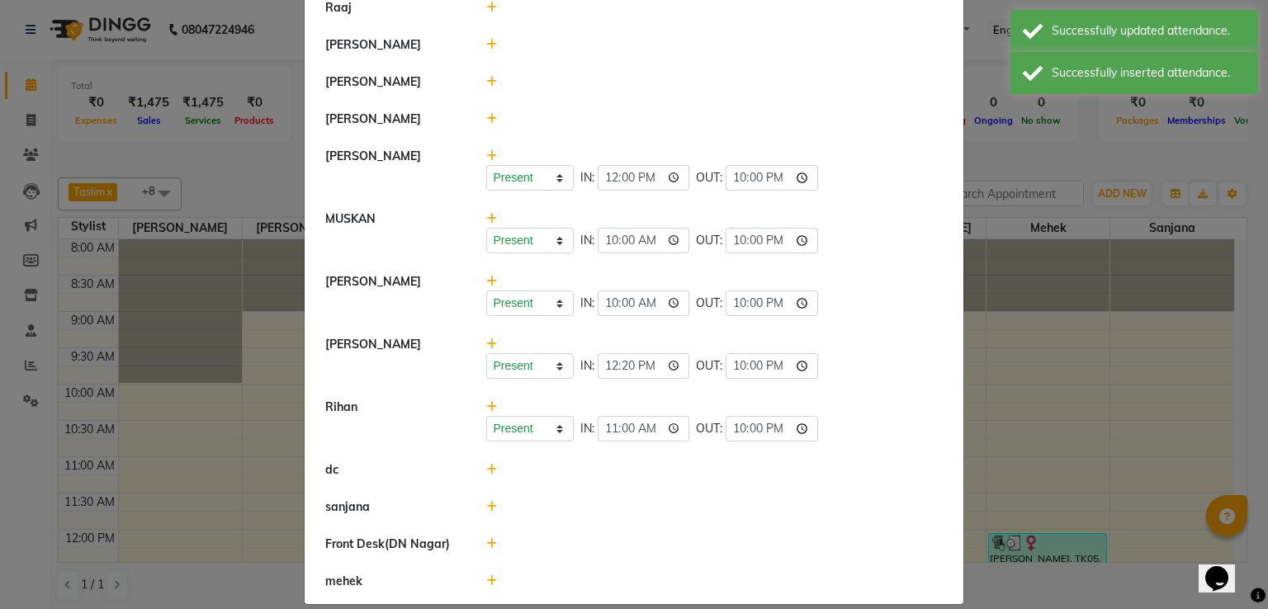
click at [489, 506] on icon at bounding box center [491, 507] width 11 height 12
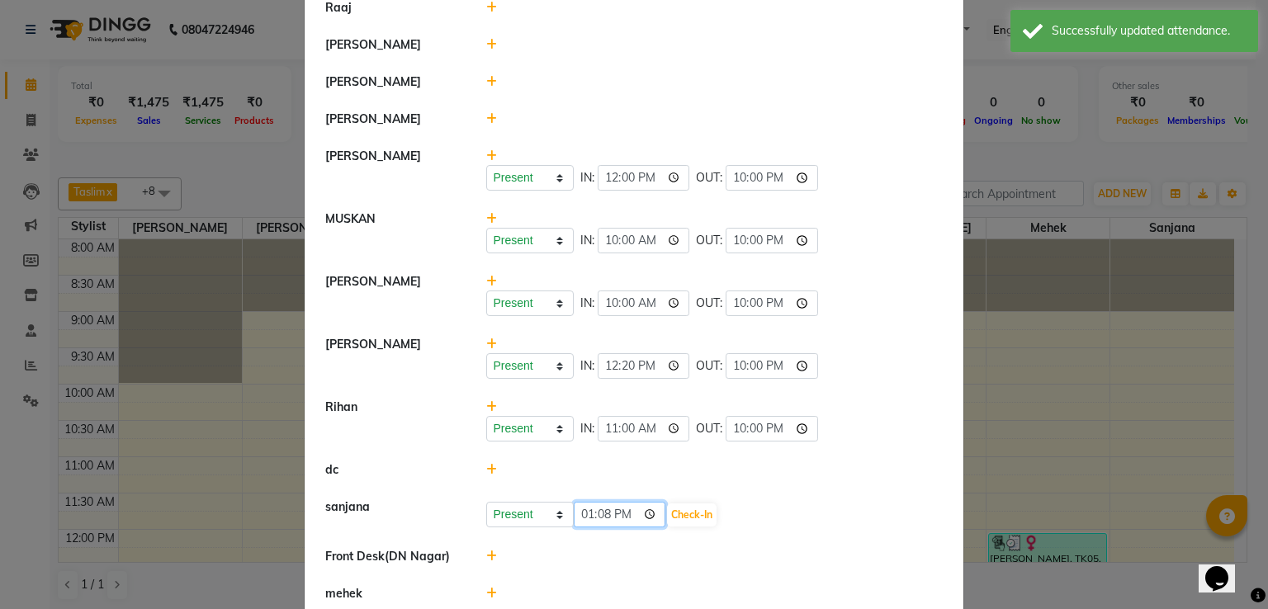
click at [618, 513] on input "13:08" at bounding box center [620, 515] width 92 height 26
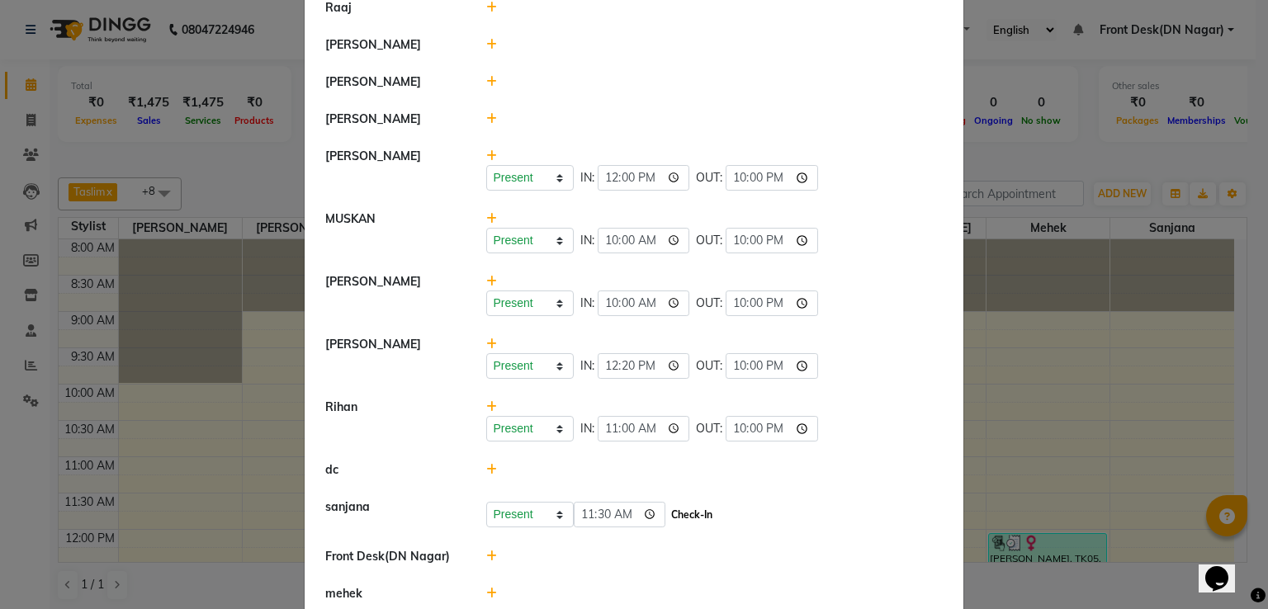
type input "11:30"
click at [667, 515] on button "Check-In" at bounding box center [692, 515] width 50 height 23
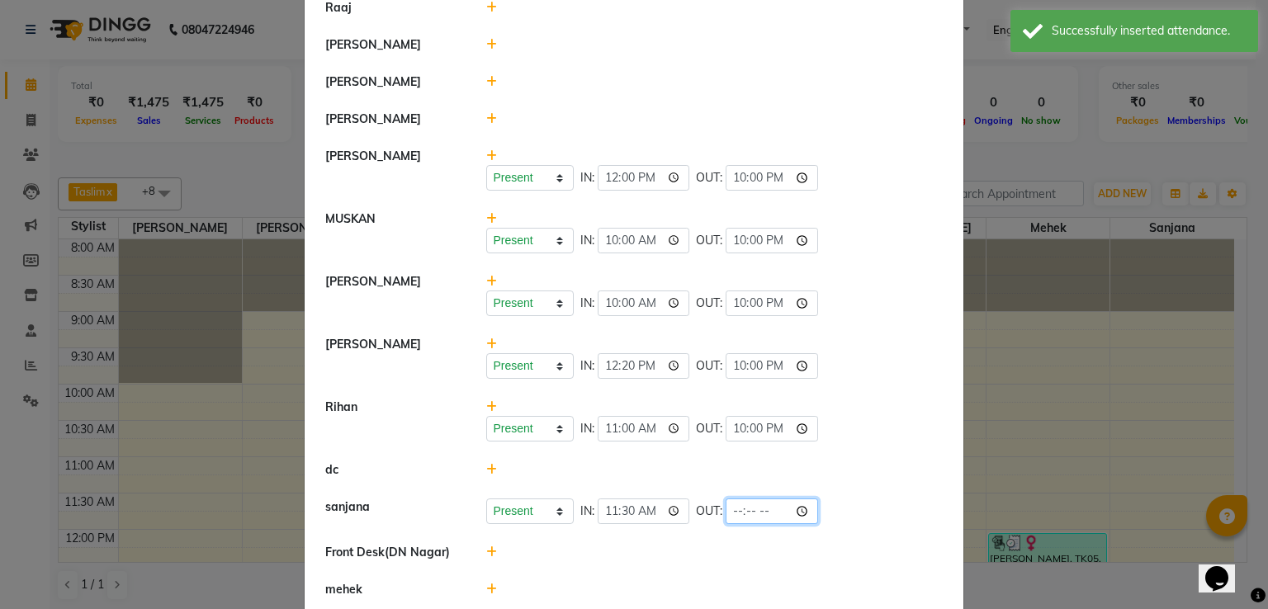
click at [753, 505] on input "time" at bounding box center [772, 512] width 92 height 26
type input "22:00"
click at [806, 348] on div "Present Absent Late Half Day Weekly Off IN: 12:20 OUT: 22:00" at bounding box center [715, 357] width 482 height 43
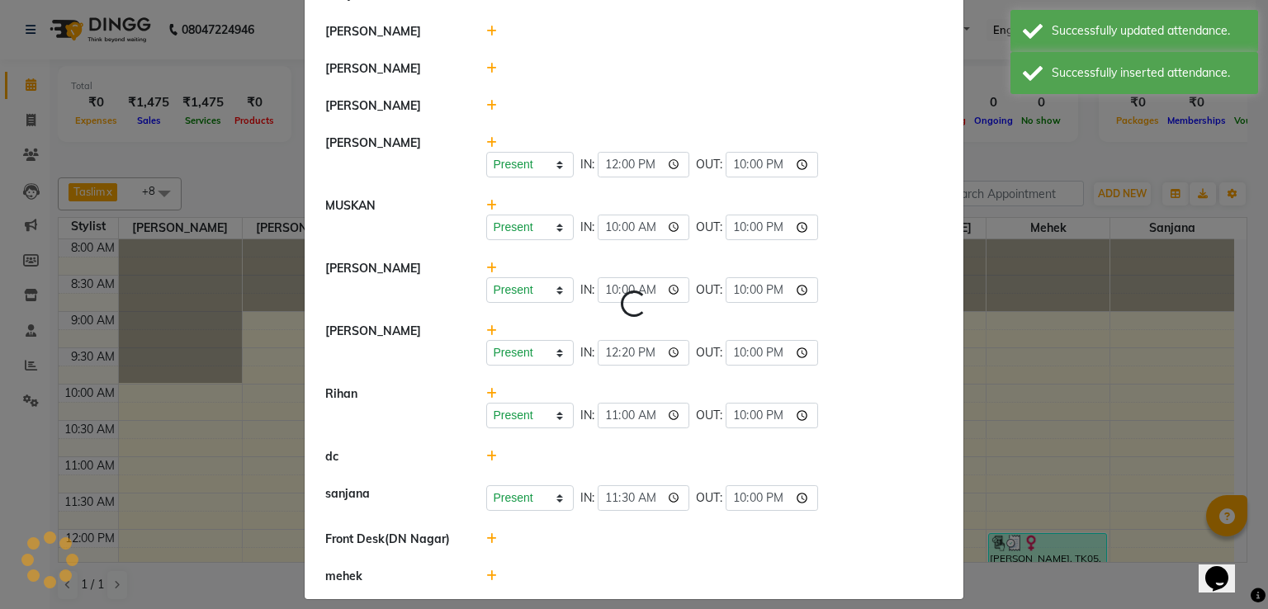
scroll to position [223, 0]
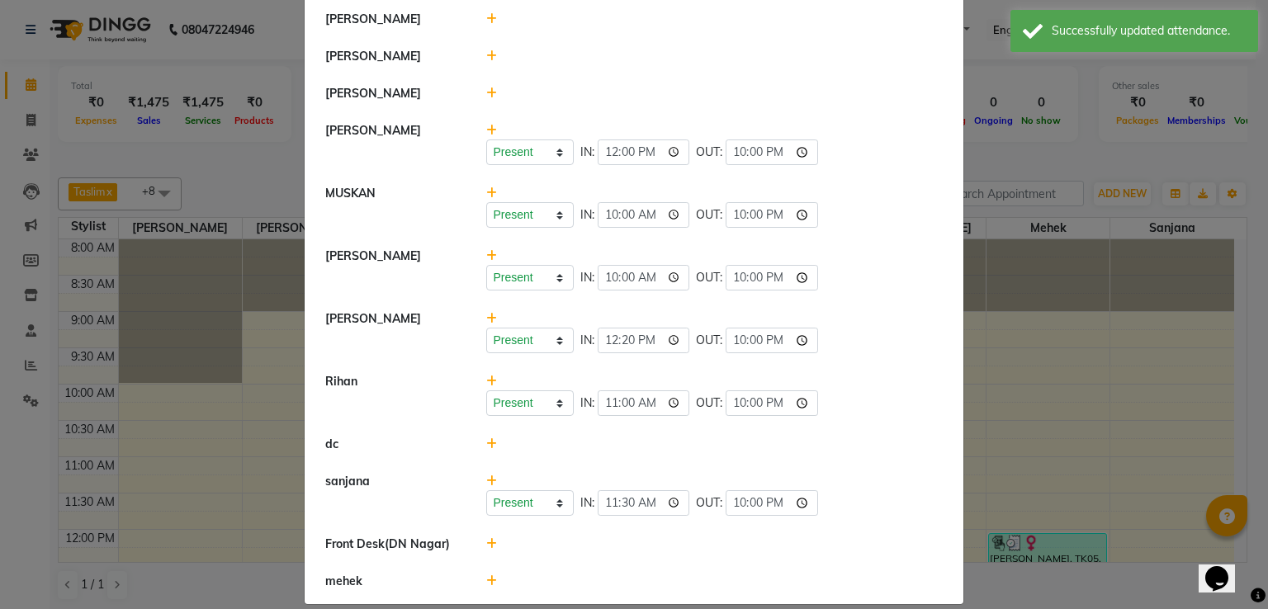
click at [488, 579] on icon at bounding box center [491, 581] width 11 height 12
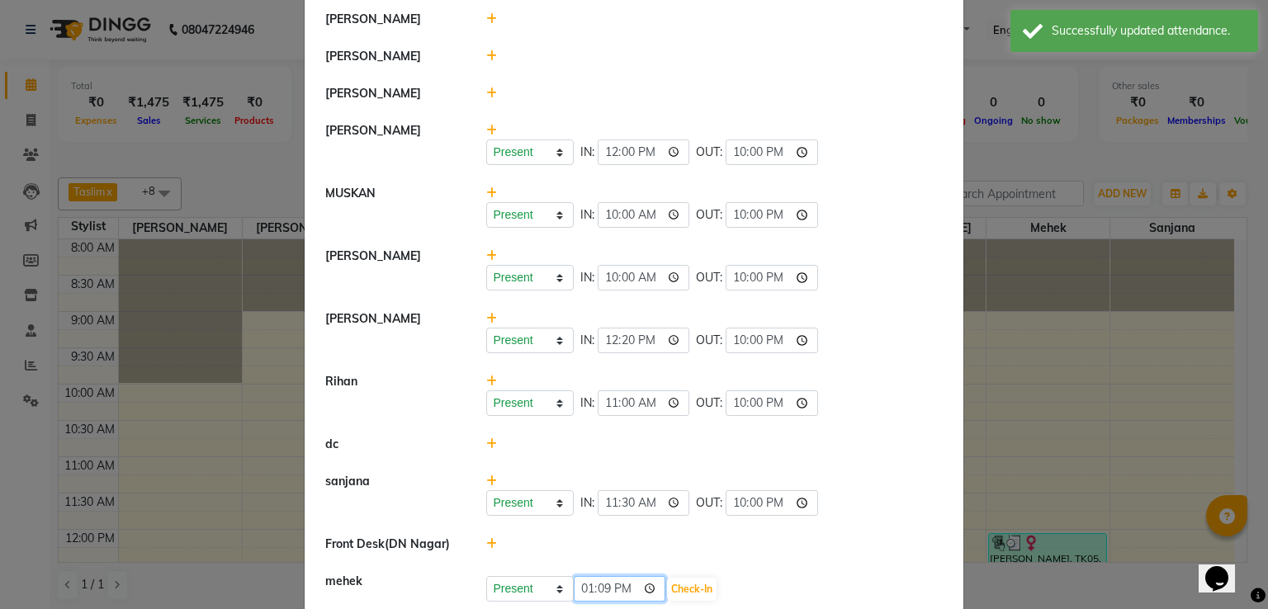
click at [627, 590] on input "13:09" at bounding box center [620, 589] width 92 height 26
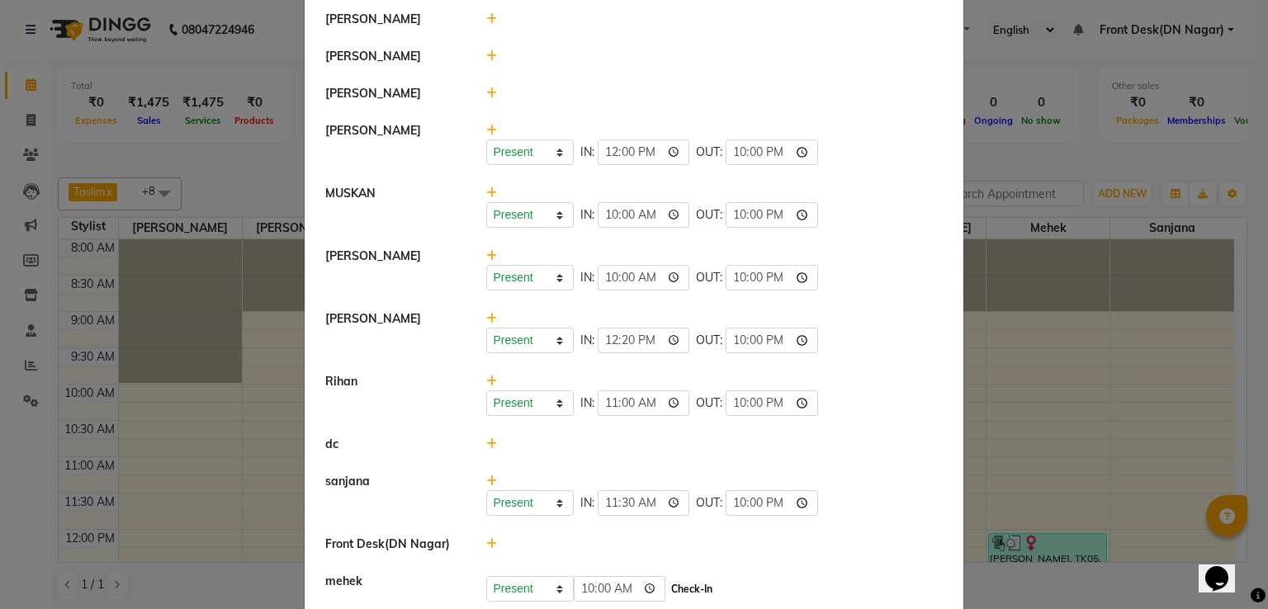
type input "10:00"
click at [674, 590] on button "Check-In" at bounding box center [692, 589] width 50 height 23
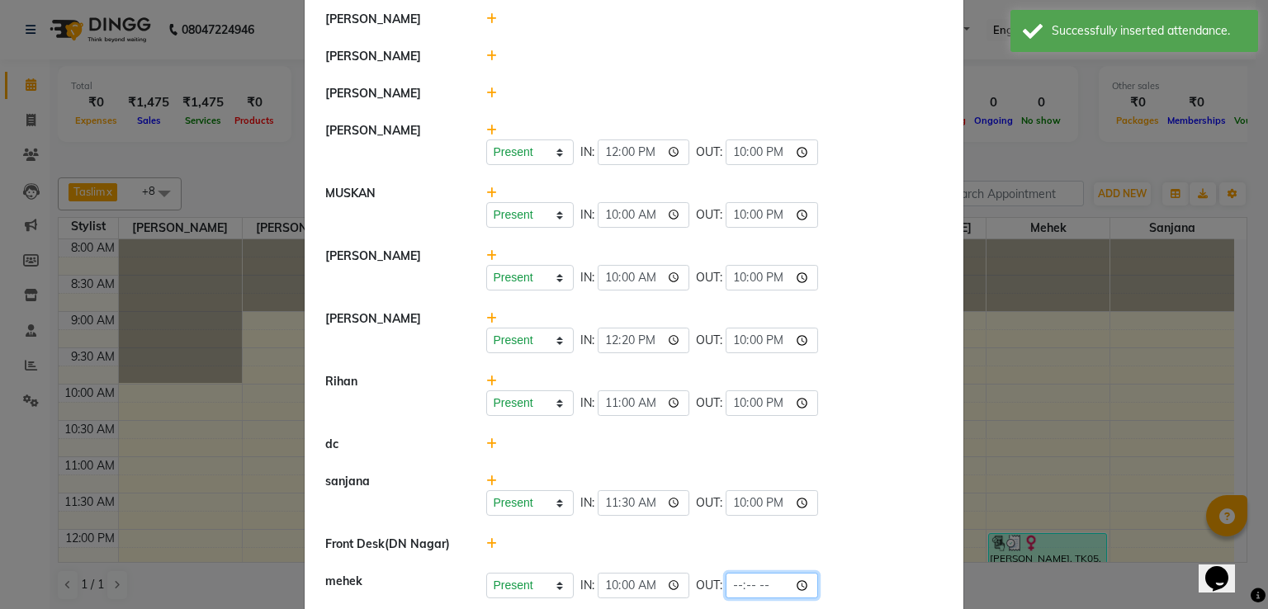
click at [756, 582] on input "time" at bounding box center [772, 586] width 92 height 26
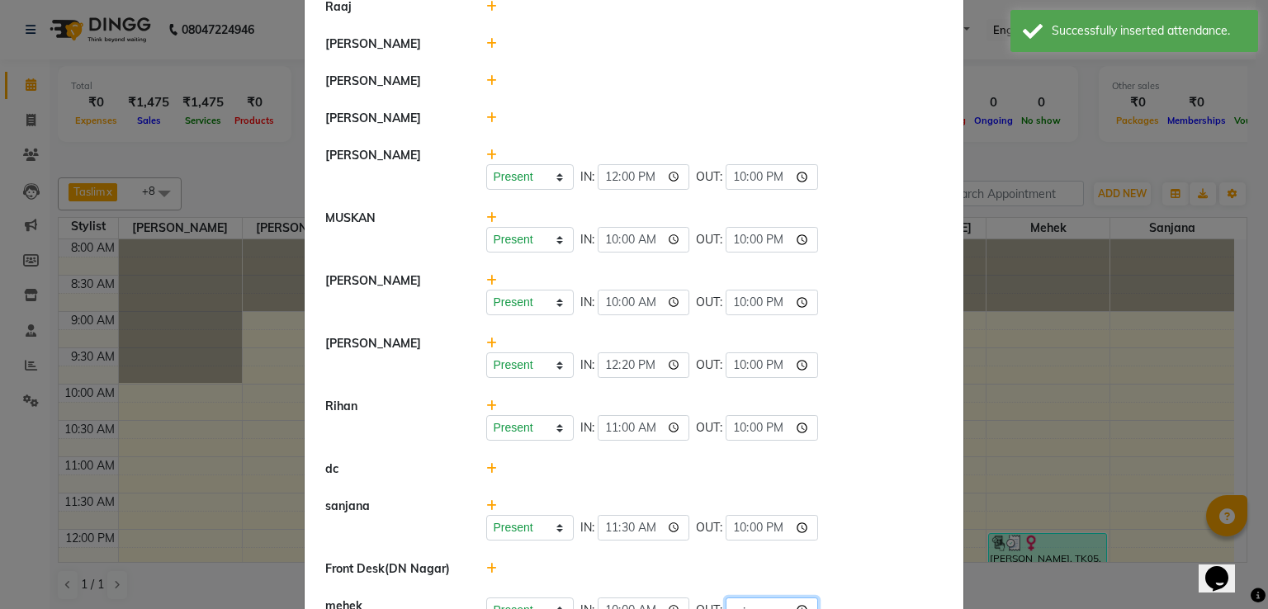
scroll to position [249, 0]
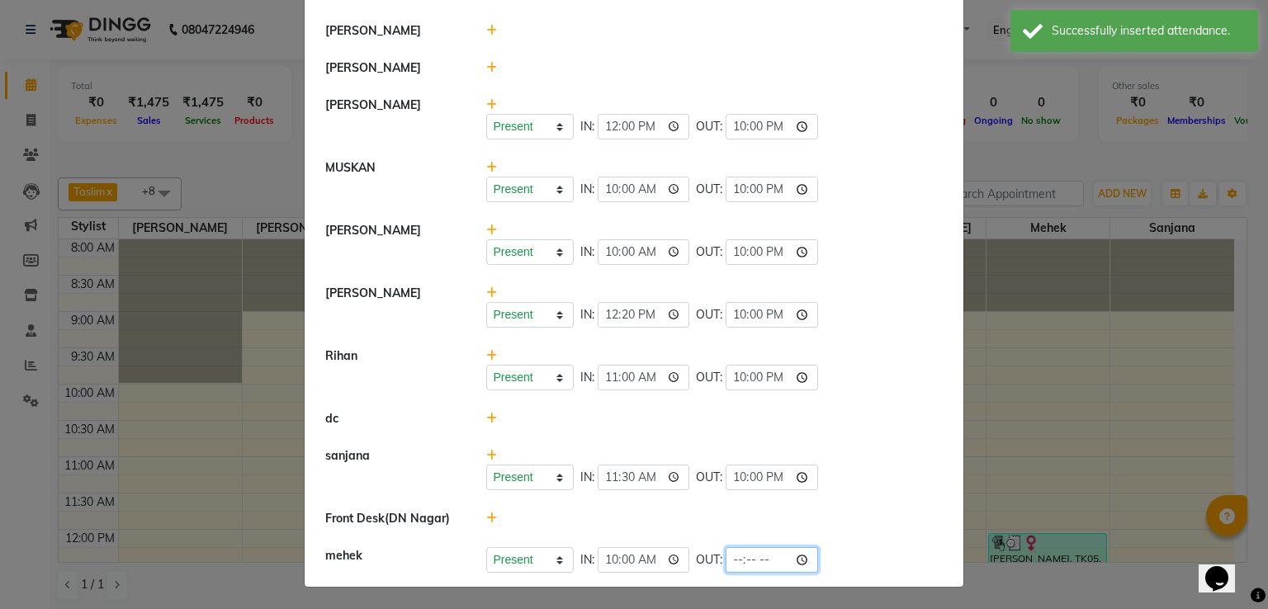
click at [762, 558] on input "time" at bounding box center [772, 560] width 92 height 26
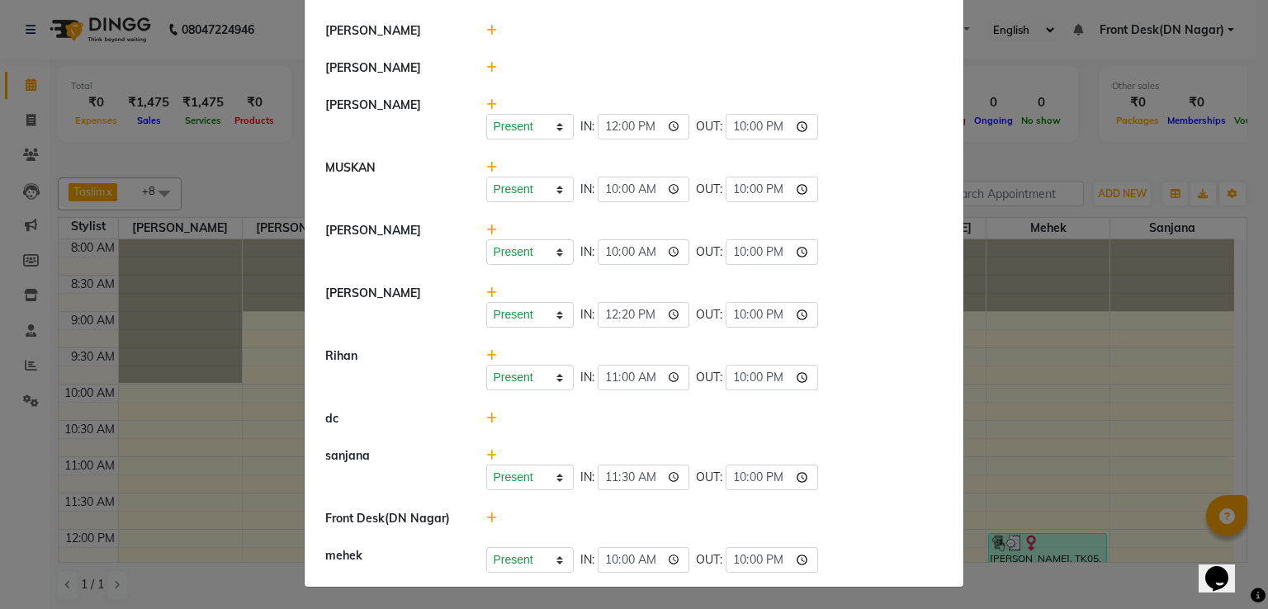
type input "22:00"
click at [855, 496] on li "[PERSON_NAME] Present Absent Late Half Day Weekly Off IN: 11:30 OUT: 22:00" at bounding box center [634, 470] width 651 height 64
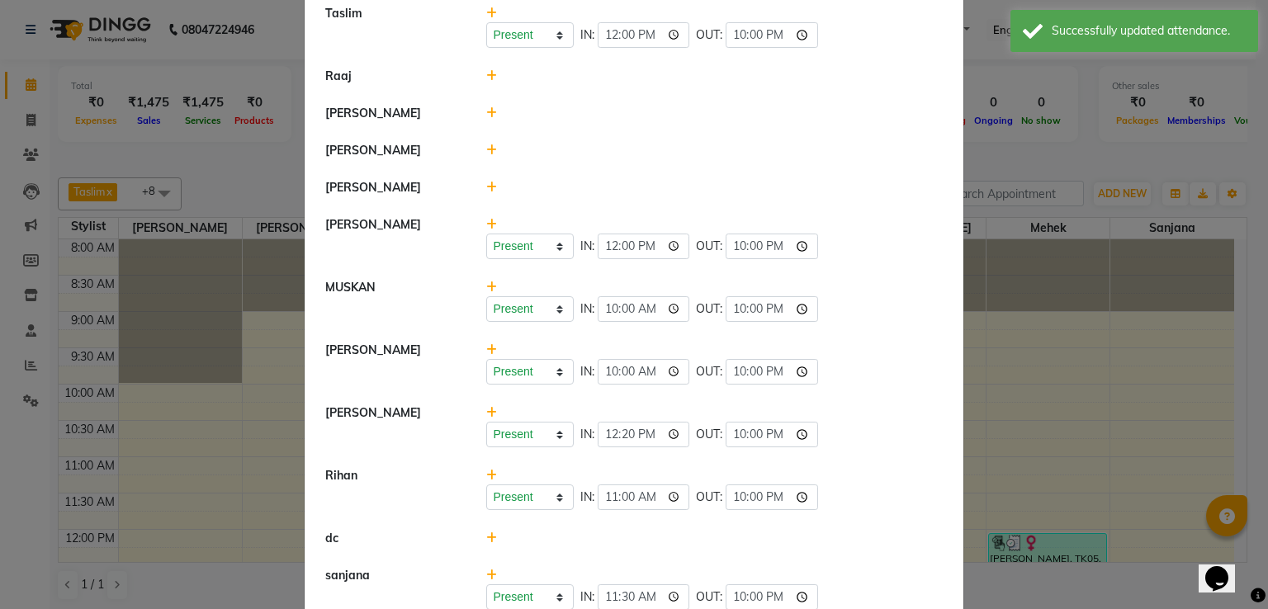
scroll to position [0, 0]
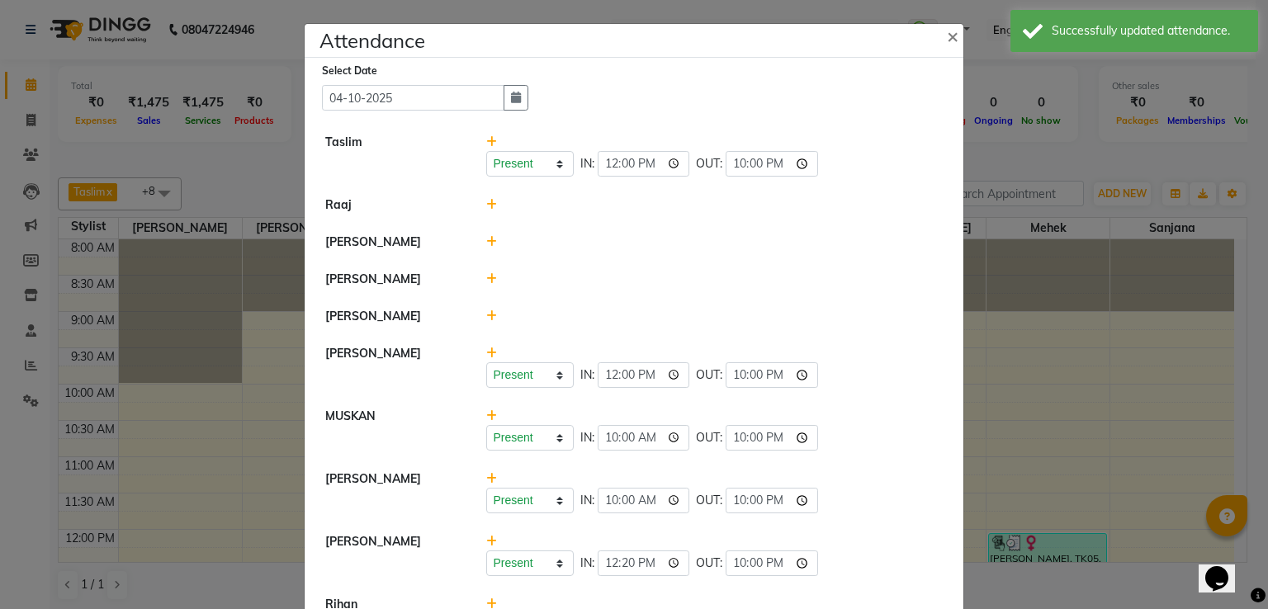
click at [1011, 374] on ngb-modal-window "Attendance × Select Date [DATE] Taslim Present Absent Late Half Day Weekly Off …" at bounding box center [634, 304] width 1268 height 609
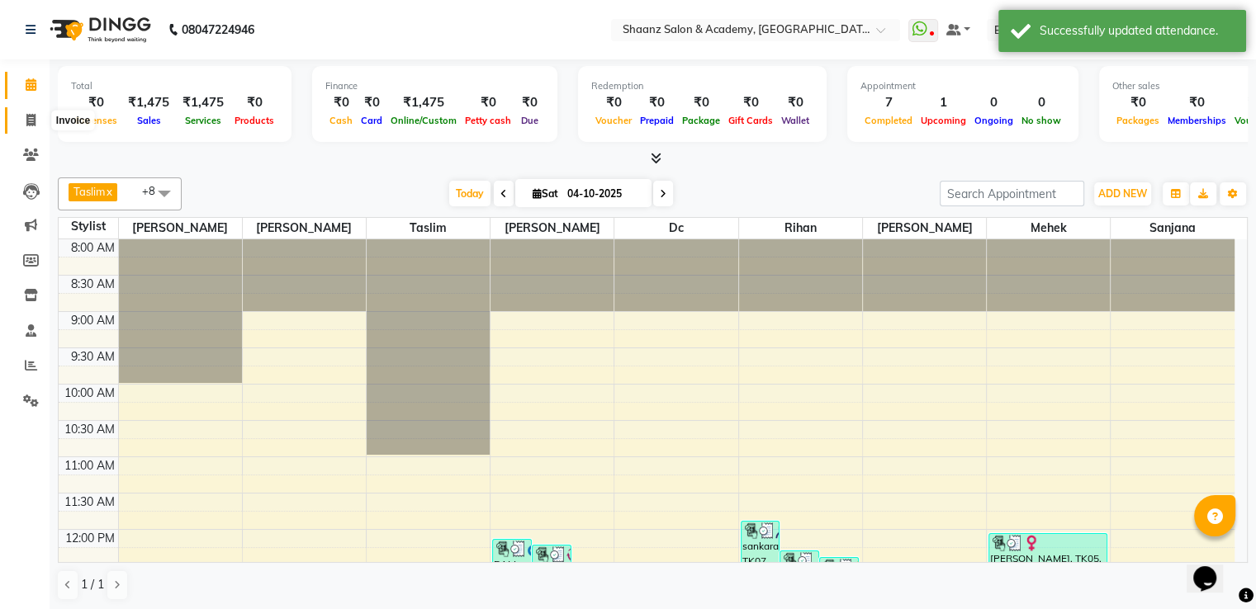
click at [31, 120] on icon at bounding box center [30, 120] width 9 height 12
select select "6360"
select select "service"
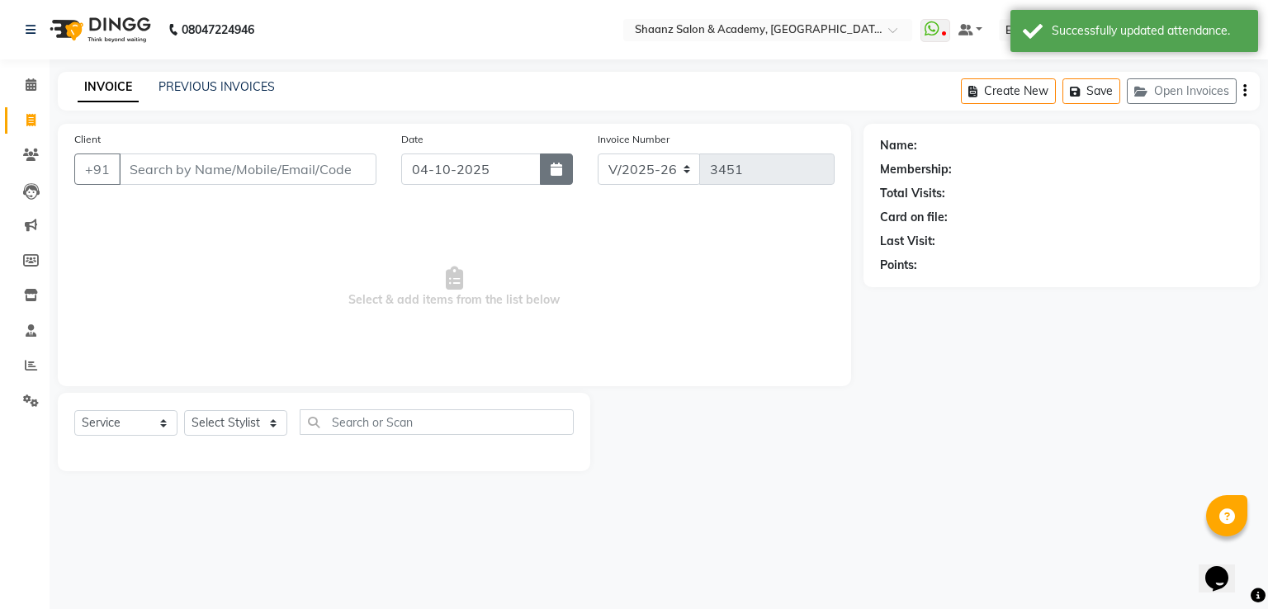
click at [561, 173] on icon "button" at bounding box center [557, 169] width 12 height 13
select select "10"
select select "2025"
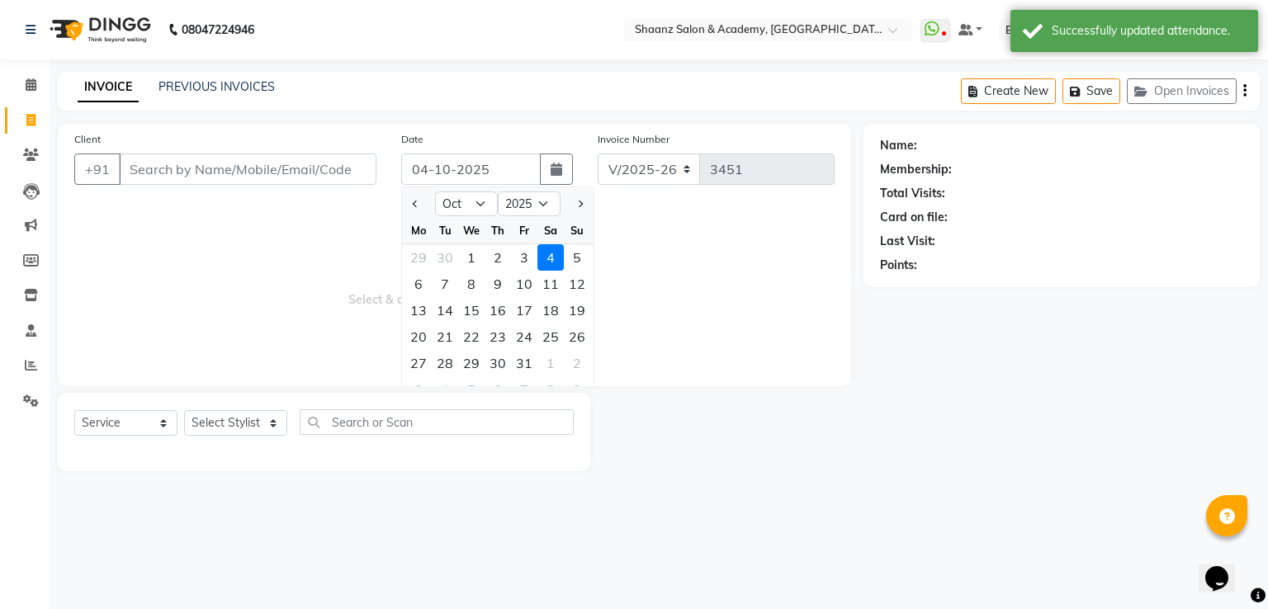
click at [655, 282] on span "Select & add items from the list below" at bounding box center [454, 287] width 760 height 165
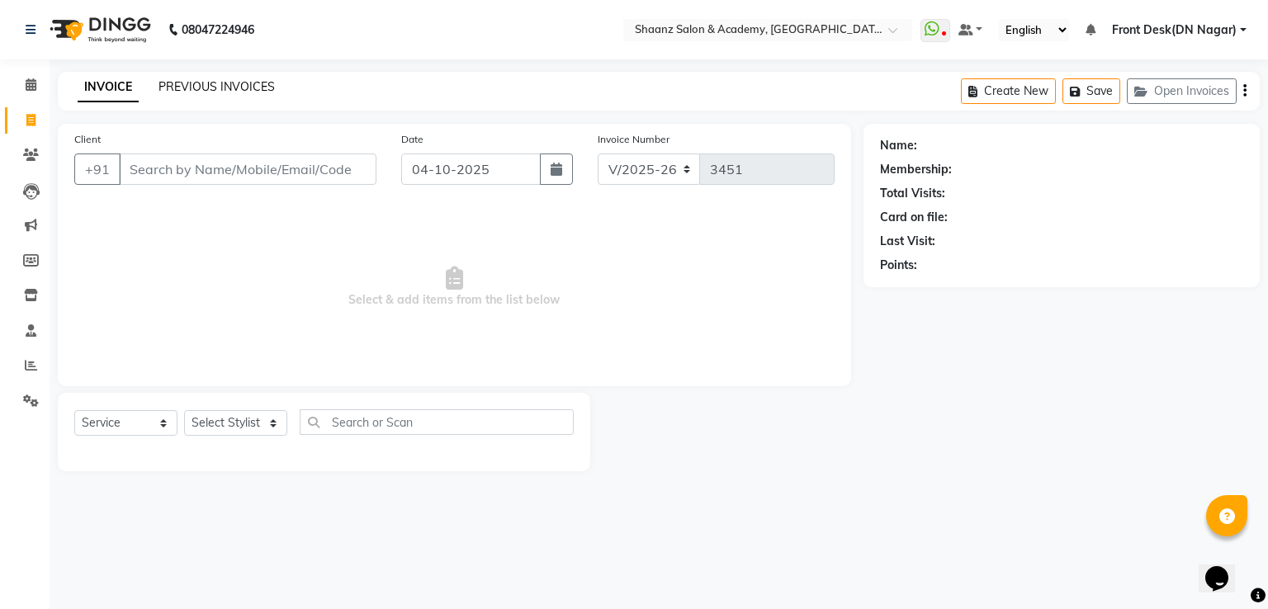
click at [206, 93] on link "PREVIOUS INVOICES" at bounding box center [217, 86] width 116 height 15
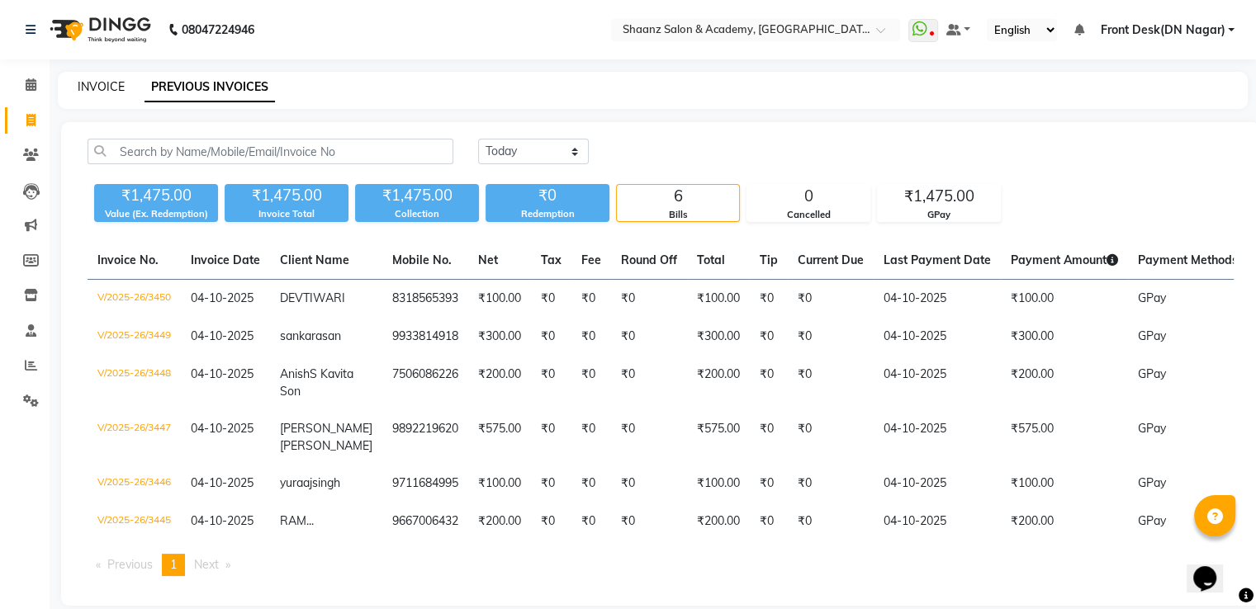
click at [79, 83] on link "INVOICE" at bounding box center [101, 86] width 47 height 15
select select "service"
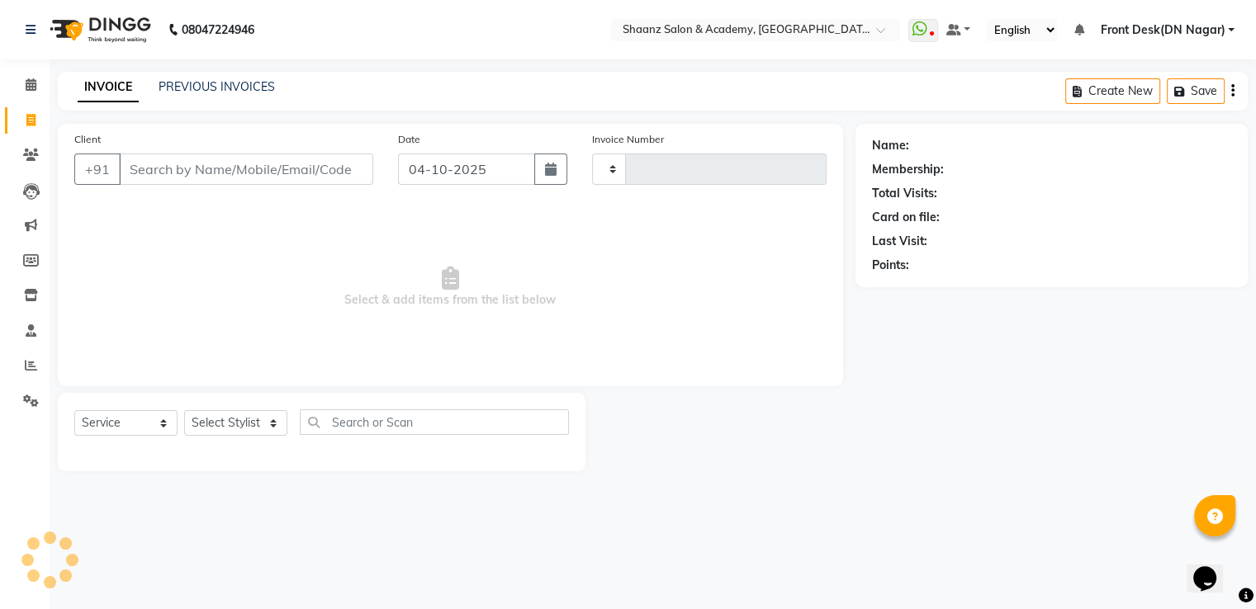
type input "3451"
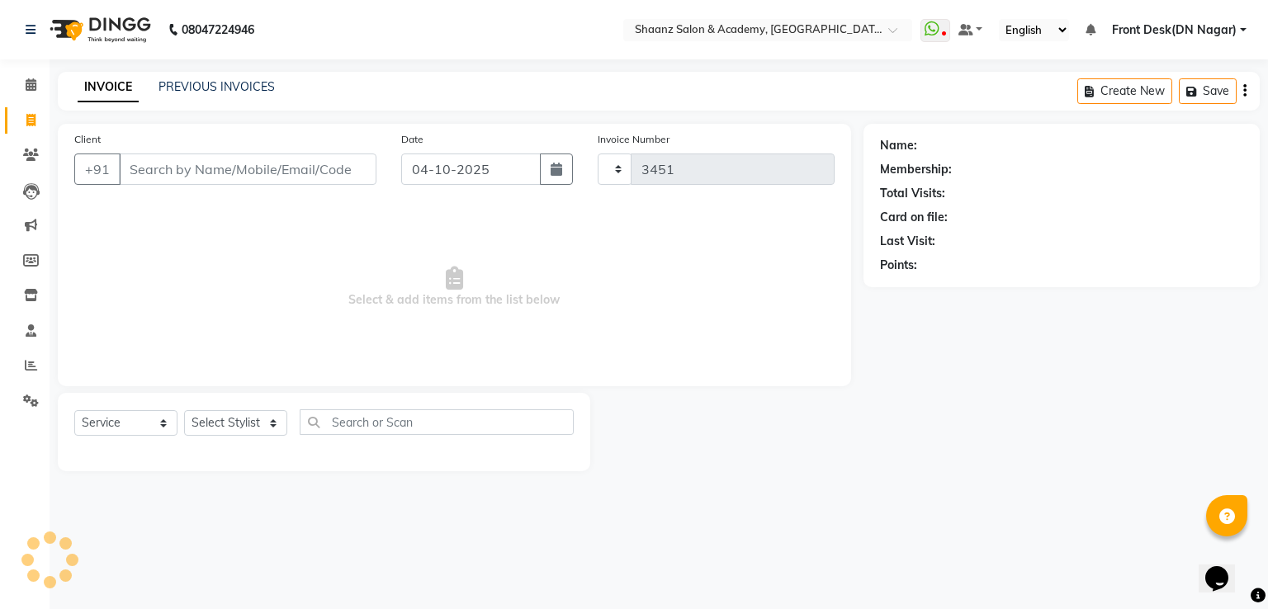
select select "6360"
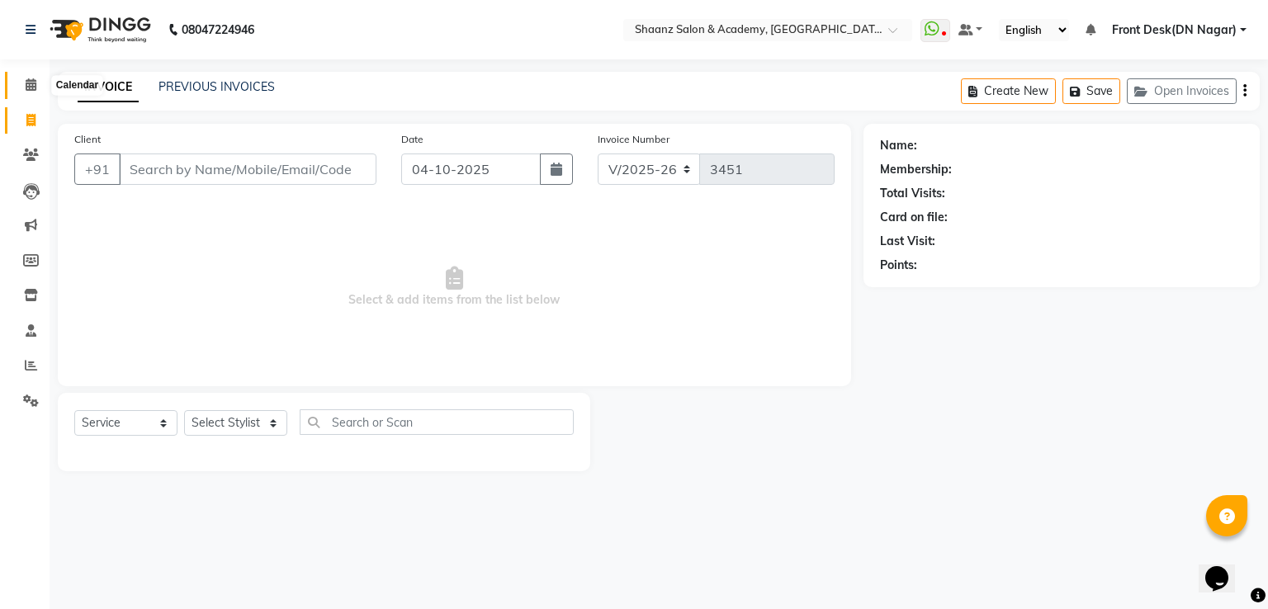
click at [36, 86] on span at bounding box center [31, 85] width 29 height 19
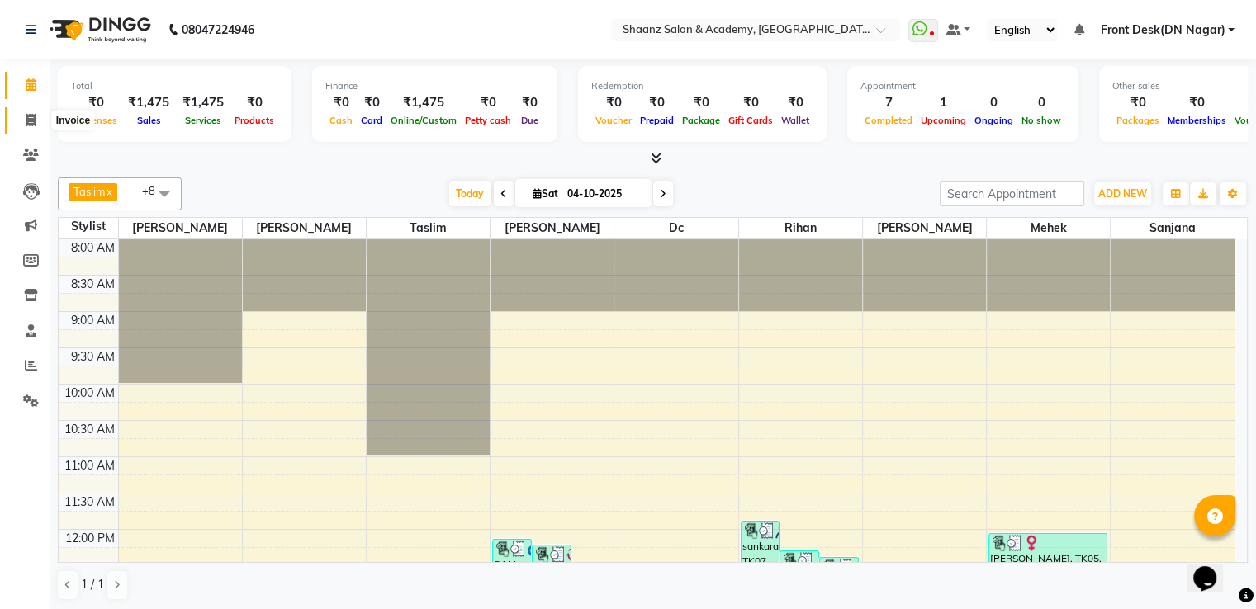
click at [26, 114] on icon at bounding box center [30, 120] width 9 height 12
select select "6360"
select select "service"
